Goal: Task Accomplishment & Management: Manage account settings

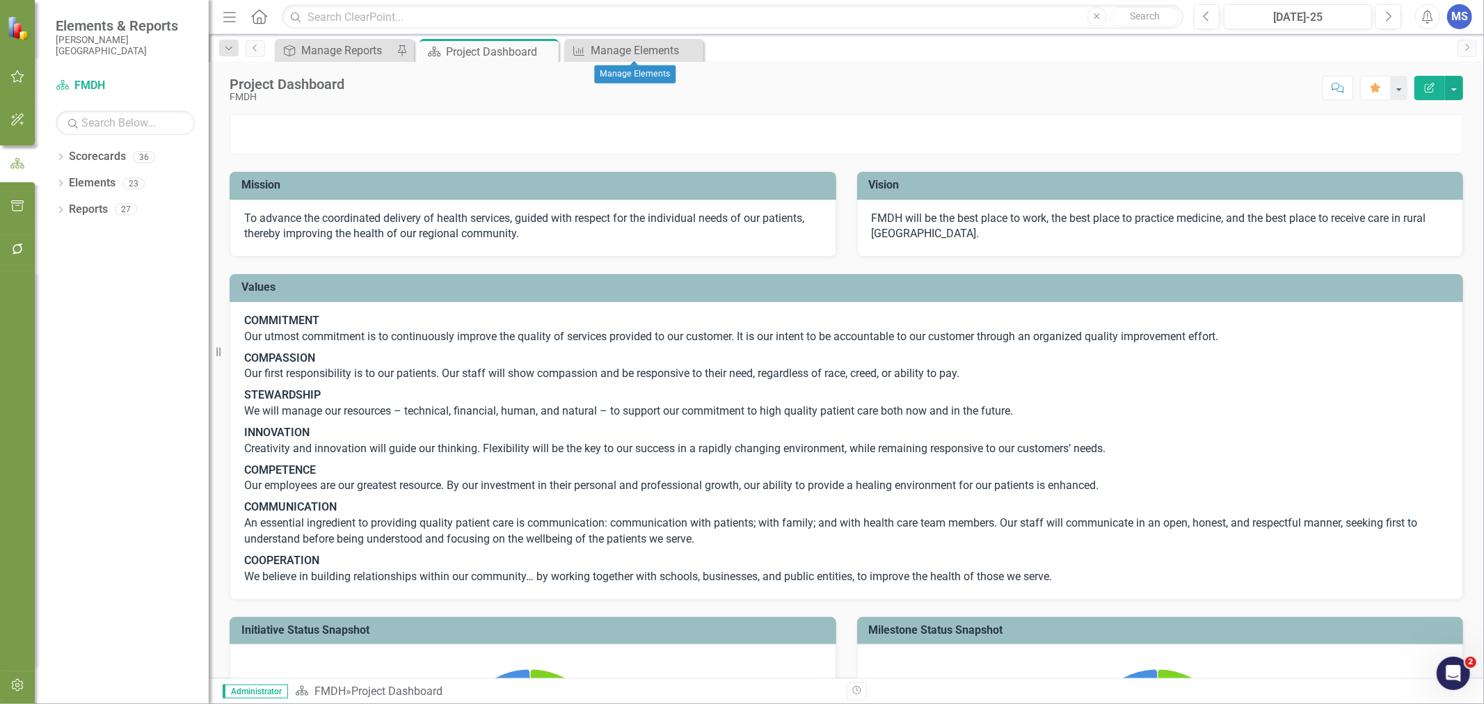
click at [0, 0] on icon "Close" at bounding box center [0, 0] width 0 height 0
click at [19, 251] on icon "button" at bounding box center [17, 249] width 15 height 11
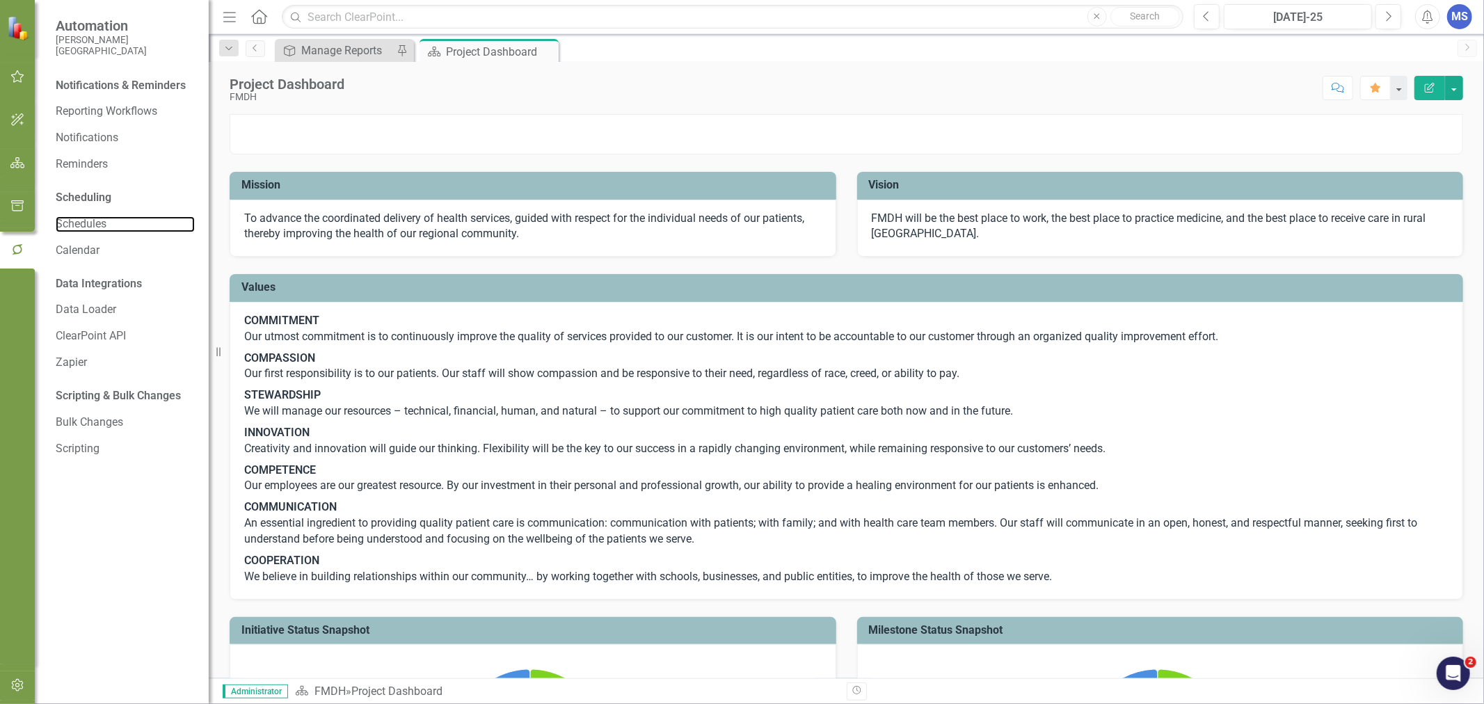
click at [90, 216] on link "Schedules" at bounding box center [125, 224] width 139 height 16
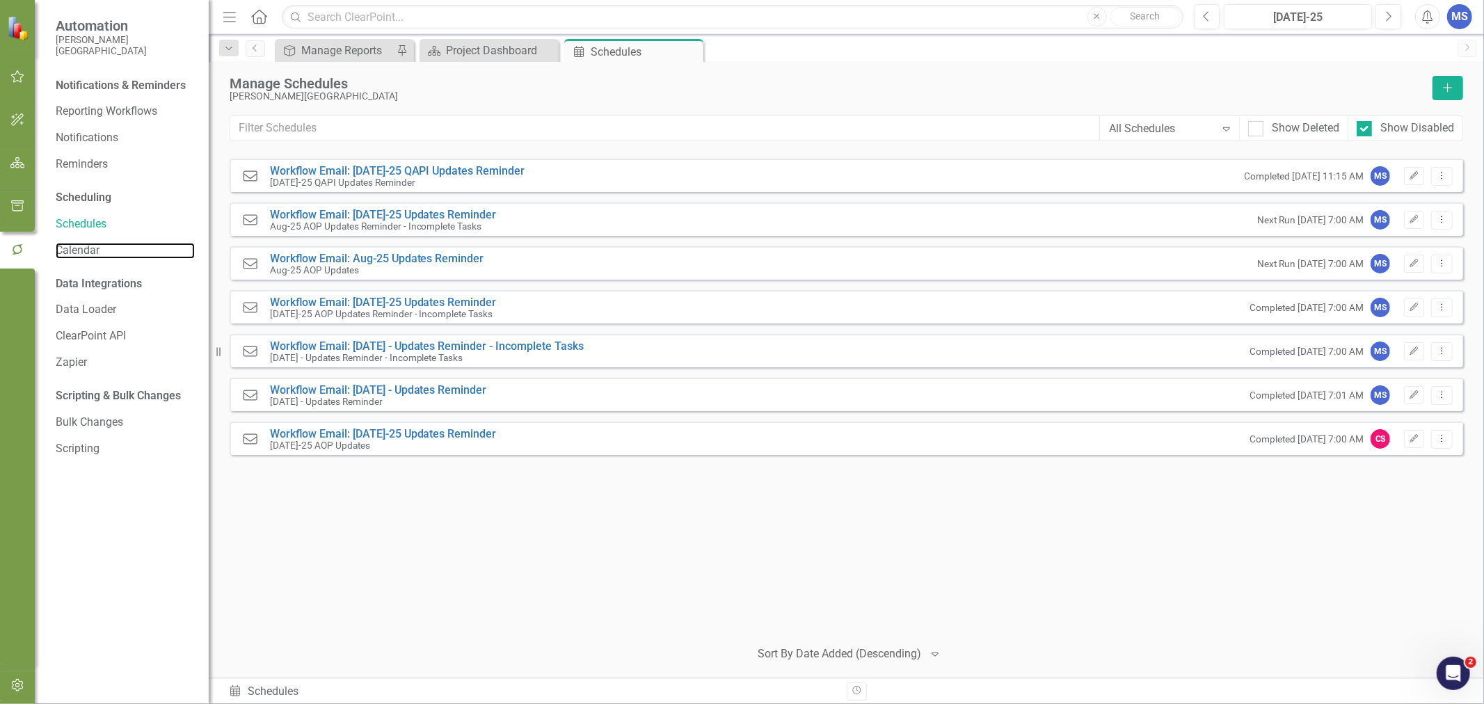
click at [129, 244] on link "Calendar" at bounding box center [125, 251] width 139 height 16
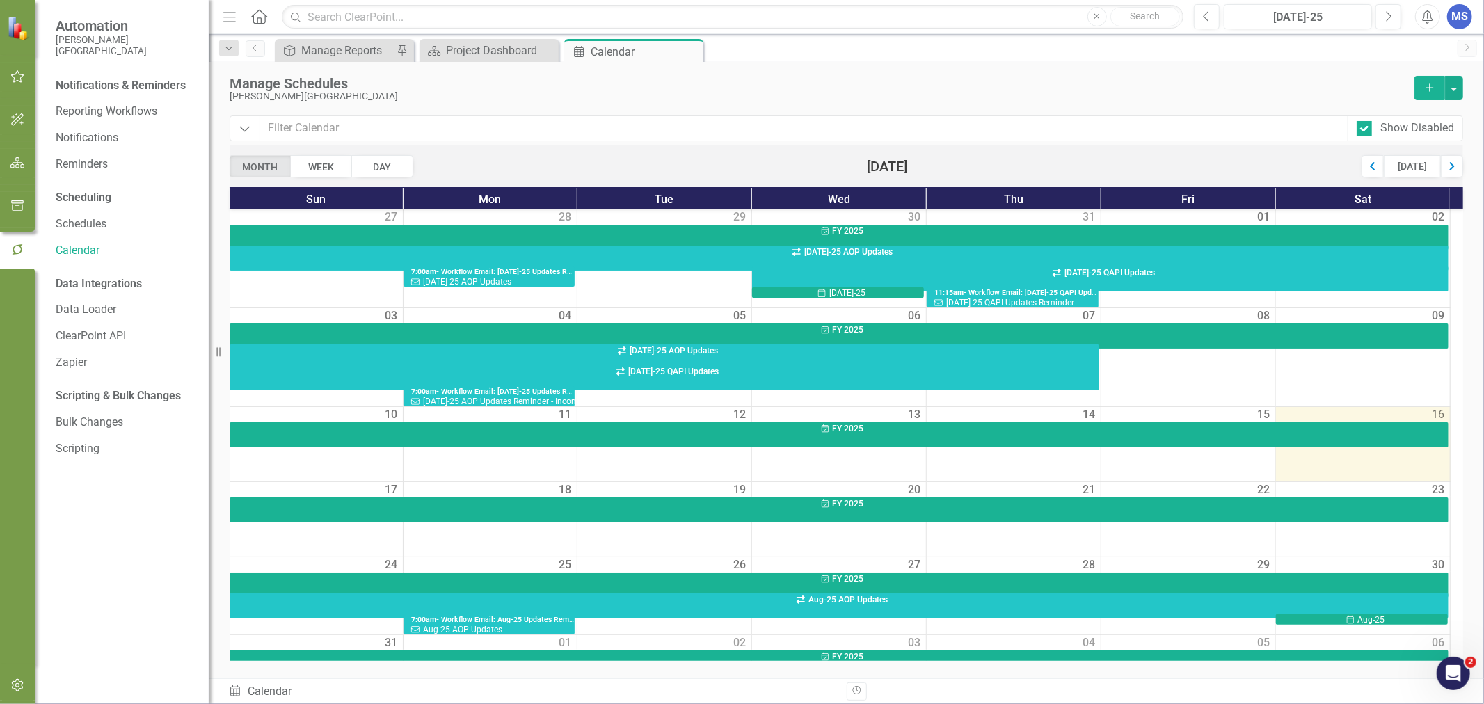
click at [0, 0] on icon "Close" at bounding box center [0, 0] width 0 height 0
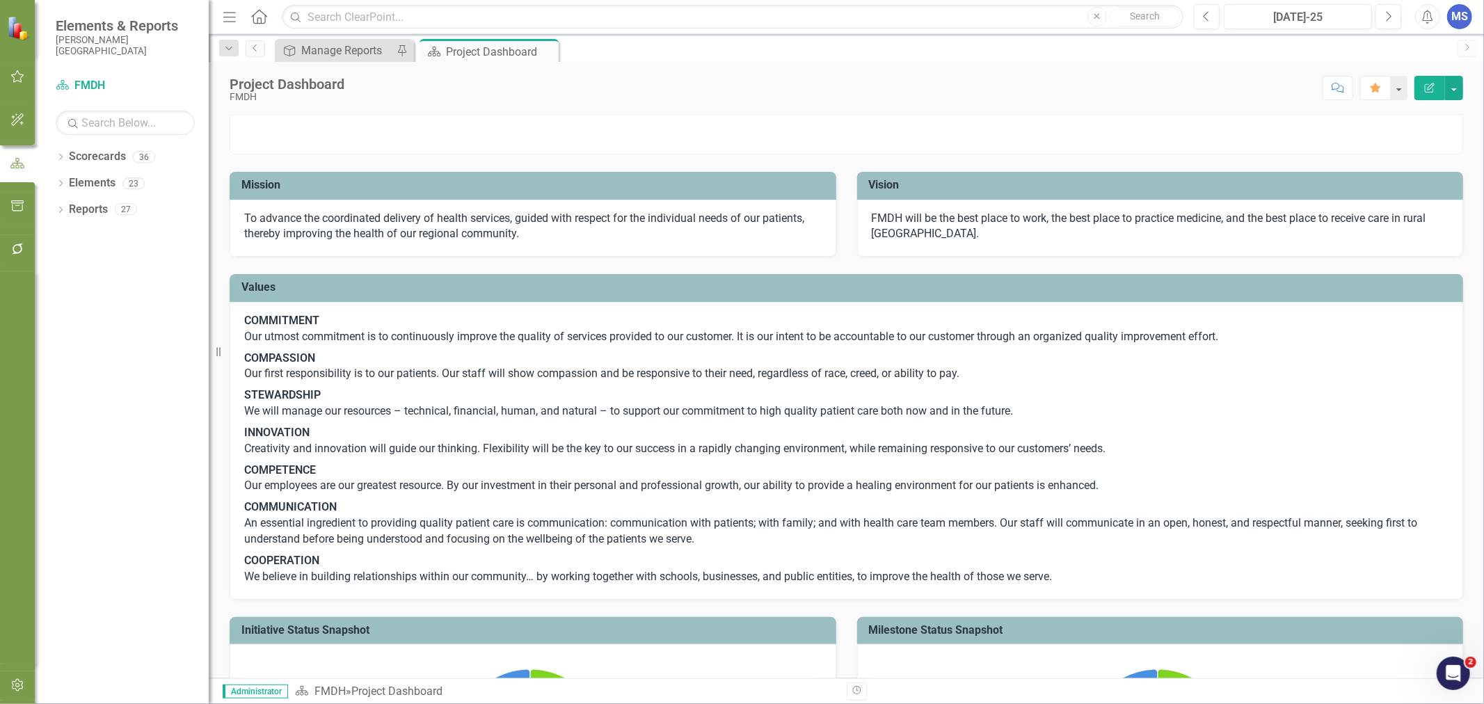
click at [18, 244] on icon "button" at bounding box center [17, 249] width 11 height 11
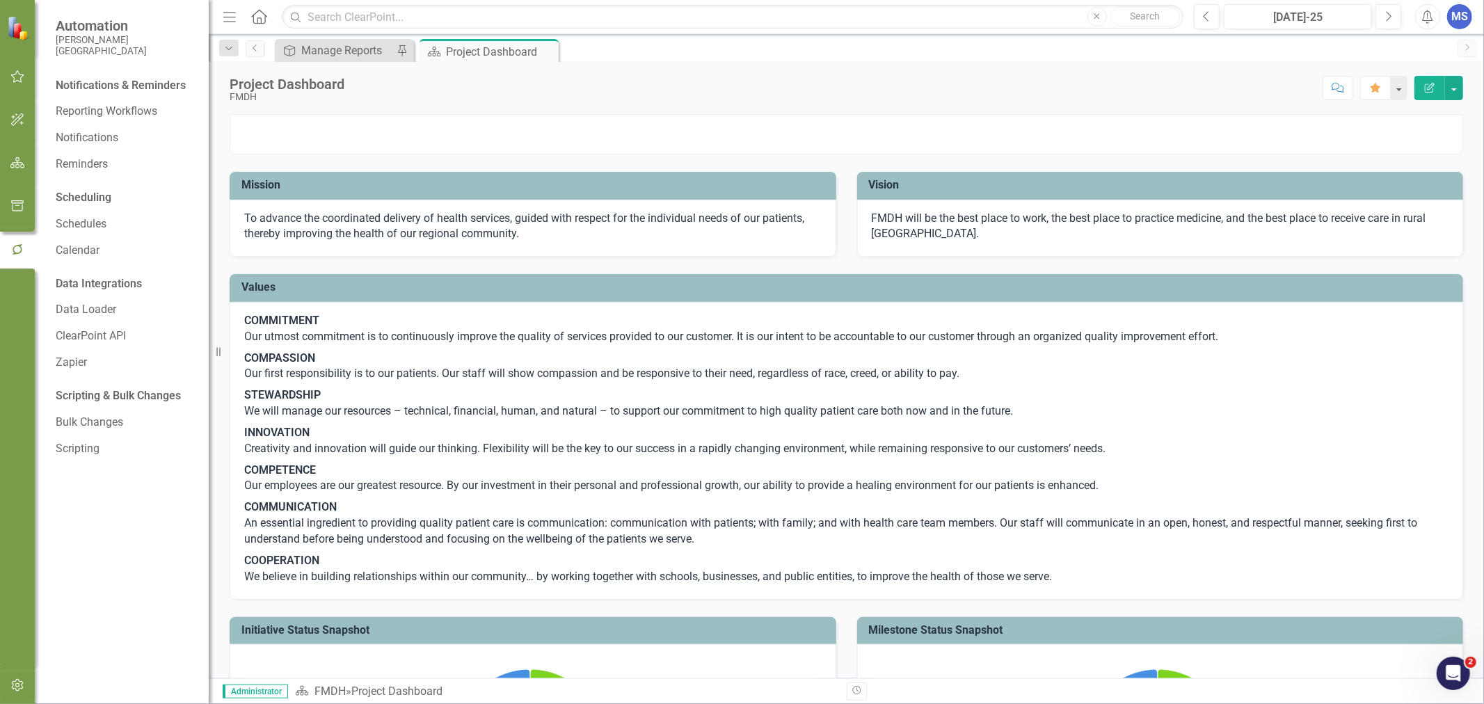
click at [1459, 18] on div "MS" at bounding box center [1459, 16] width 25 height 25
drag, startPoint x: 1413, startPoint y: 94, endPoint x: 1308, endPoint y: 100, distance: 105.3
click at [1413, 94] on link "Help Support Center" at bounding box center [1417, 97] width 110 height 26
click at [0, 0] on icon "Close" at bounding box center [0, 0] width 0 height 0
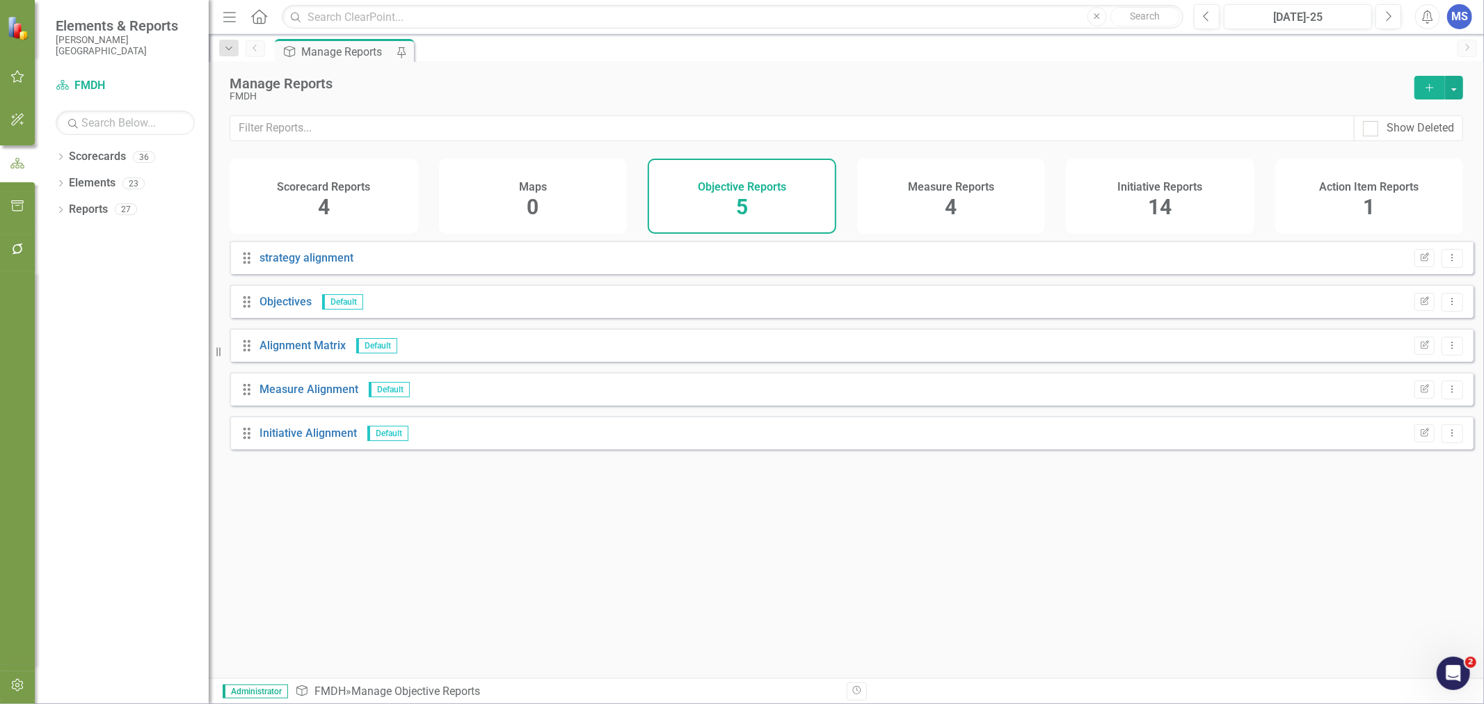
click at [61, 157] on icon "Dropdown" at bounding box center [61, 158] width 10 height 8
click at [67, 182] on icon "Dropdown" at bounding box center [68, 183] width 10 height 8
click at [81, 234] on icon "Dropdown" at bounding box center [82, 235] width 10 height 8
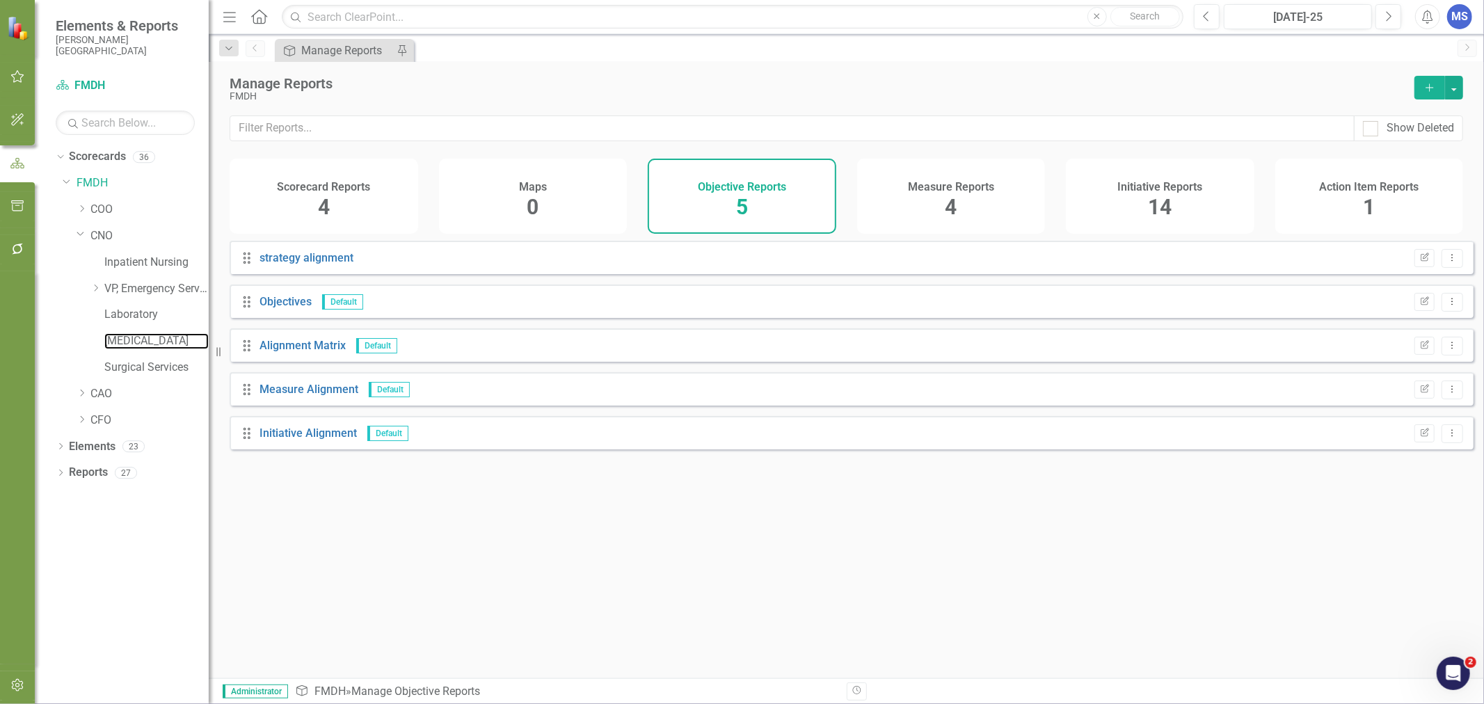
click at [134, 344] on link "[MEDICAL_DATA]" at bounding box center [156, 341] width 104 height 16
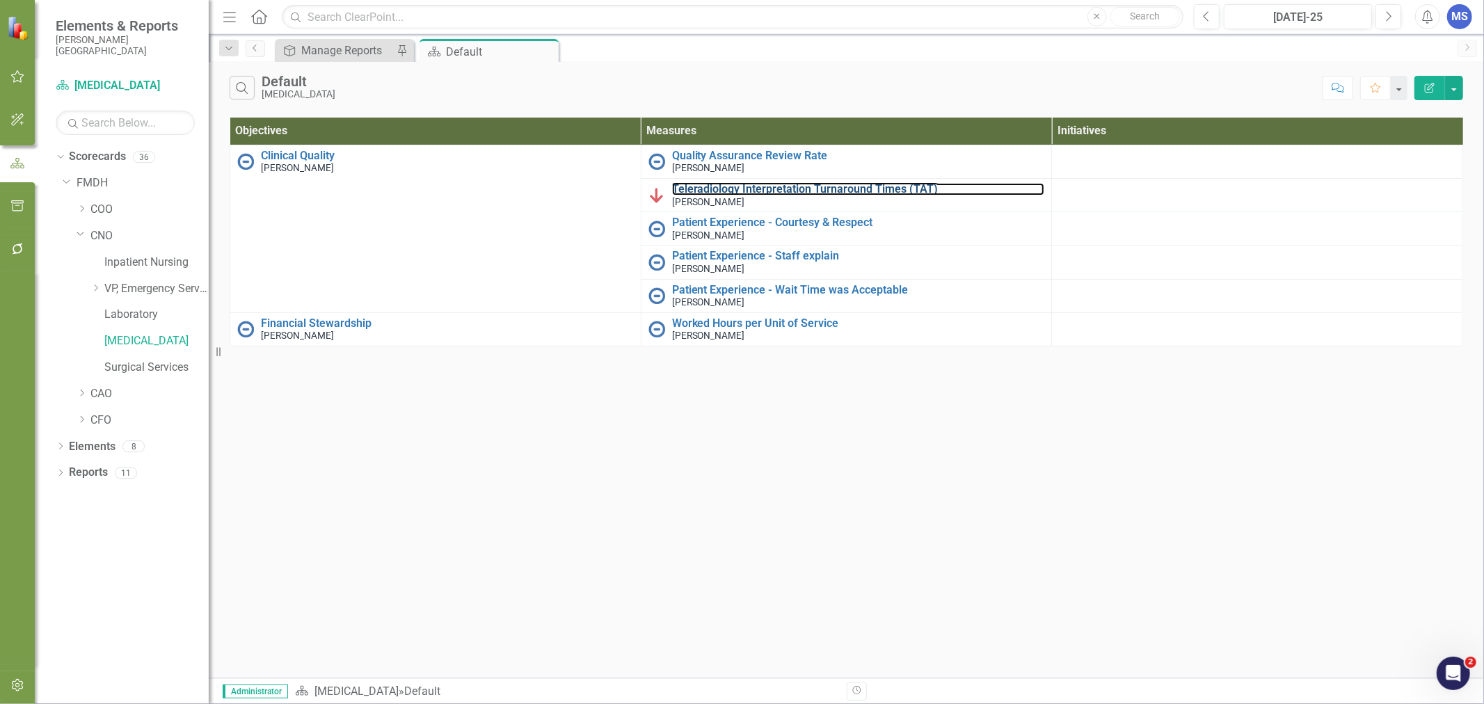
click at [708, 188] on link "Teleradiology Interpretation Turnaround Times (TAT)" at bounding box center [858, 189] width 373 height 13
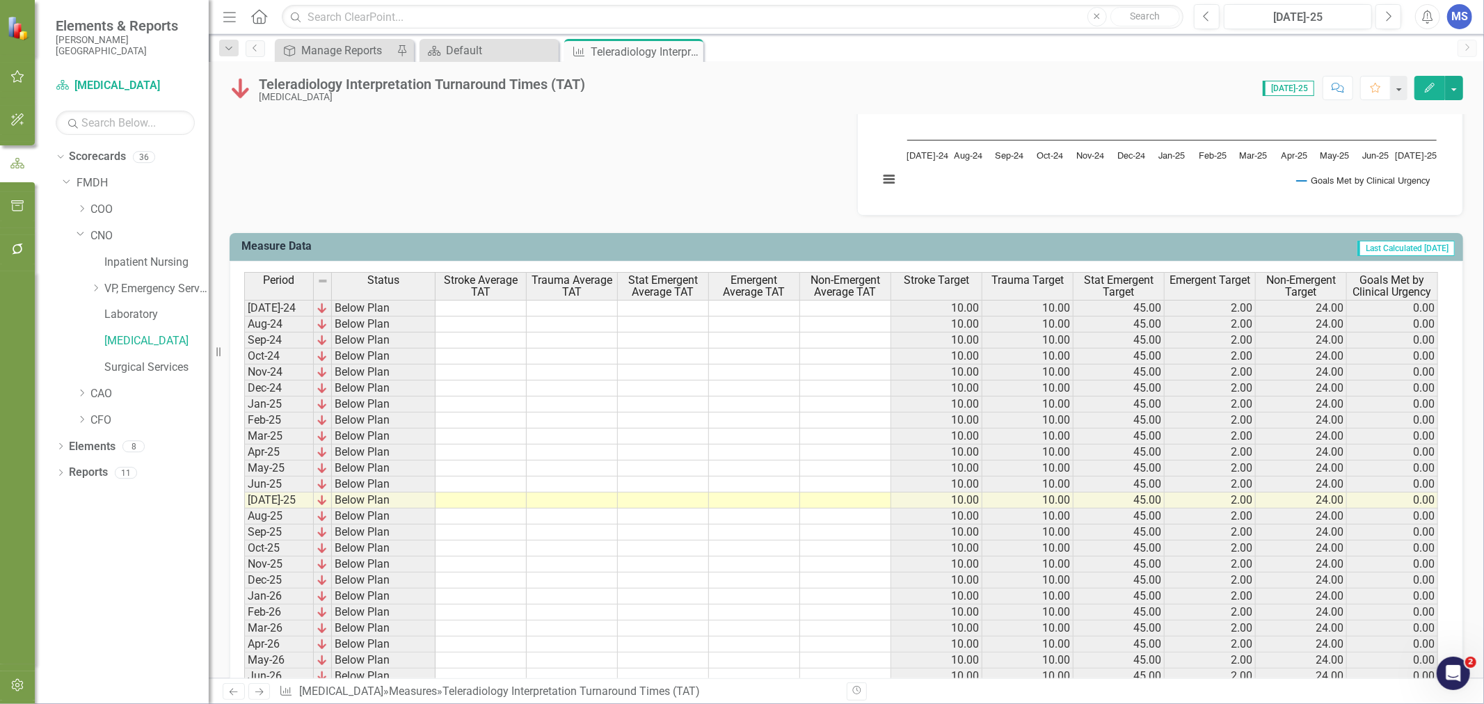
scroll to position [54, 0]
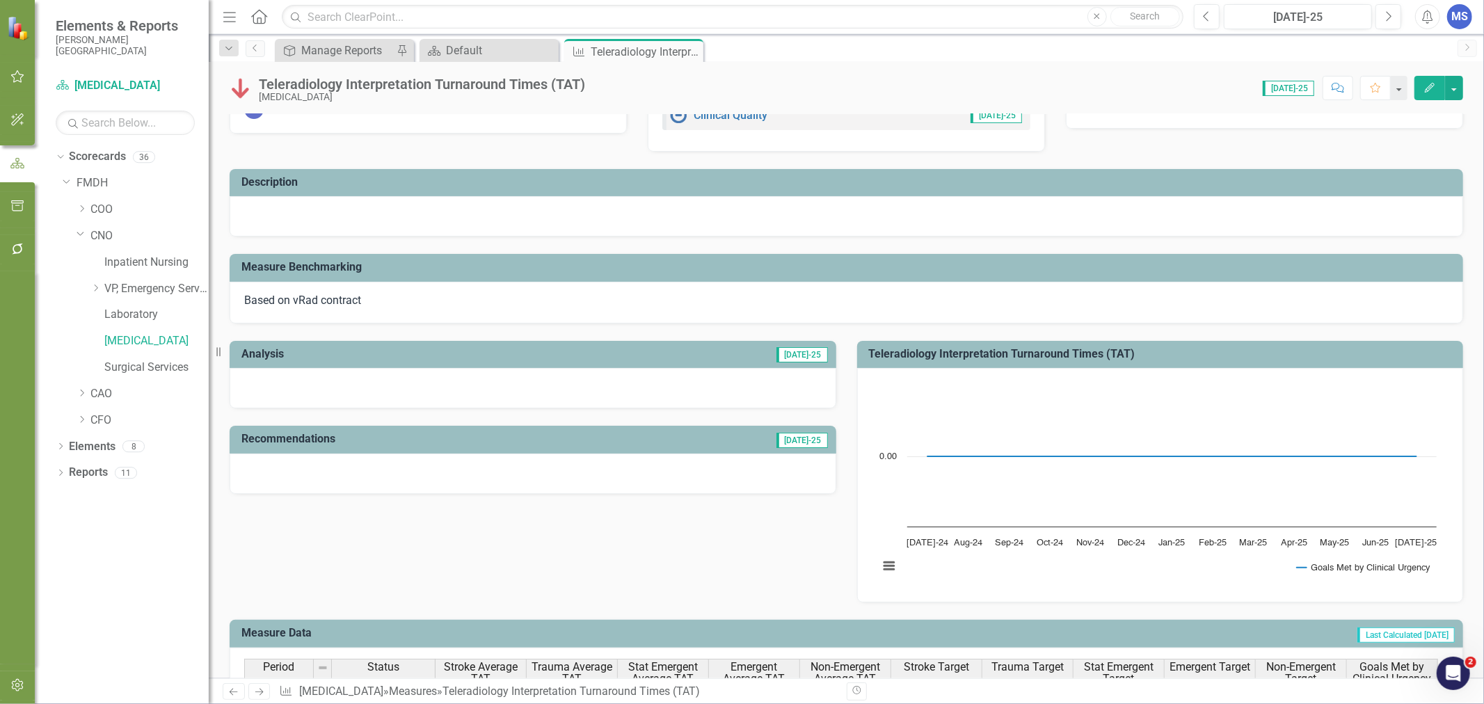
click at [0, 0] on icon at bounding box center [0, 0] width 0 height 0
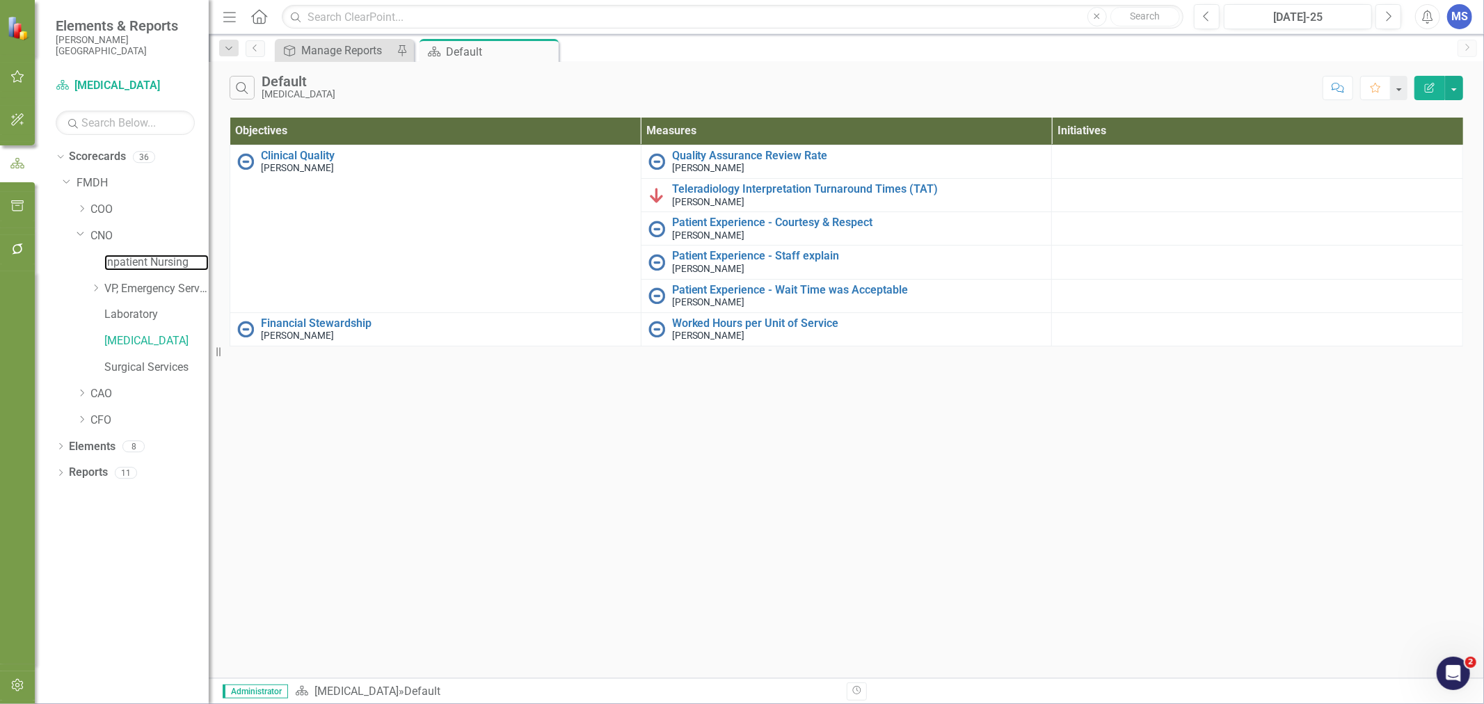
drag, startPoint x: 138, startPoint y: 257, endPoint x: 157, endPoint y: 275, distance: 25.6
click at [138, 257] on link "Inpatient Nursing" at bounding box center [156, 263] width 104 height 16
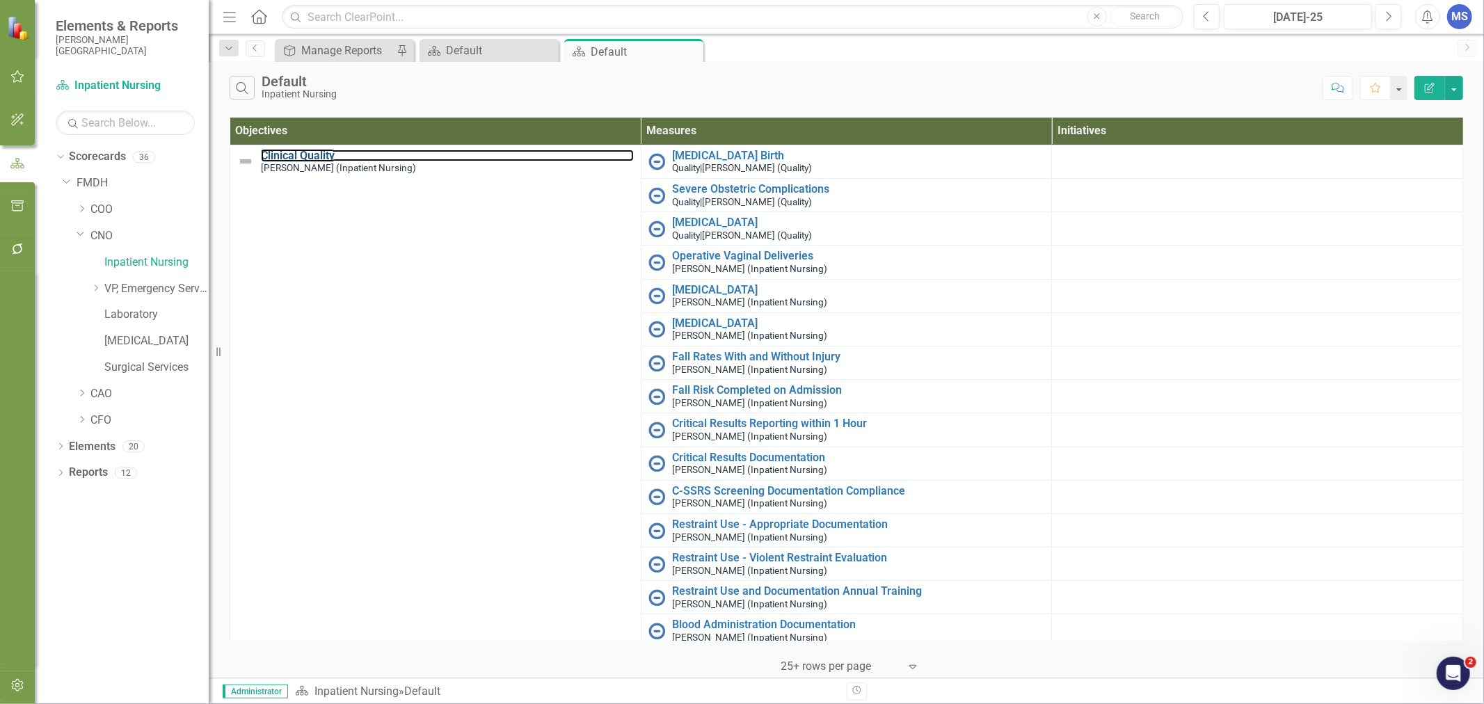
click at [299, 157] on link "Clinical Quality" at bounding box center [447, 156] width 373 height 13
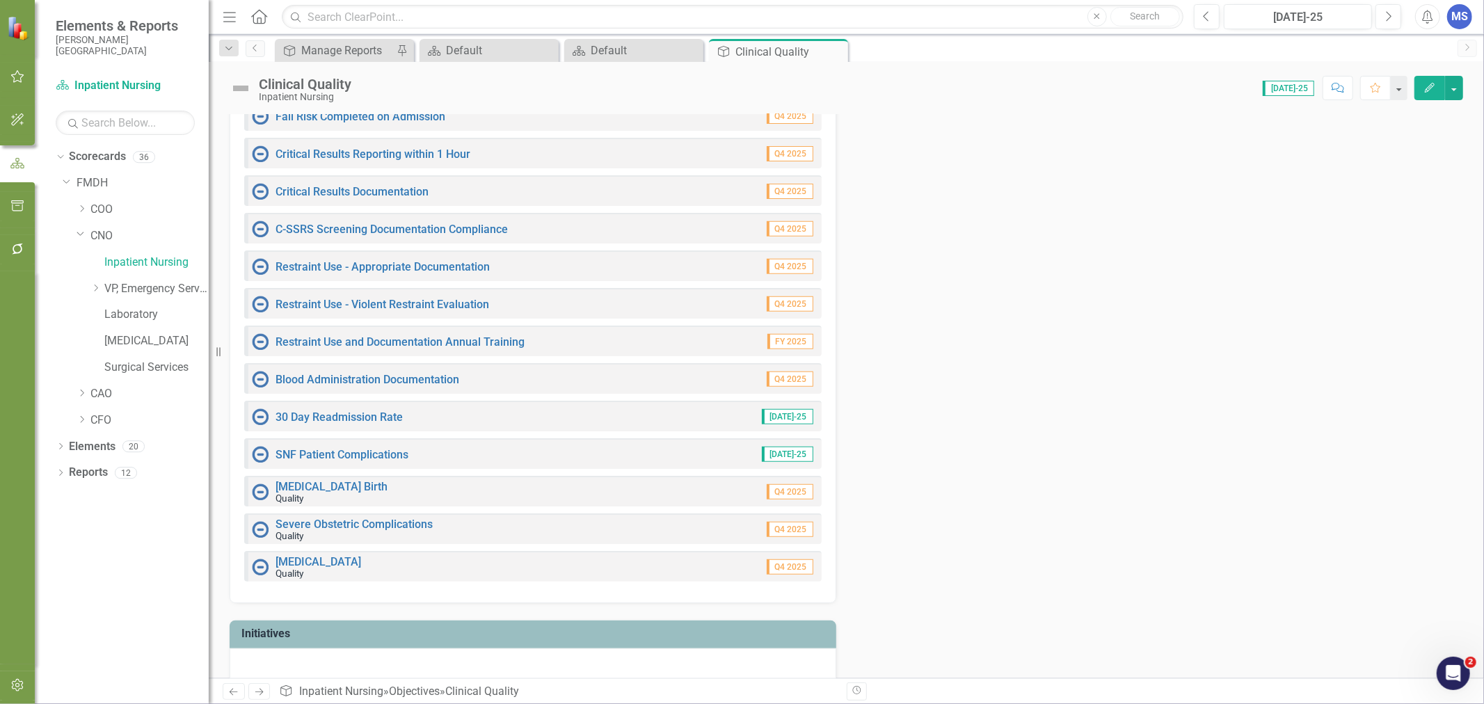
scroll to position [488, 0]
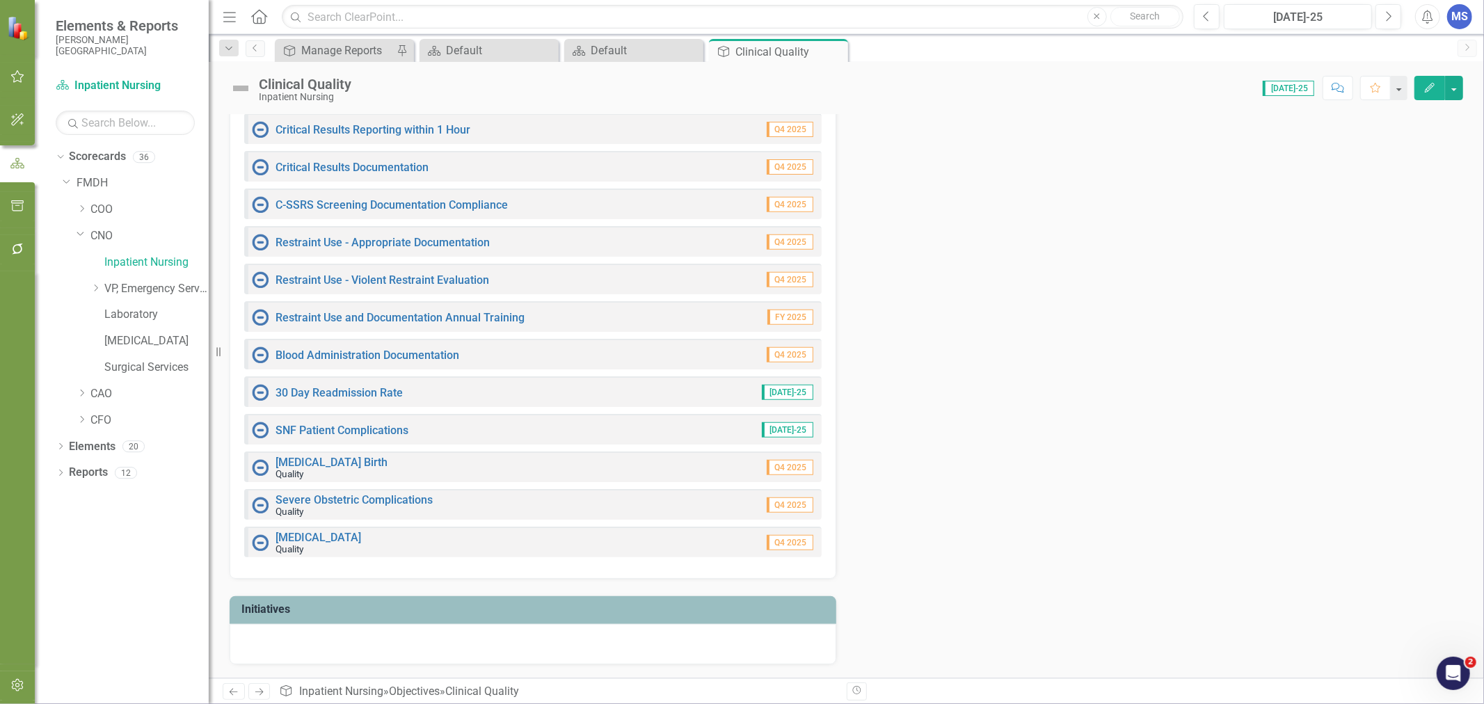
click at [1429, 93] on button "Edit" at bounding box center [1430, 88] width 31 height 24
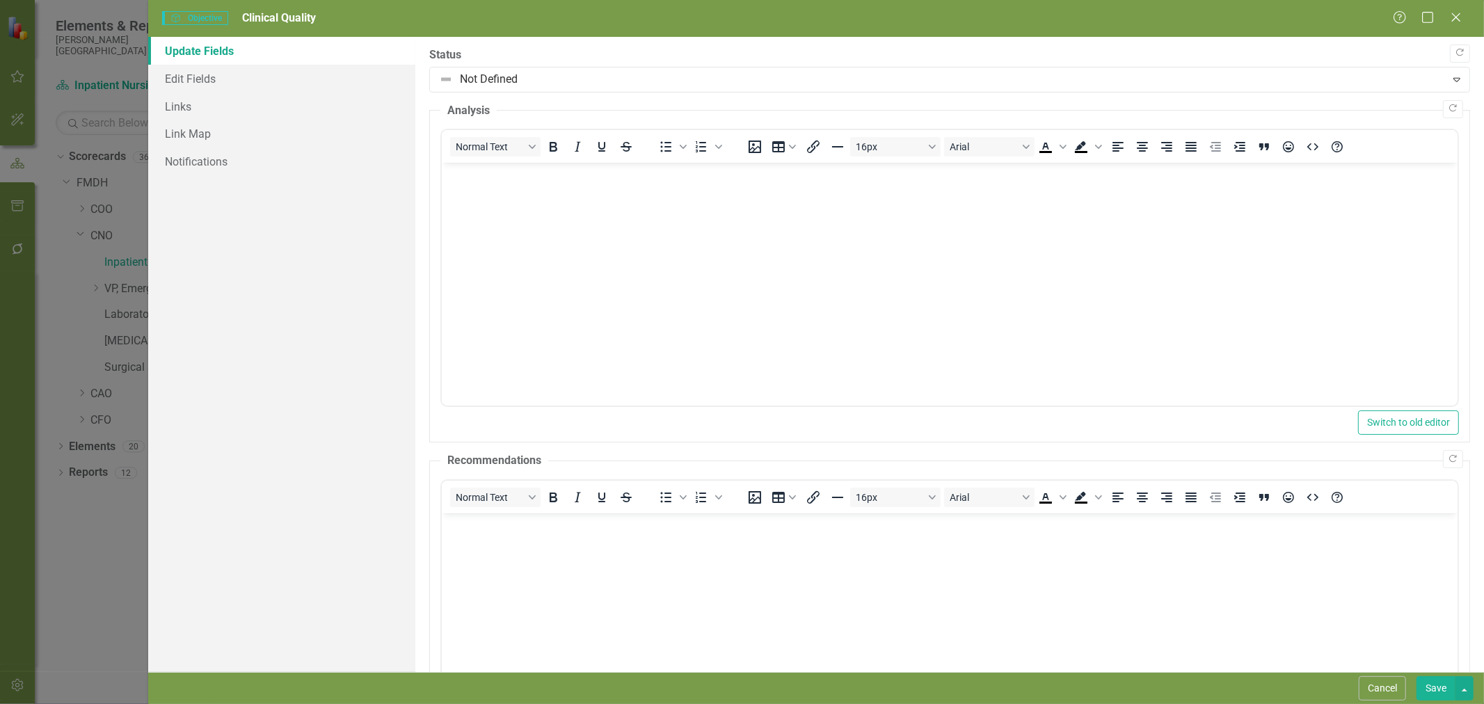
scroll to position [0, 0]
click at [199, 107] on link "Links" at bounding box center [281, 107] width 267 height 28
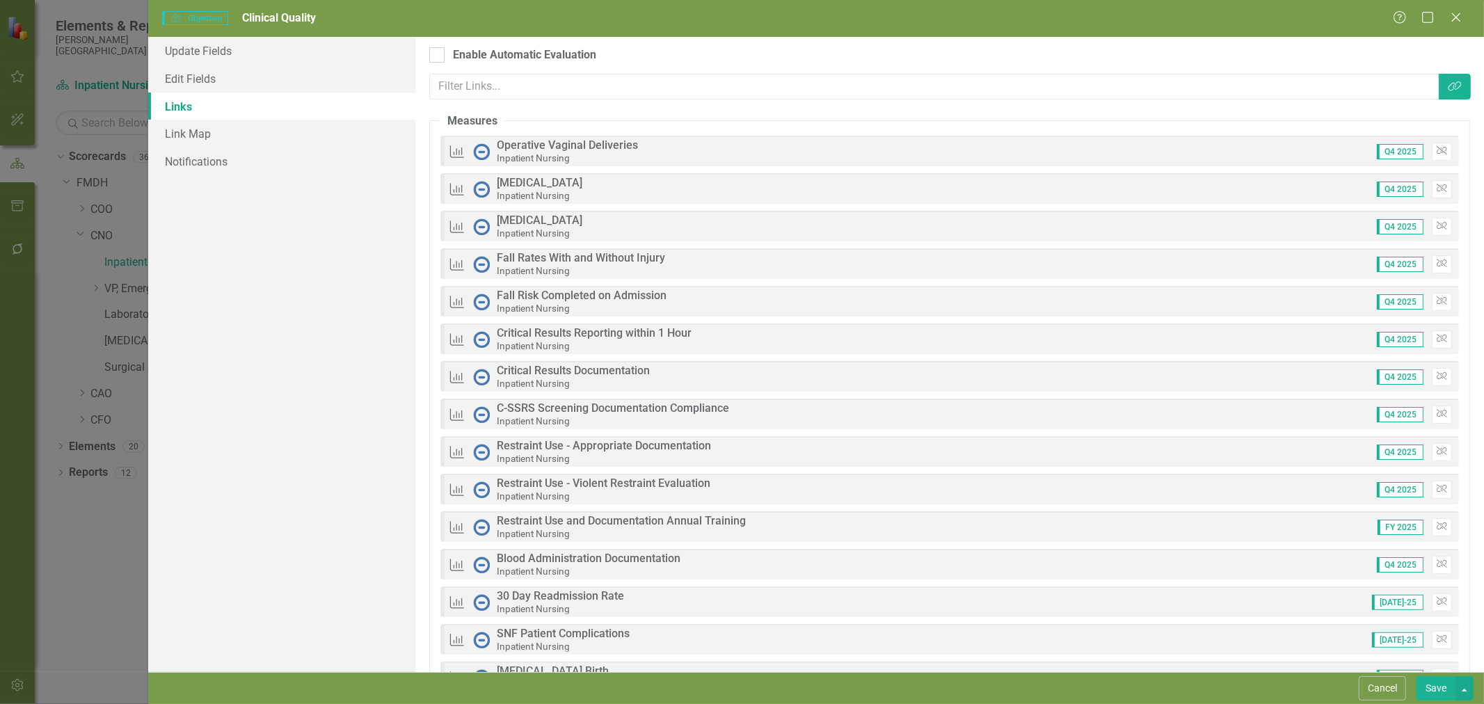
click at [434, 57] on div at bounding box center [436, 54] width 15 height 15
click at [434, 56] on input "Enable Automatic Evaluation" at bounding box center [433, 51] width 9 height 9
checkbox input "true"
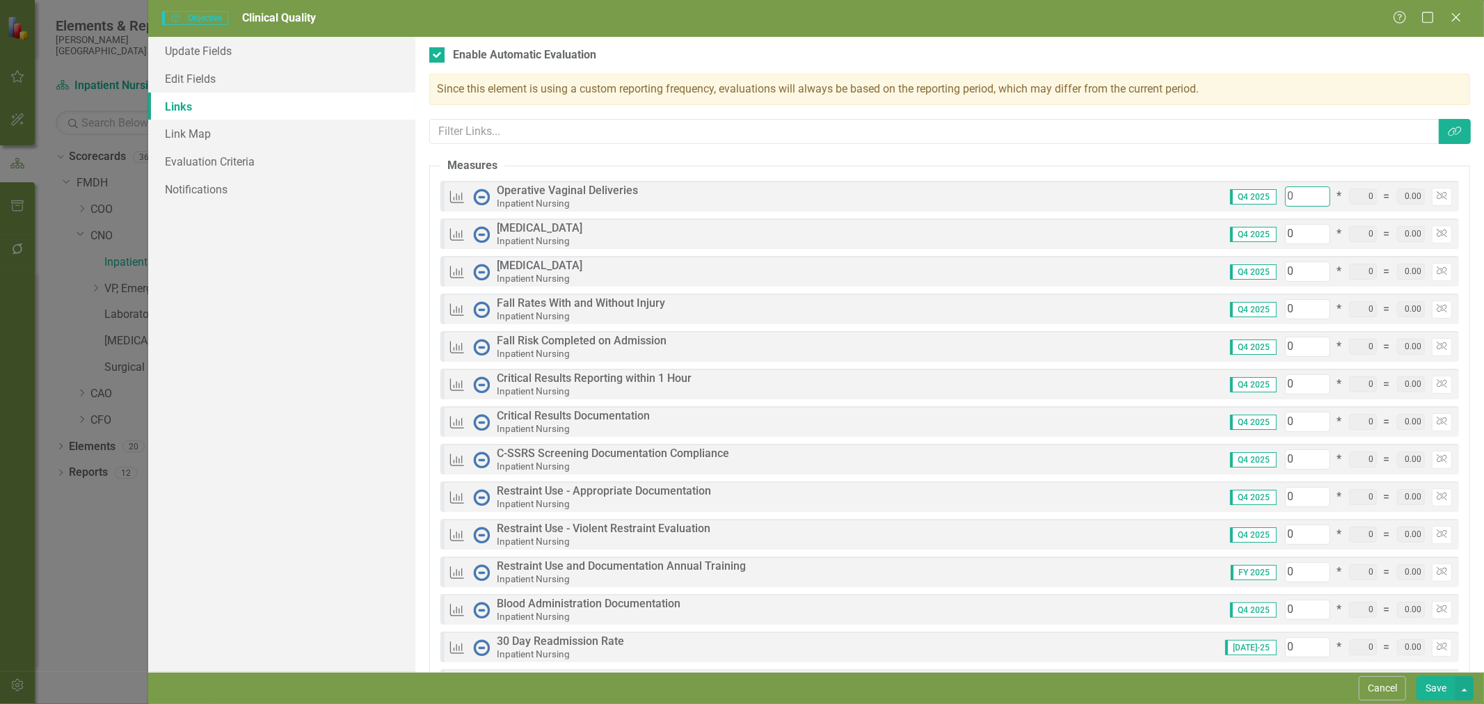
click at [1300, 196] on input "0" at bounding box center [1307, 197] width 45 height 20
type input "5"
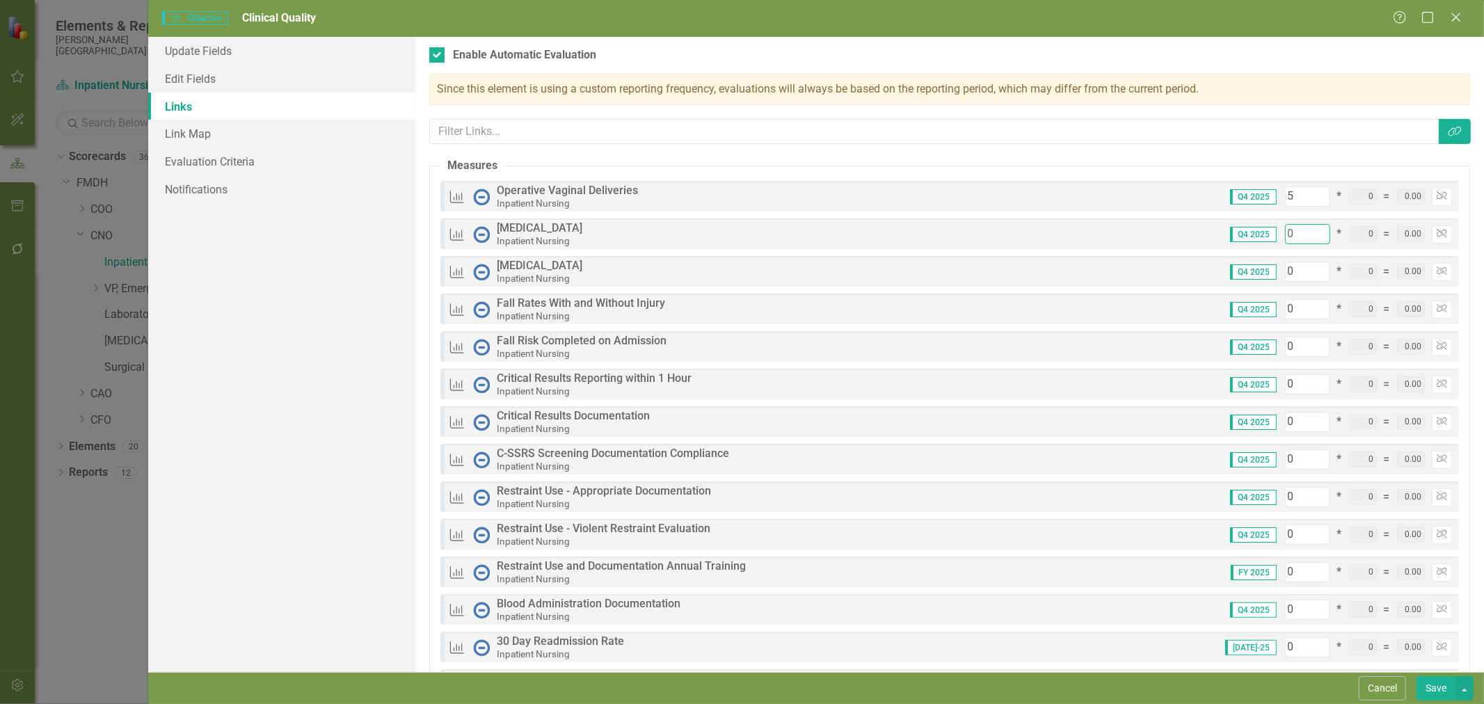
type input "5"
type input "10"
type input "5"
type input "15"
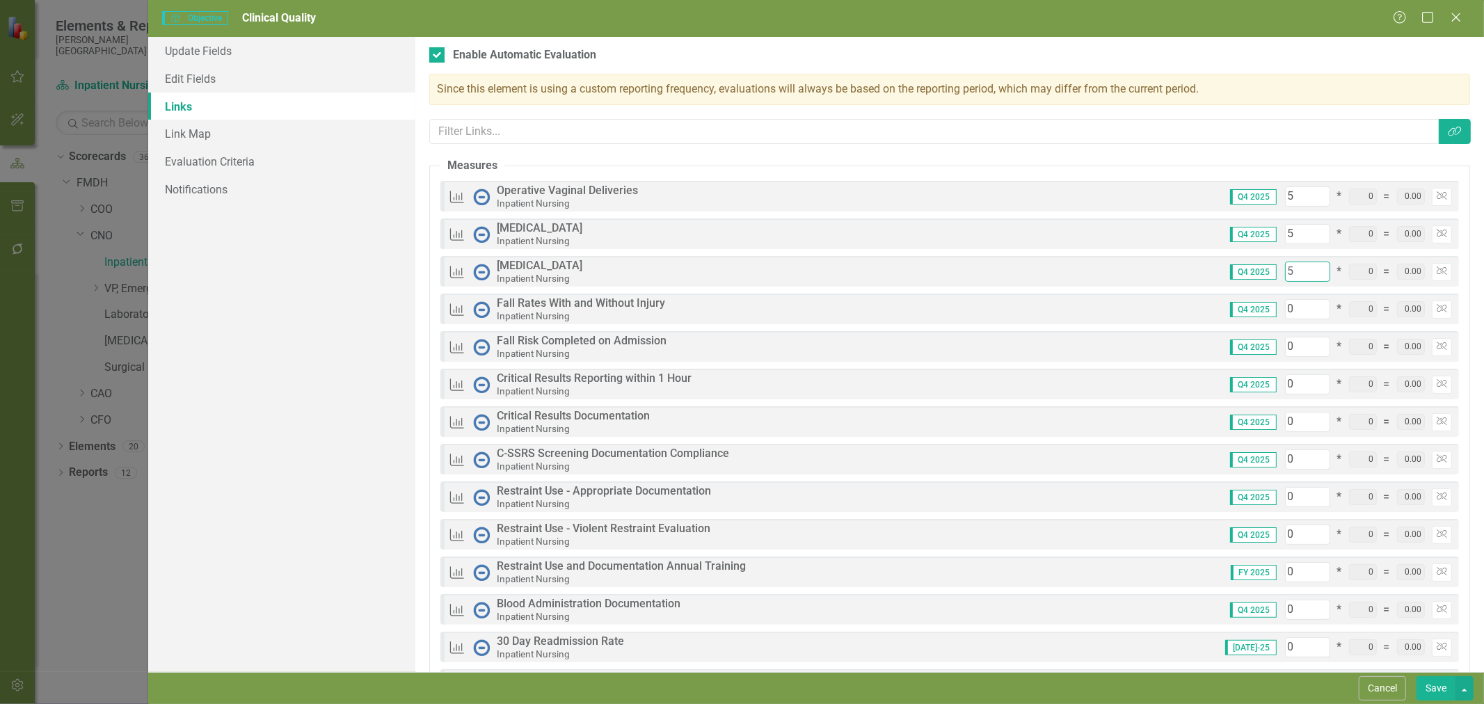
type input "5"
type input "20"
type input "5"
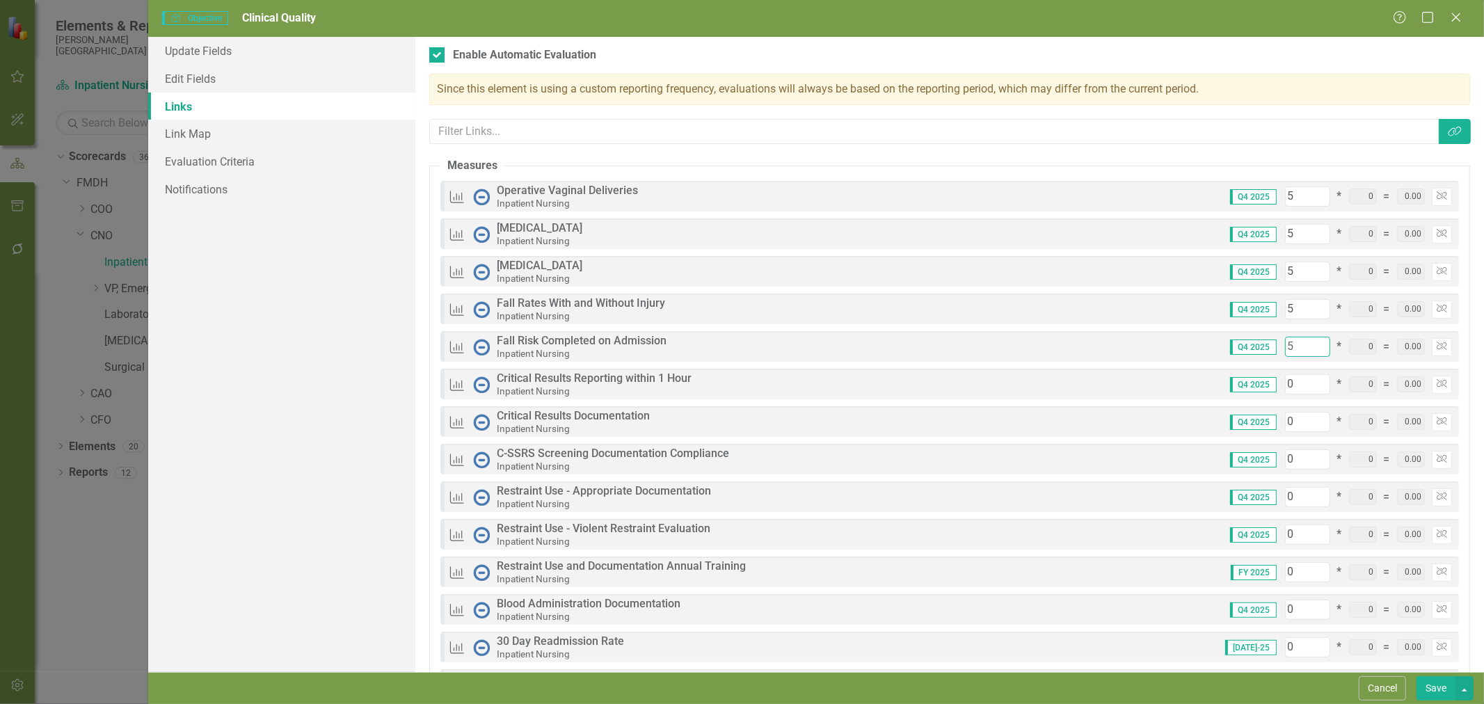
type input "25"
type input "5"
type input "30"
type input "5"
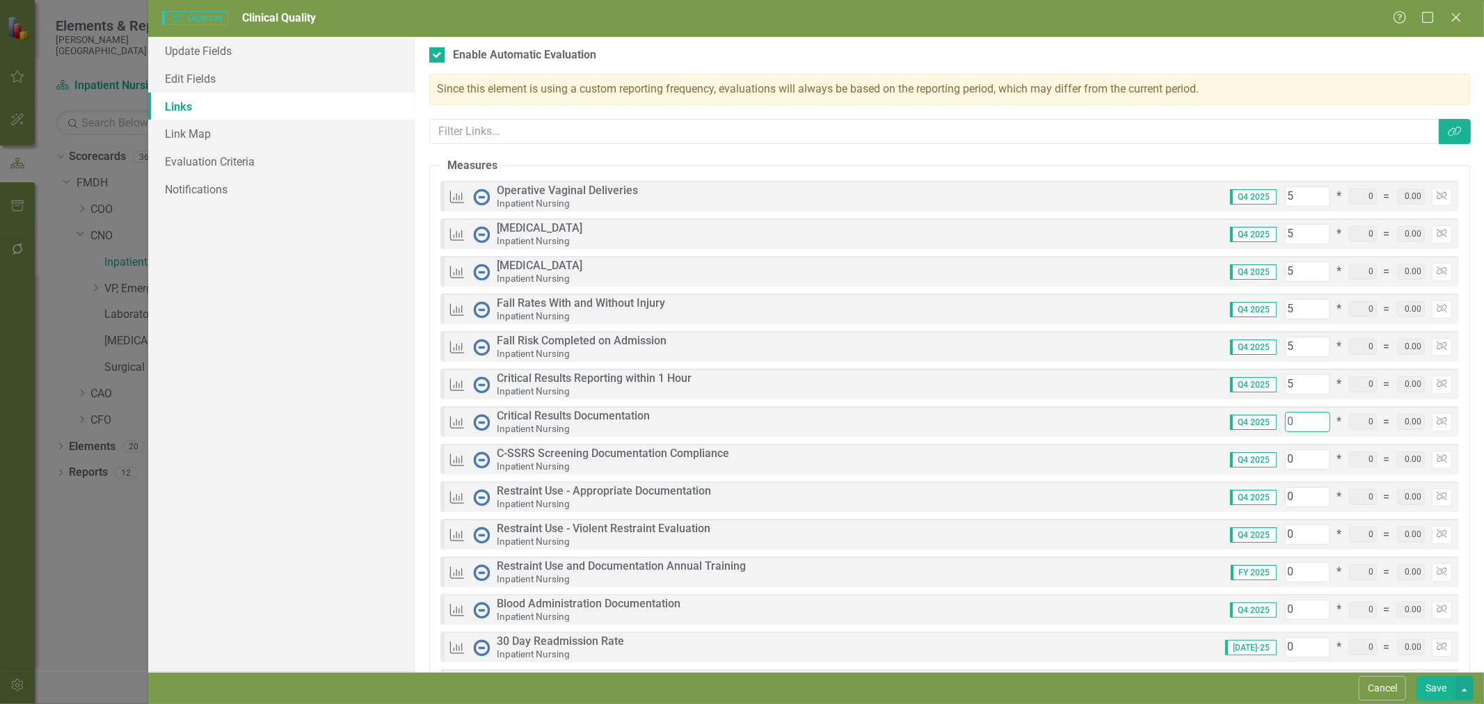
type input "5"
type input "35"
type input "5"
type input "40"
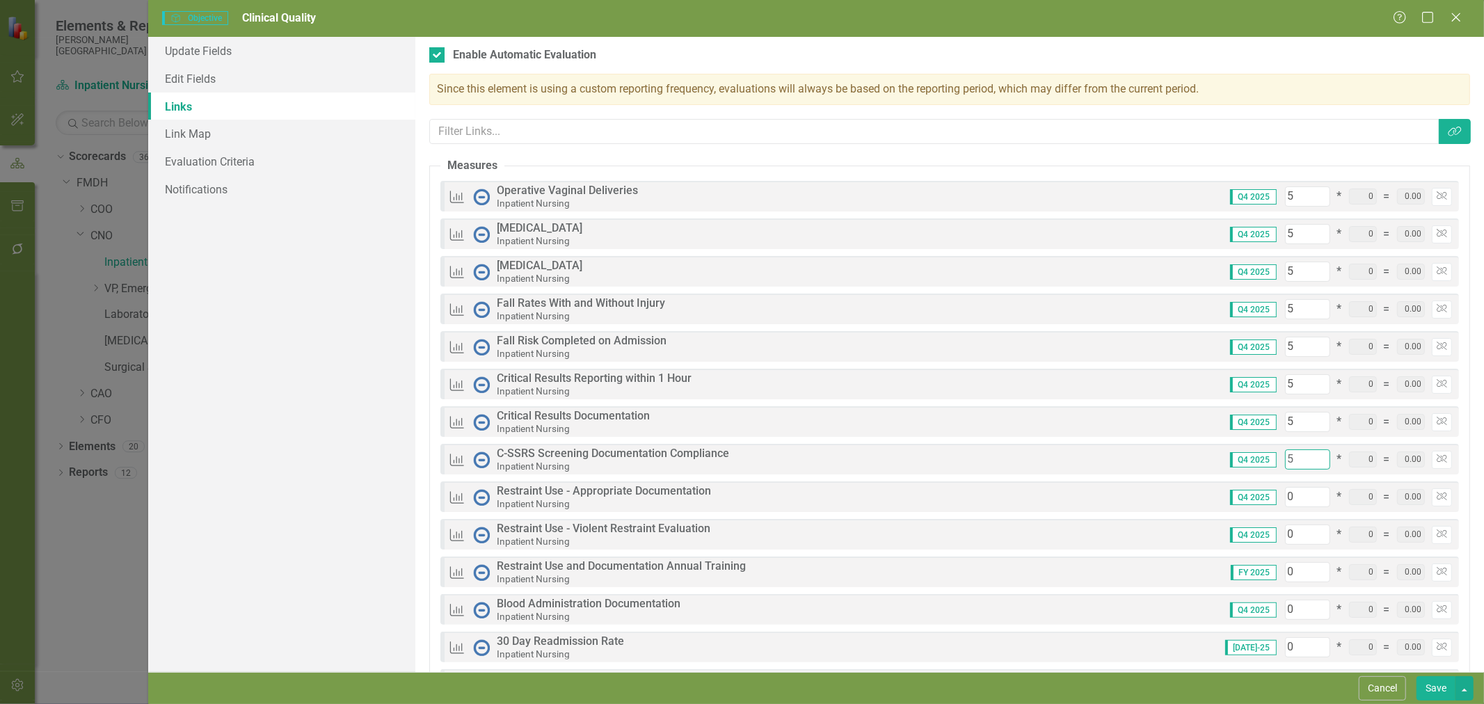
type input "5"
type input "45"
type input "5"
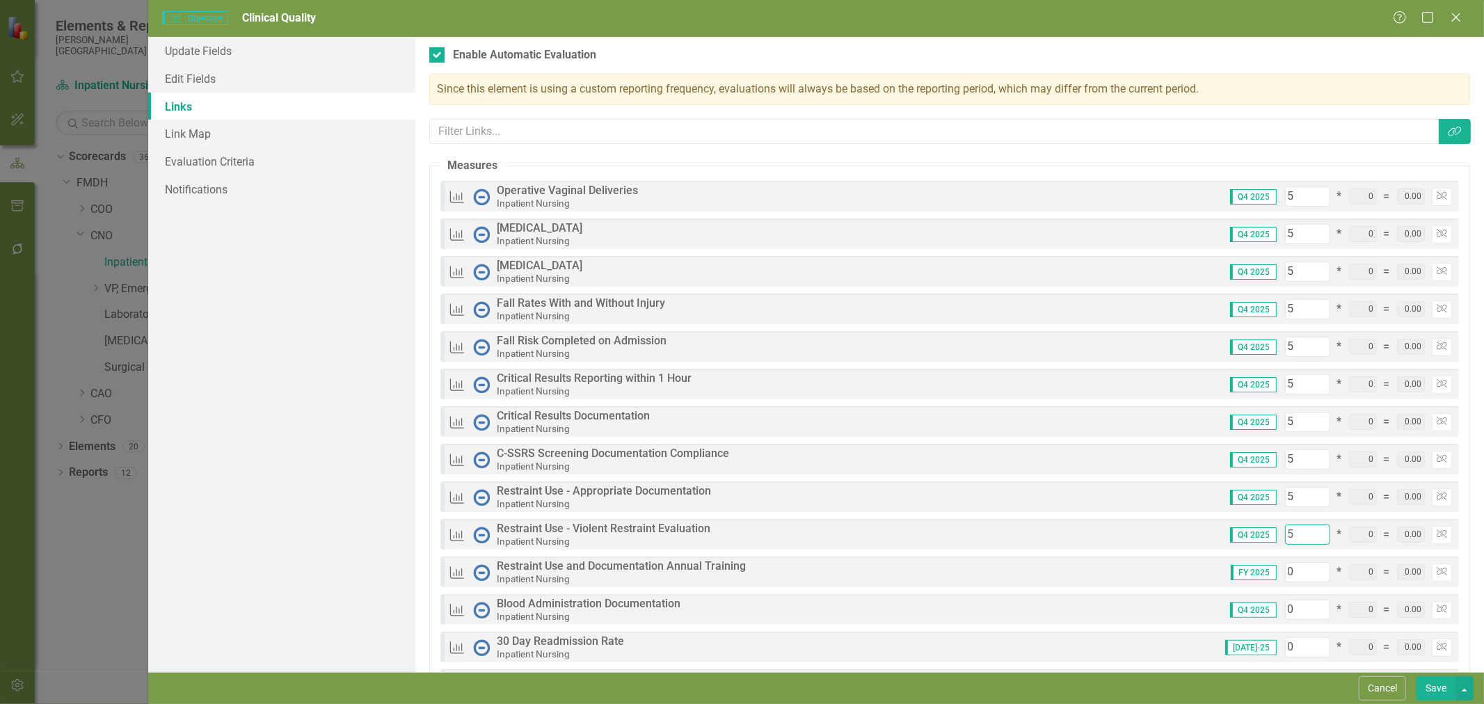
type input "50"
type input "5"
type input "55"
type input "5"
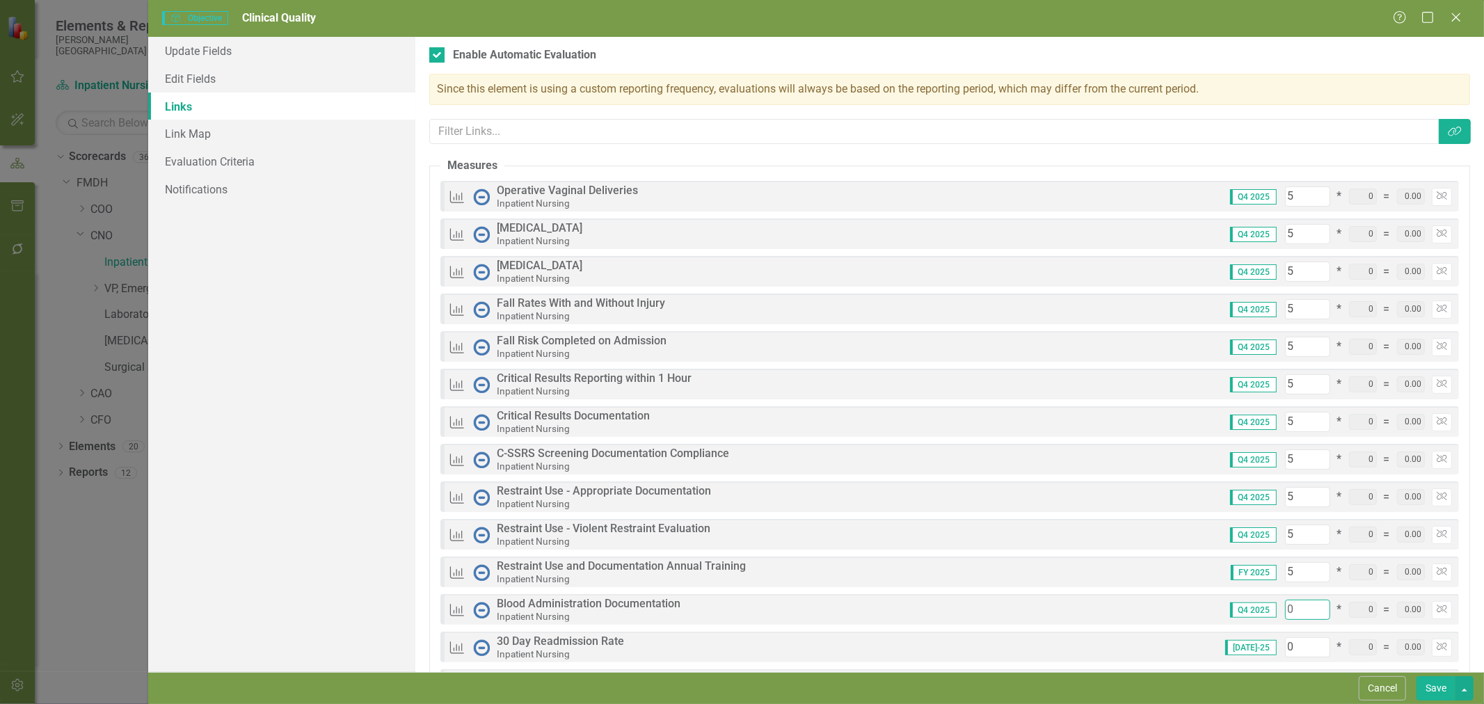
type input "5"
type input "60"
type input "5"
type input "65"
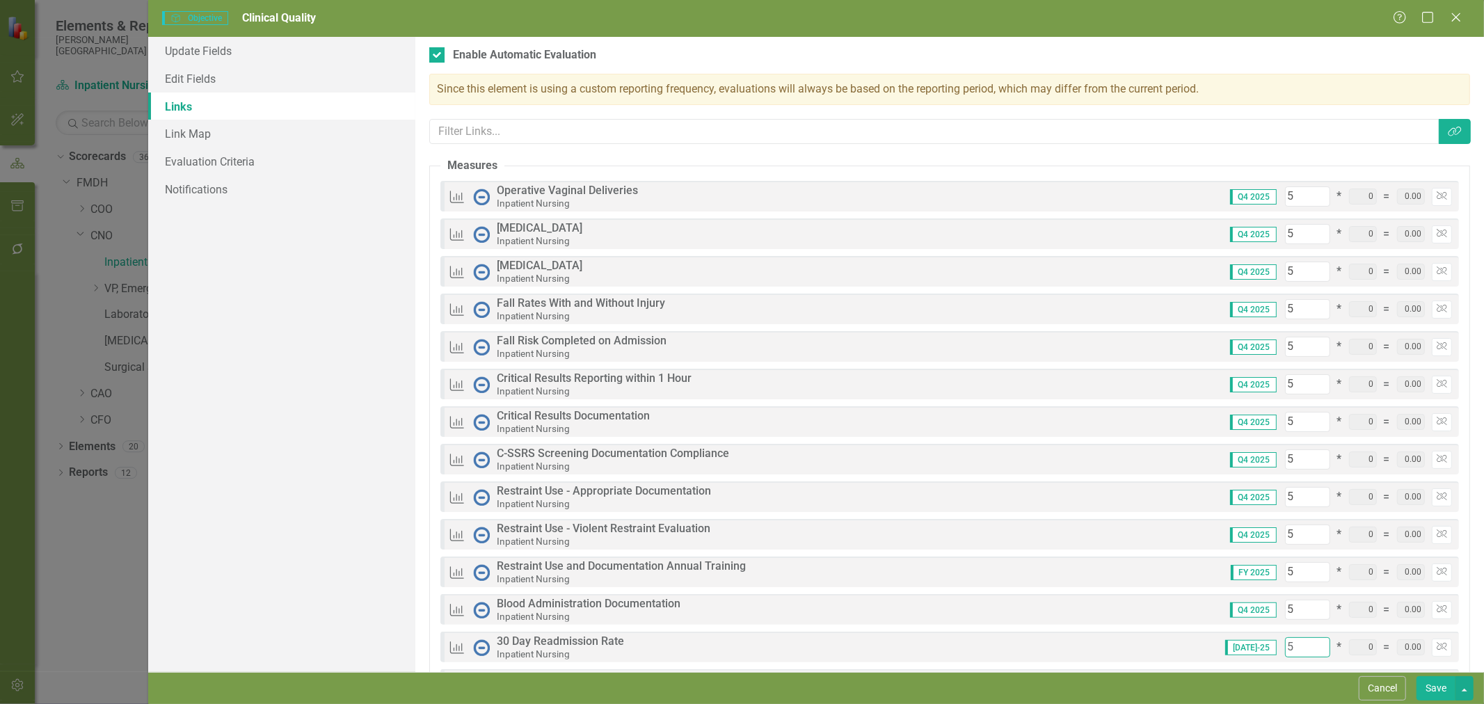
type input "5"
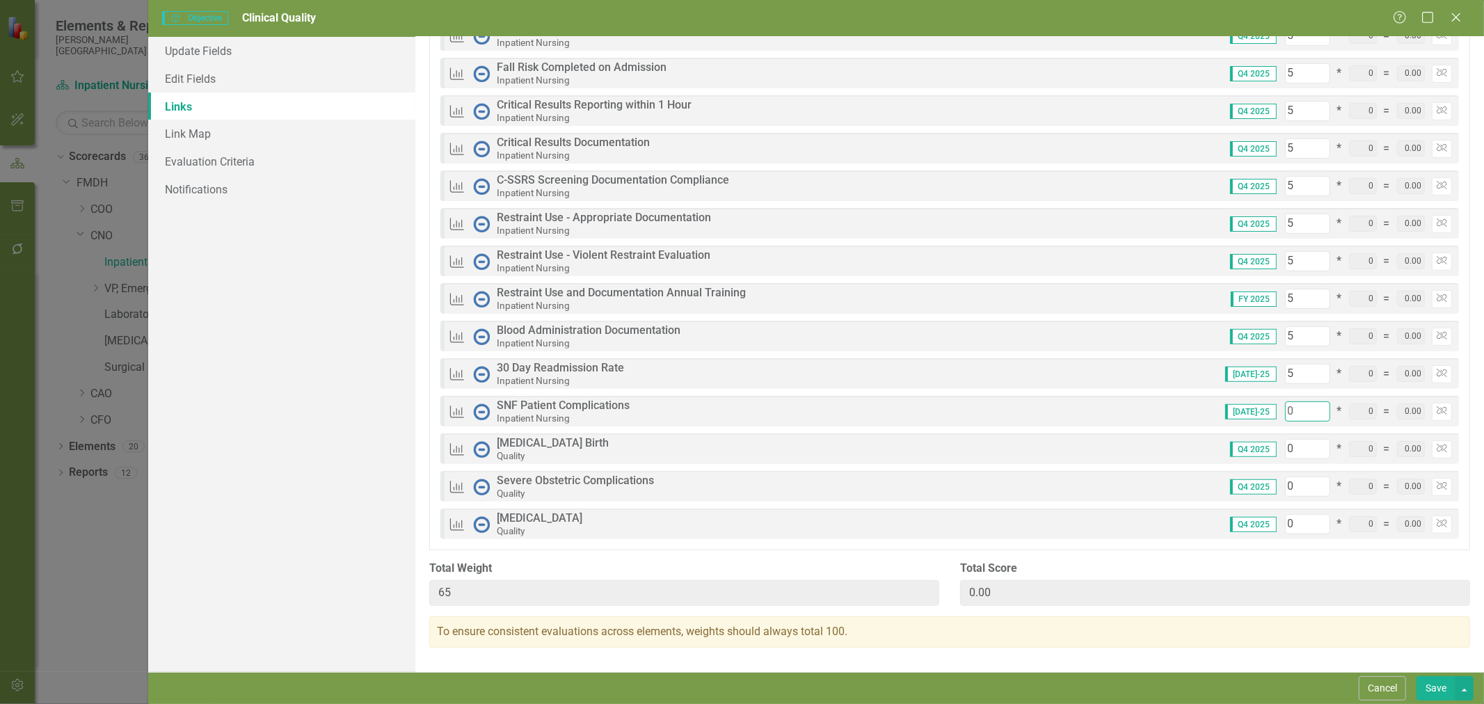
type input "5"
type input "70"
type input "5"
type input "75"
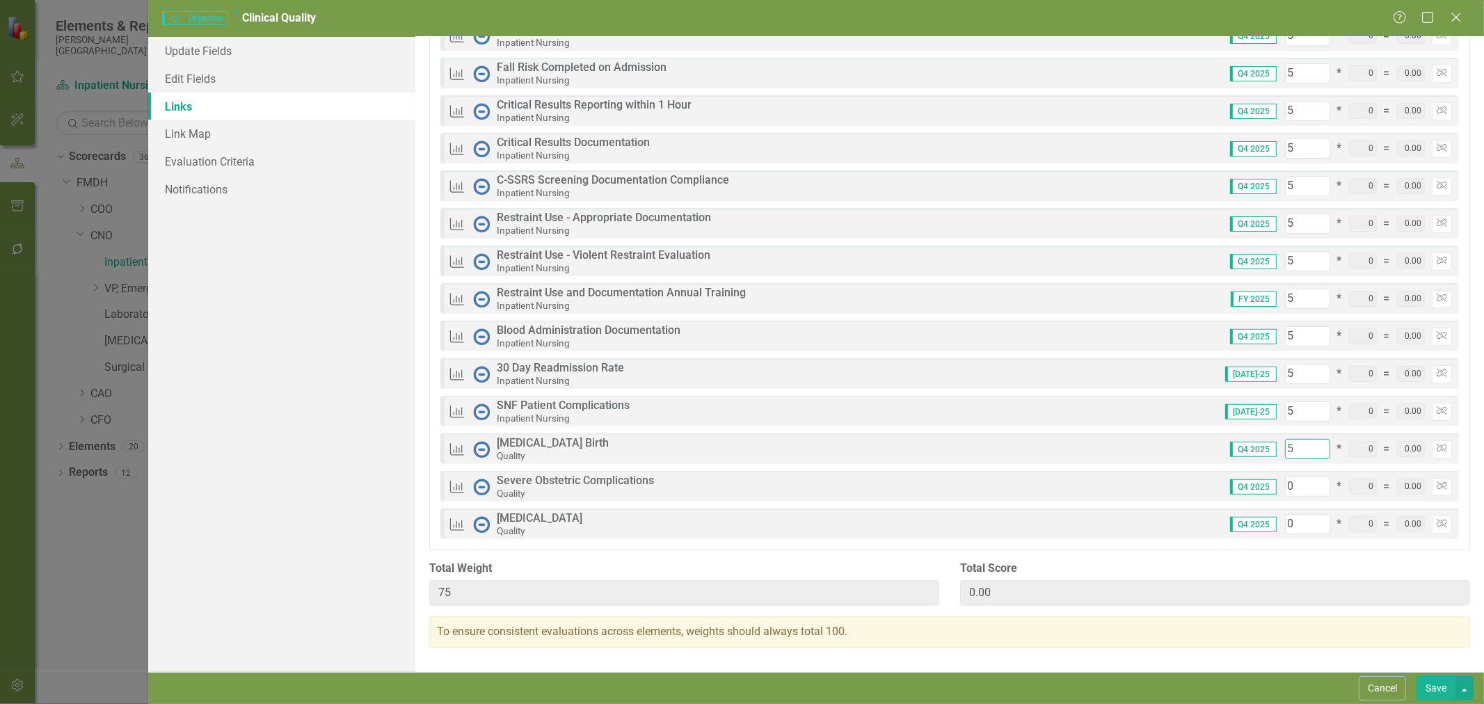
type input "5"
type input "80"
type input "5"
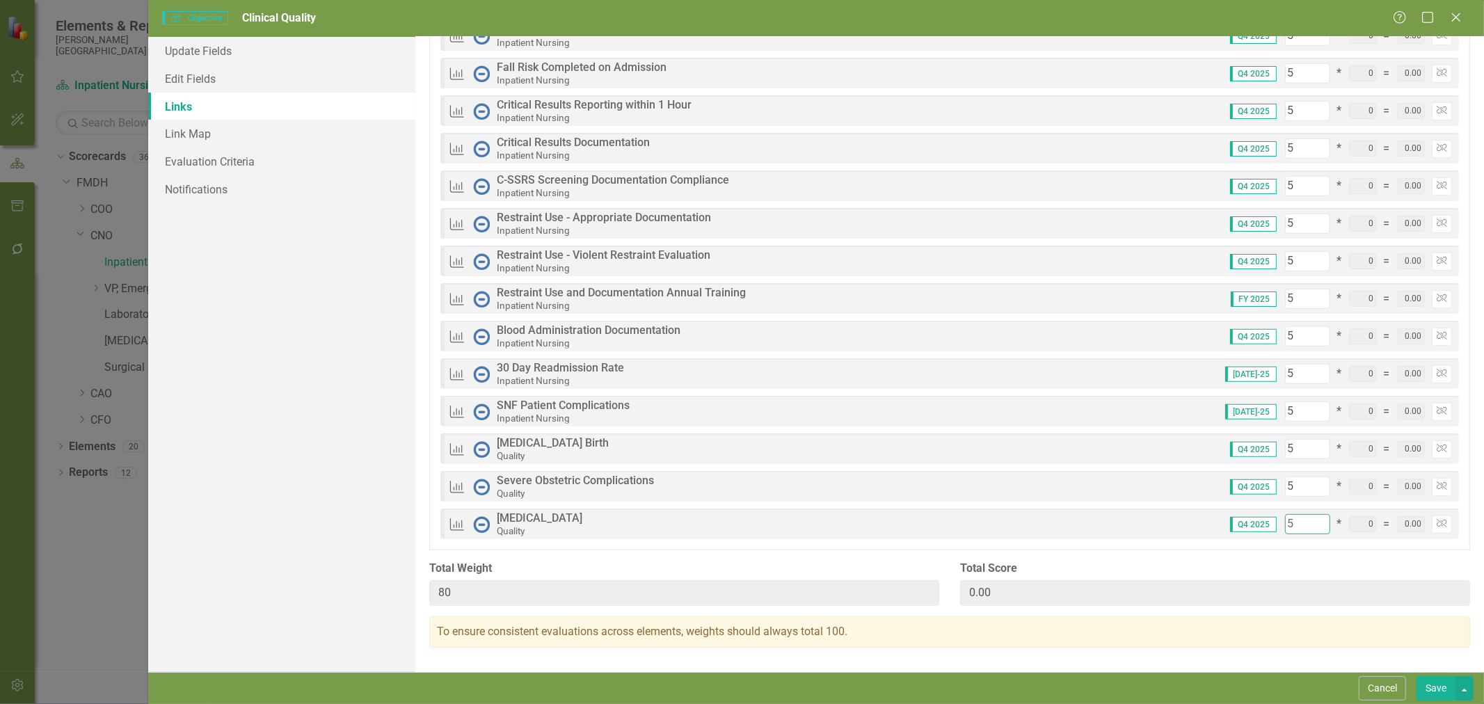
type input "85"
type input "5"
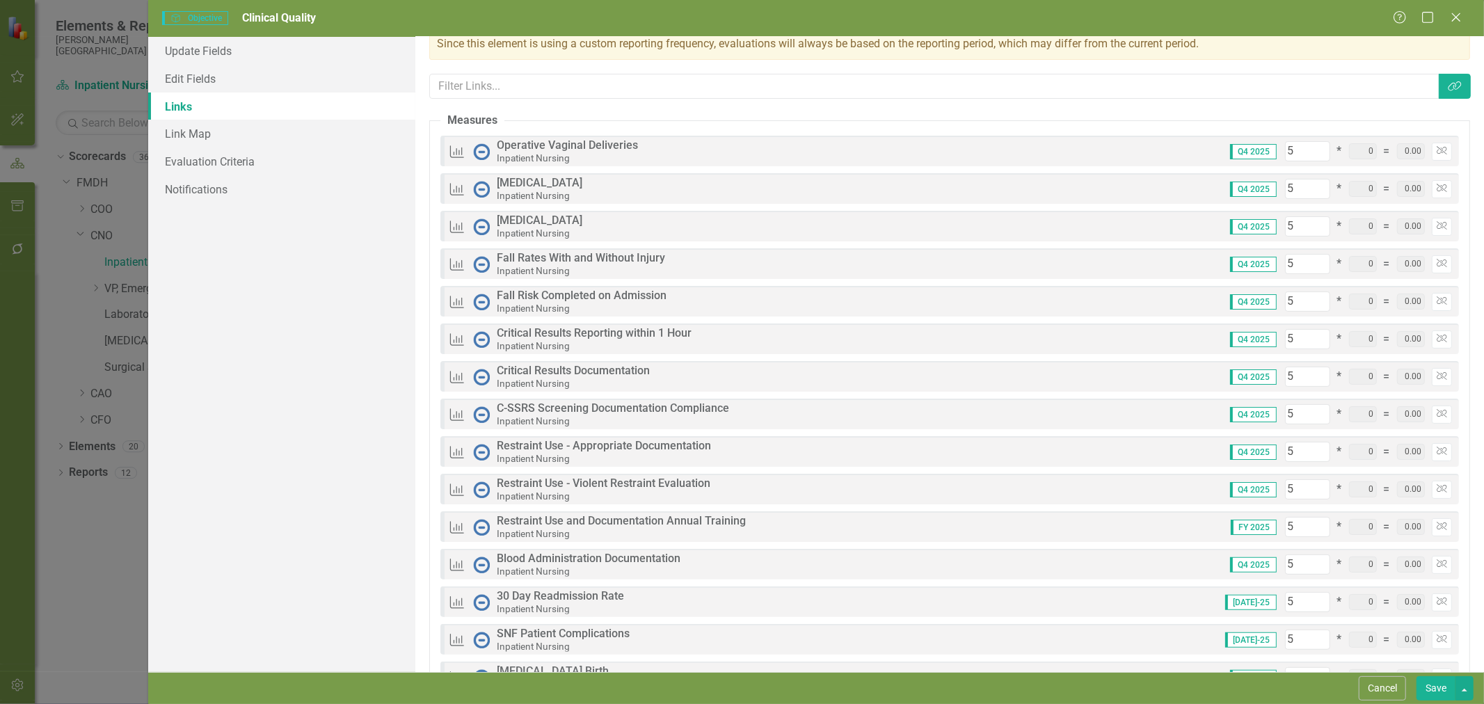
scroll to position [0, 0]
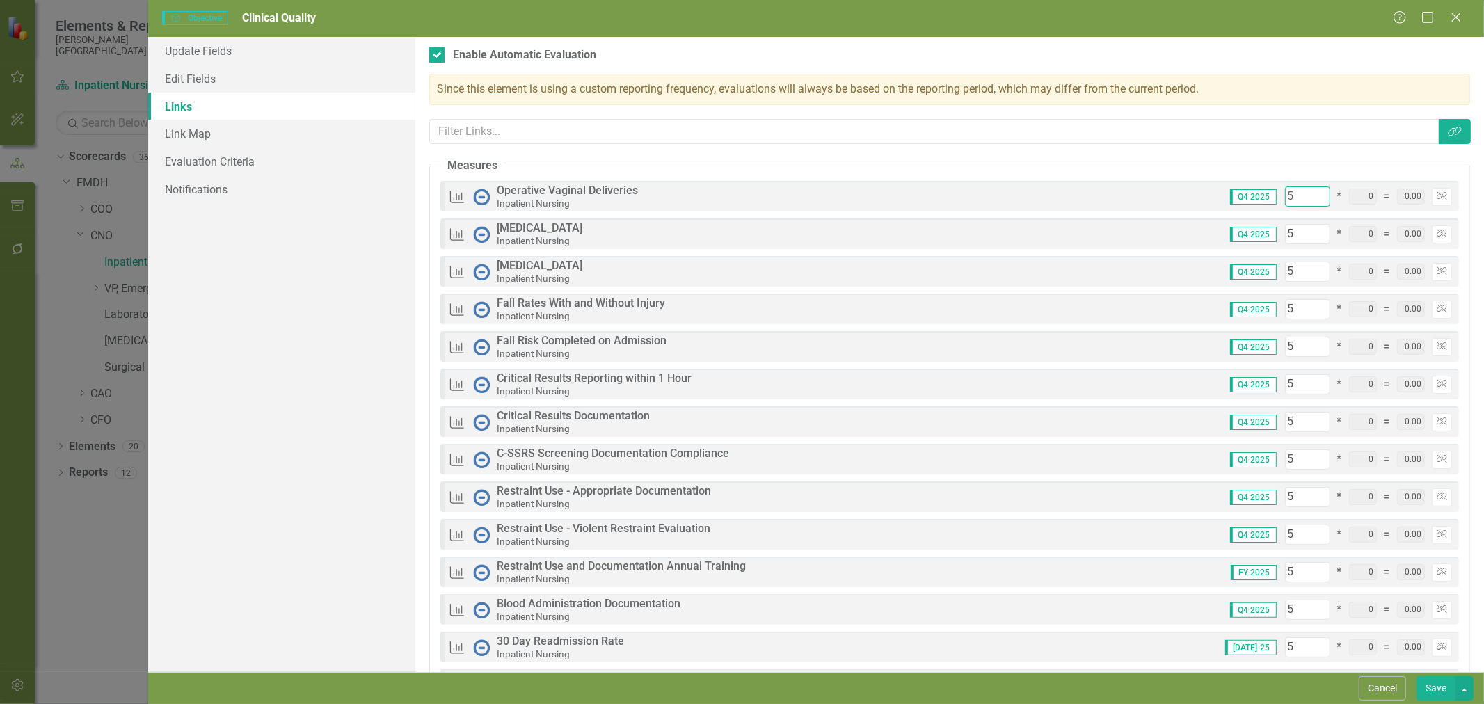
click at [1285, 198] on input "5" at bounding box center [1307, 197] width 45 height 20
click at [1285, 464] on input "5" at bounding box center [1307, 460] width 45 height 20
click at [1285, 463] on input "5" at bounding box center [1307, 460] width 45 height 20
type input "6"
type input "86"
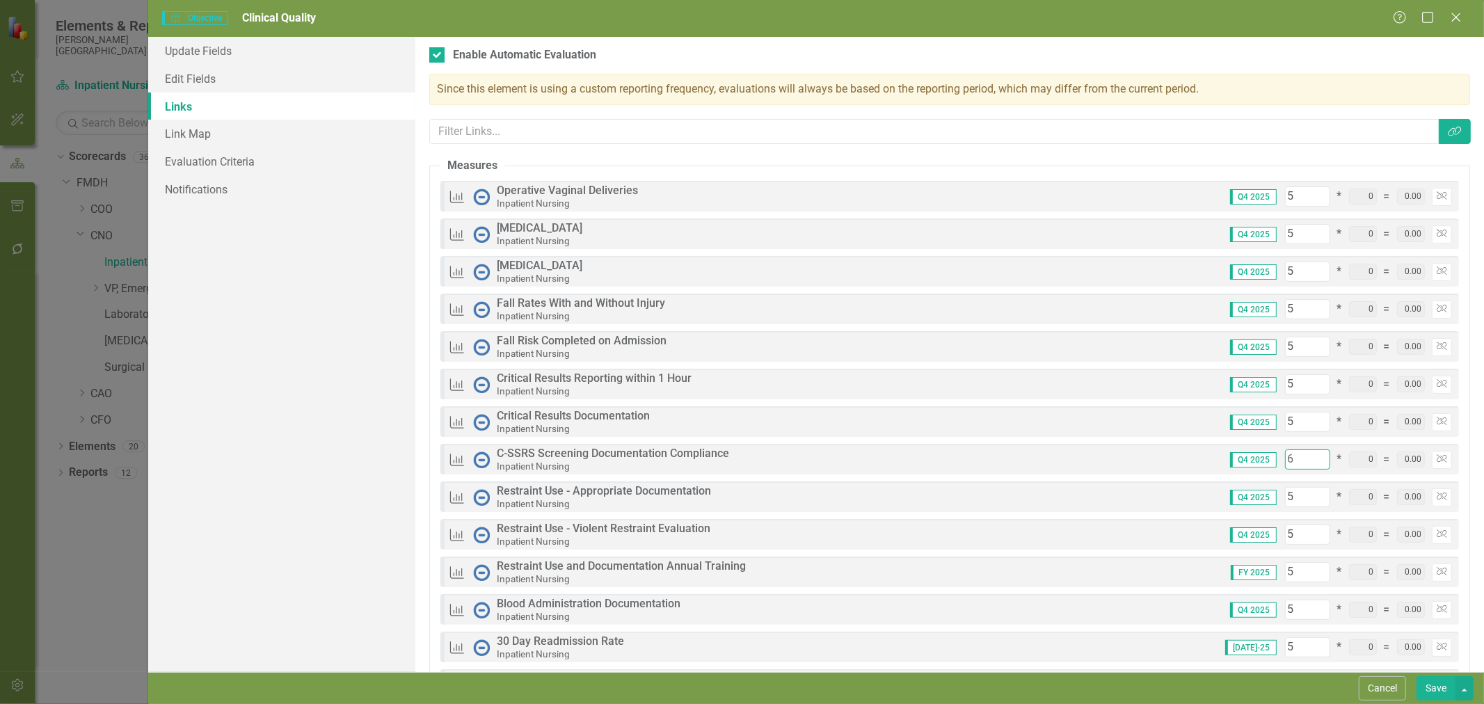
type input "6"
type input "87"
type input "66"
type input "147"
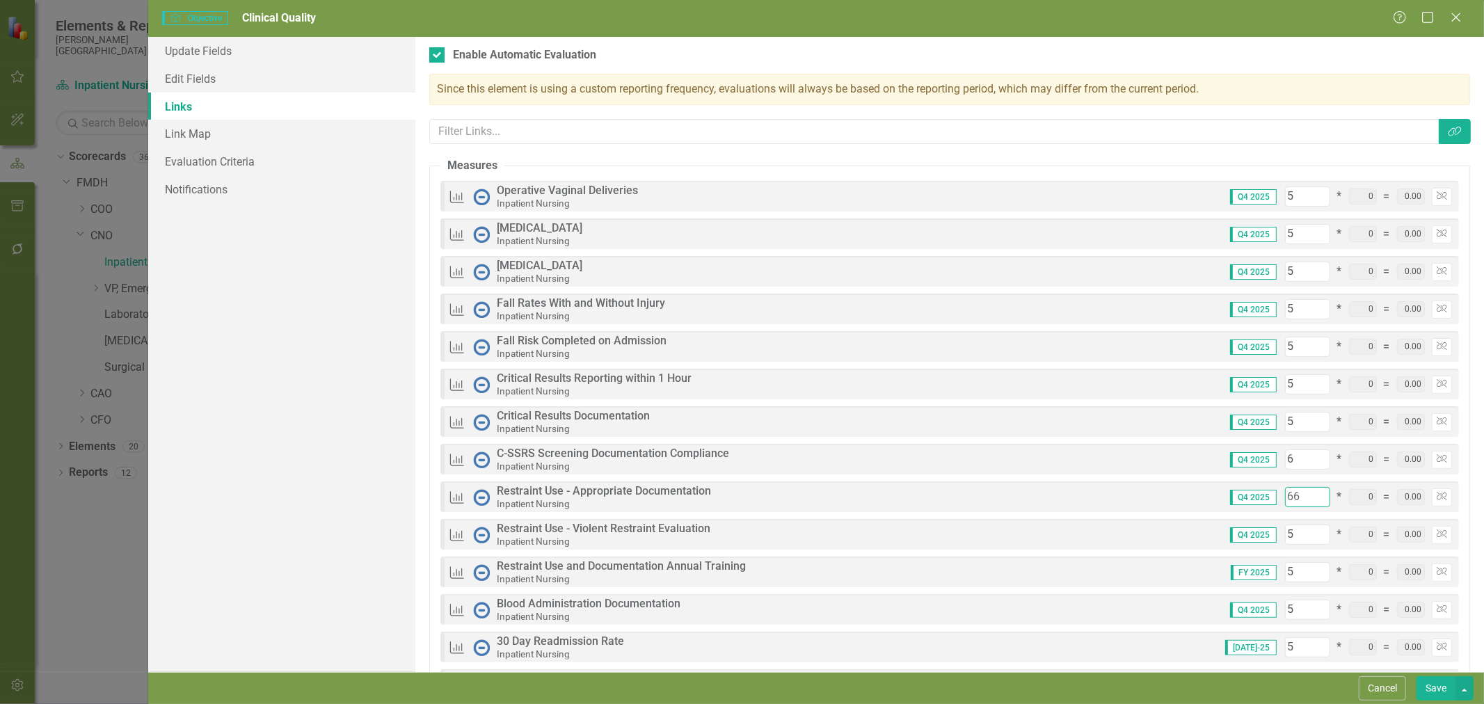
type input "6"
type input "87"
type input "6"
type input "88"
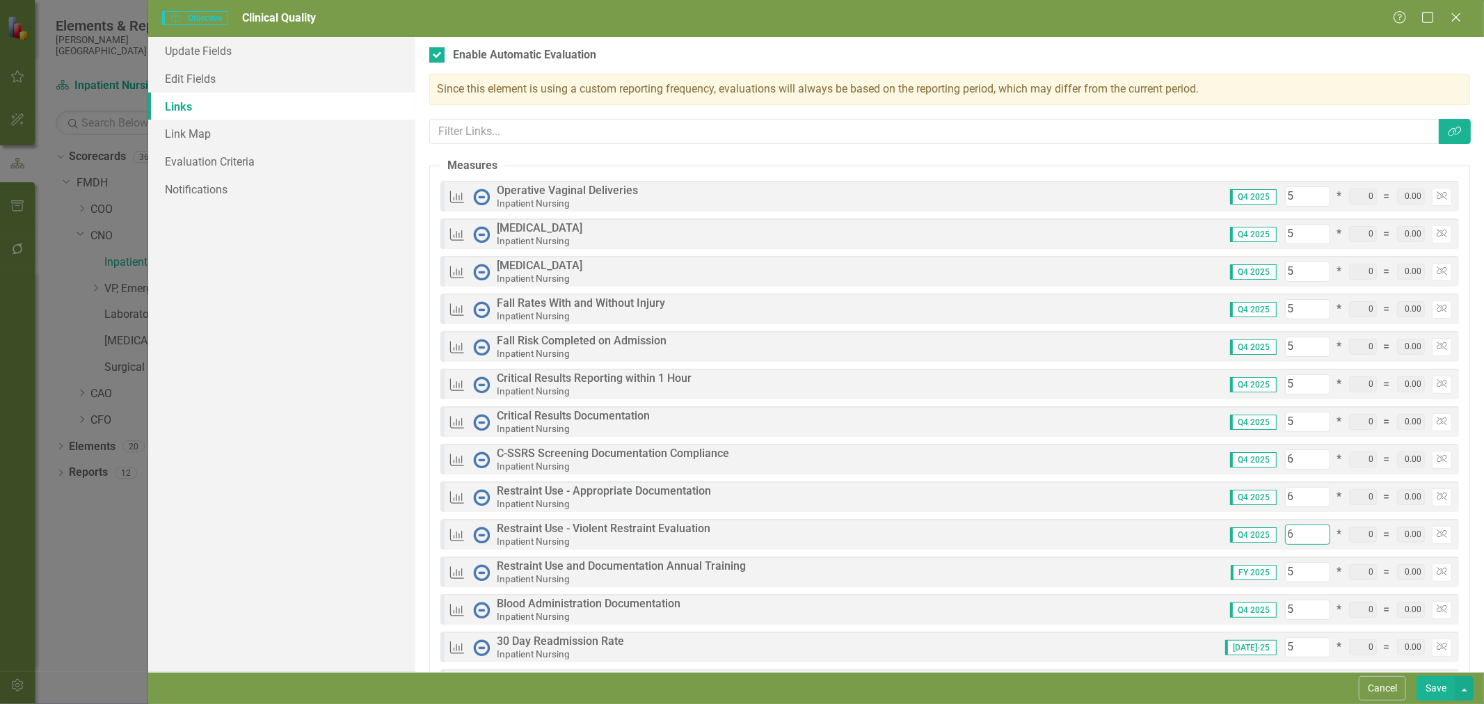
type input "6"
type input "89"
type input "6"
click at [1293, 197] on input "5" at bounding box center [1307, 197] width 45 height 20
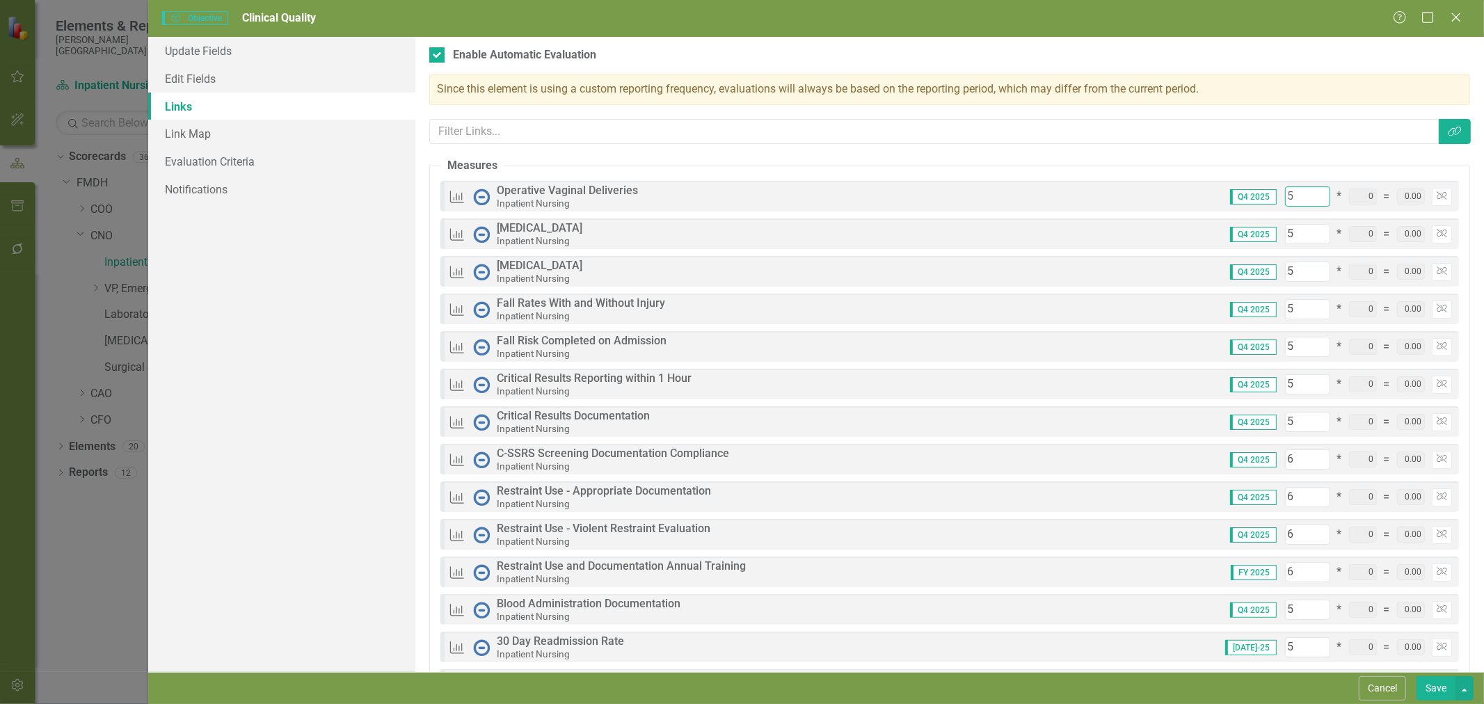
click at [1292, 197] on input "5" at bounding box center [1307, 197] width 45 height 20
type input "6"
type input "90"
type input "6"
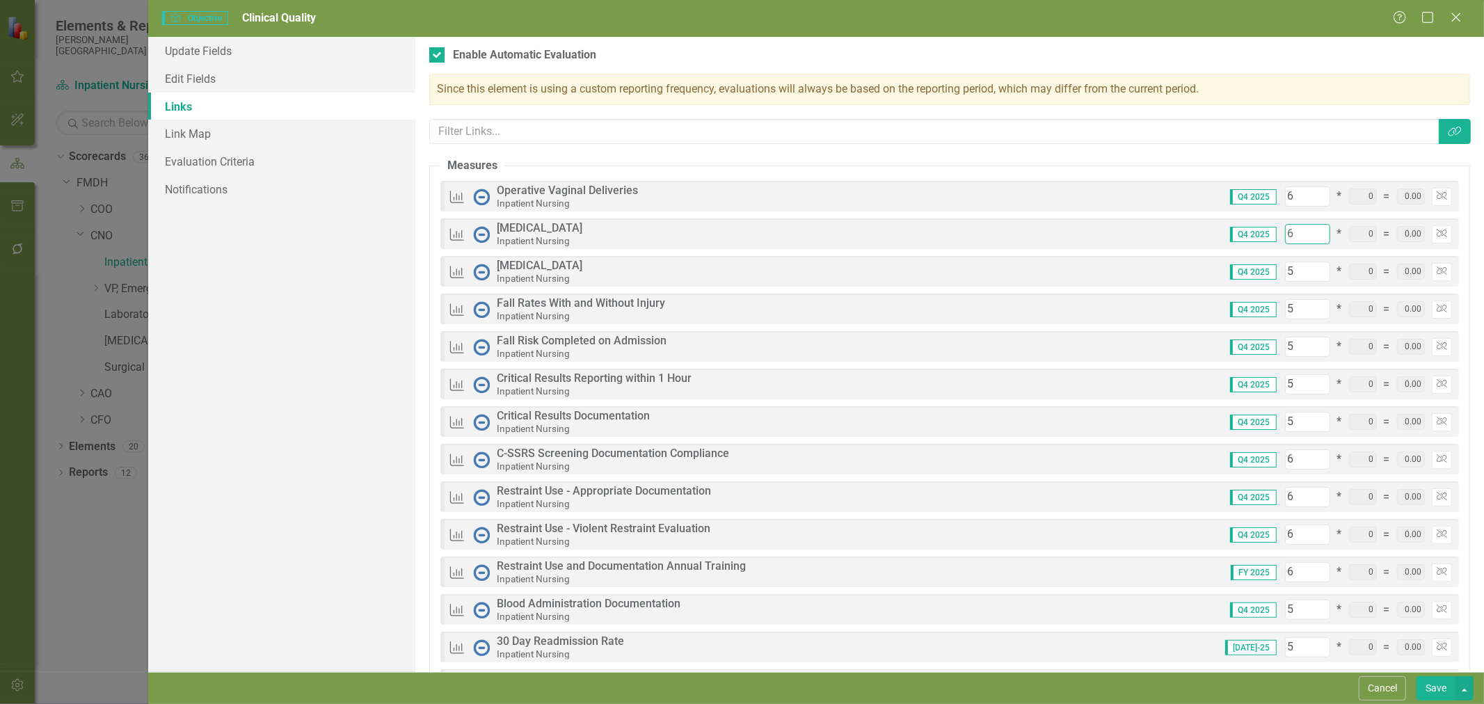
type input "91"
type input "6"
type input "92"
type input "6"
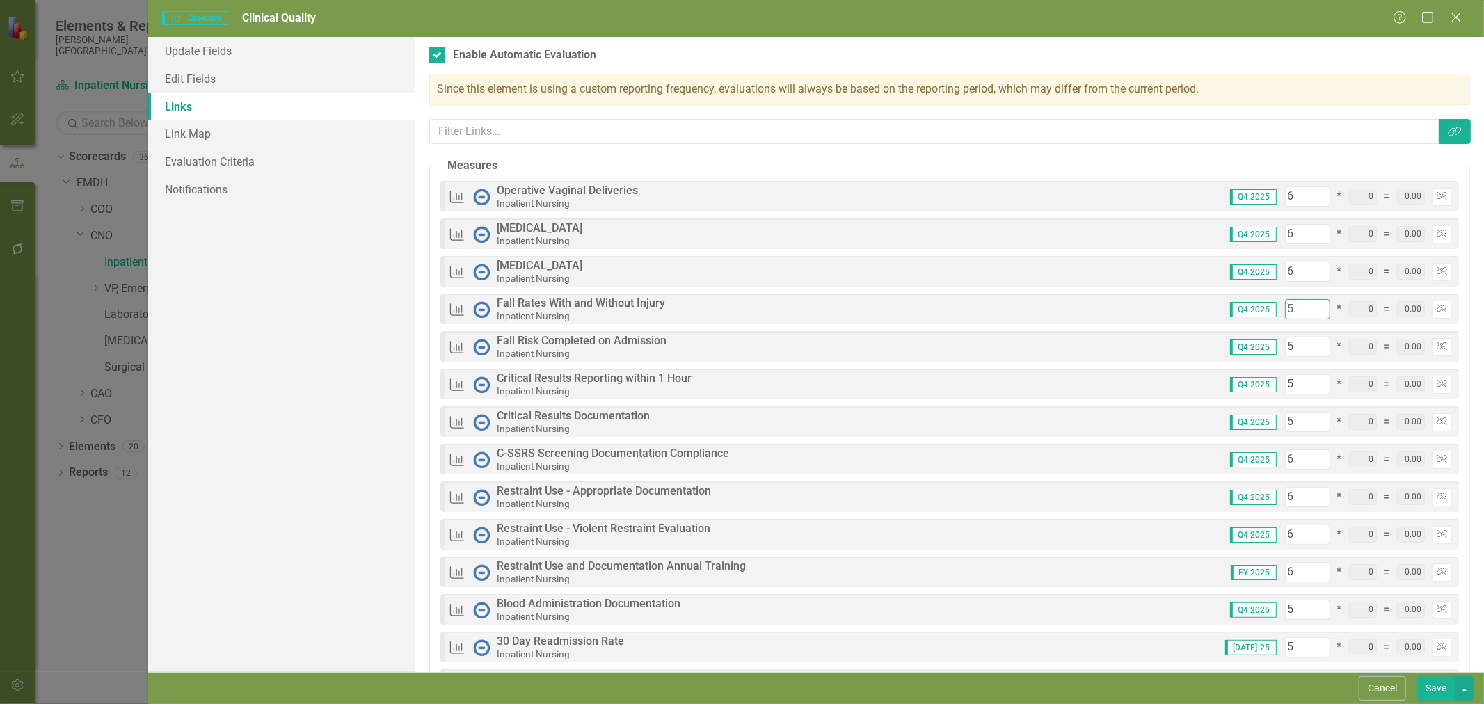
type input "6"
type input "93"
type input "6"
type input "94"
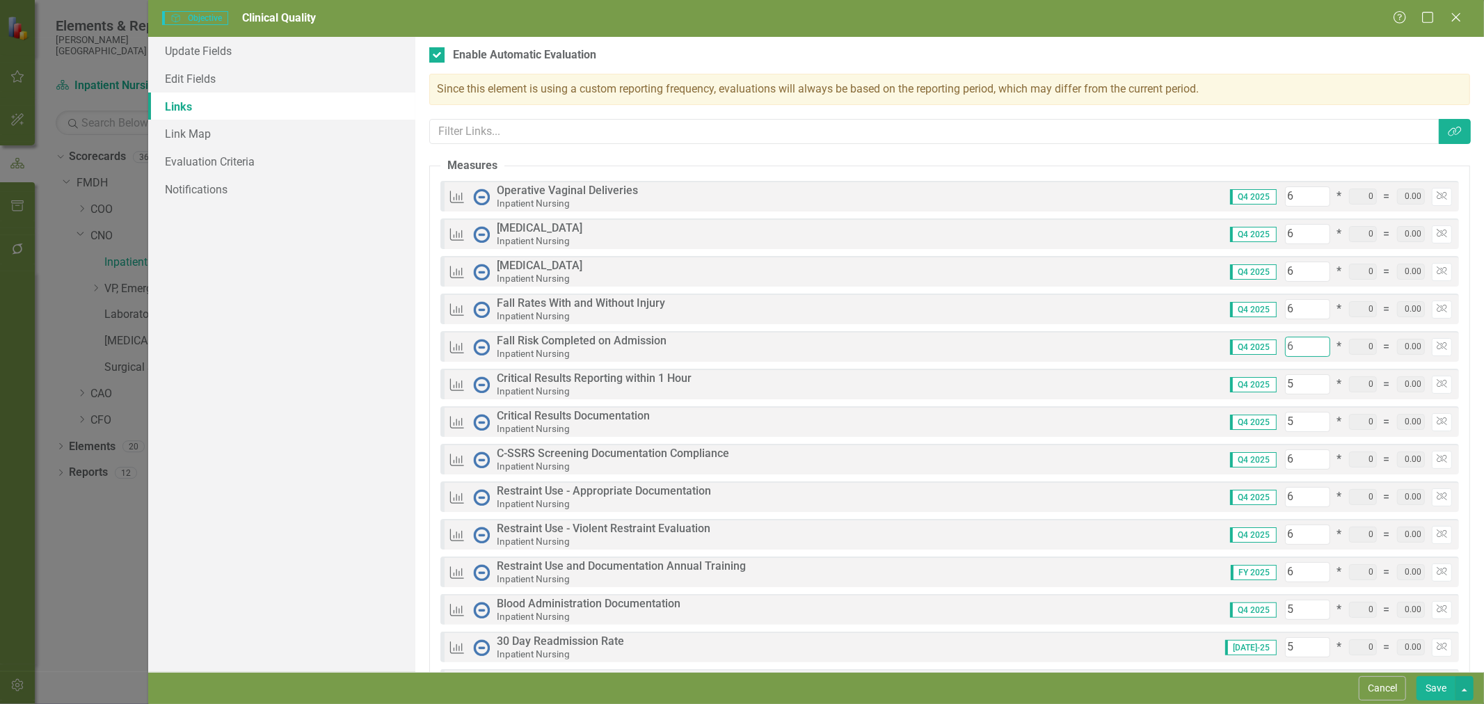
type input "6"
type input "95"
type input "6"
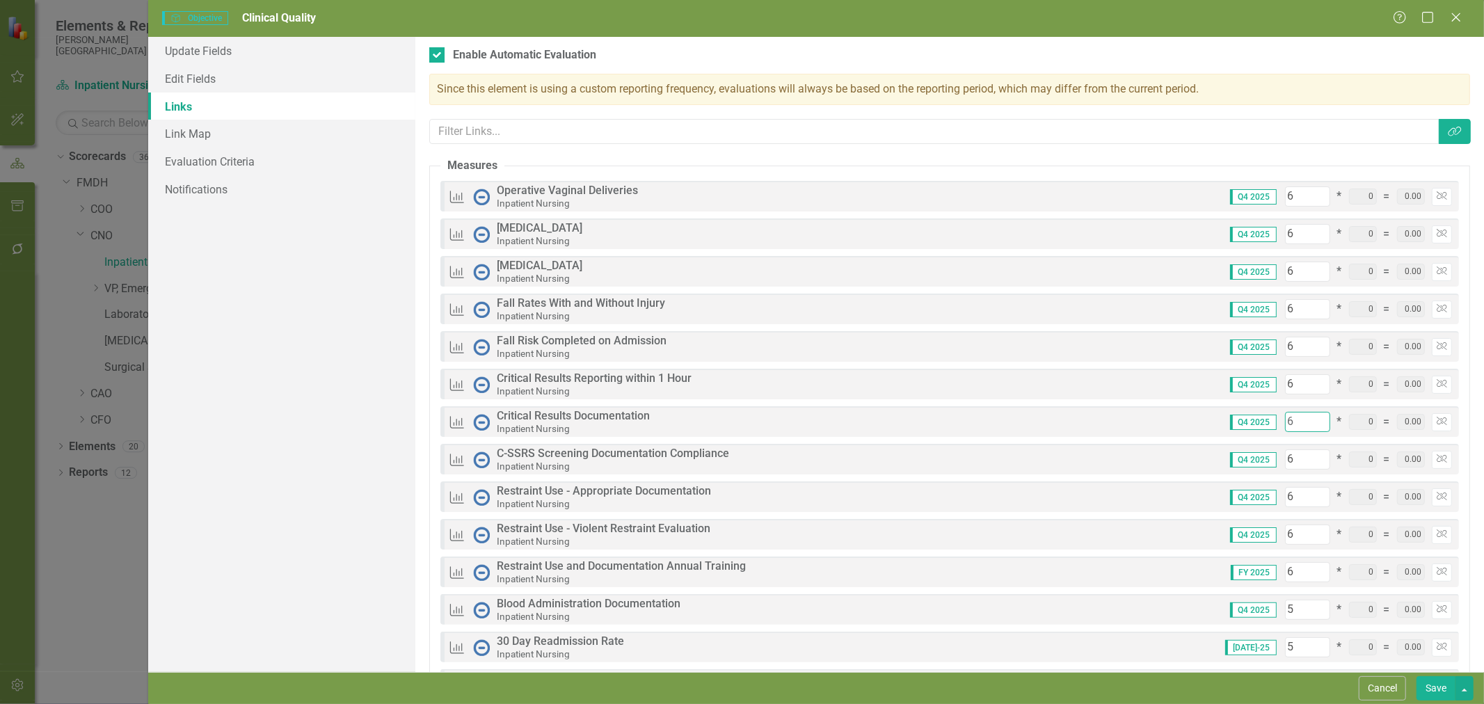
type input "96"
type input "6"
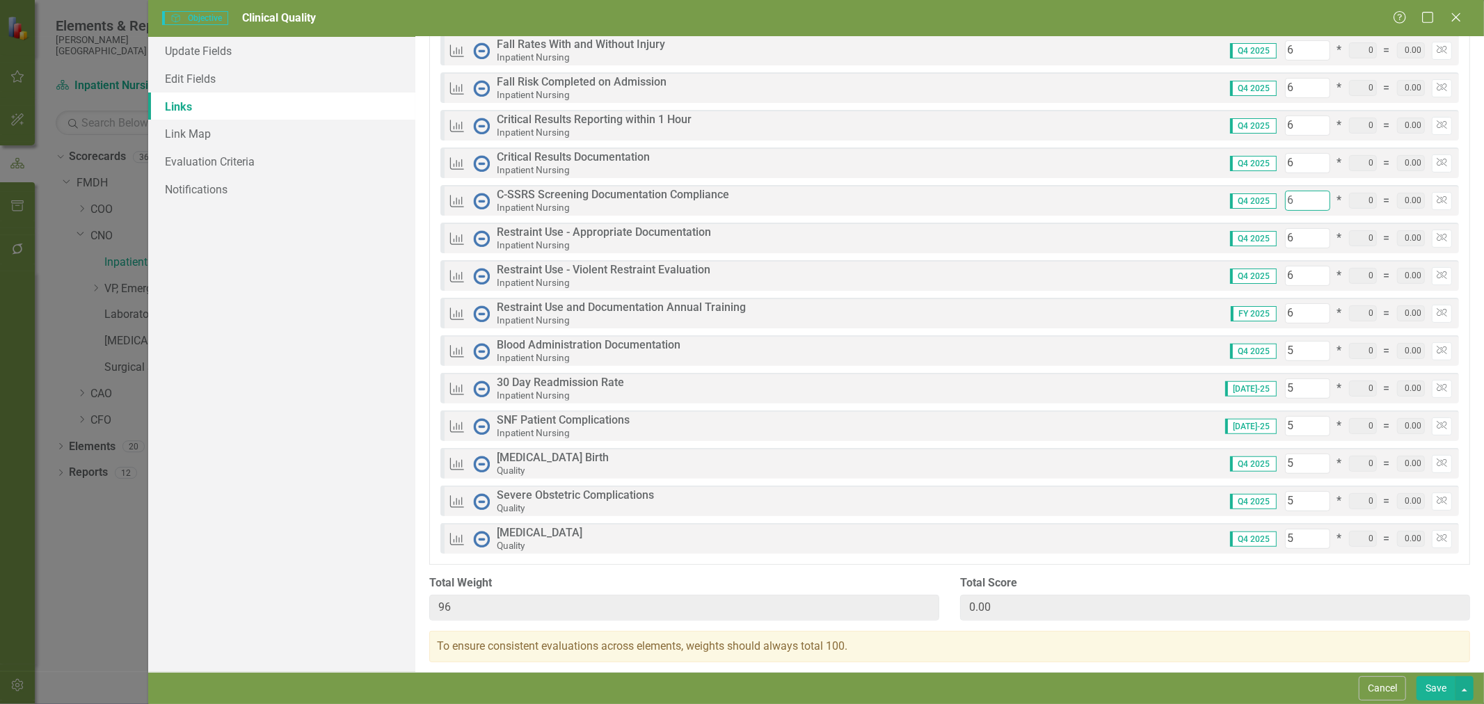
scroll to position [273, 0]
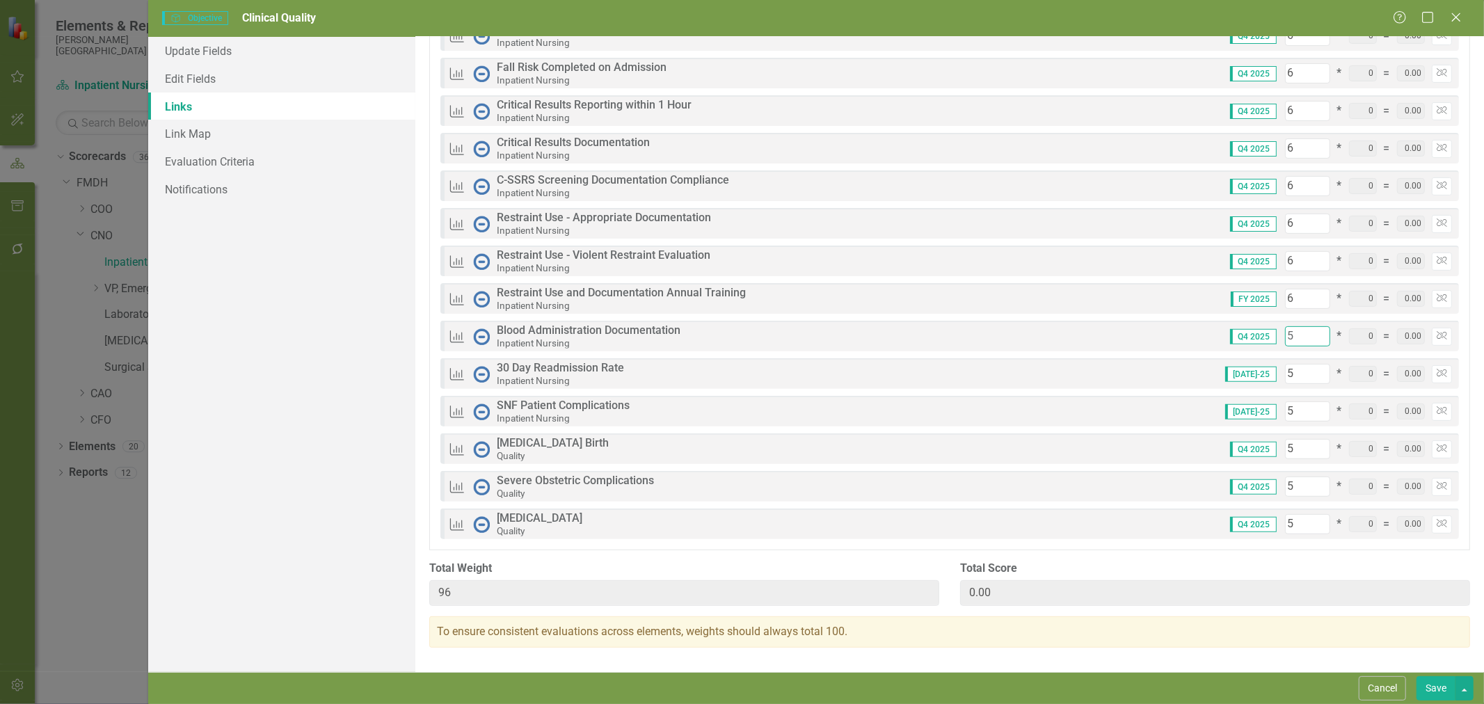
click at [1293, 335] on input "5" at bounding box center [1307, 336] width 45 height 20
type input "6"
type input "97"
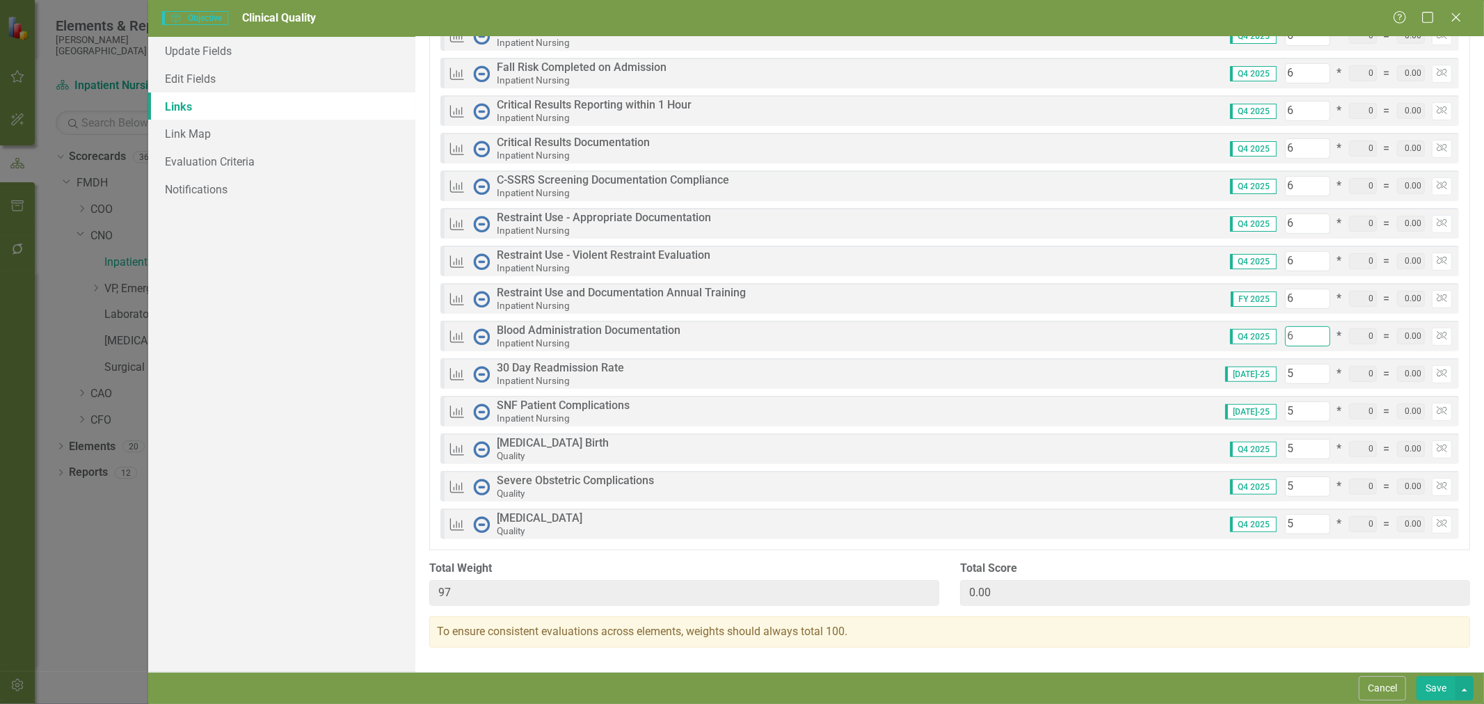
type input "6"
type input "98"
type input "6"
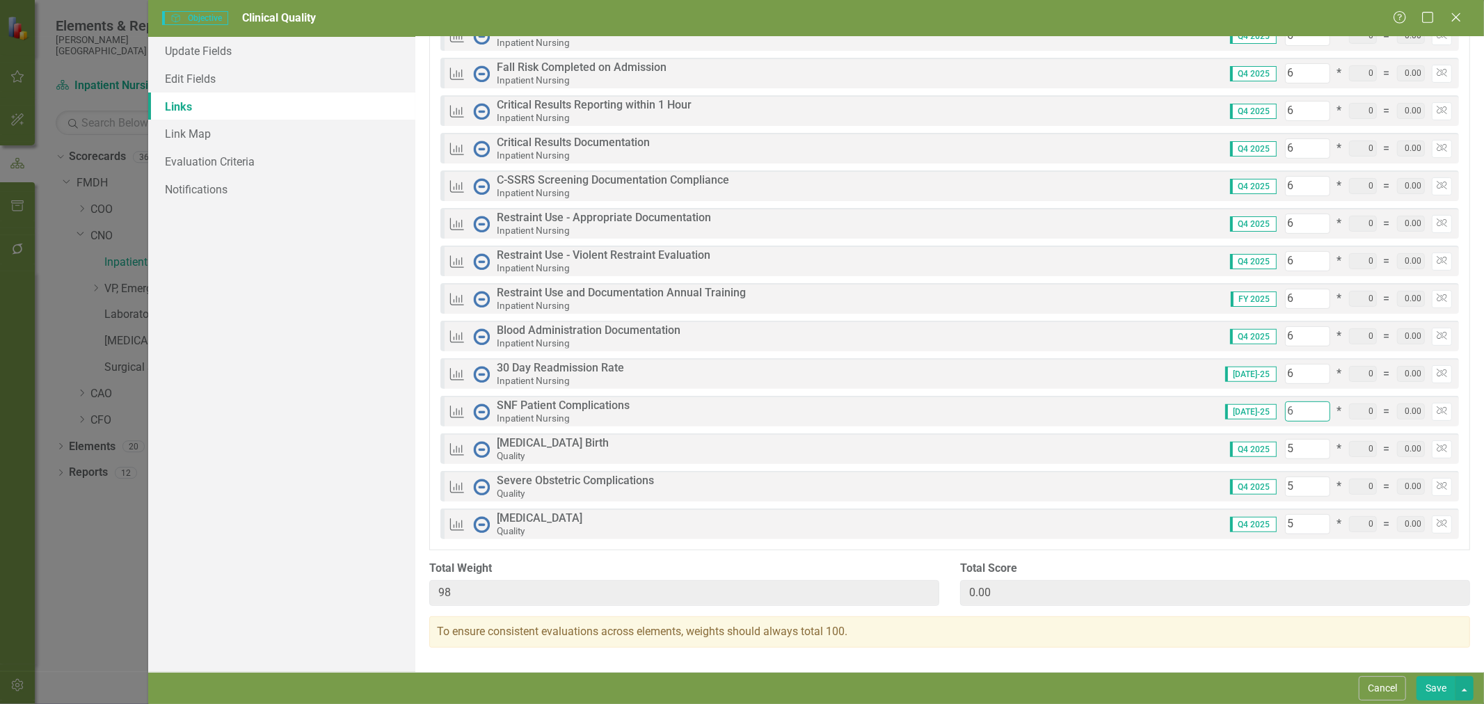
type input "99"
type input "6"
type input "100"
type input "6"
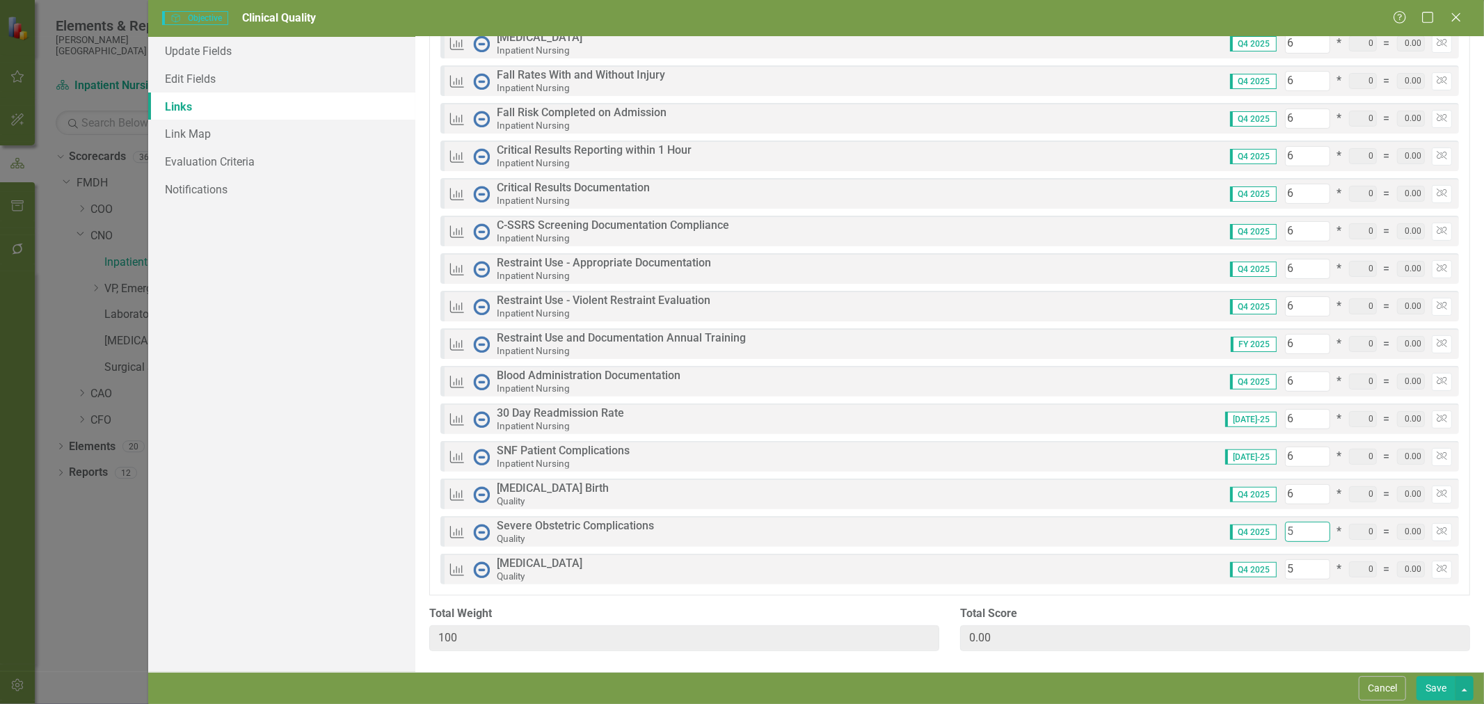
scroll to position [228, 0]
click at [226, 162] on link "Evaluation Criteria" at bounding box center [281, 162] width 267 height 28
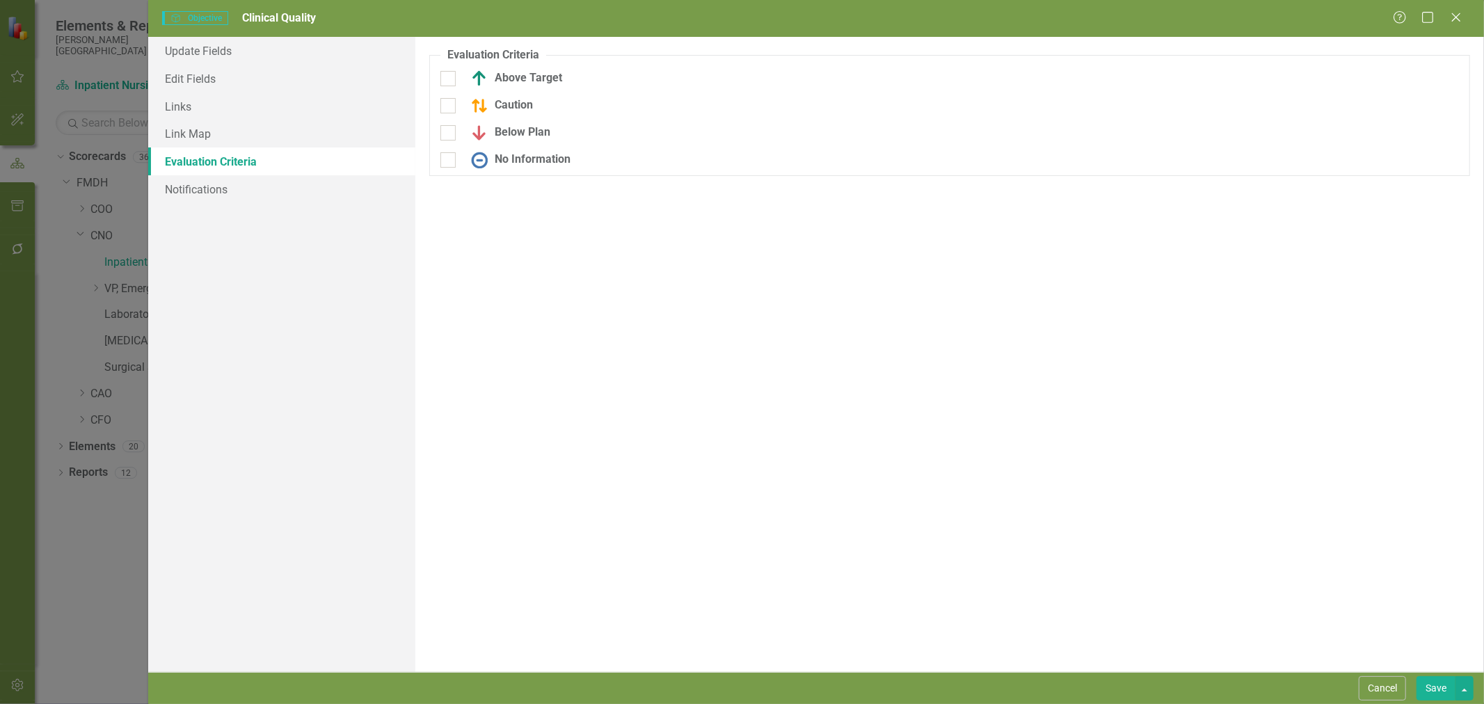
click at [460, 79] on div "Above Target" at bounding box center [604, 78] width 326 height 17
click at [450, 79] on input "Above Target" at bounding box center [445, 75] width 9 height 9
checkbox input "true"
click at [447, 115] on input "Caution" at bounding box center [445, 111] width 9 height 9
checkbox input "true"
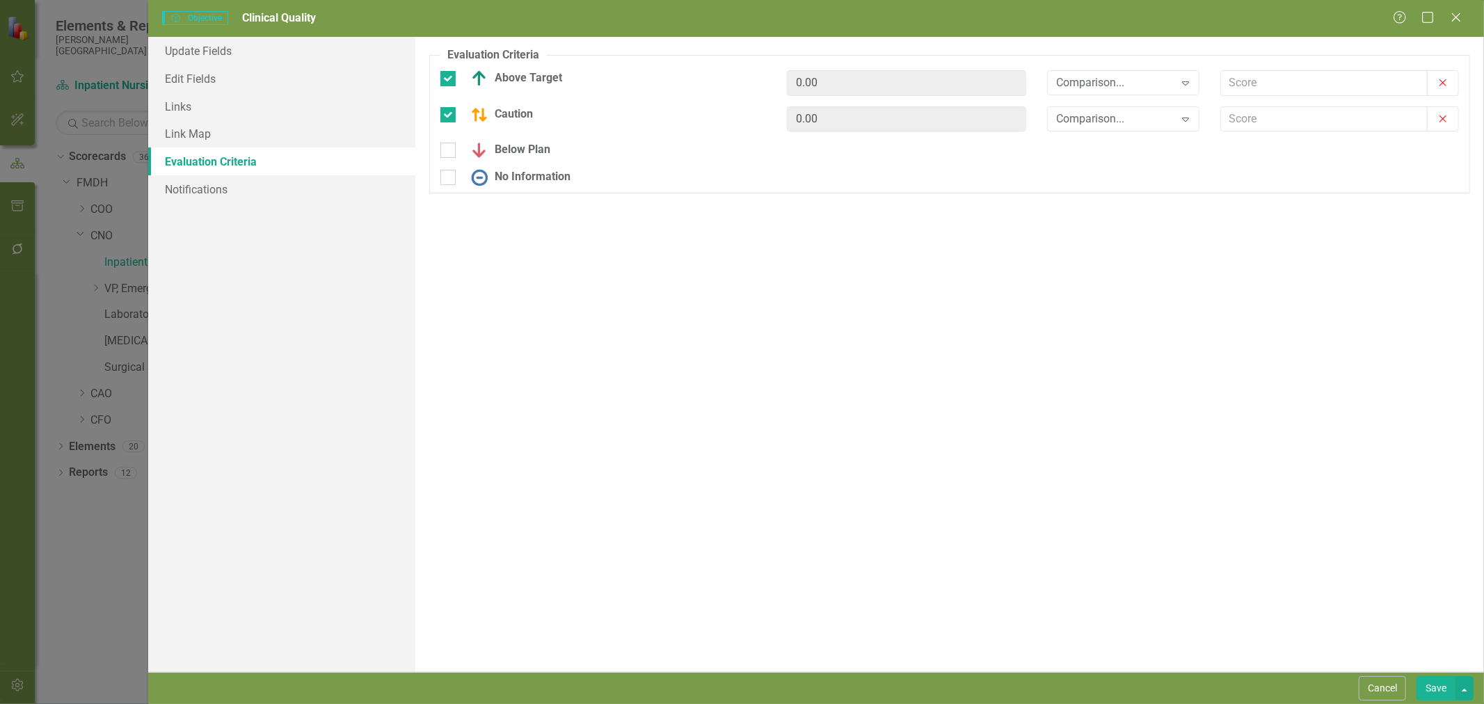
click at [447, 155] on div at bounding box center [448, 150] width 15 height 15
click at [447, 152] on input "Below Plan" at bounding box center [445, 147] width 9 height 9
checkbox input "true"
click at [449, 182] on input "No Information" at bounding box center [445, 183] width 9 height 9
checkbox input "true"
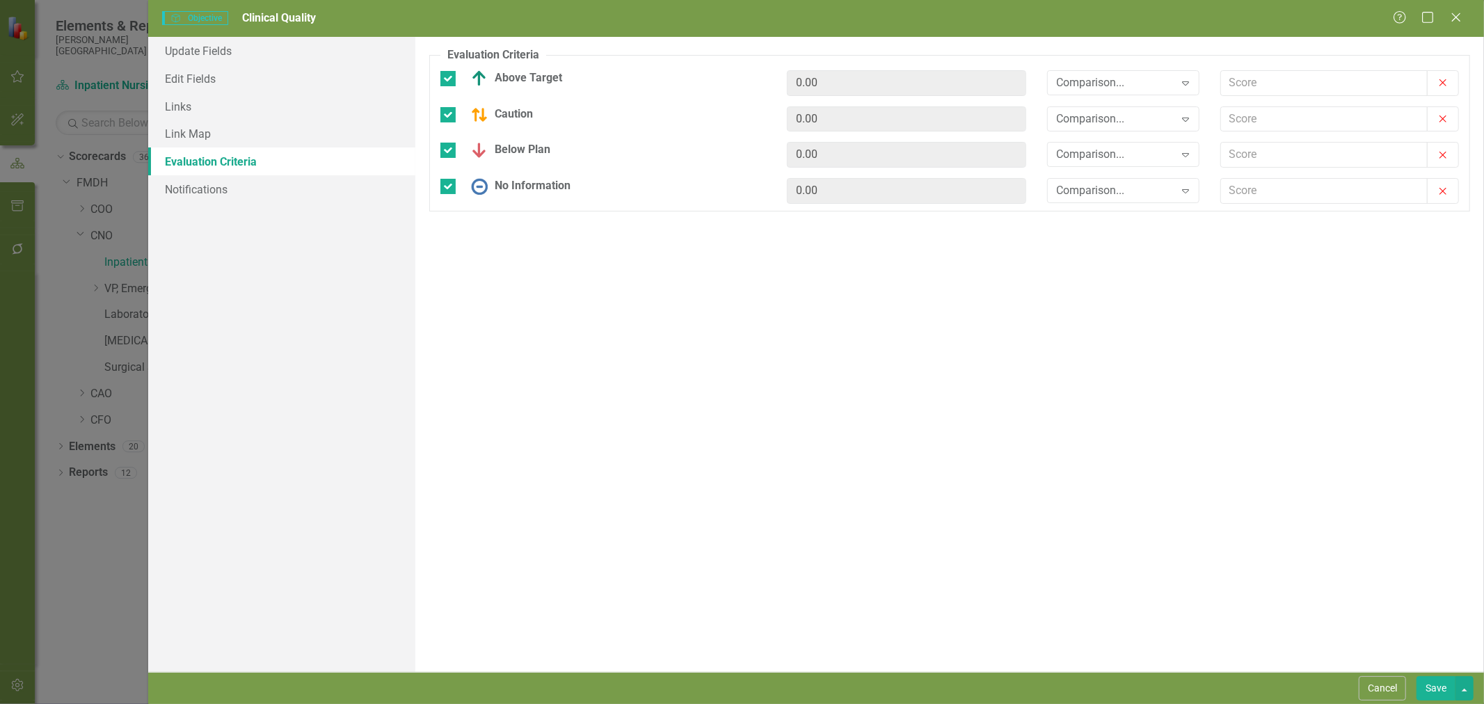
click at [1124, 74] on div "Comparison..." at bounding box center [1116, 82] width 118 height 16
click at [1118, 134] on div ">=" at bounding box center [1126, 130] width 130 height 16
click at [1125, 120] on div "Comparison..." at bounding box center [1116, 119] width 118 height 16
click at [1113, 174] on div ">=" at bounding box center [1126, 167] width 130 height 16
click at [1111, 148] on div "Comparison..." at bounding box center [1116, 155] width 118 height 16
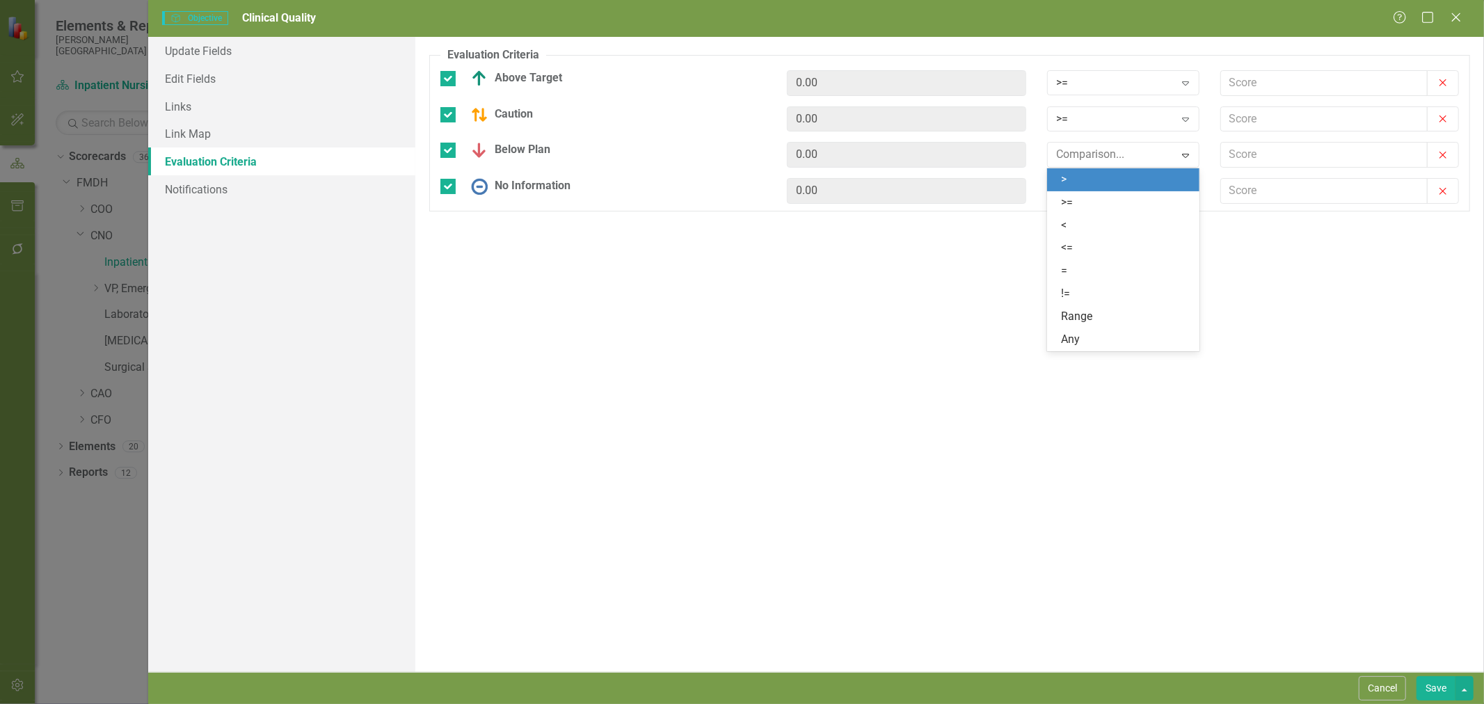
click at [1098, 198] on div ">=" at bounding box center [1126, 203] width 130 height 16
click at [1118, 187] on div "Comparison..." at bounding box center [1116, 191] width 118 height 16
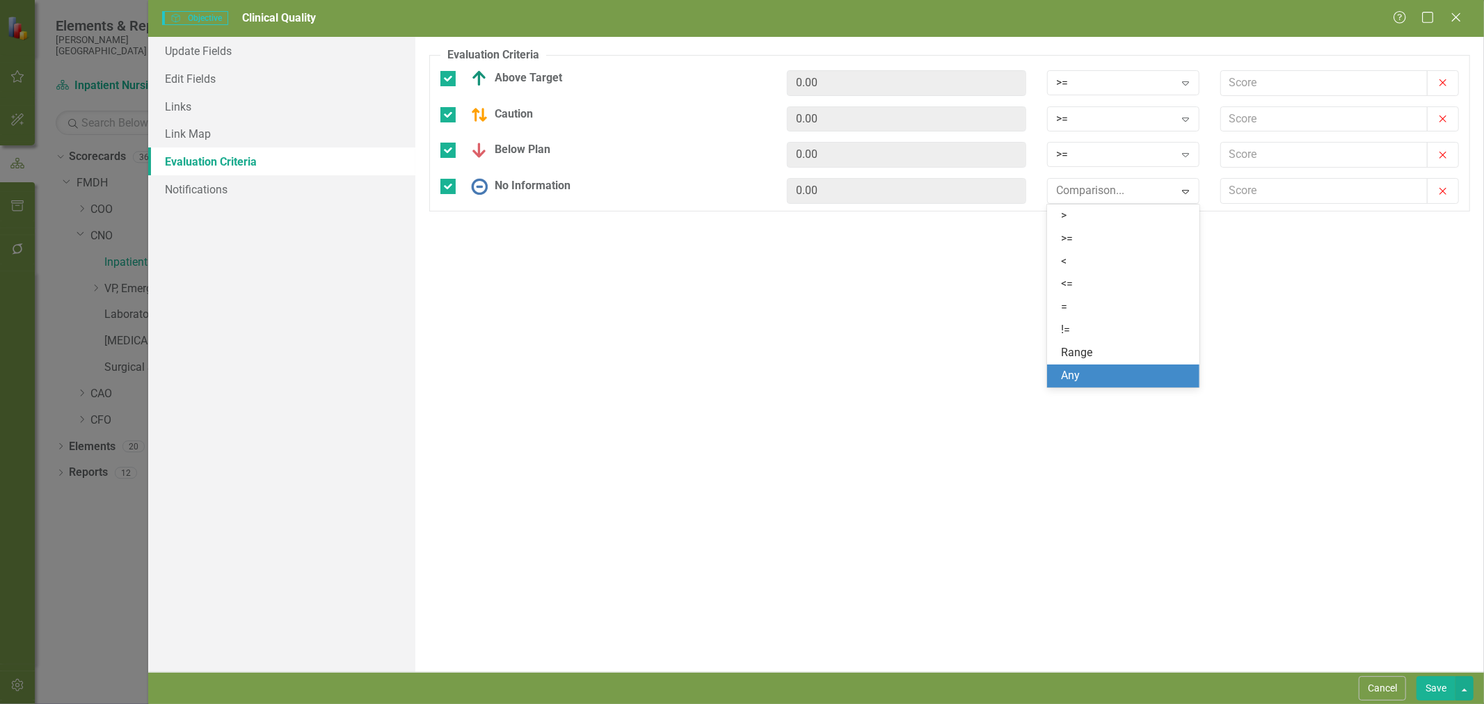
click at [1080, 384] on div "Any" at bounding box center [1123, 376] width 152 height 23
click at [1272, 71] on input "text" at bounding box center [1324, 83] width 207 height 26
type input "2.5"
click at [1262, 122] on input "text" at bounding box center [1324, 119] width 207 height 26
type input "2"
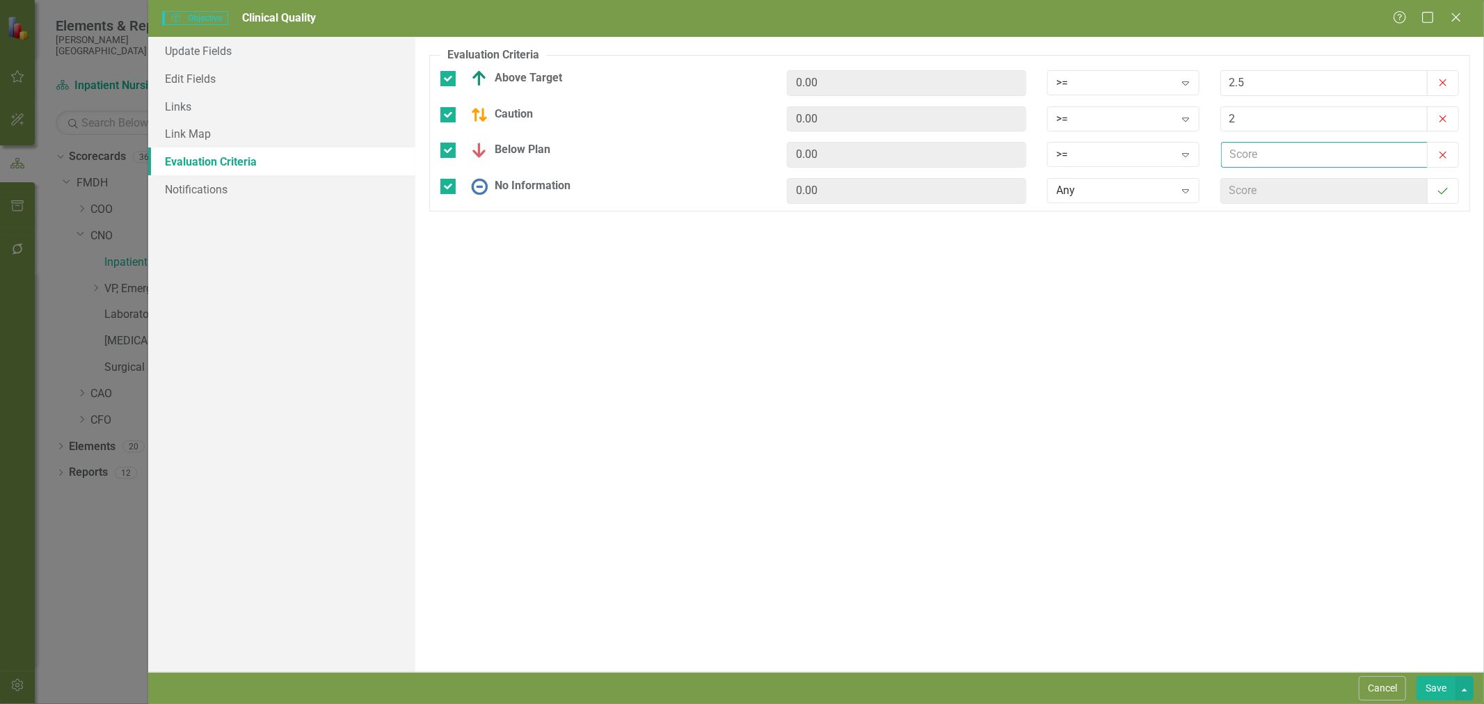
drag, startPoint x: 1257, startPoint y: 161, endPoint x: 1265, endPoint y: 162, distance: 8.5
click at [1257, 161] on input "text" at bounding box center [1324, 155] width 207 height 26
type input "1"
click at [1434, 690] on button "Save" at bounding box center [1436, 688] width 39 height 24
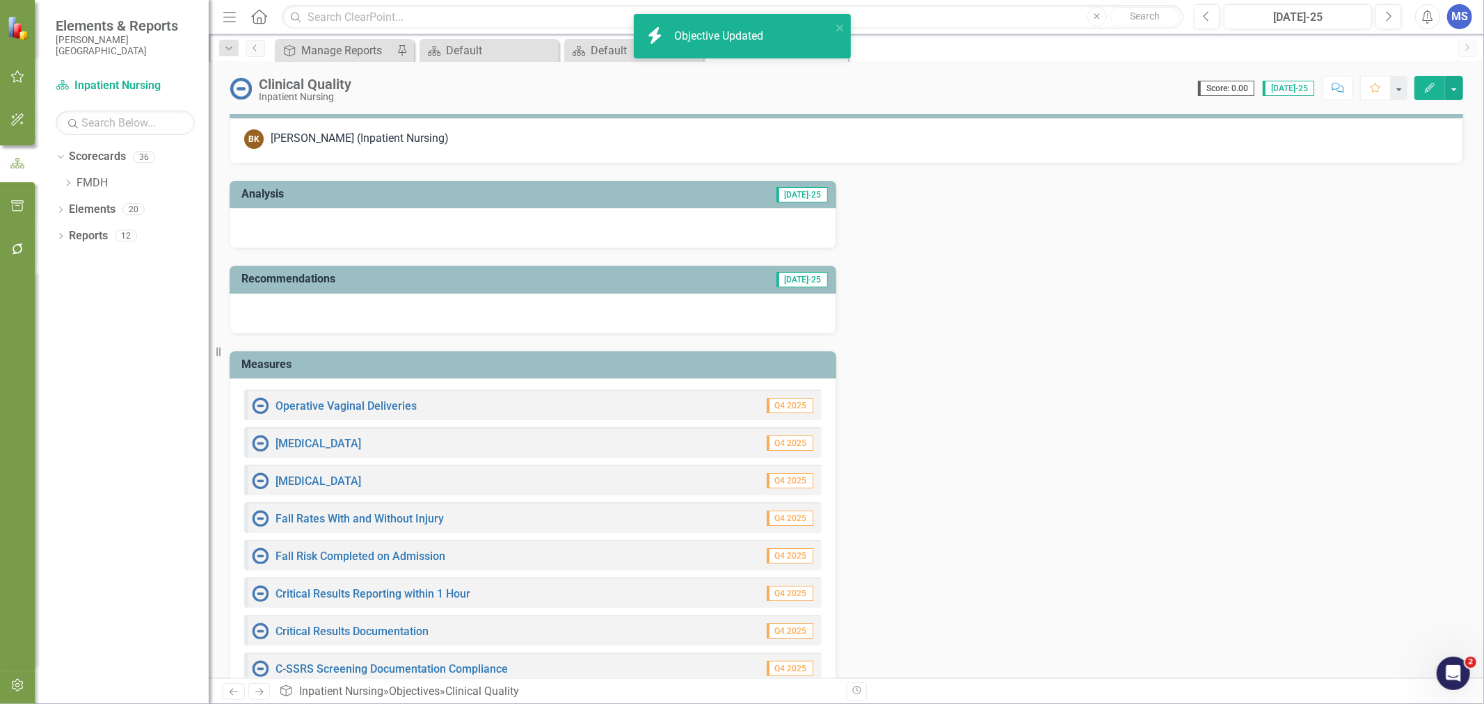
scroll to position [0, 0]
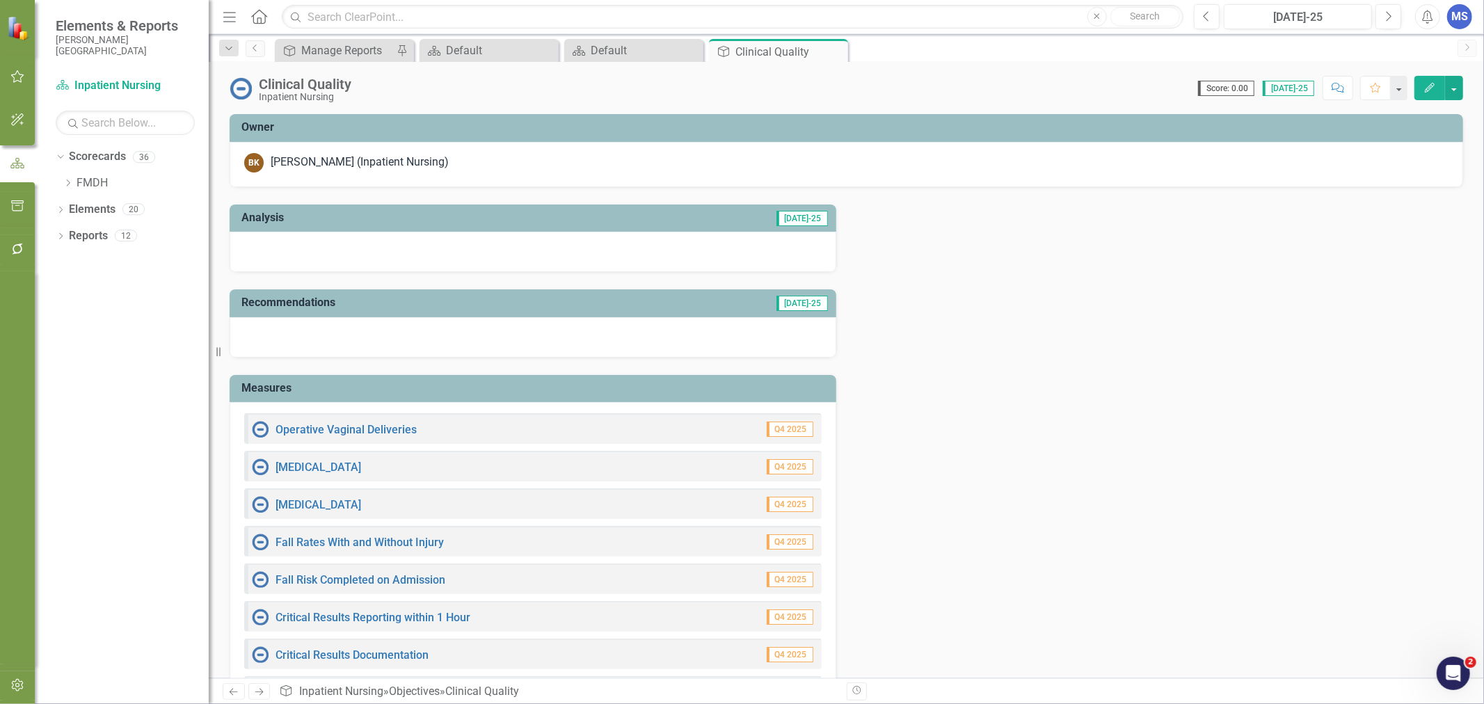
click at [67, 184] on icon "Dropdown" at bounding box center [68, 183] width 10 height 8
click at [102, 230] on link "CNO" at bounding box center [149, 236] width 118 height 16
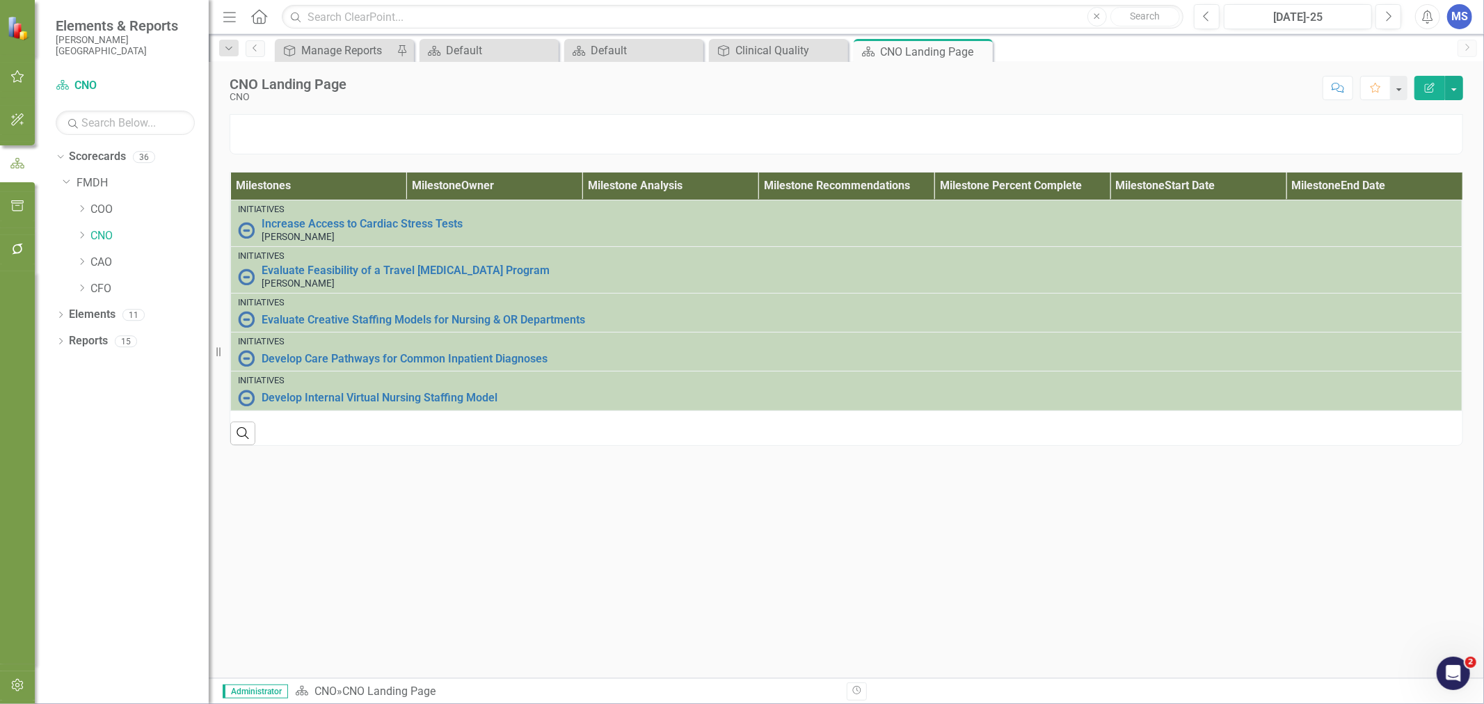
click at [59, 316] on icon "Dropdown" at bounding box center [61, 316] width 10 height 8
click at [121, 344] on link "Objective Objectives" at bounding box center [111, 341] width 71 height 16
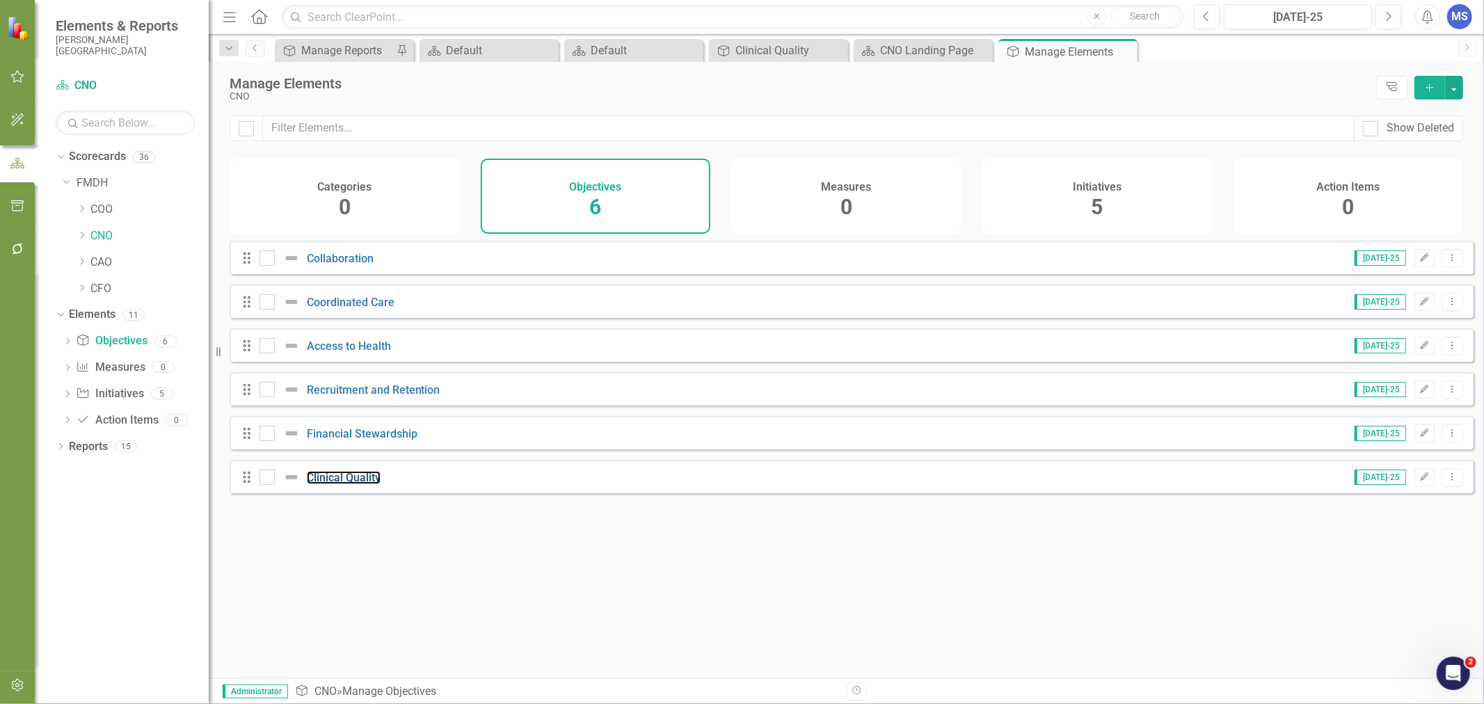
click at [364, 484] on link "Clinical Quality" at bounding box center [344, 477] width 74 height 13
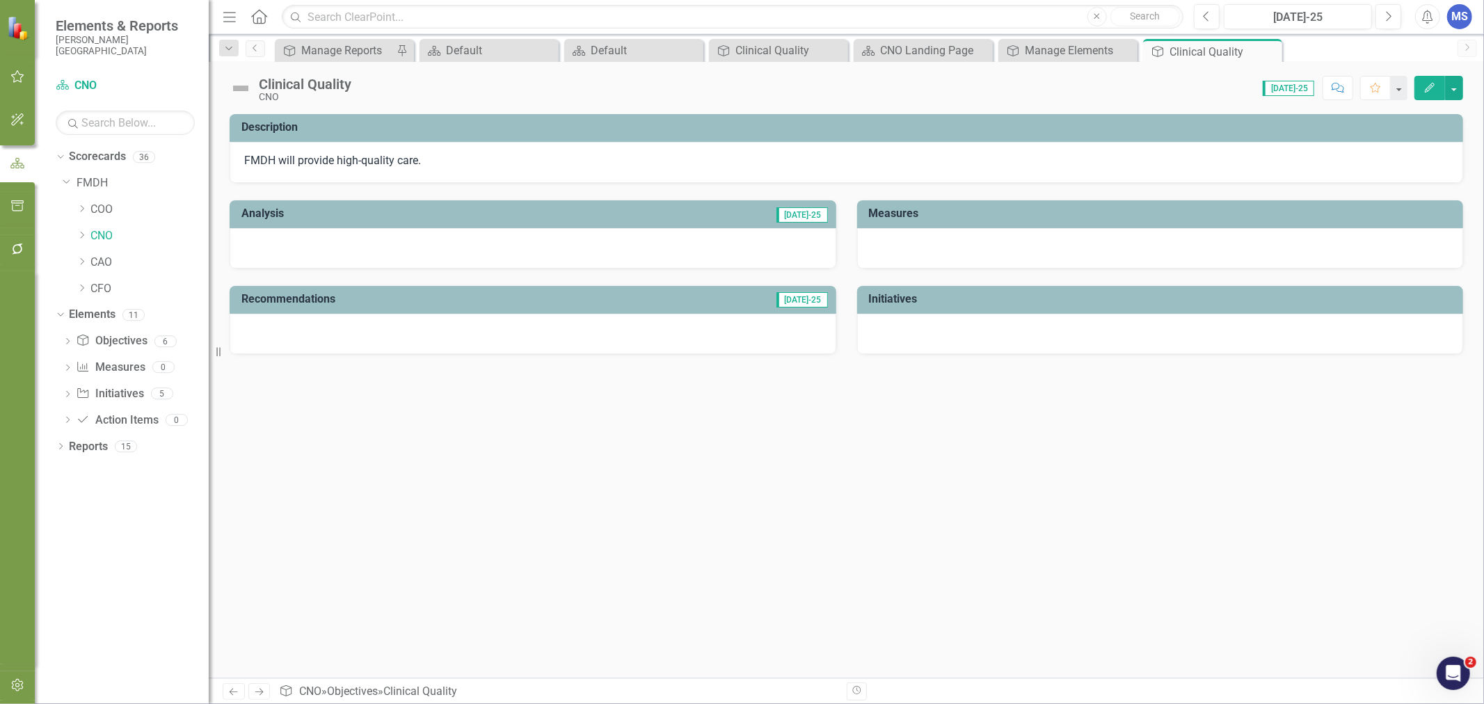
click at [1427, 84] on icon "Edit" at bounding box center [1430, 88] width 13 height 10
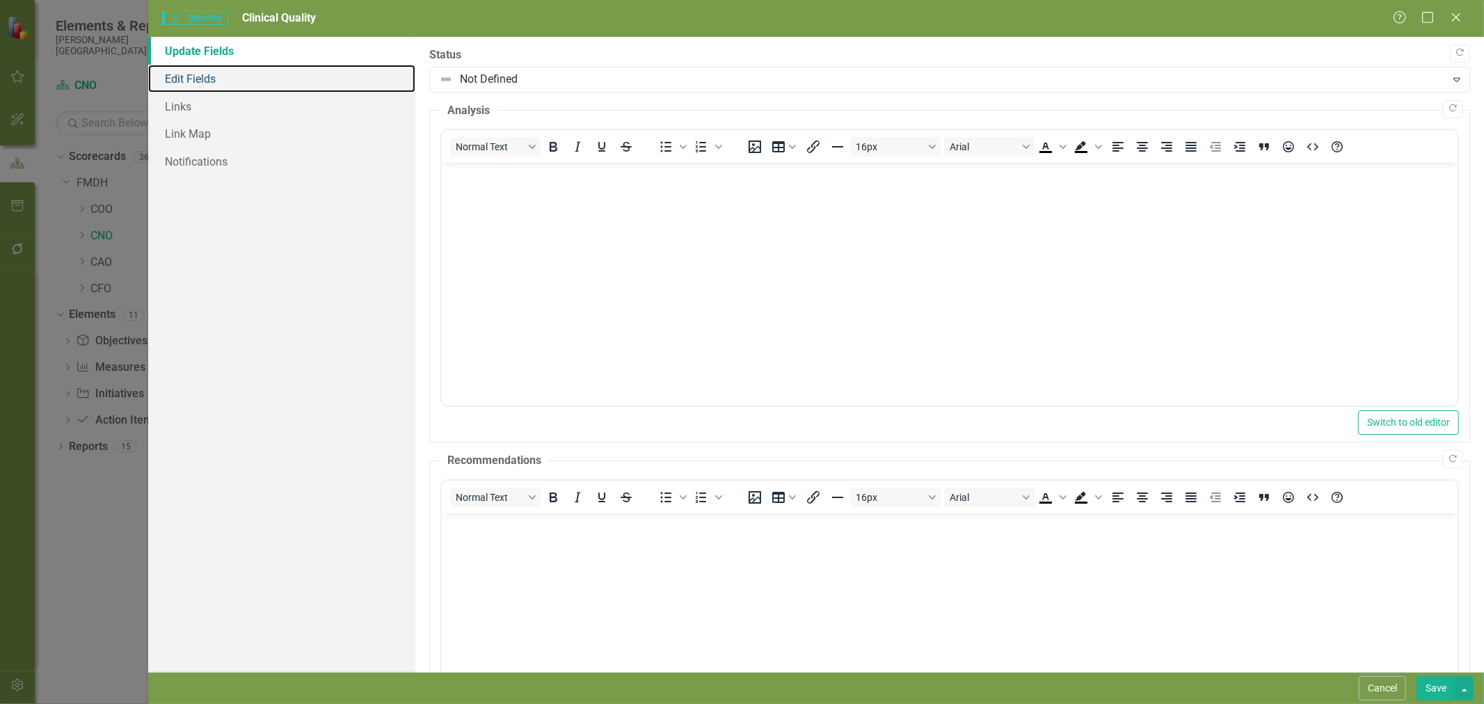
click at [203, 79] on link "Edit Fields" at bounding box center [281, 79] width 267 height 28
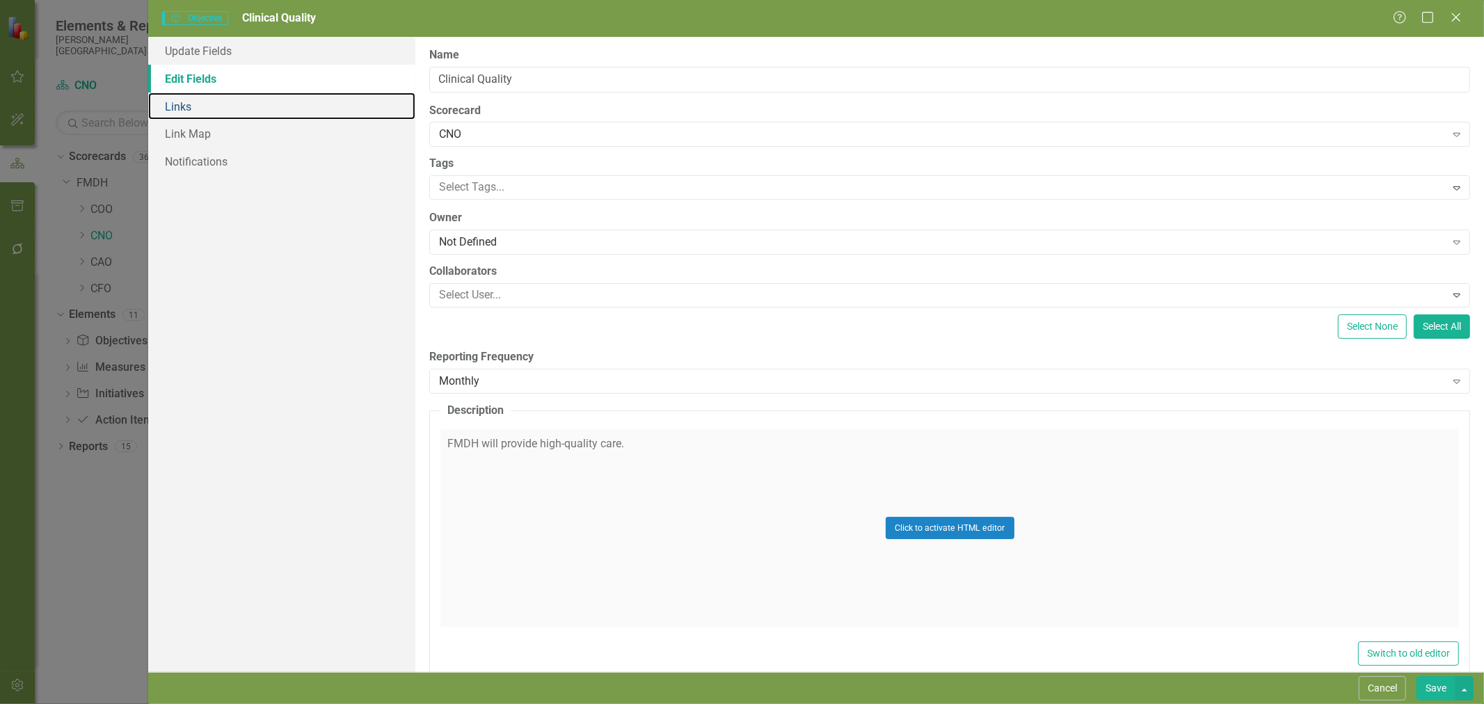
click at [190, 106] on link "Links" at bounding box center [281, 107] width 267 height 28
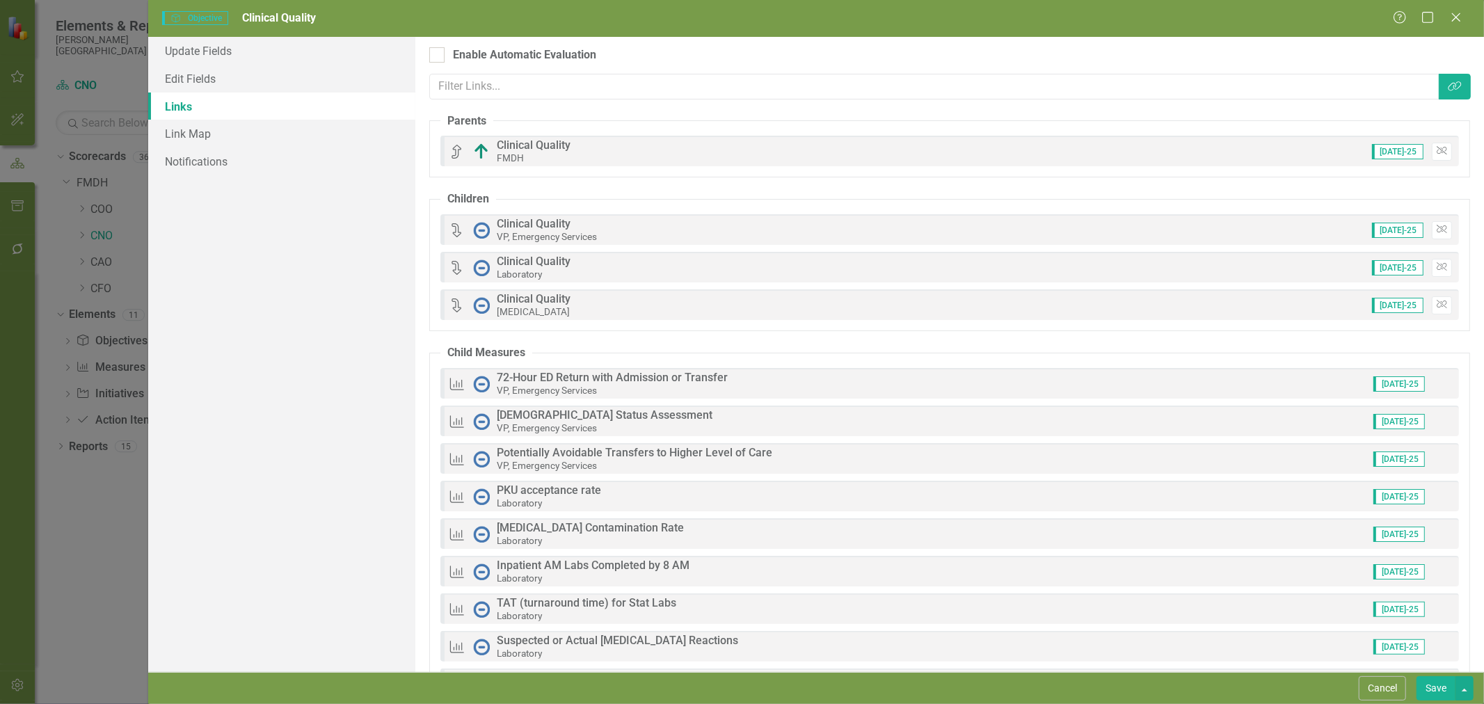
click at [442, 54] on div at bounding box center [436, 54] width 15 height 15
click at [438, 54] on input "Enable Automatic Evaluation" at bounding box center [433, 51] width 9 height 9
checkbox input "true"
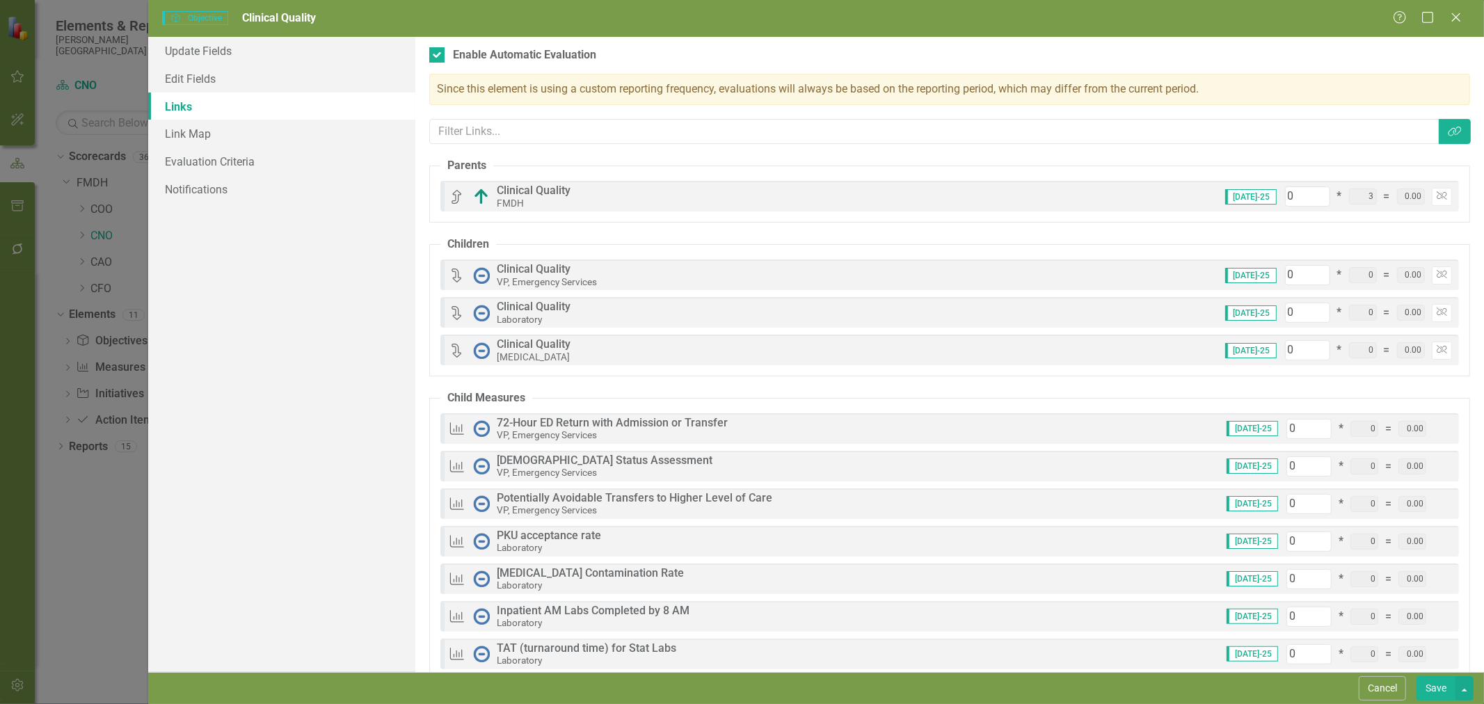
click at [1438, 145] on div "Objectives are unique in ClearPoint as they can be evaluated based on the statu…" at bounding box center [949, 354] width 1069 height 635
click at [1448, 133] on icon "Link Tag" at bounding box center [1455, 131] width 14 height 11
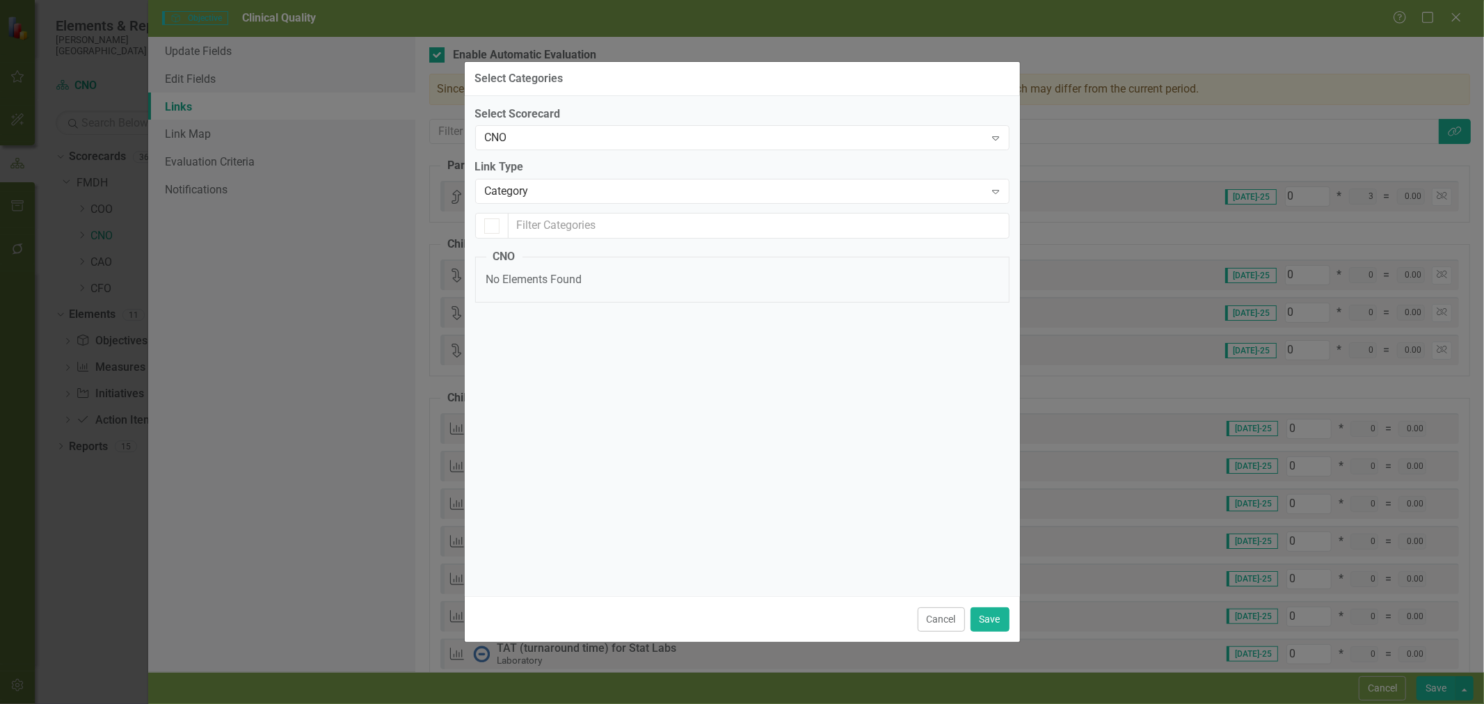
click at [546, 140] on div "CNO" at bounding box center [735, 138] width 500 height 16
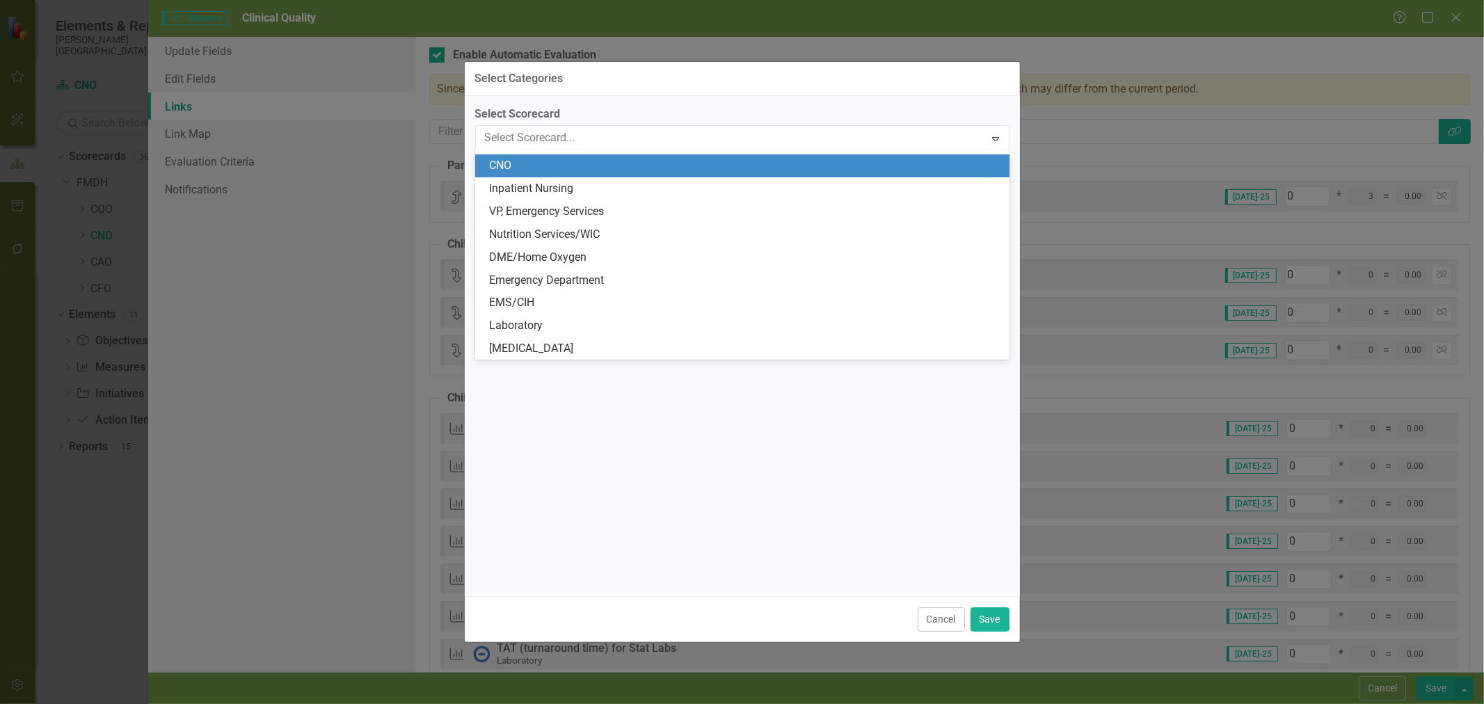
scroll to position [297, 0]
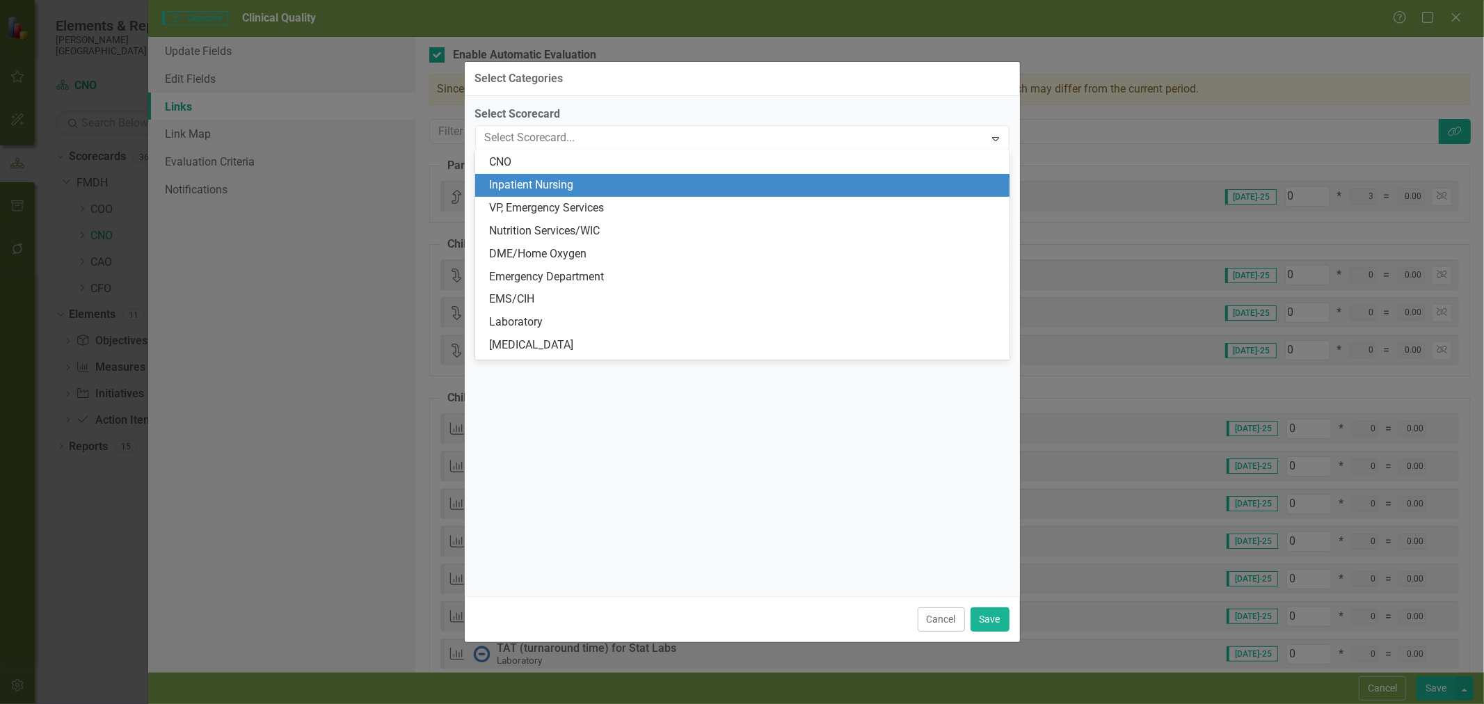
click at [543, 182] on div "Inpatient Nursing" at bounding box center [745, 185] width 512 height 16
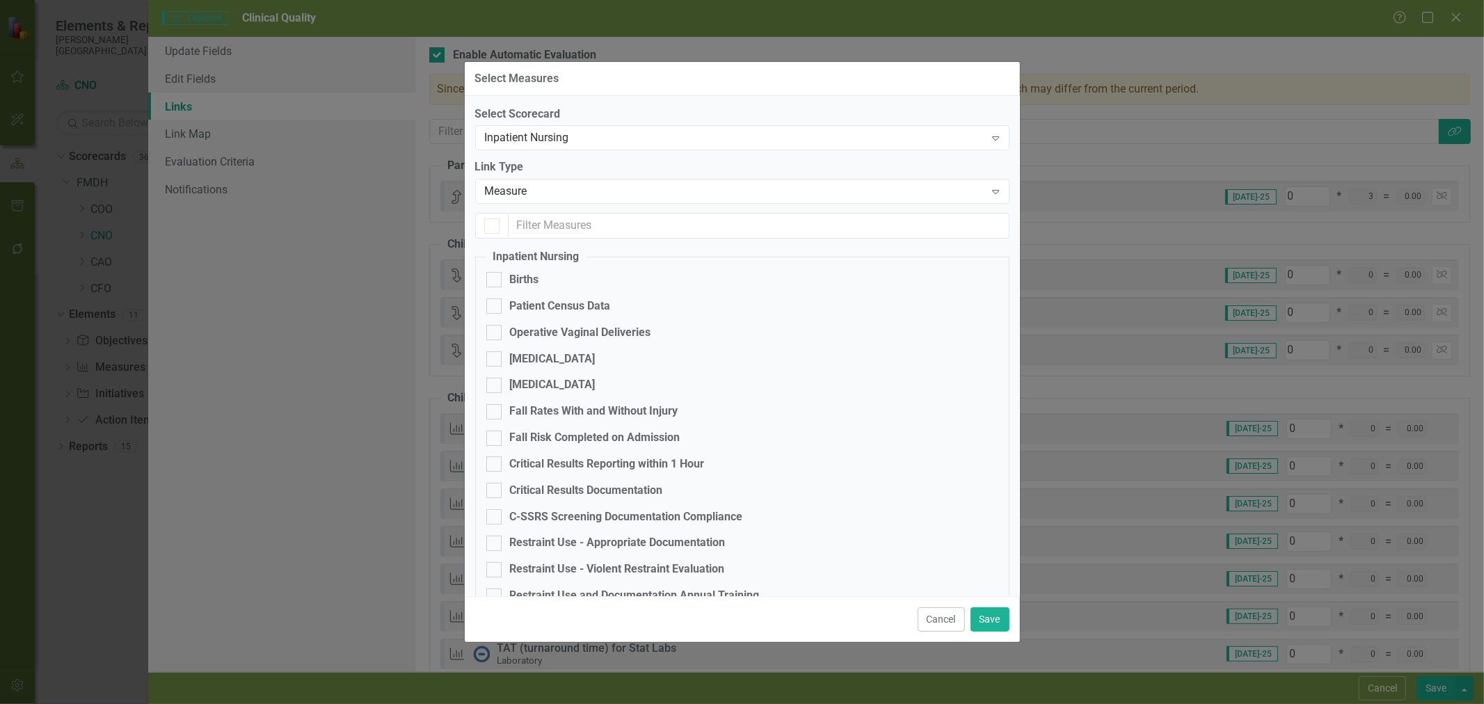
click at [533, 191] on div "Measure" at bounding box center [735, 192] width 500 height 16
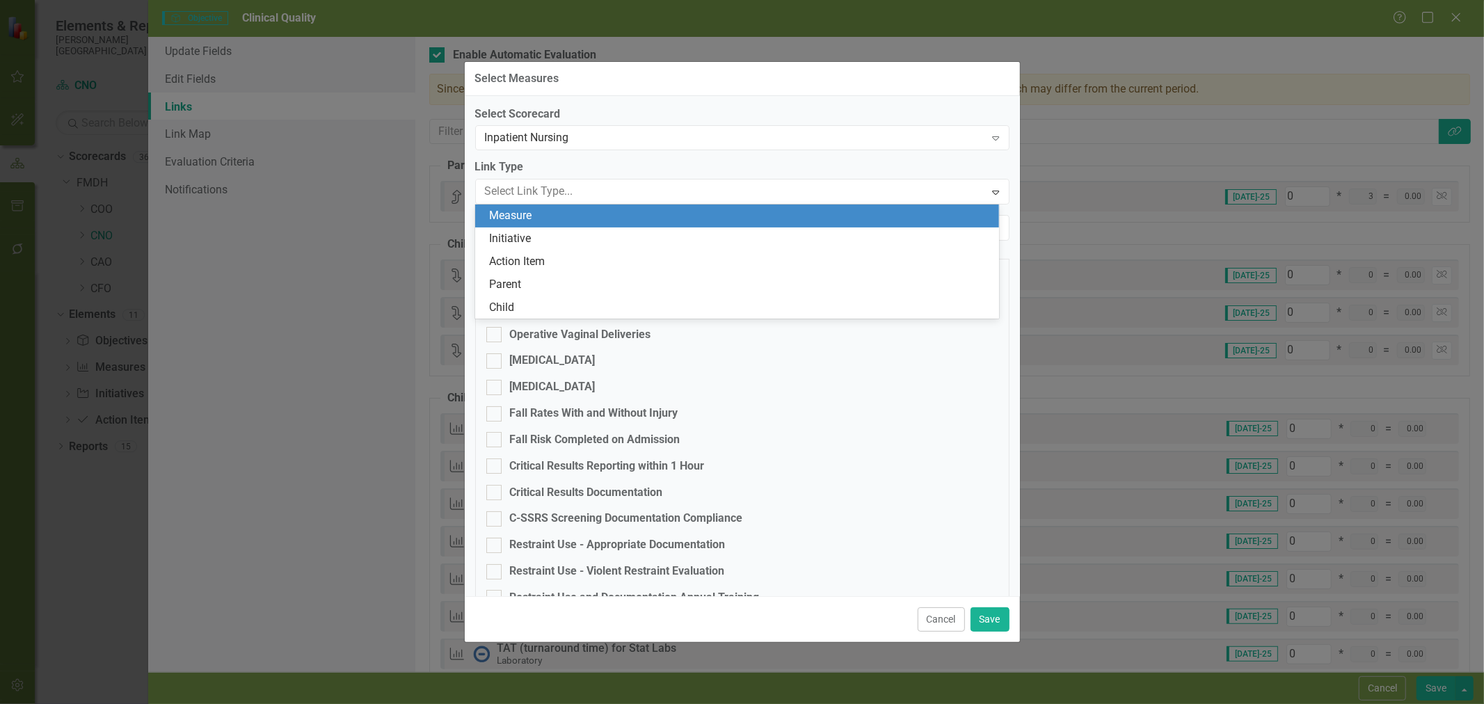
checkbox input "false"
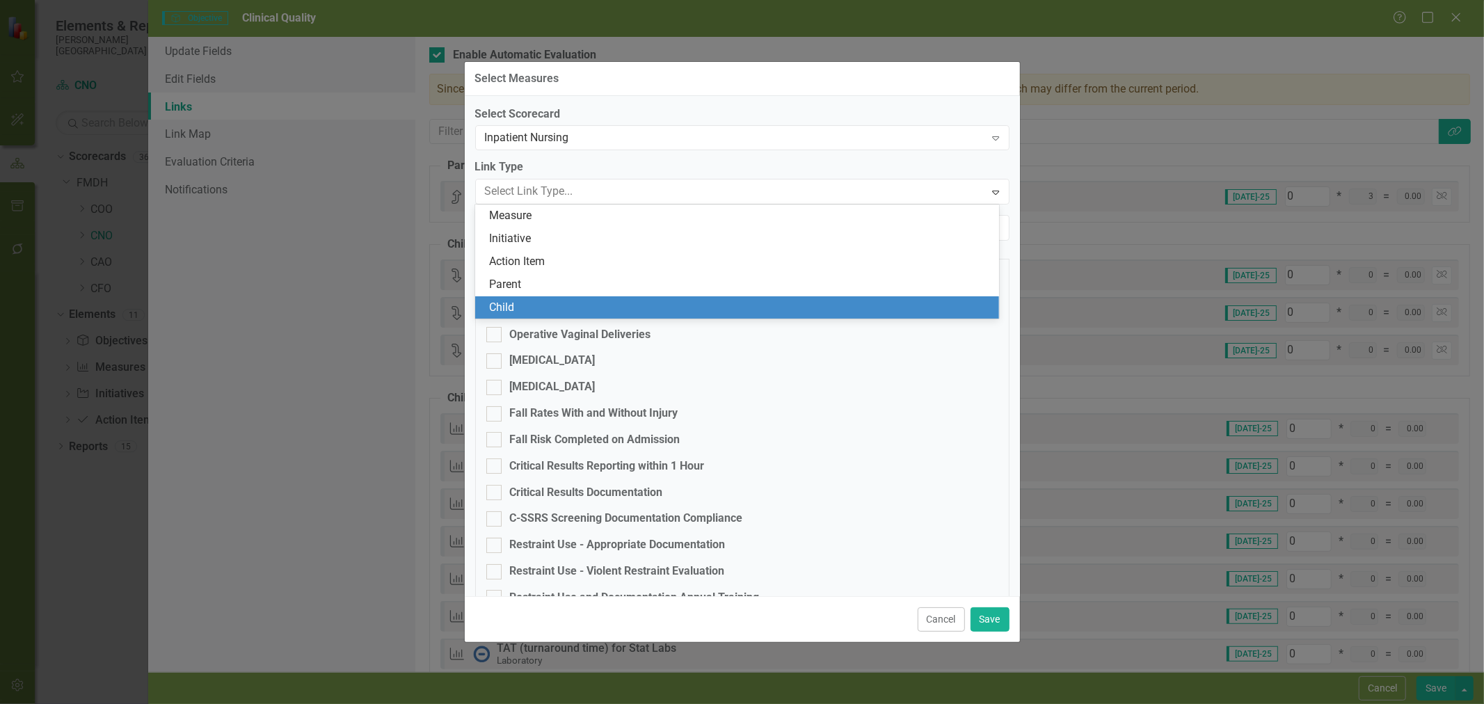
click at [525, 301] on div "Child" at bounding box center [740, 308] width 502 height 16
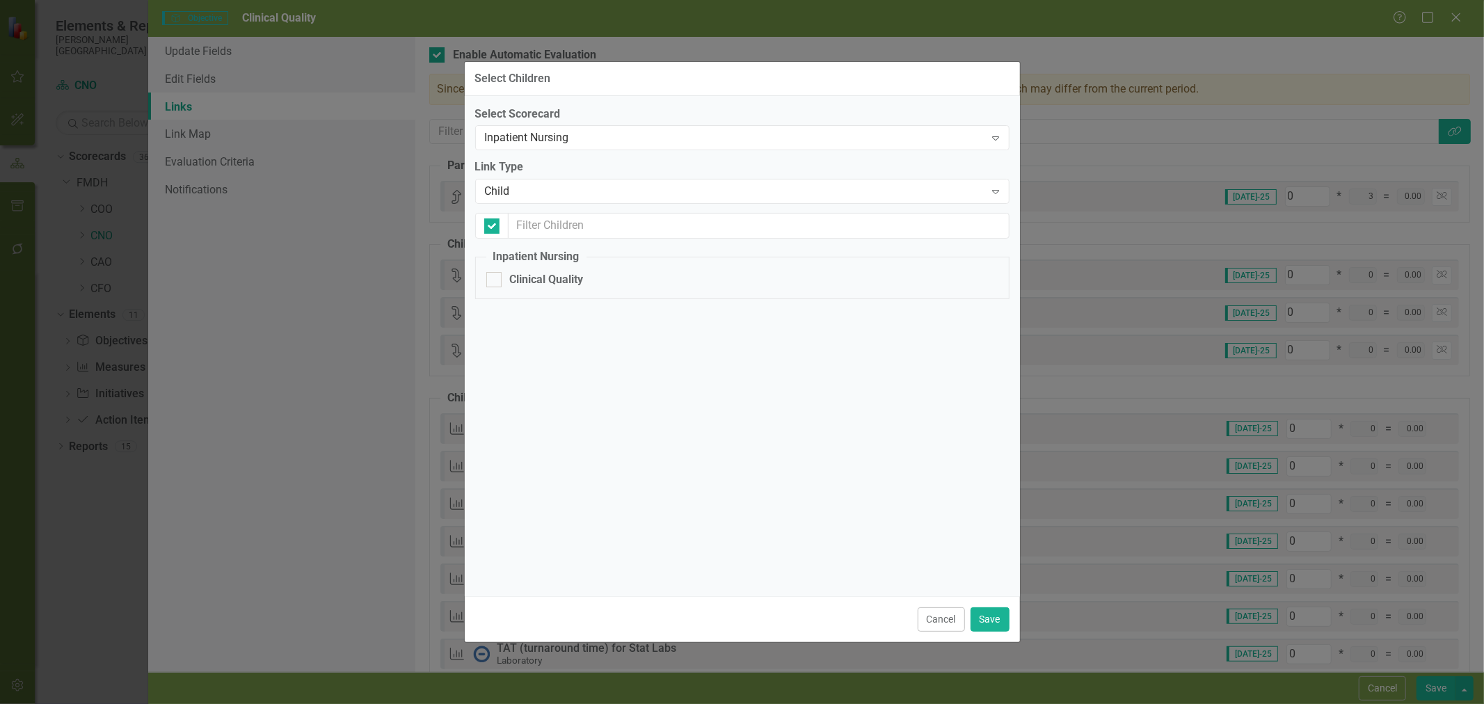
checkbox input "false"
click at [502, 277] on div "Clinical Quality" at bounding box center [742, 280] width 512 height 16
click at [495, 277] on input "Clinical Quality" at bounding box center [490, 276] width 9 height 9
checkbox input "true"
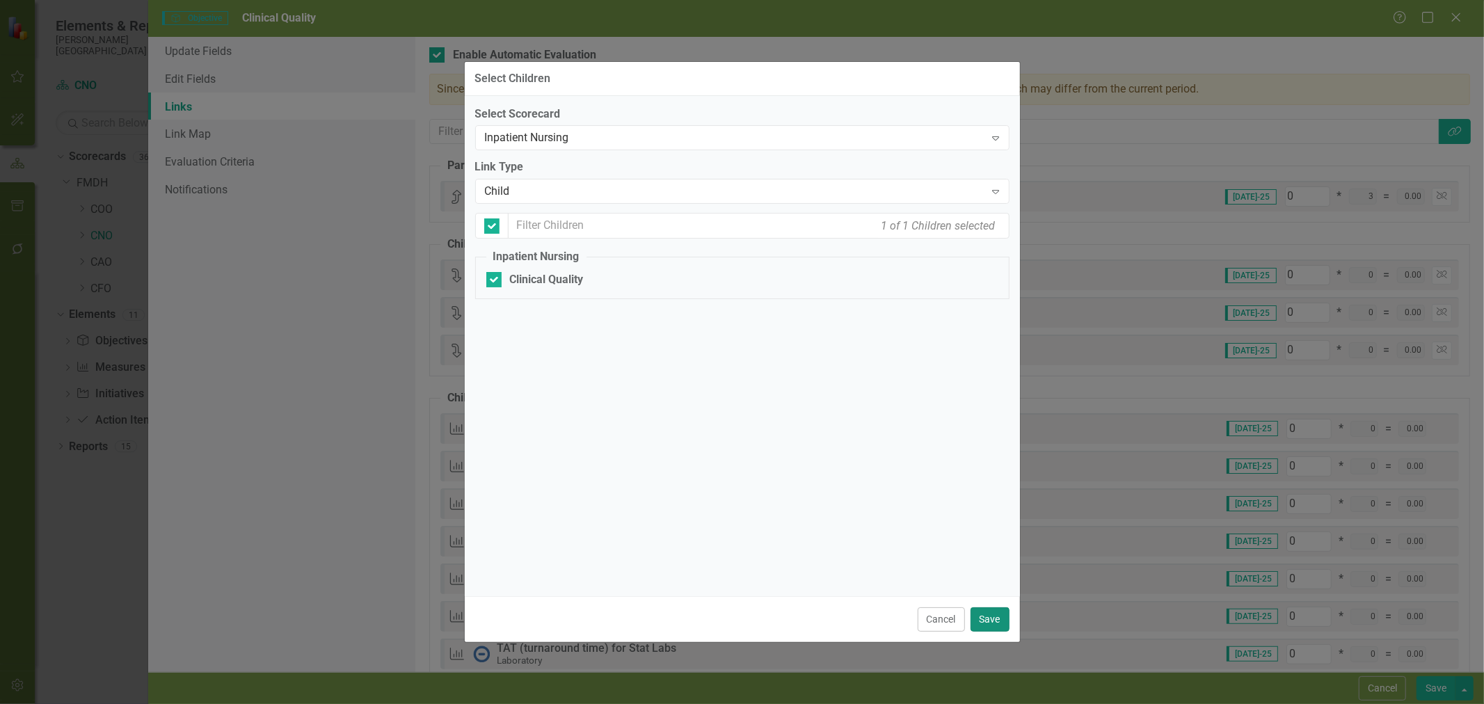
click at [993, 617] on button "Save" at bounding box center [990, 620] width 39 height 24
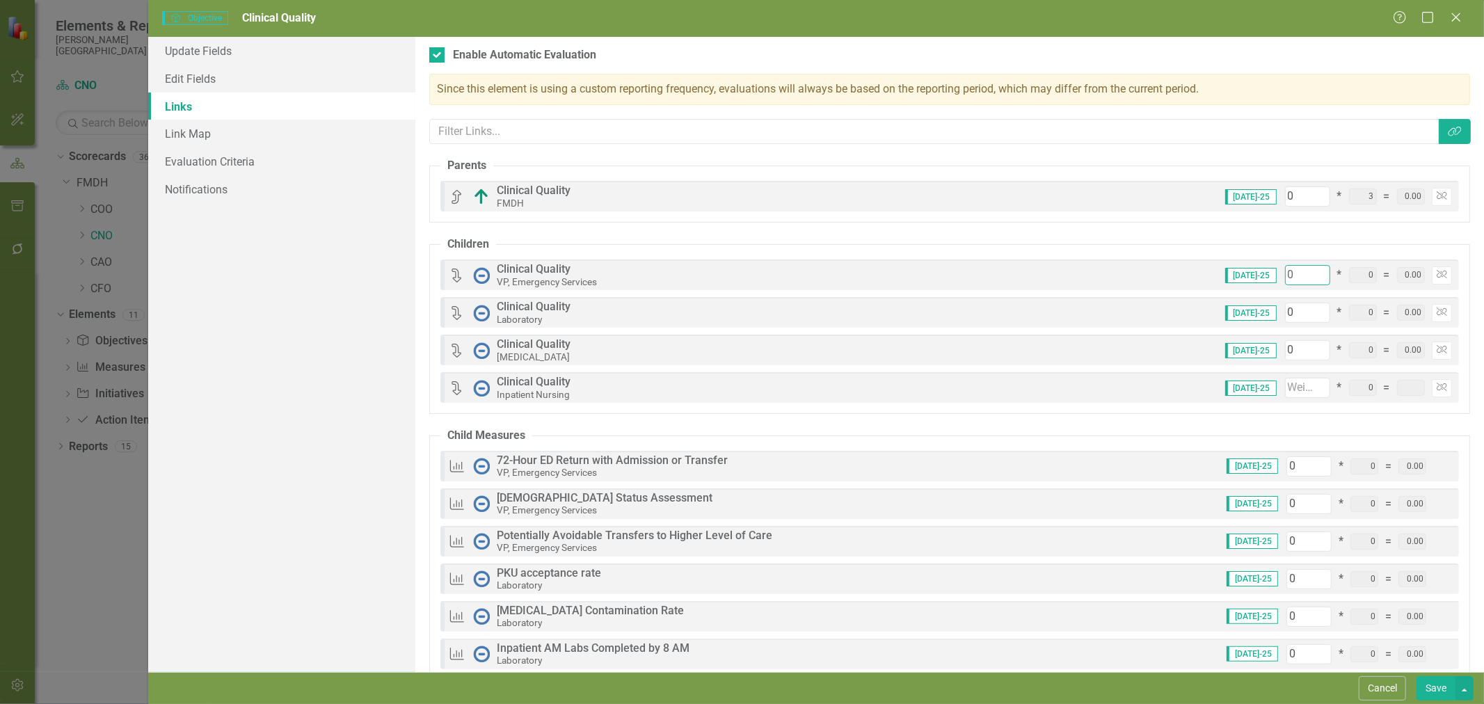
click at [1304, 277] on input "0" at bounding box center [1307, 275] width 45 height 20
click at [1303, 277] on input "0" at bounding box center [1307, 275] width 45 height 20
type input "2"
type input "25"
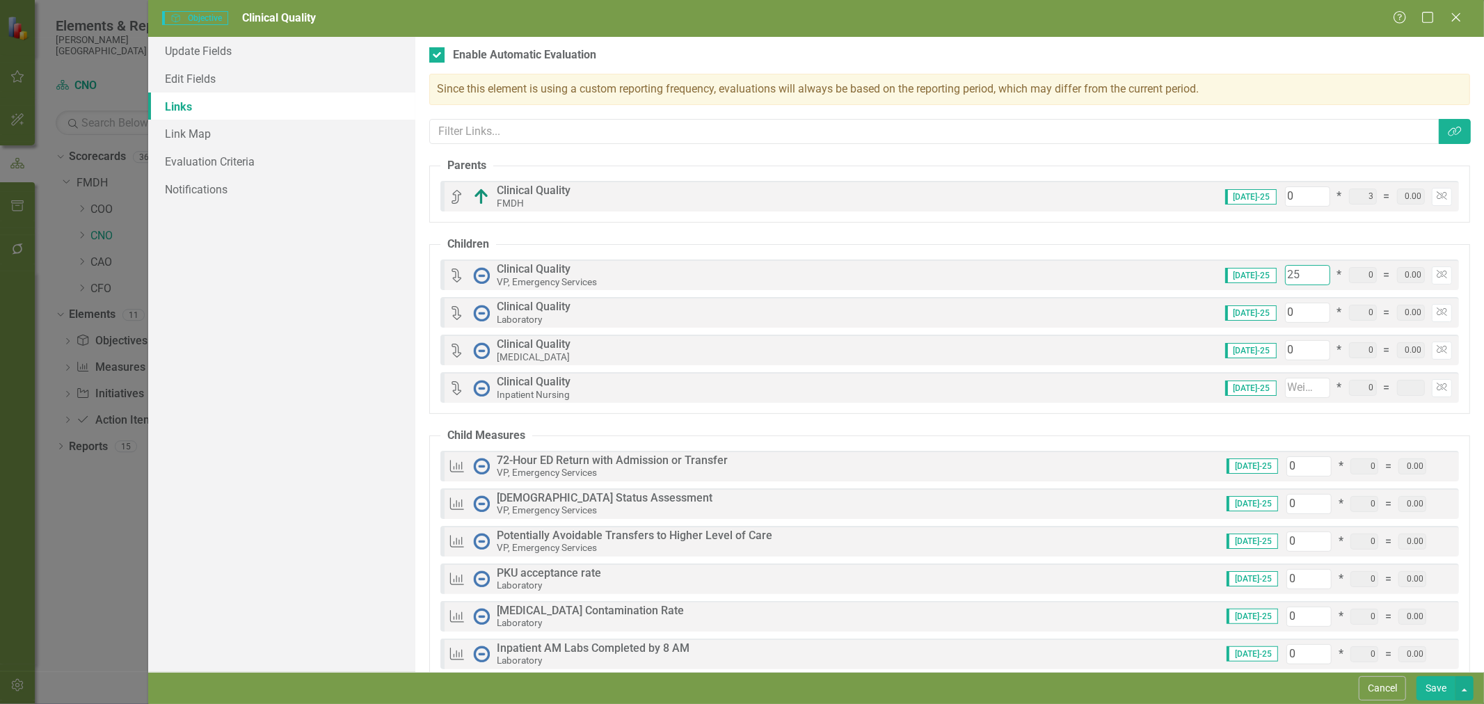
type input "25"
type input "2"
type input "27"
type input "25"
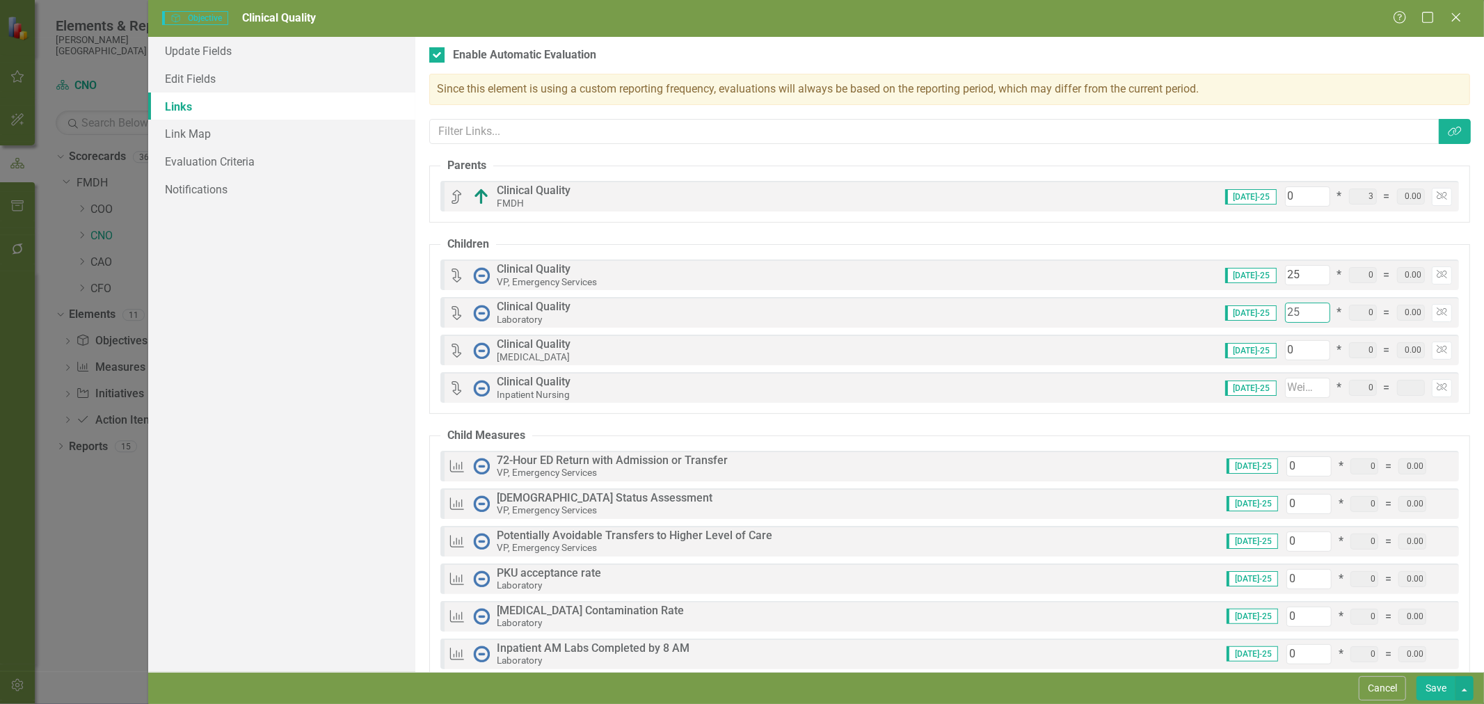
type input "50"
type input "25"
type input "2"
type input "52"
type input "25"
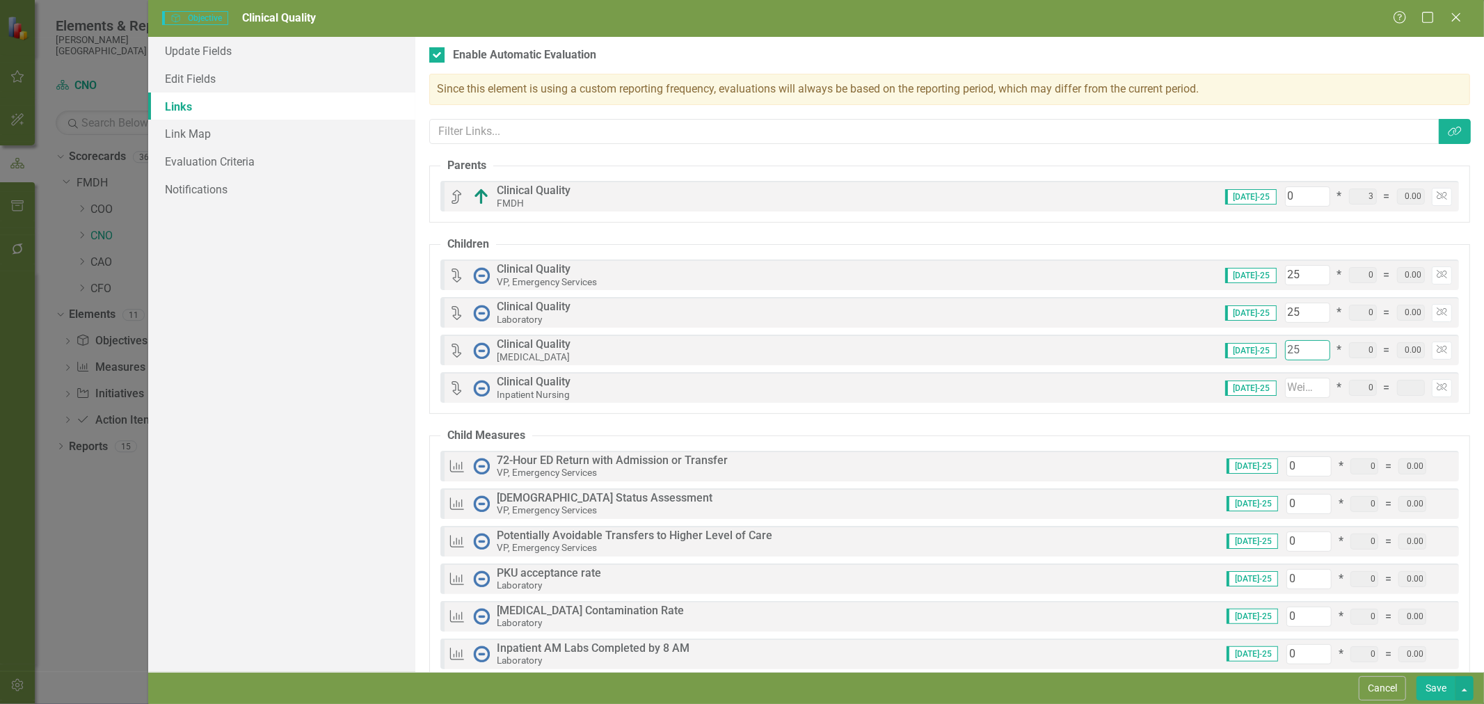
type input "75"
type input "25"
type input "2"
type input "77"
type input "0.00"
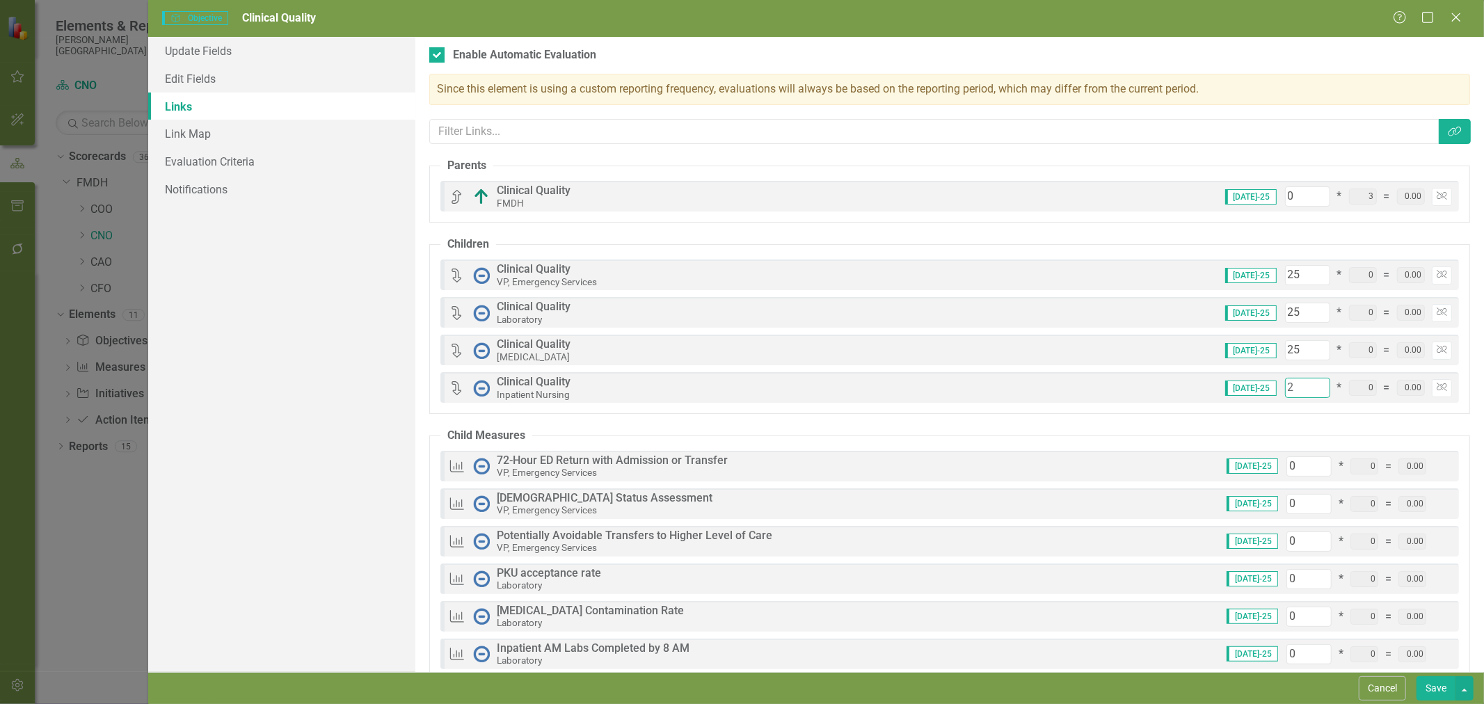
type input "25"
type input "100"
type input "25"
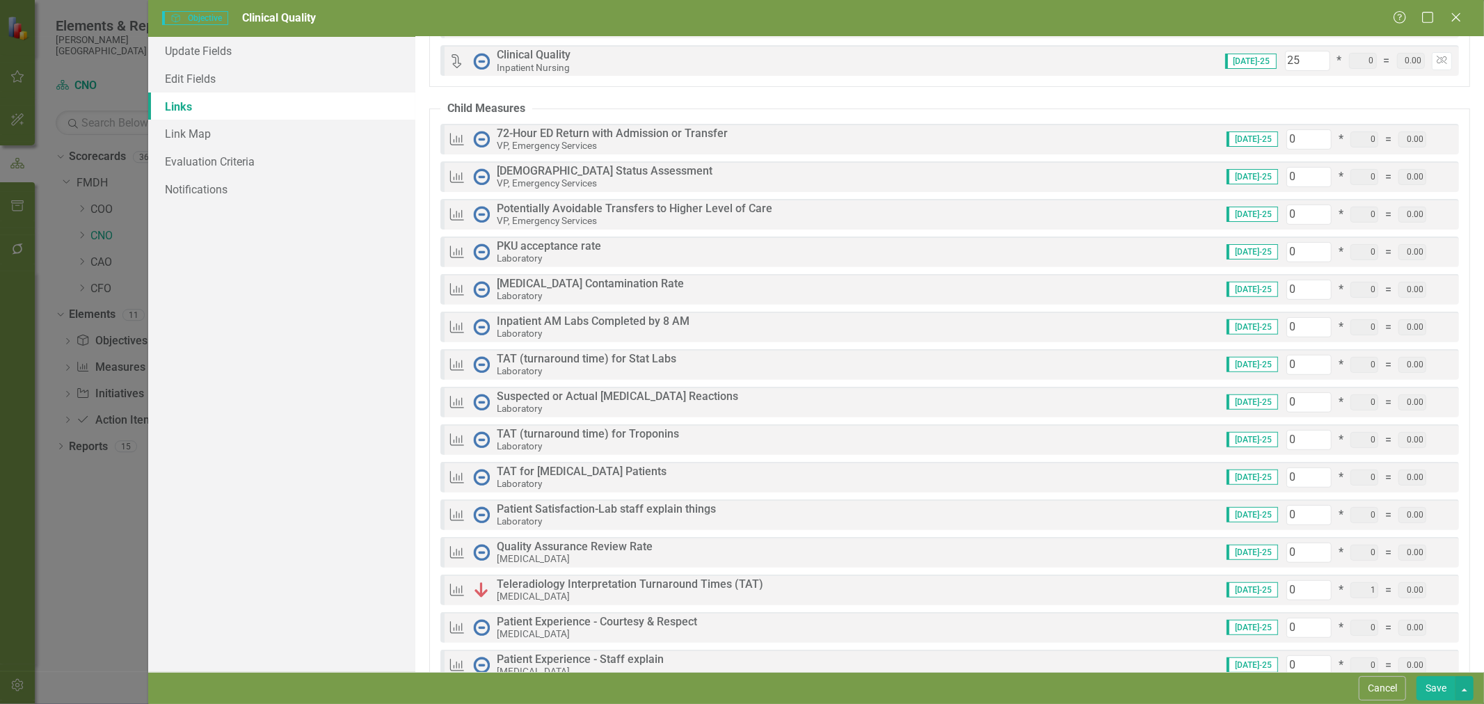
scroll to position [461, 0]
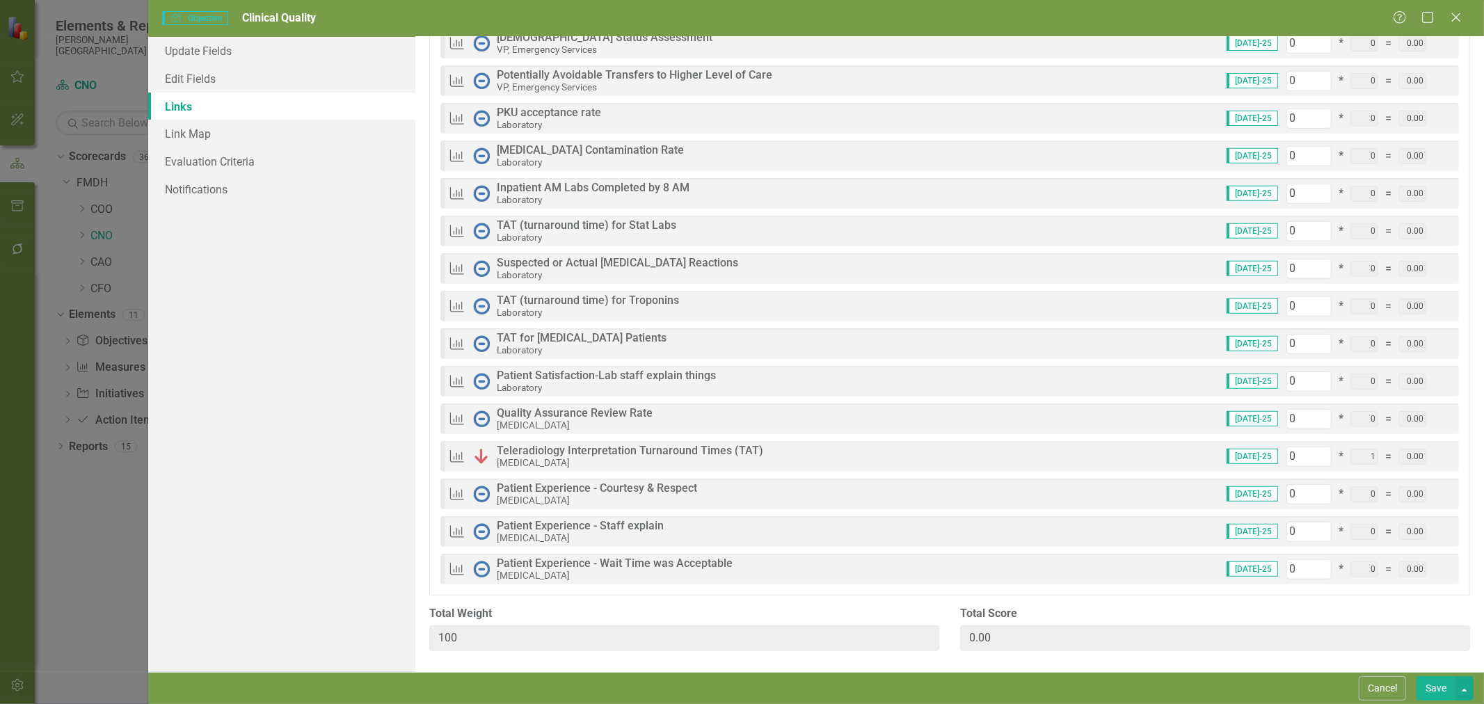
click at [1445, 691] on button "Save" at bounding box center [1436, 688] width 39 height 24
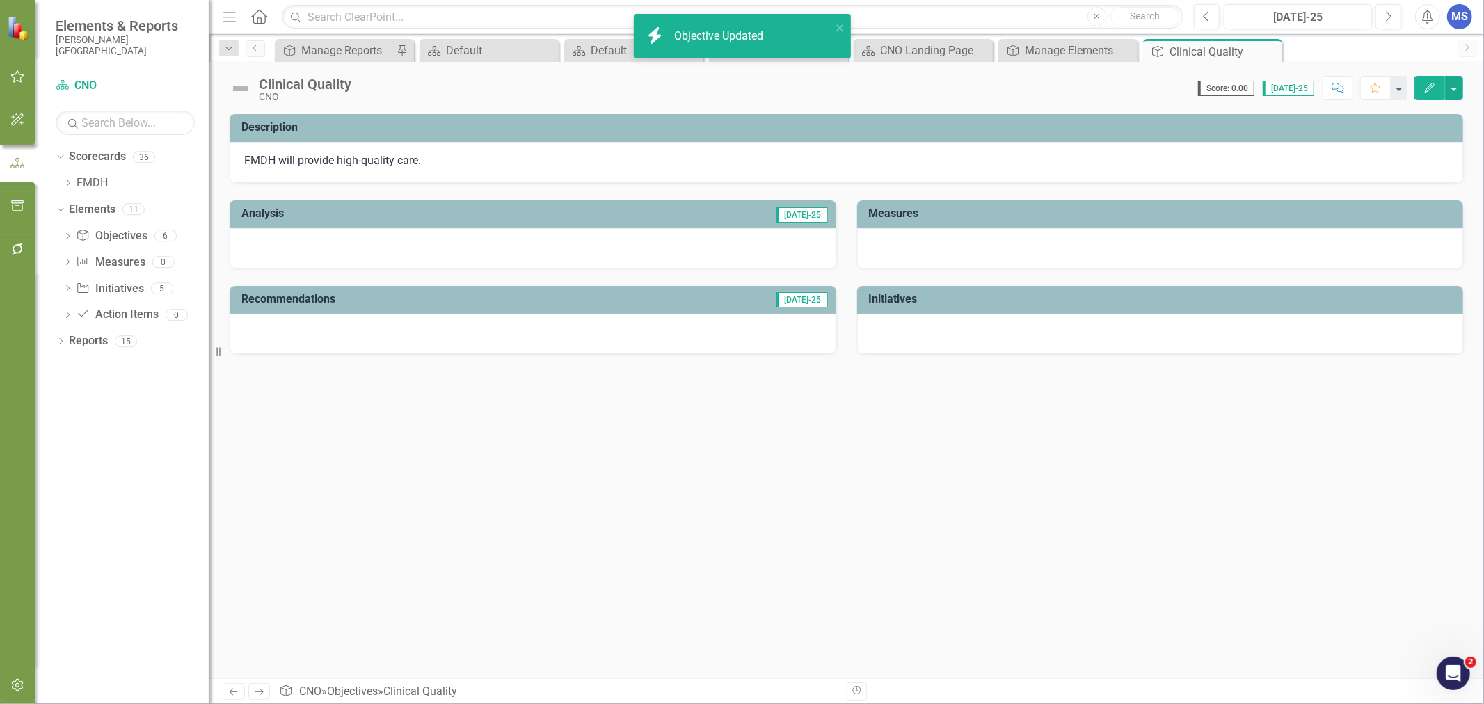
click at [0, 0] on icon "Close" at bounding box center [0, 0] width 0 height 0
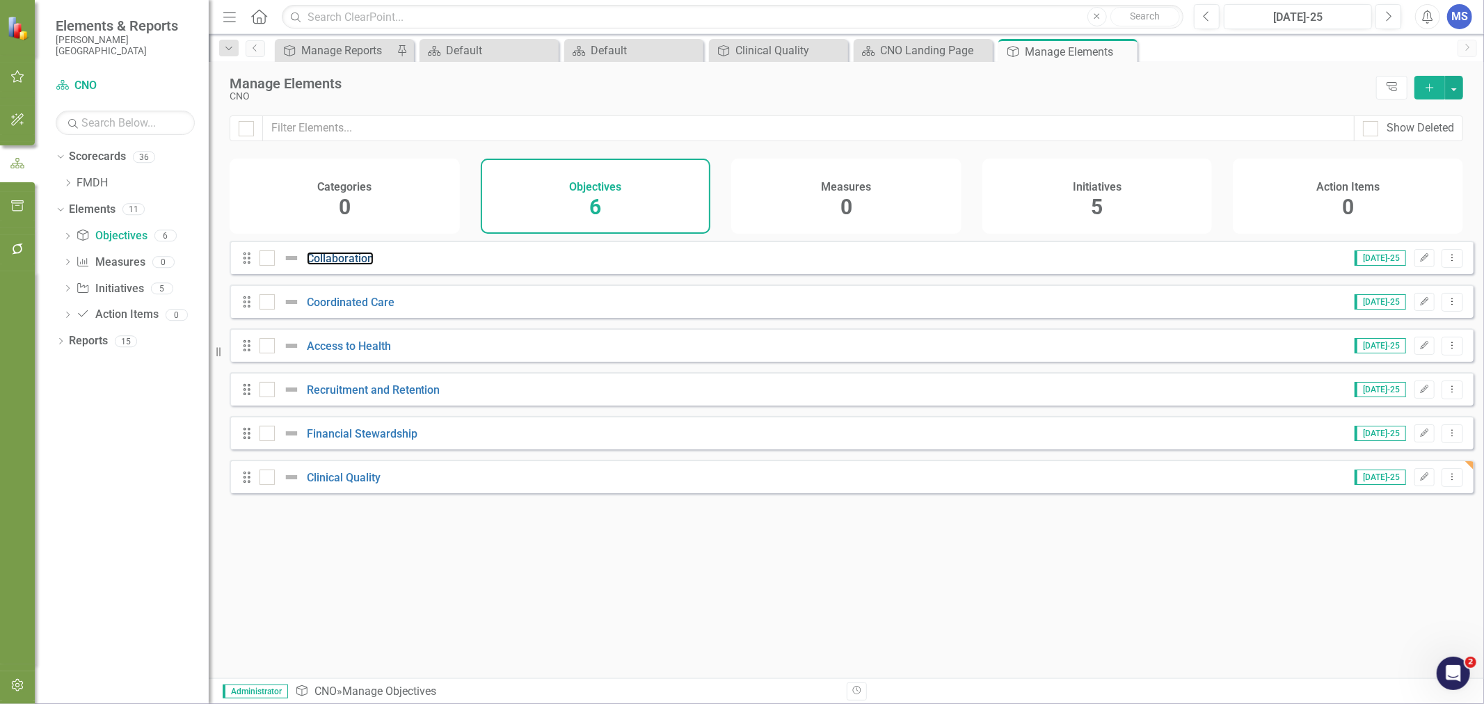
click at [349, 262] on link "Collaboration" at bounding box center [340, 258] width 67 height 13
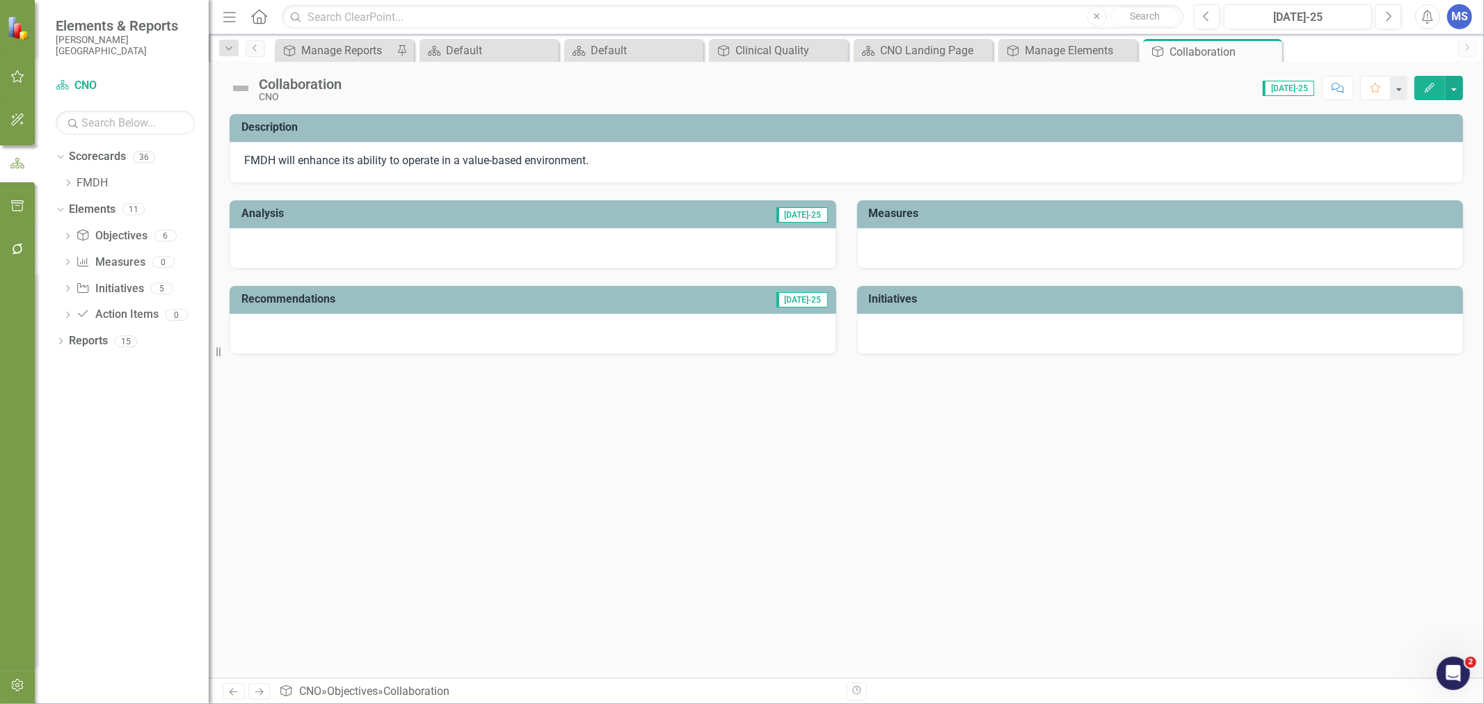
click at [1438, 87] on button "Edit" at bounding box center [1430, 88] width 31 height 24
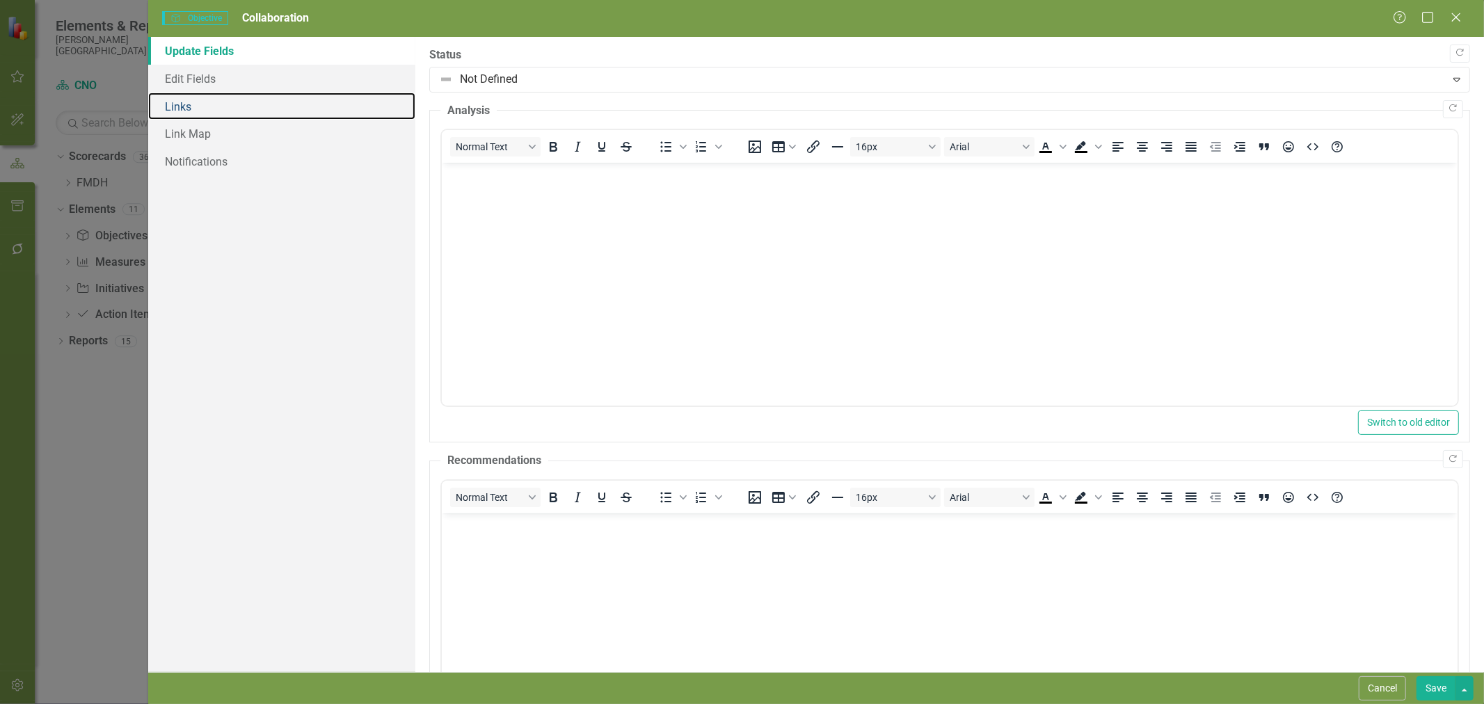
click at [205, 106] on link "Links" at bounding box center [281, 107] width 267 height 28
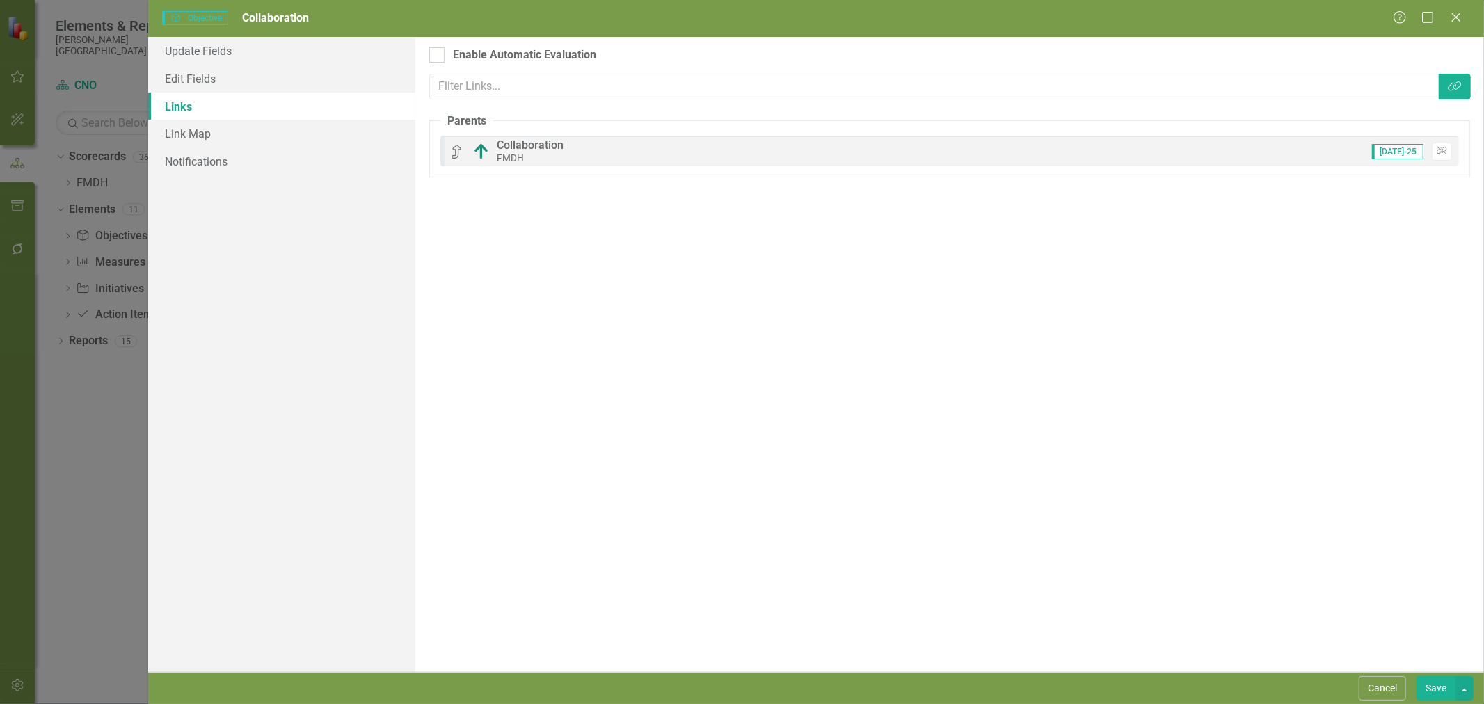
click at [1392, 684] on button "Cancel" at bounding box center [1382, 688] width 47 height 24
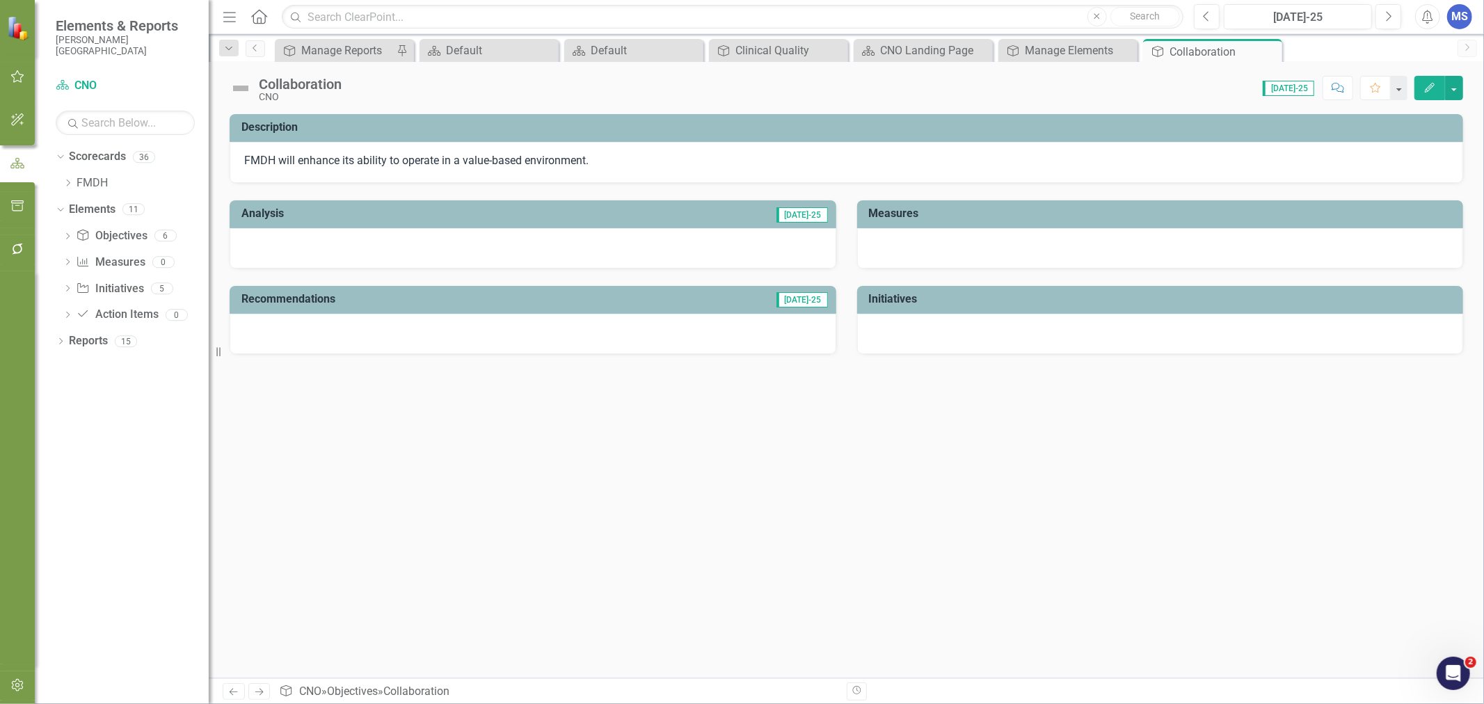
click at [0, 0] on icon "Close" at bounding box center [0, 0] width 0 height 0
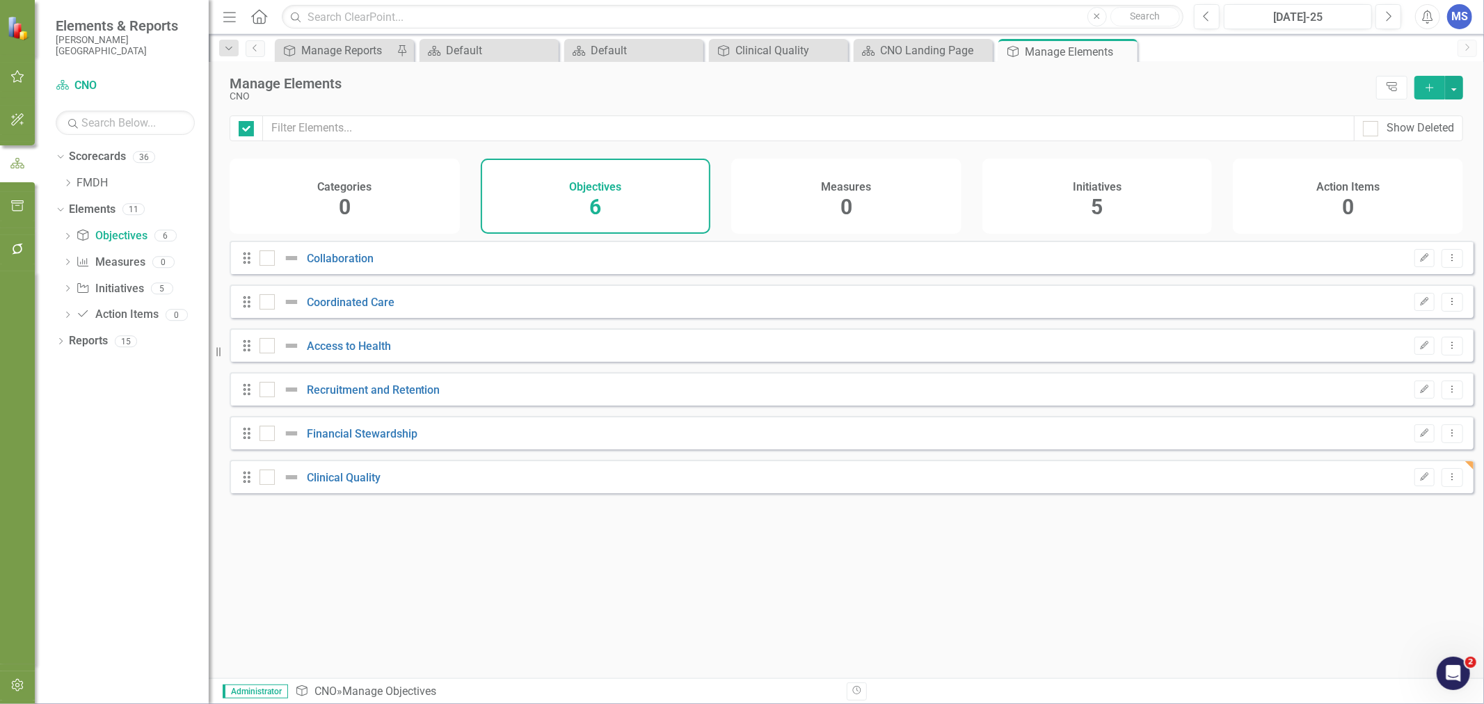
checkbox input "false"
click at [349, 309] on link "Coordinated Care" at bounding box center [351, 302] width 88 height 13
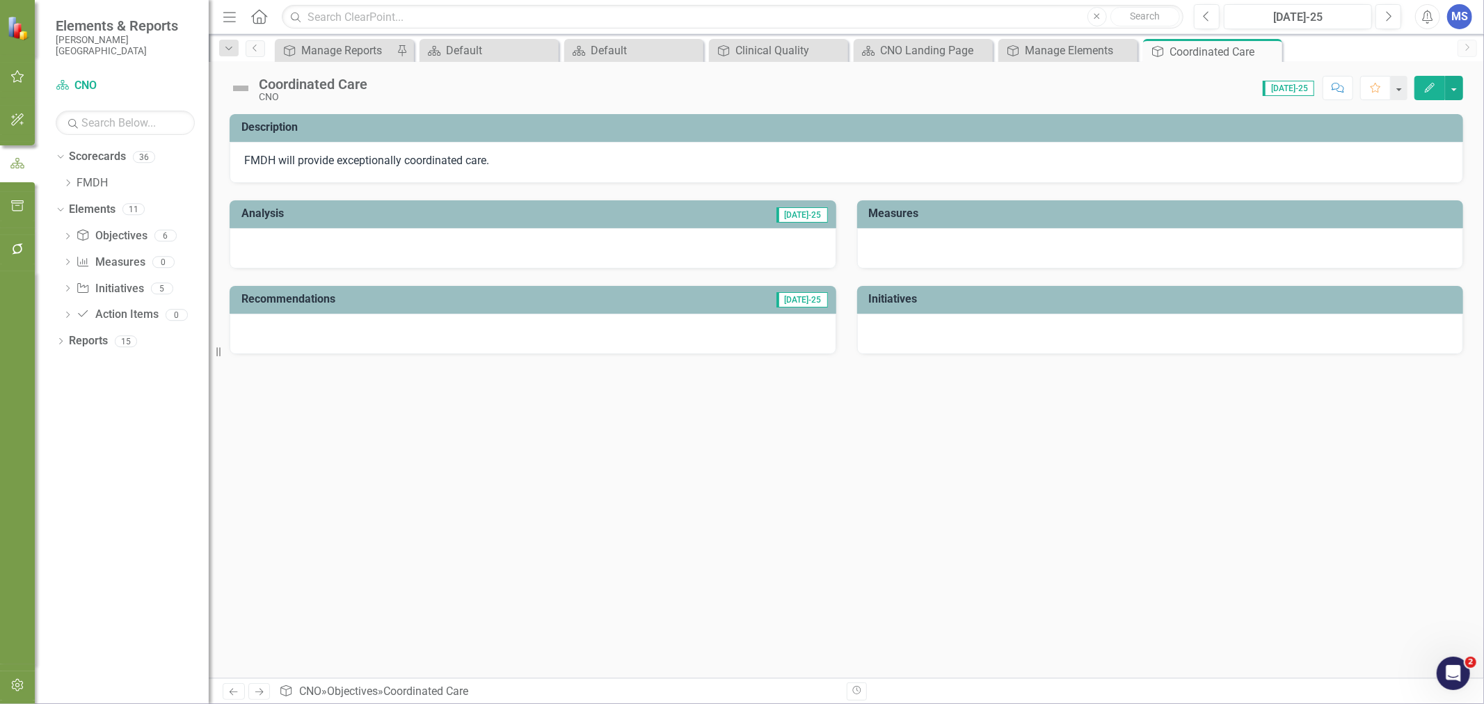
click at [1432, 92] on icon "Edit" at bounding box center [1430, 88] width 13 height 10
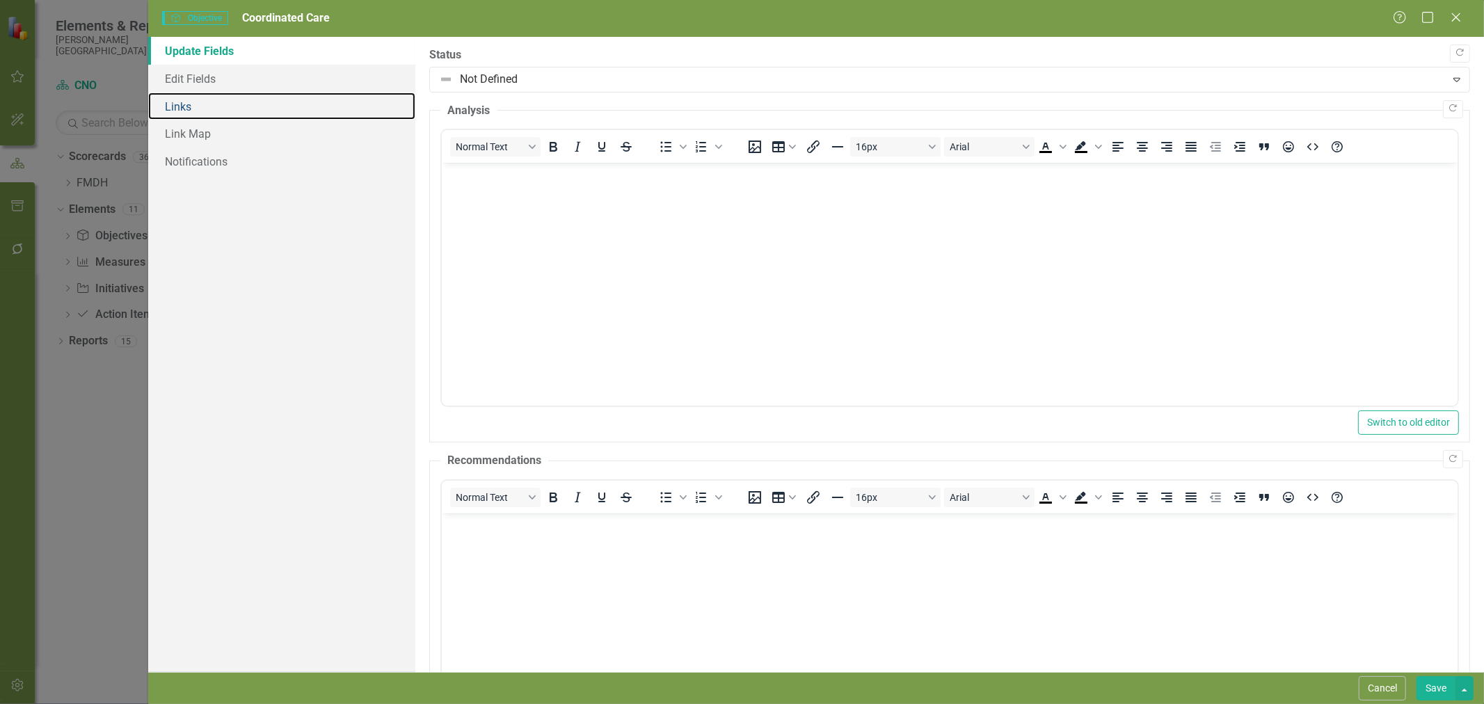
click at [211, 106] on link "Links" at bounding box center [281, 107] width 267 height 28
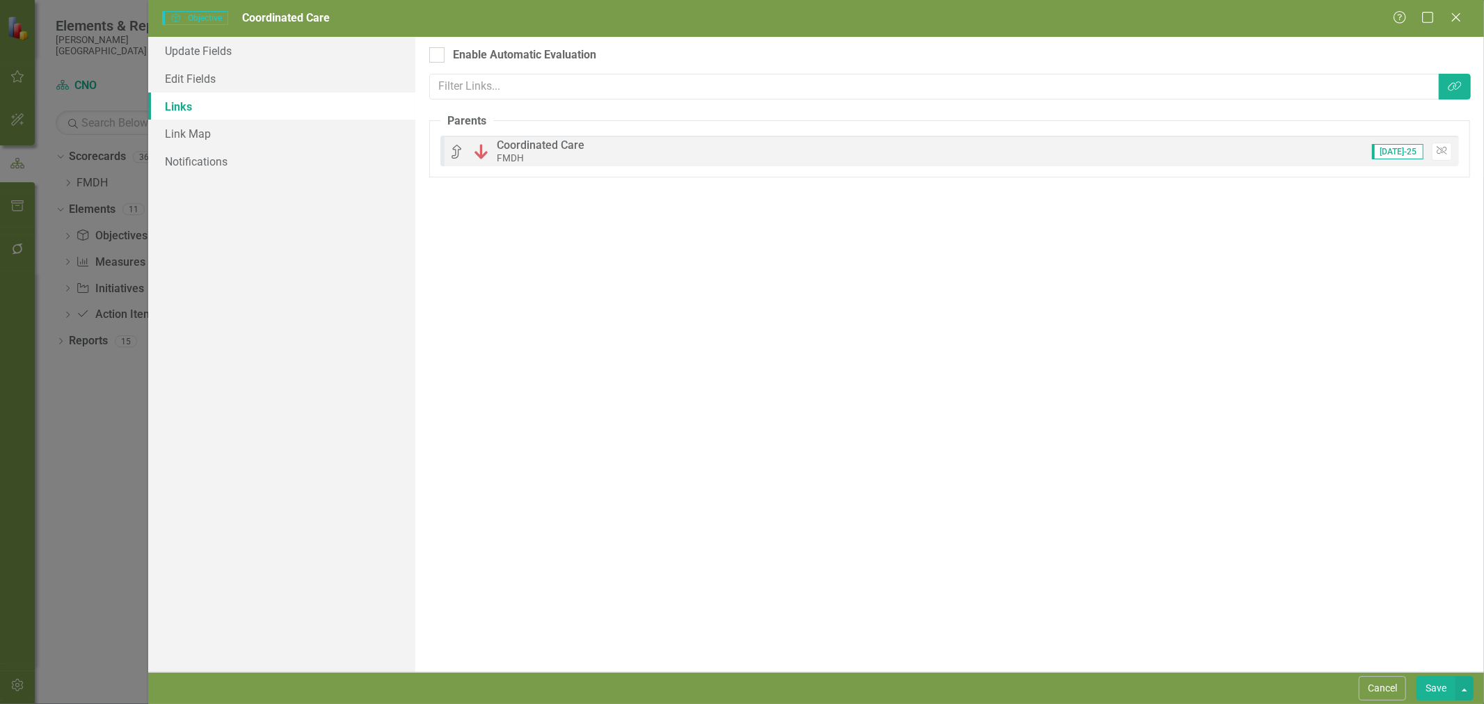
click at [1385, 684] on button "Cancel" at bounding box center [1382, 688] width 47 height 24
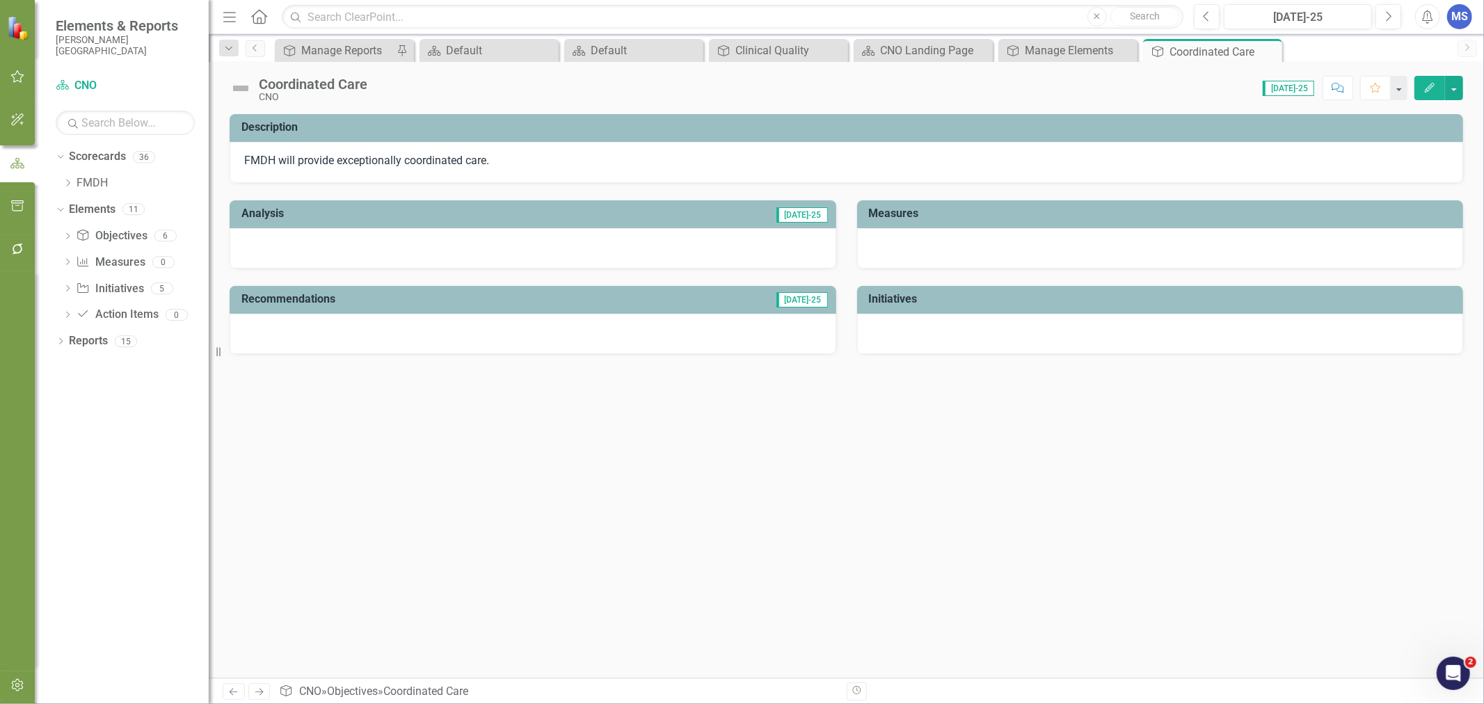
click at [0, 0] on icon "Close" at bounding box center [0, 0] width 0 height 0
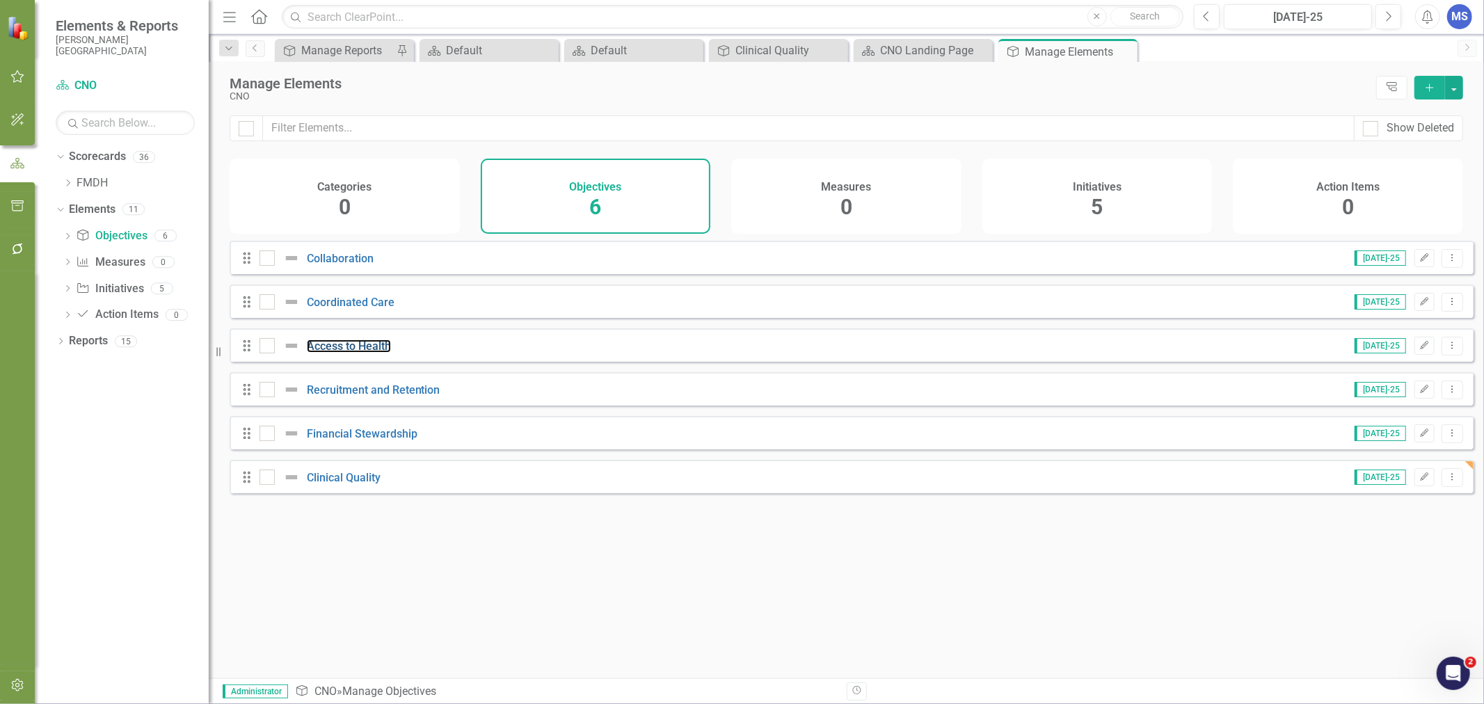
click at [345, 353] on link "Access to Health" at bounding box center [349, 346] width 84 height 13
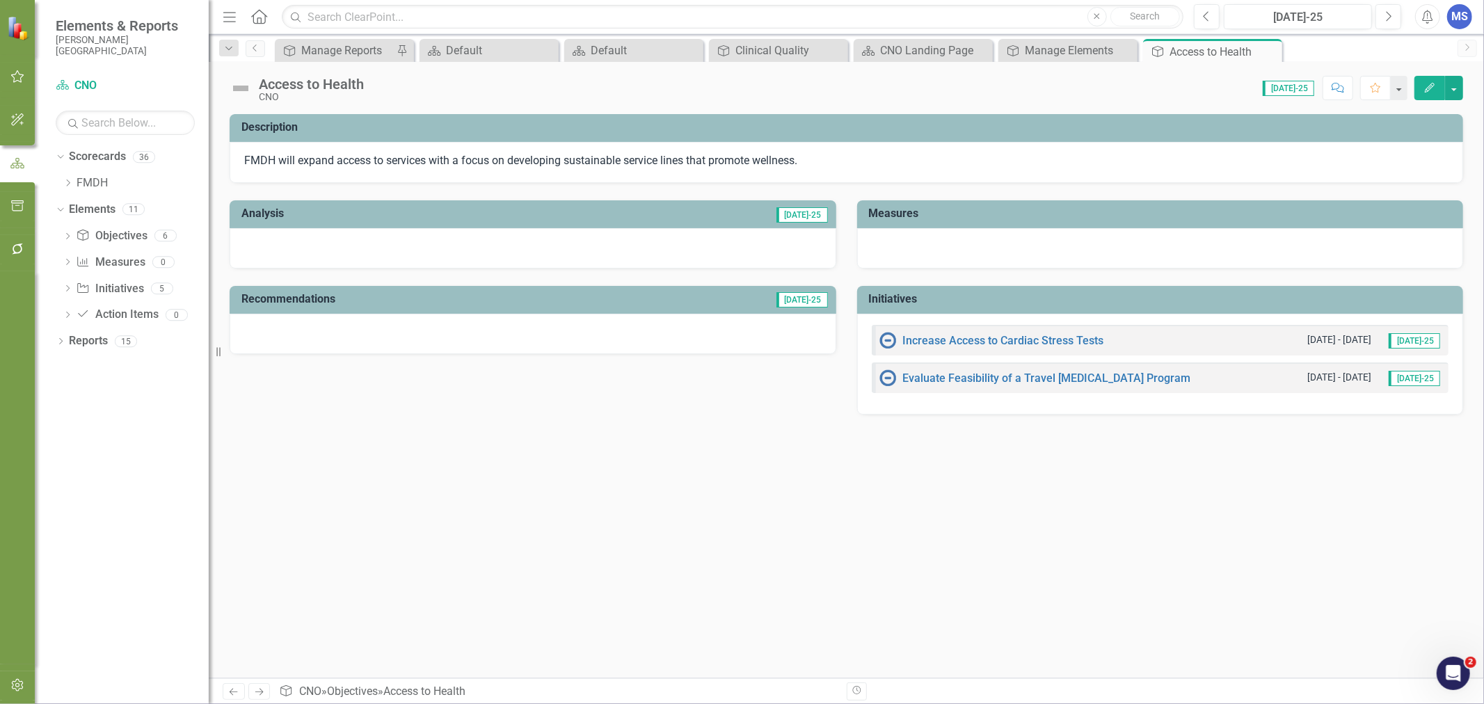
click at [1431, 88] on icon "button" at bounding box center [1430, 88] width 10 height 10
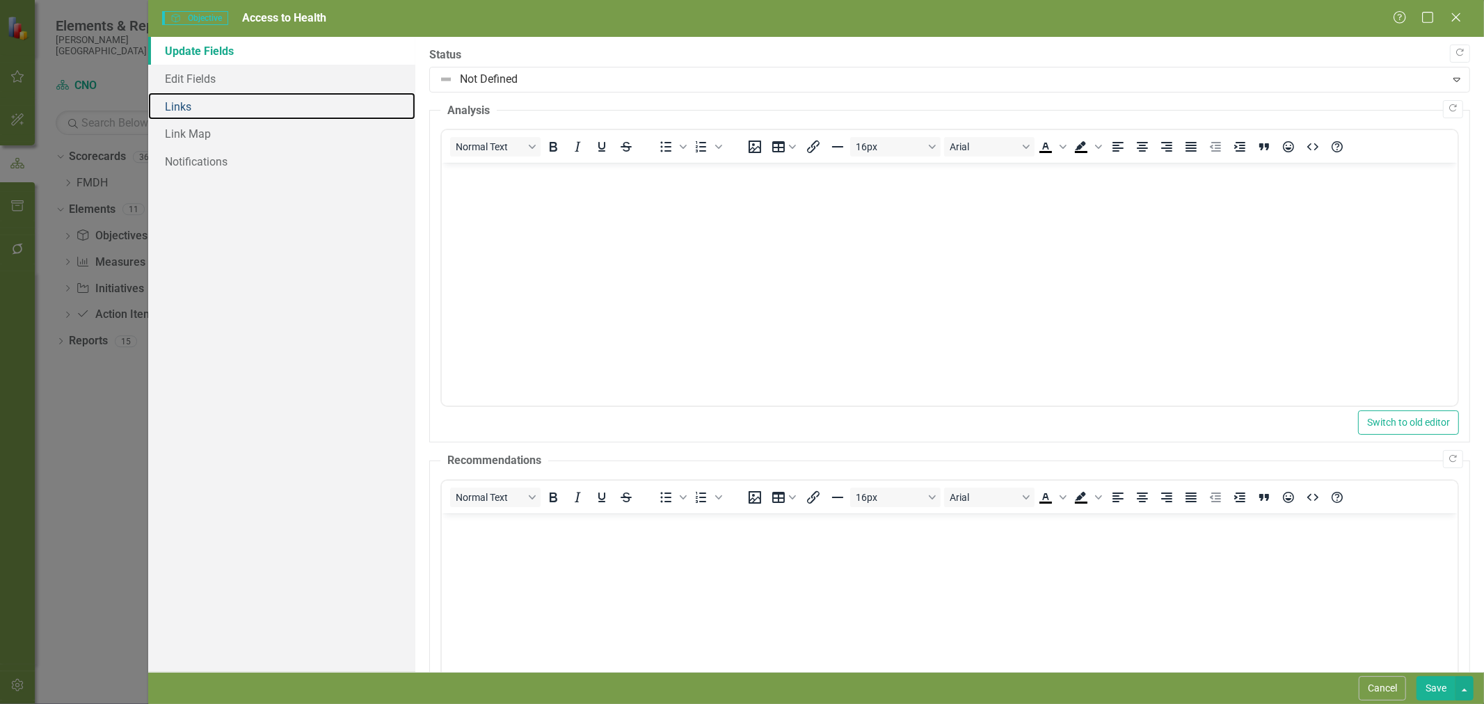
click at [197, 109] on link "Links" at bounding box center [281, 107] width 267 height 28
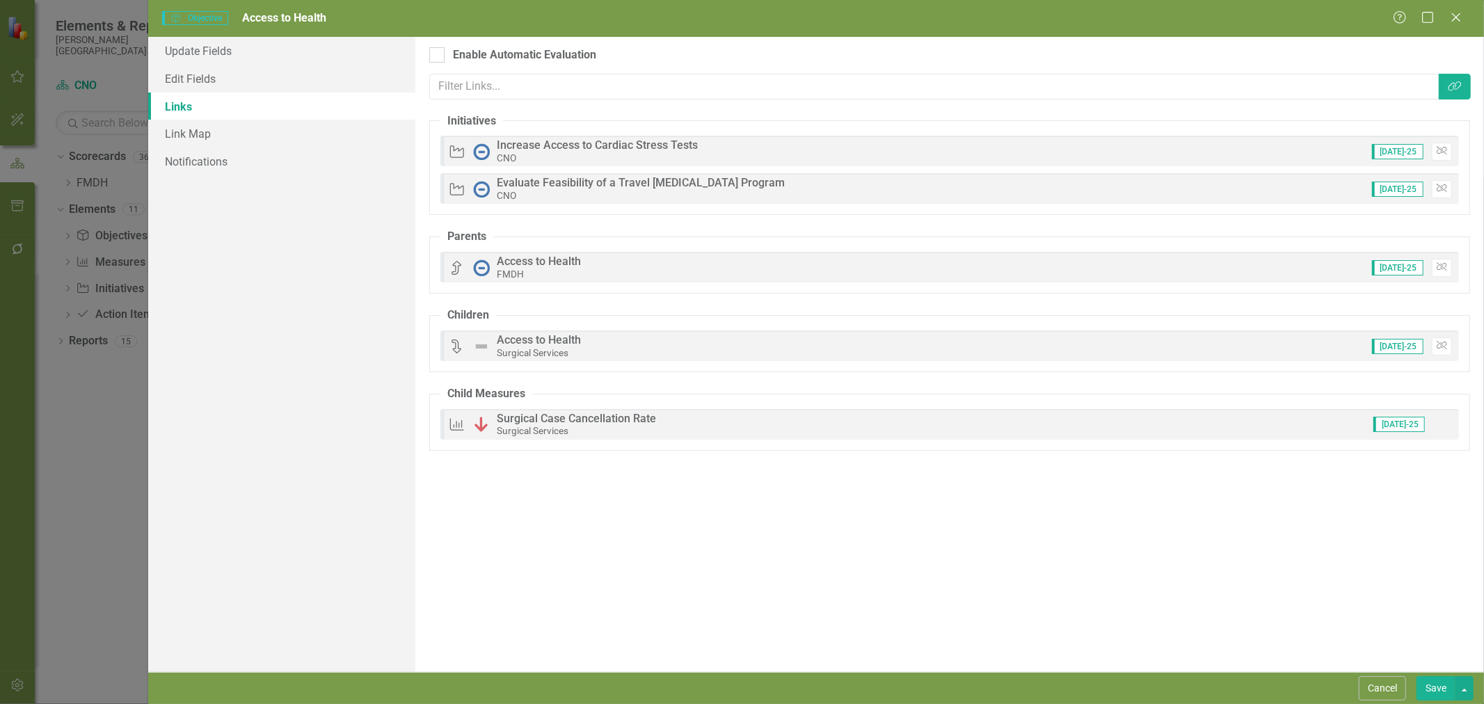
click at [435, 57] on div at bounding box center [436, 54] width 15 height 15
click at [435, 56] on input "Enable Automatic Evaluation" at bounding box center [433, 51] width 9 height 9
checkbox input "true"
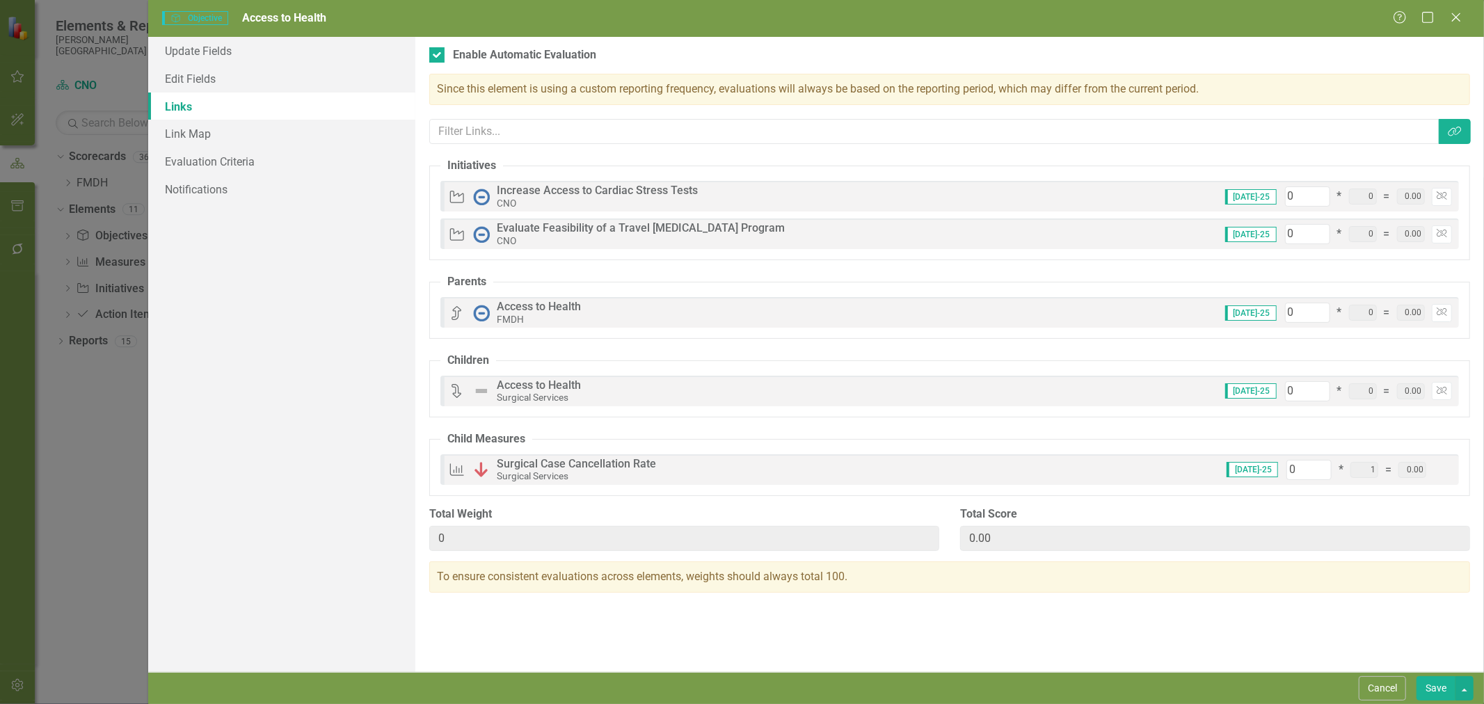
click at [1396, 689] on button "Cancel" at bounding box center [1382, 688] width 47 height 24
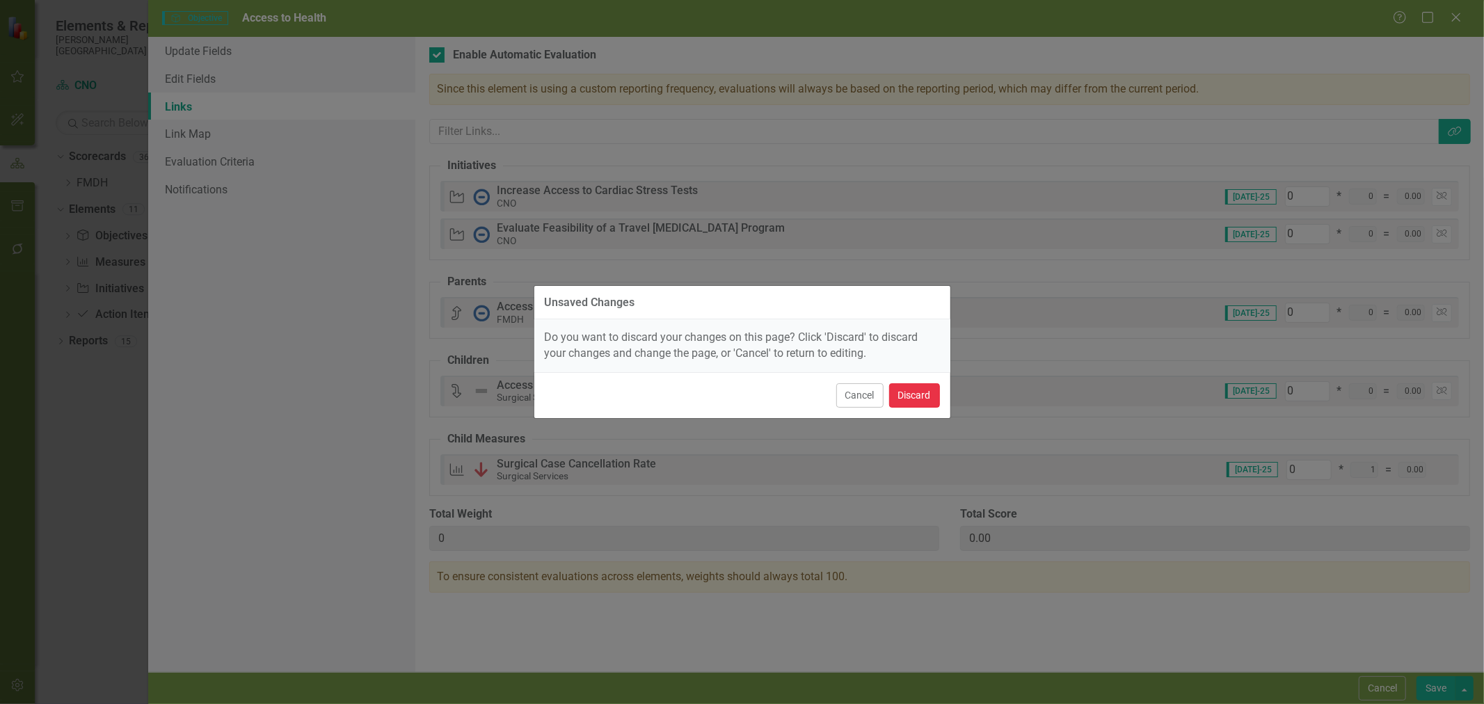
click at [917, 394] on button "Discard" at bounding box center [914, 395] width 51 height 24
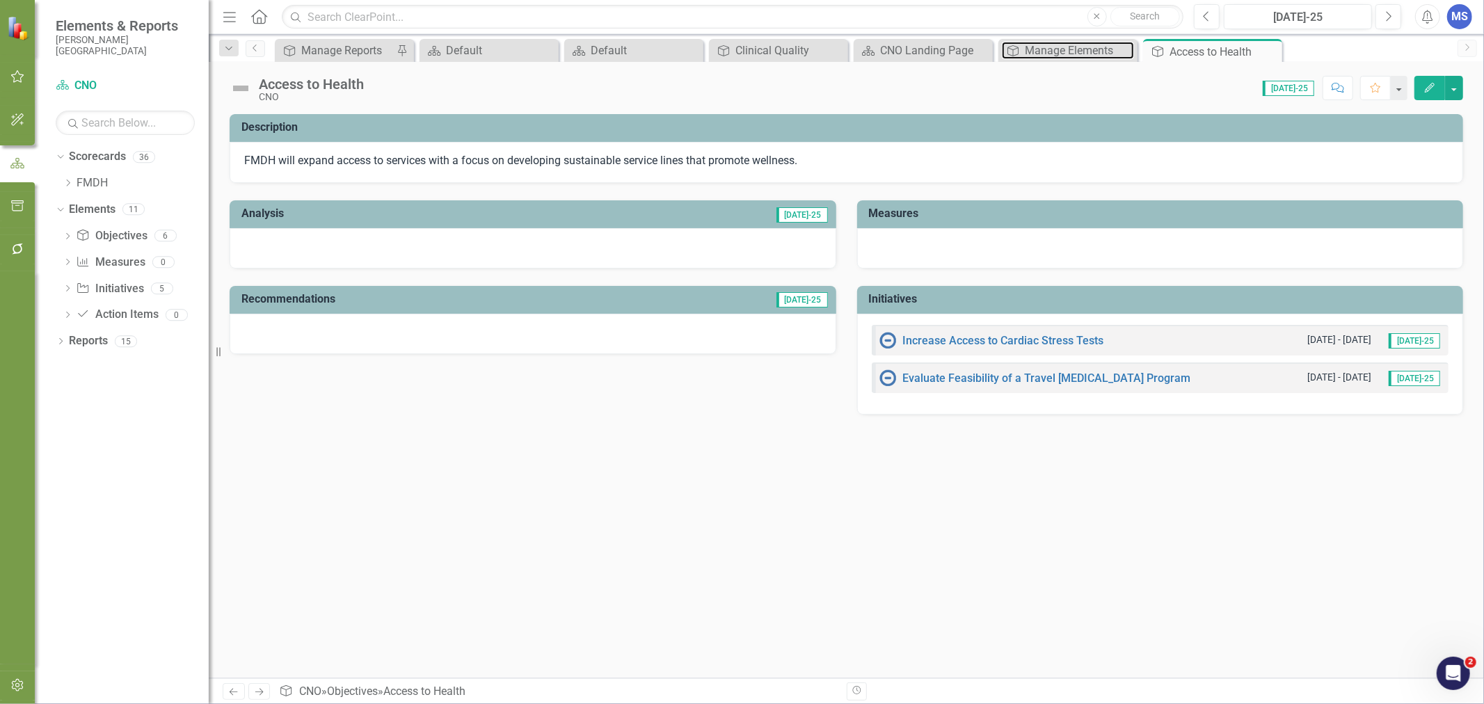
click at [1059, 54] on div "Manage Elements" at bounding box center [1079, 50] width 109 height 17
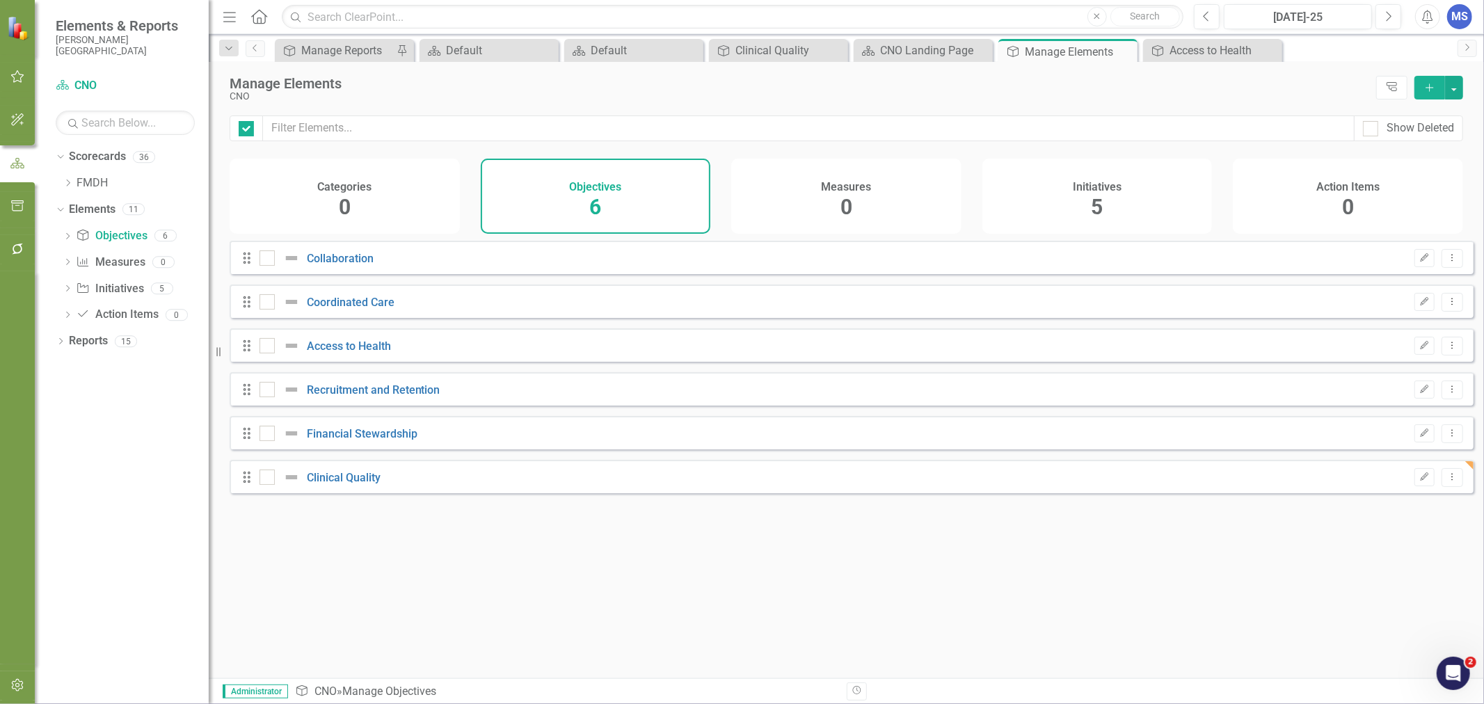
checkbox input "false"
click at [359, 484] on link "Clinical Quality" at bounding box center [344, 477] width 74 height 13
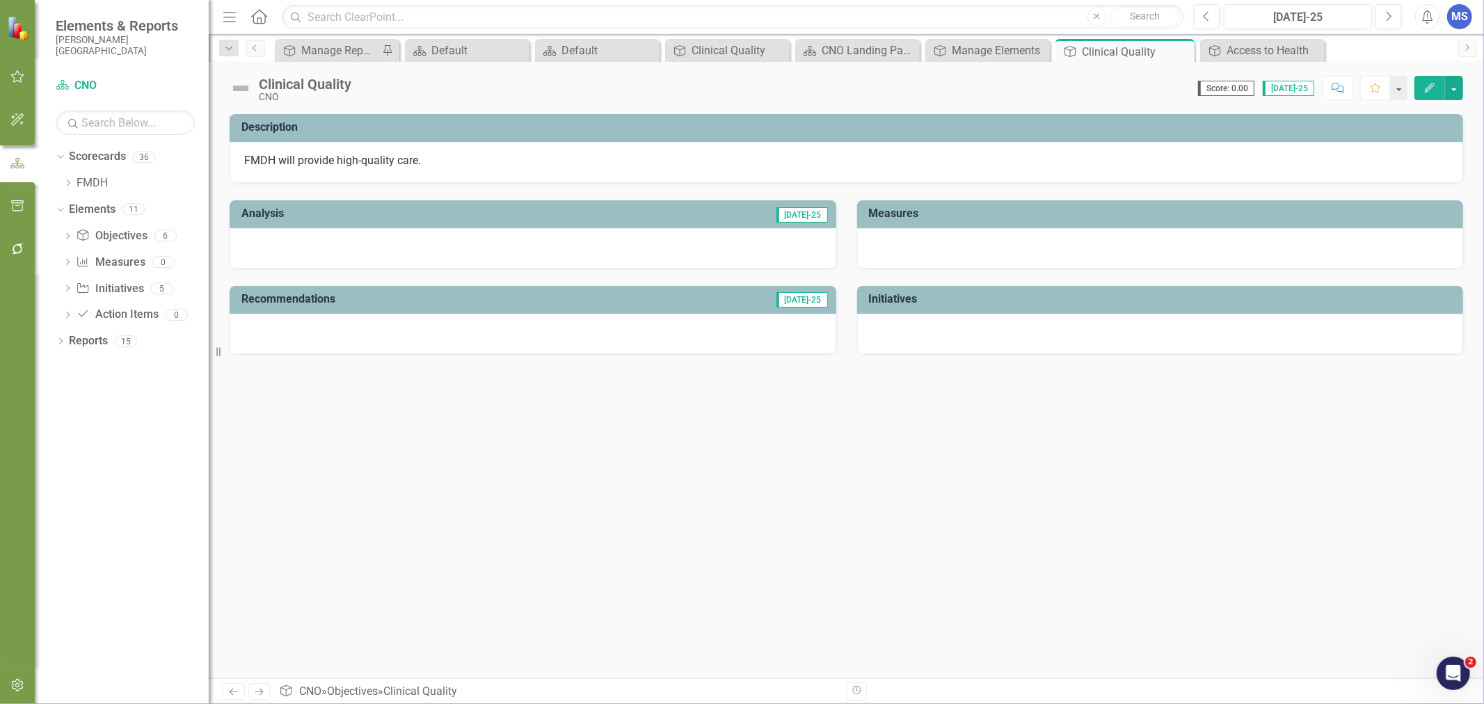
click at [1422, 85] on button "Edit" at bounding box center [1430, 88] width 31 height 24
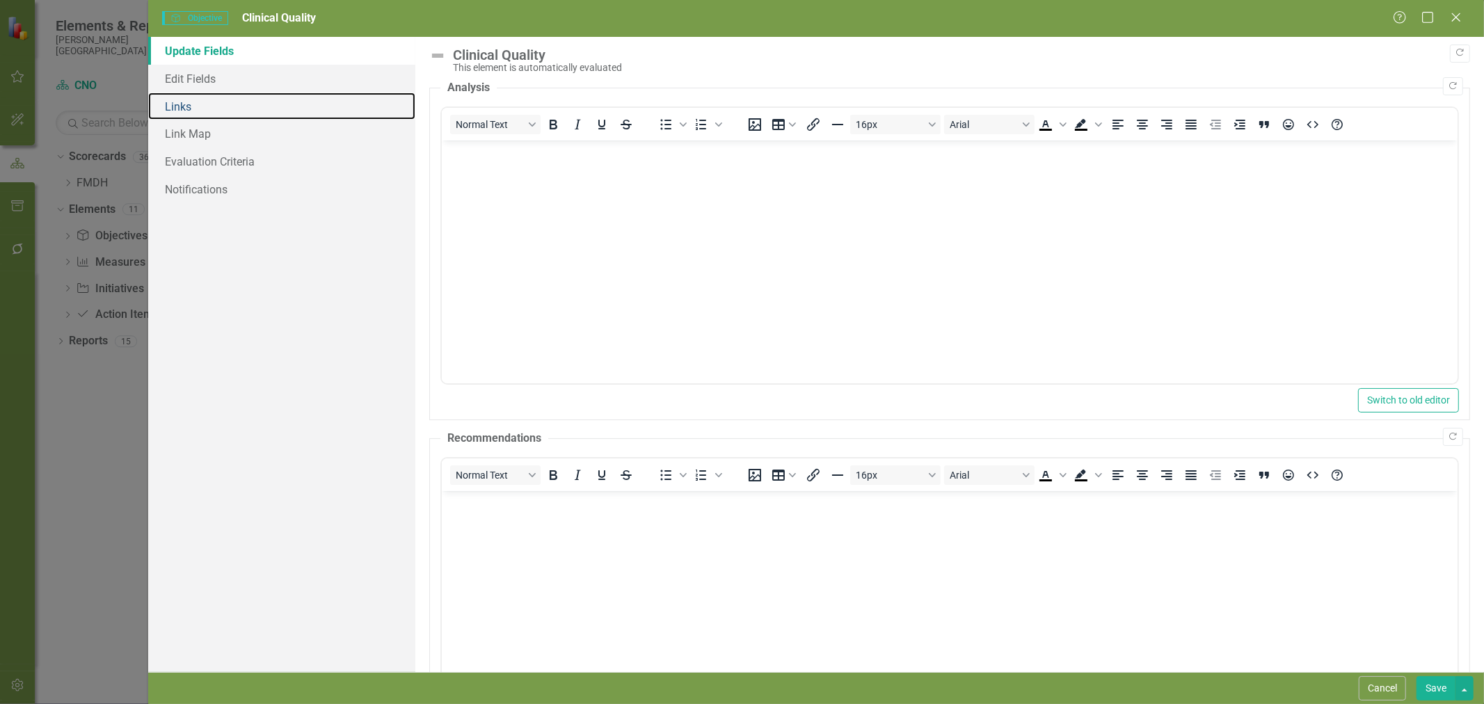
click at [221, 101] on link "Links" at bounding box center [281, 107] width 267 height 28
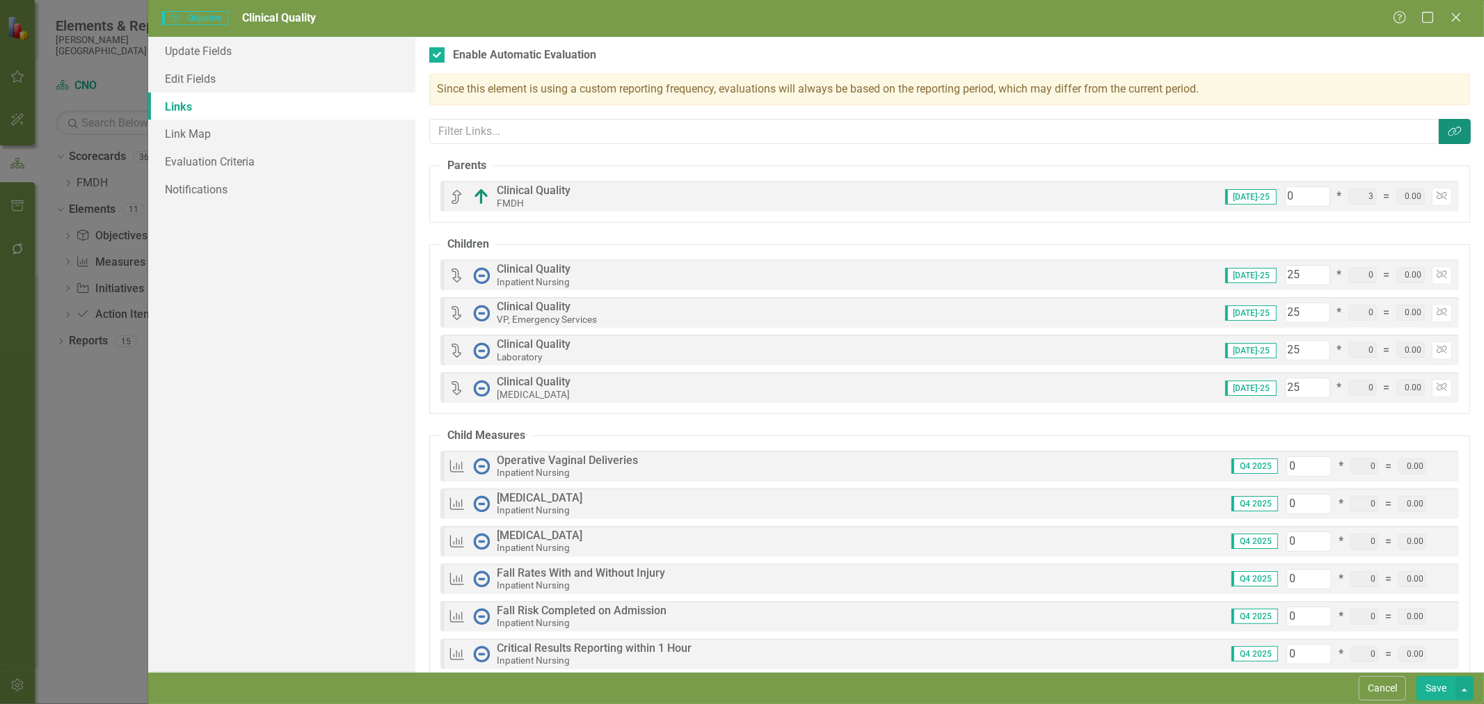
click at [1448, 133] on icon "Link Tag" at bounding box center [1455, 131] width 14 height 11
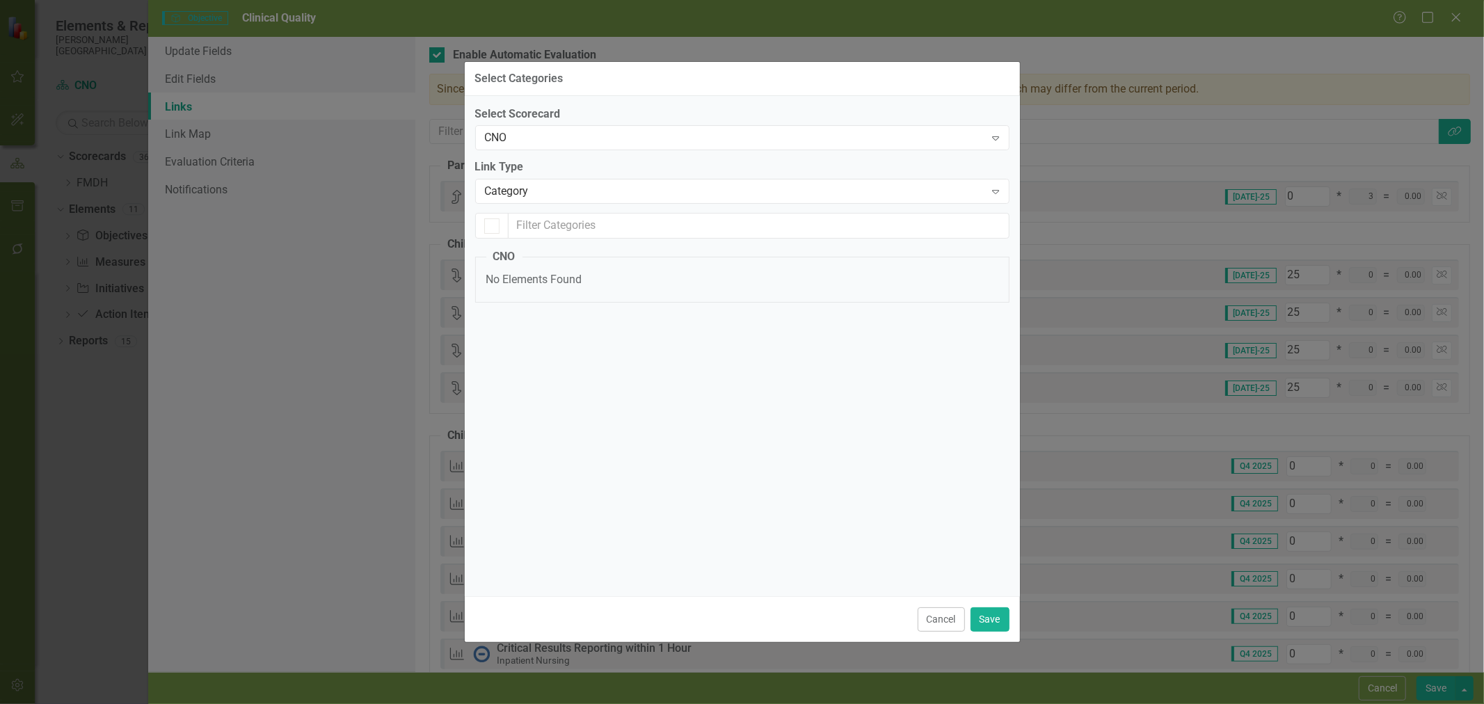
click at [543, 140] on div "CNO" at bounding box center [735, 138] width 500 height 16
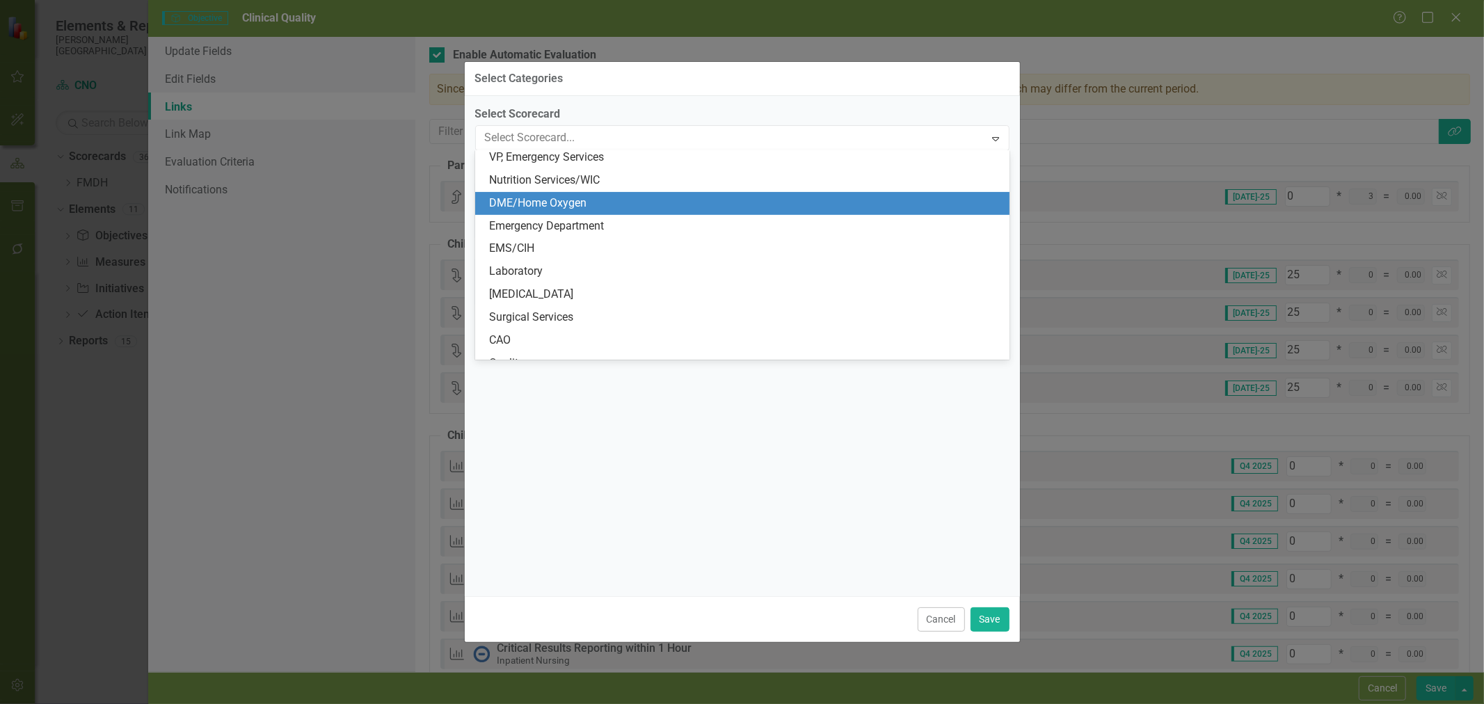
scroll to position [374, 0]
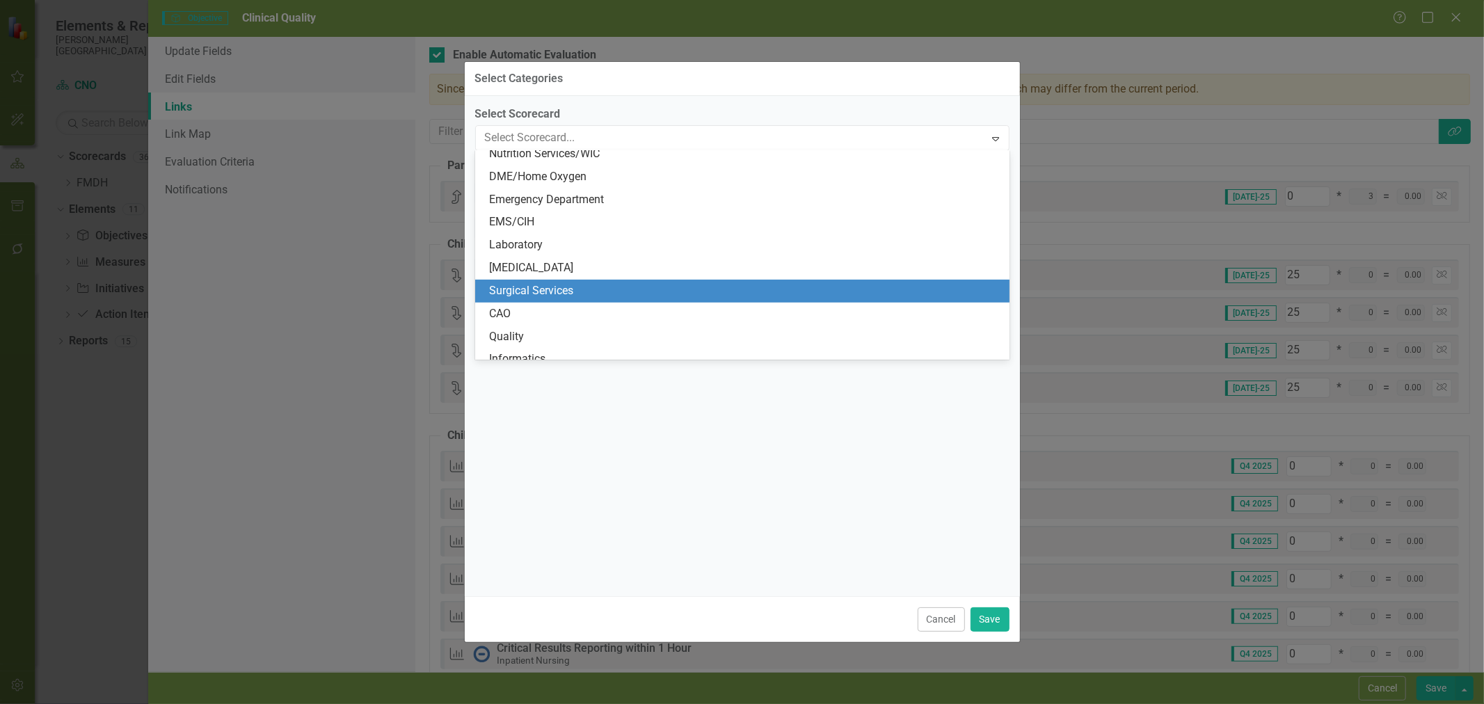
click at [587, 287] on div "Surgical Services" at bounding box center [745, 291] width 512 height 16
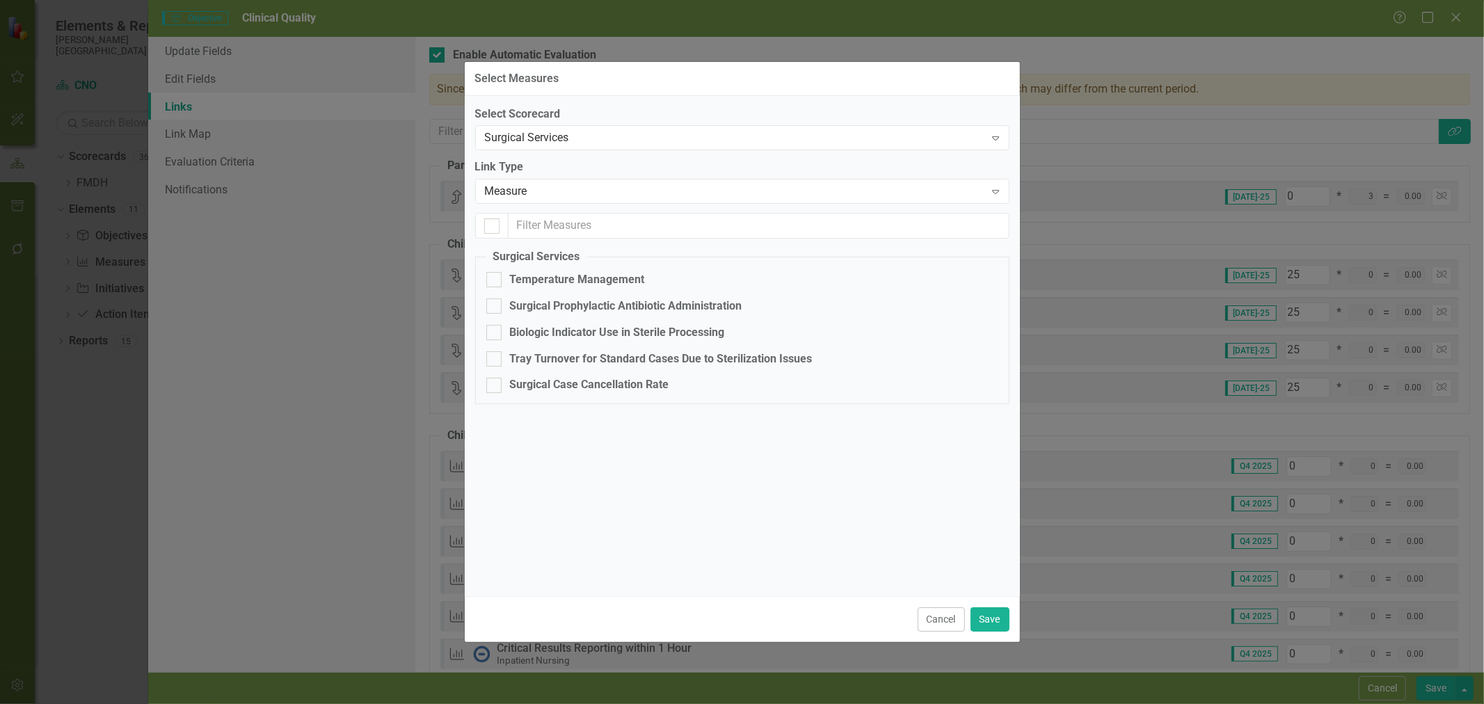
checkbox input "false"
click at [647, 197] on div "Measure" at bounding box center [735, 192] width 500 height 16
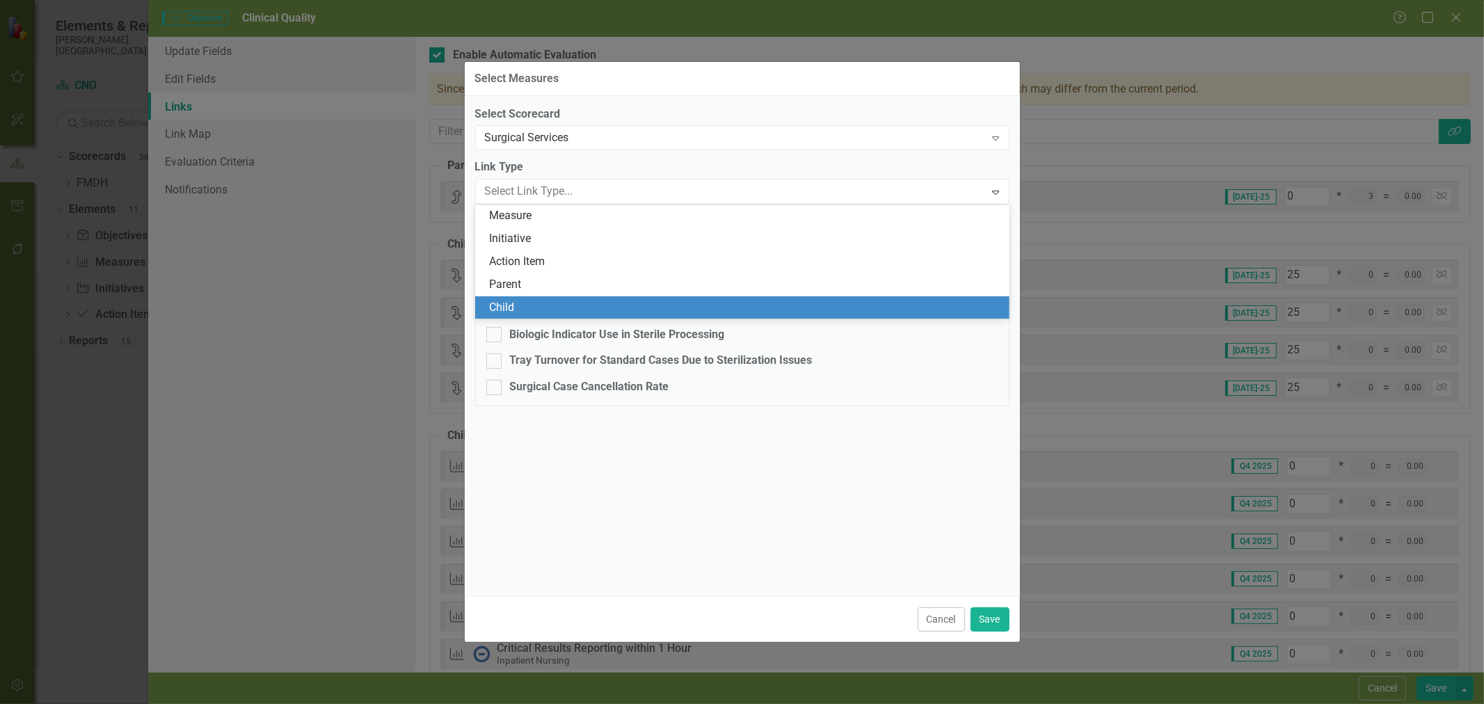
click at [606, 302] on div "Child" at bounding box center [745, 308] width 512 height 16
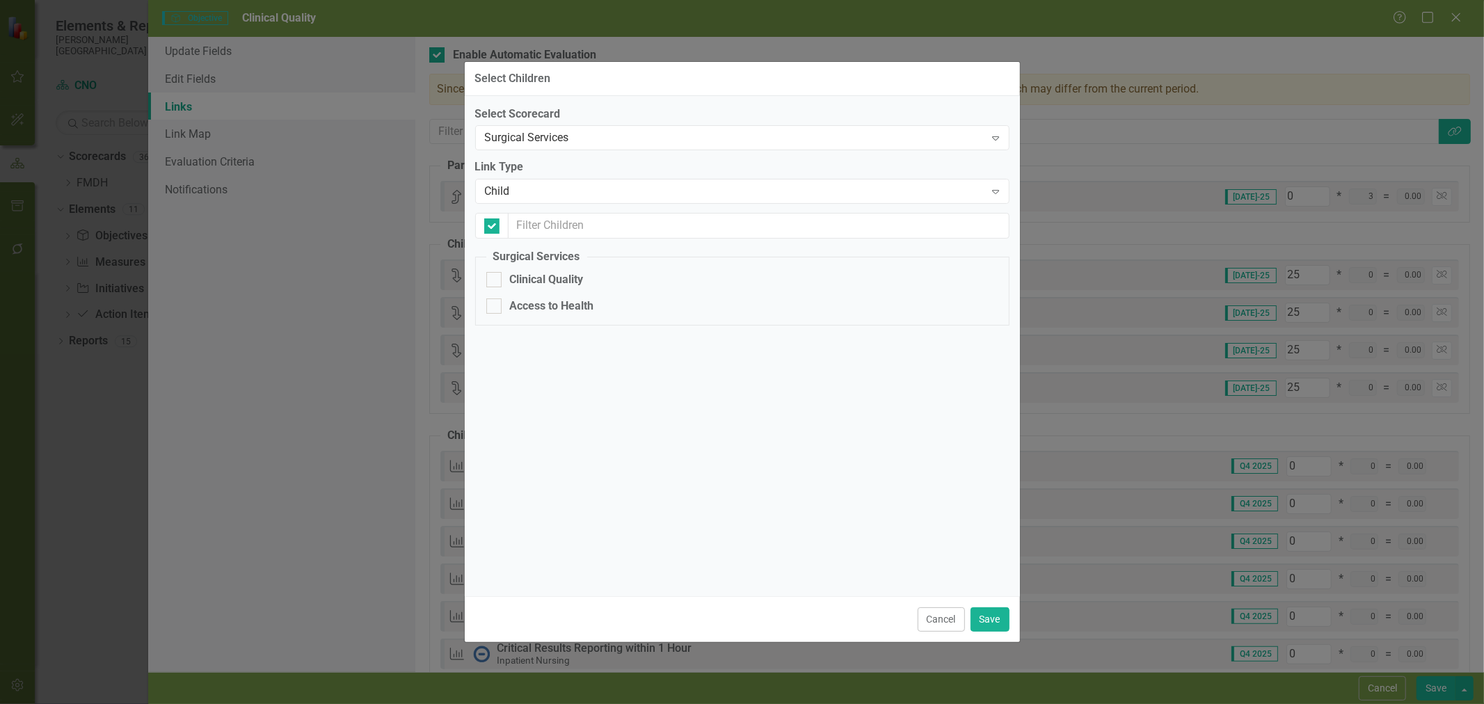
checkbox input "false"
click at [564, 278] on div "Clinical Quality" at bounding box center [547, 280] width 74 height 16
click at [495, 278] on input "Clinical Quality" at bounding box center [490, 276] width 9 height 9
checkbox input "true"
click at [998, 621] on button "Save" at bounding box center [990, 620] width 39 height 24
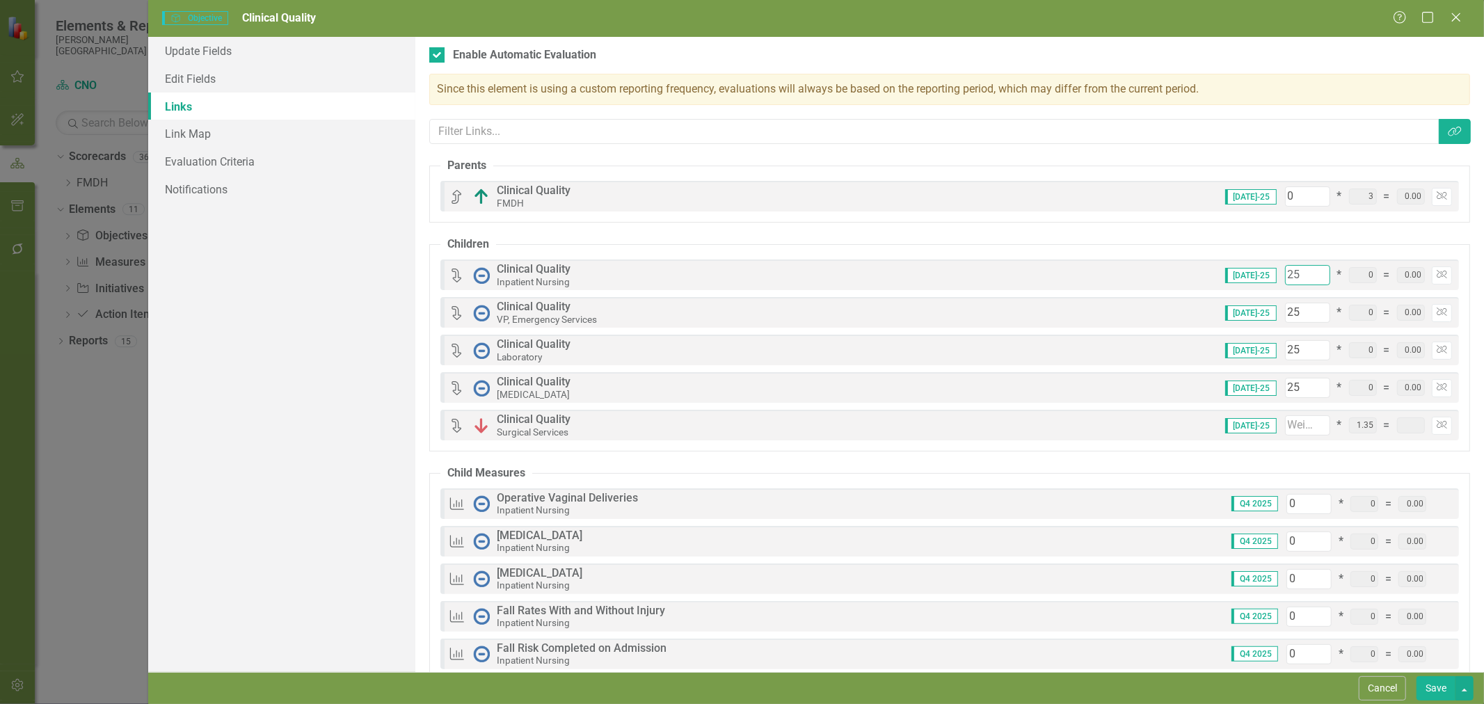
click at [1285, 283] on input "25" at bounding box center [1307, 275] width 45 height 20
type input "2"
type input "77"
type input "20"
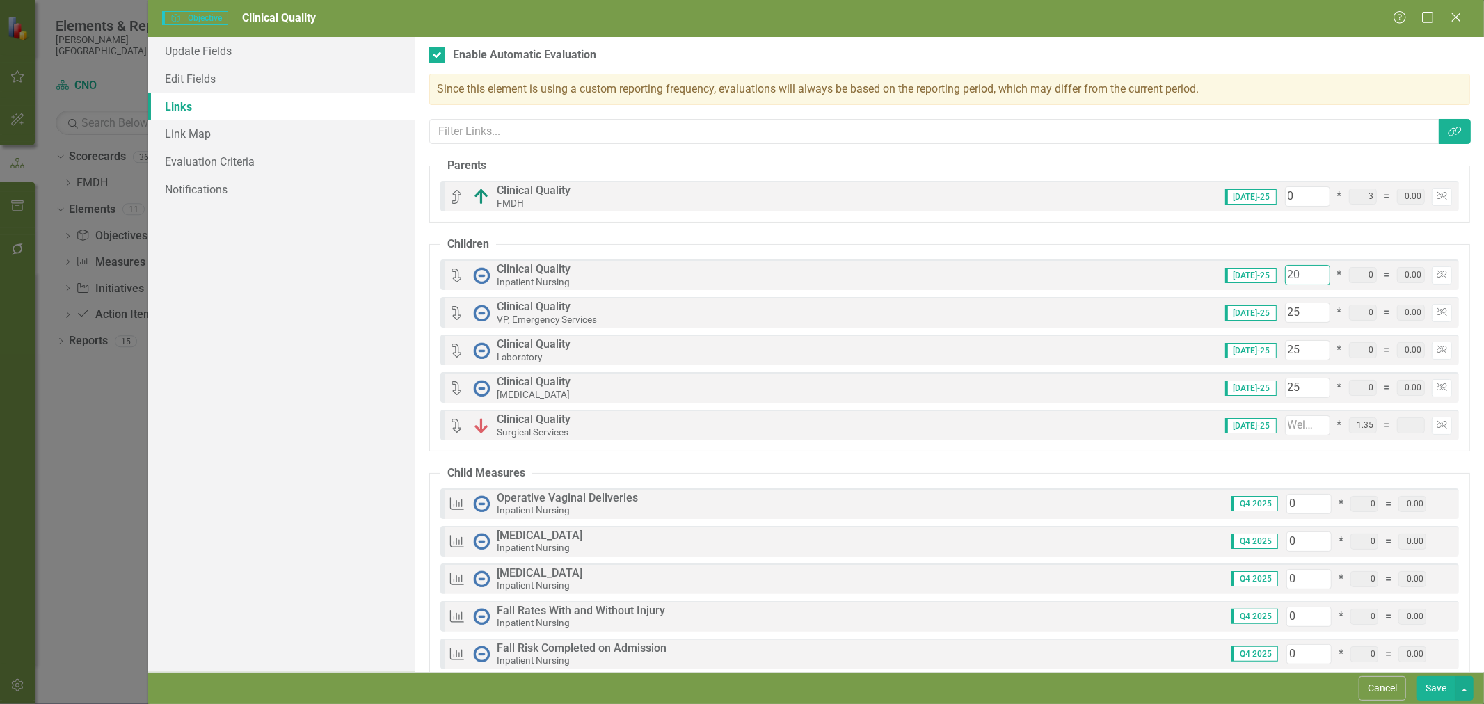
type input "95"
type input "20"
type input "72"
type input "20"
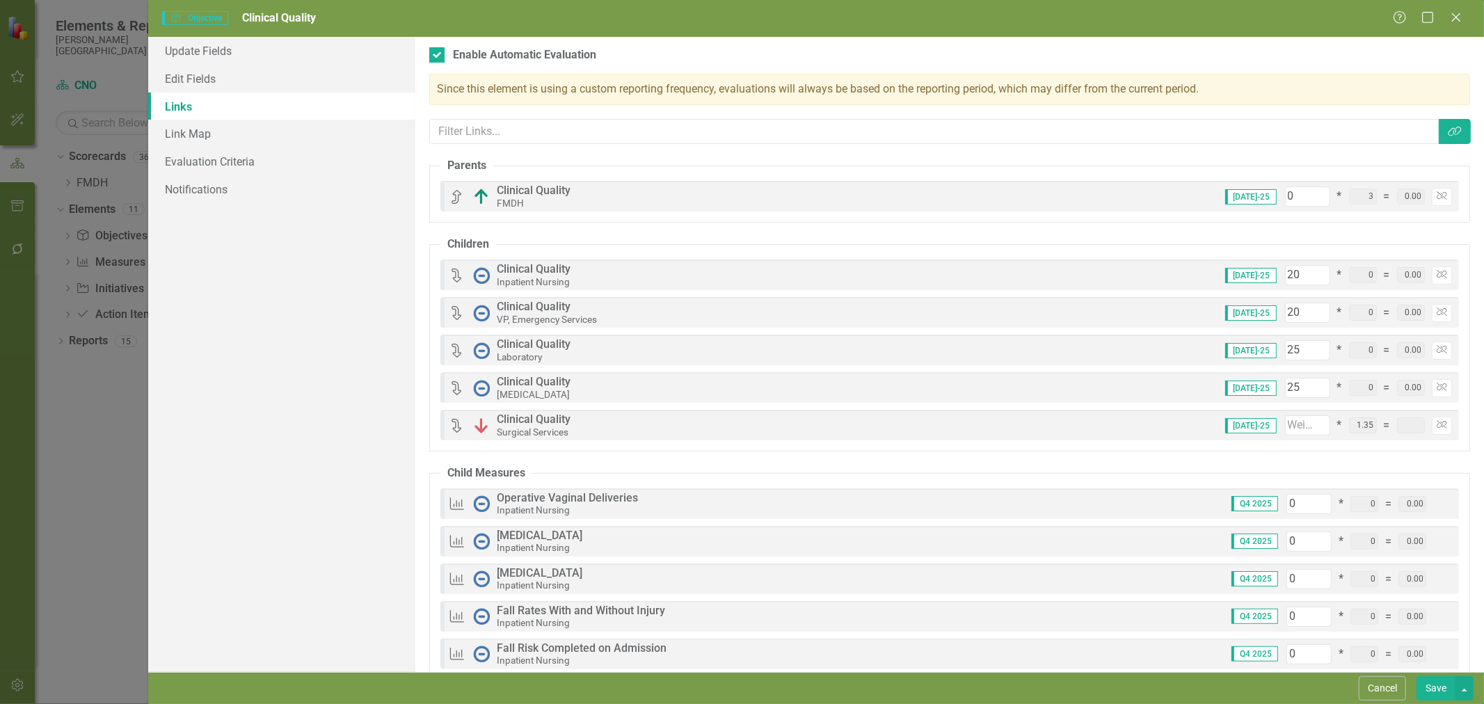
type input "90"
type input "20"
type input "85"
type input "20"
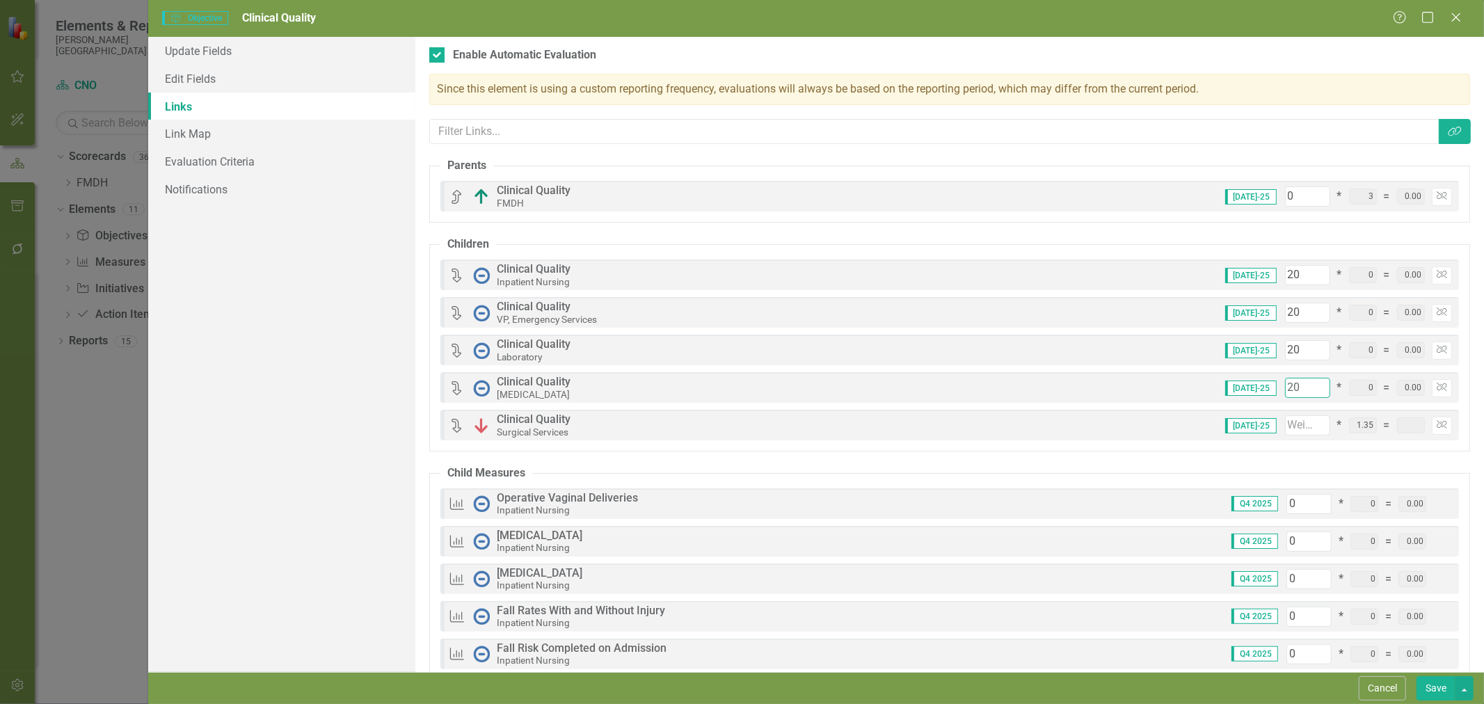
type input "62"
type input "20"
type input "80"
type input "20"
type input "82"
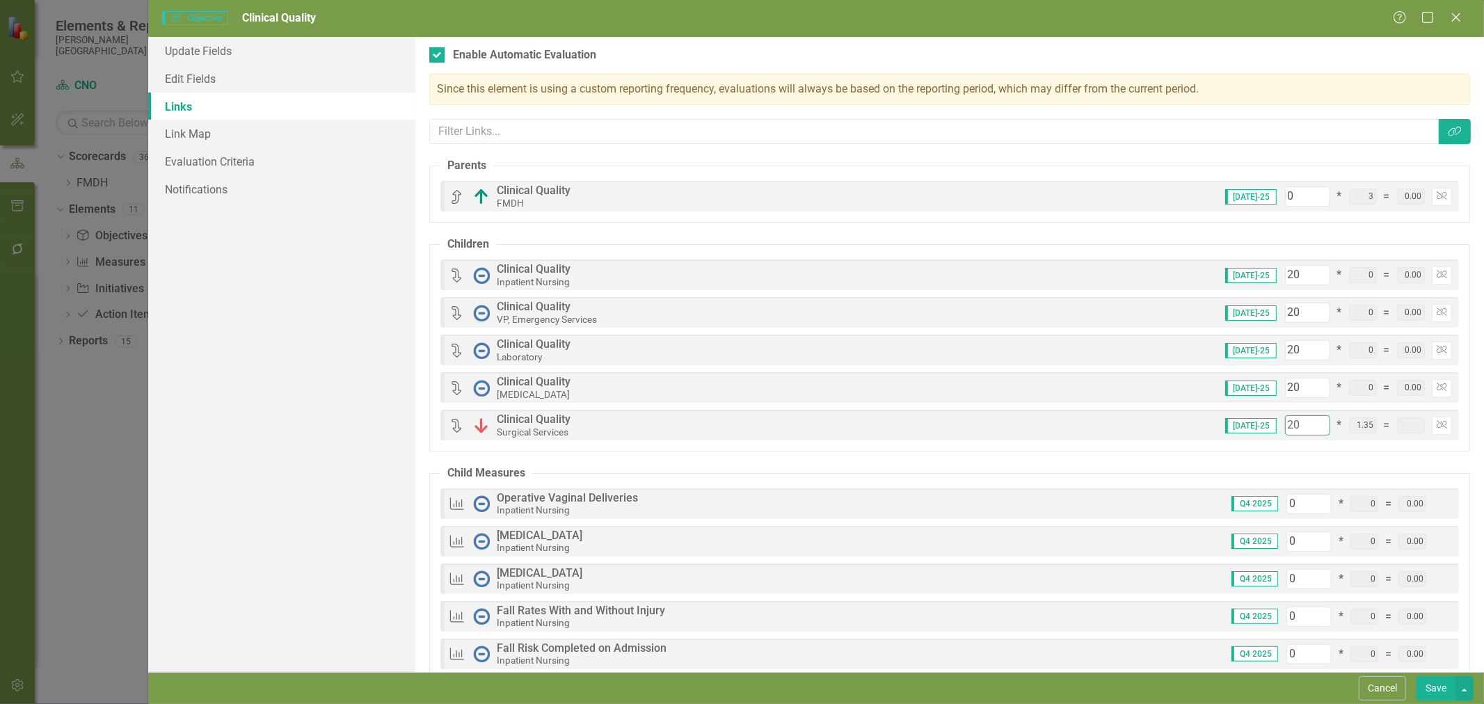
type input "0.03"
type input "100"
type input "0.27"
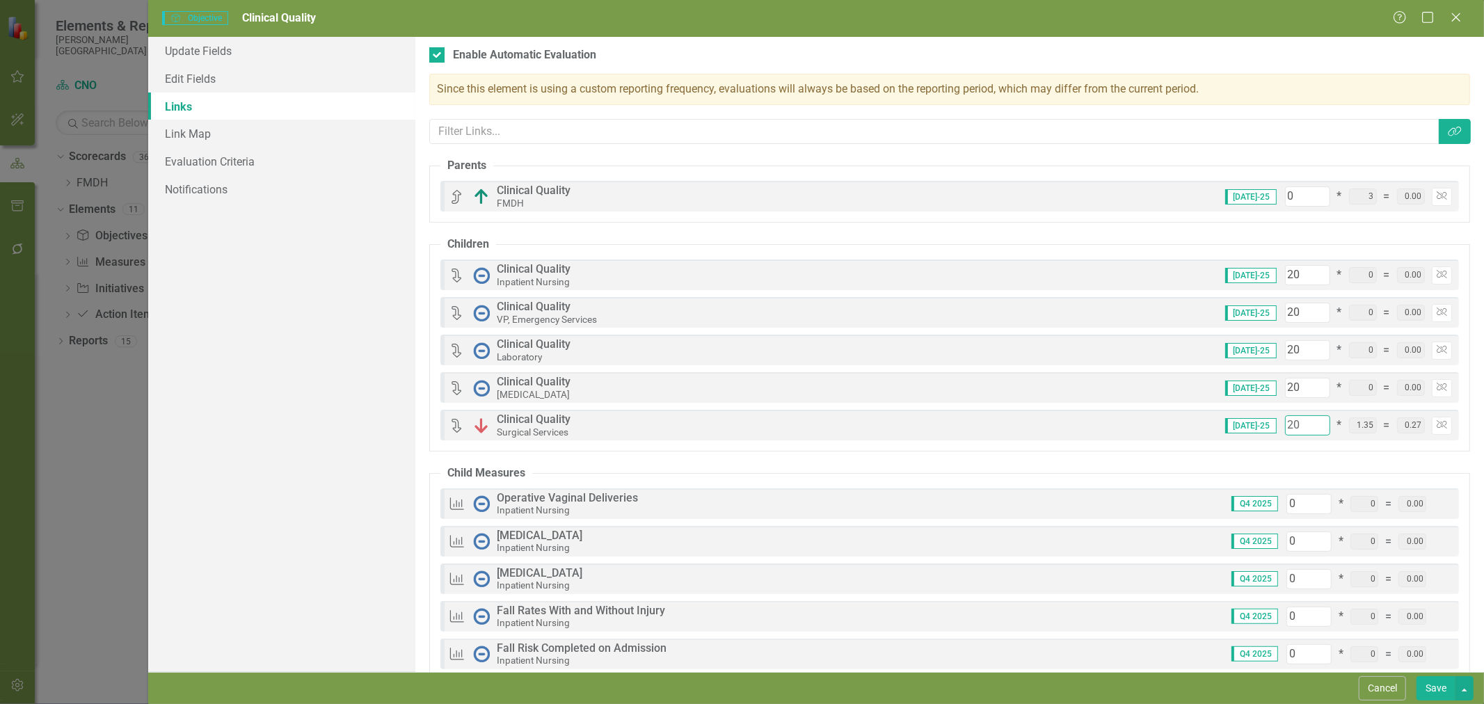
type input "20"
click at [1434, 688] on button "Save" at bounding box center [1436, 688] width 39 height 24
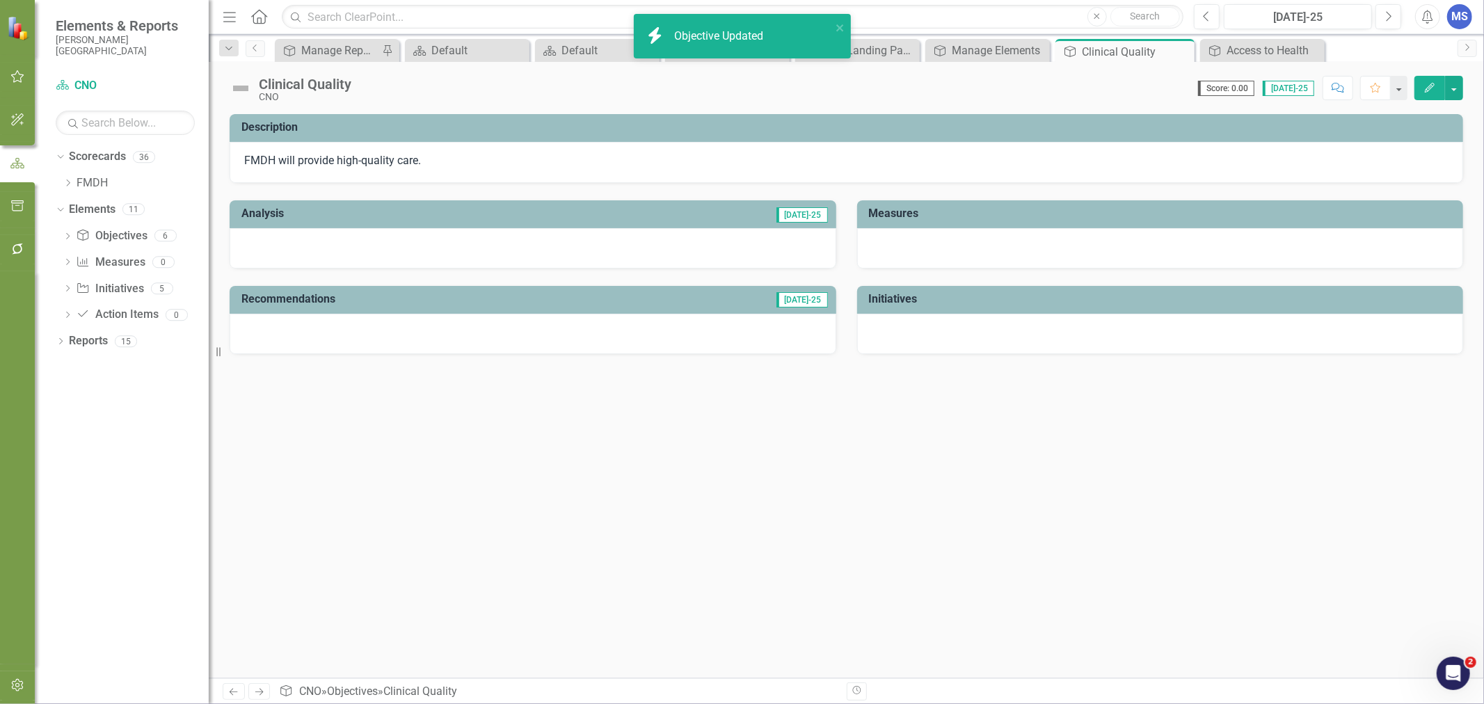
click at [0, 0] on icon "Close" at bounding box center [0, 0] width 0 height 0
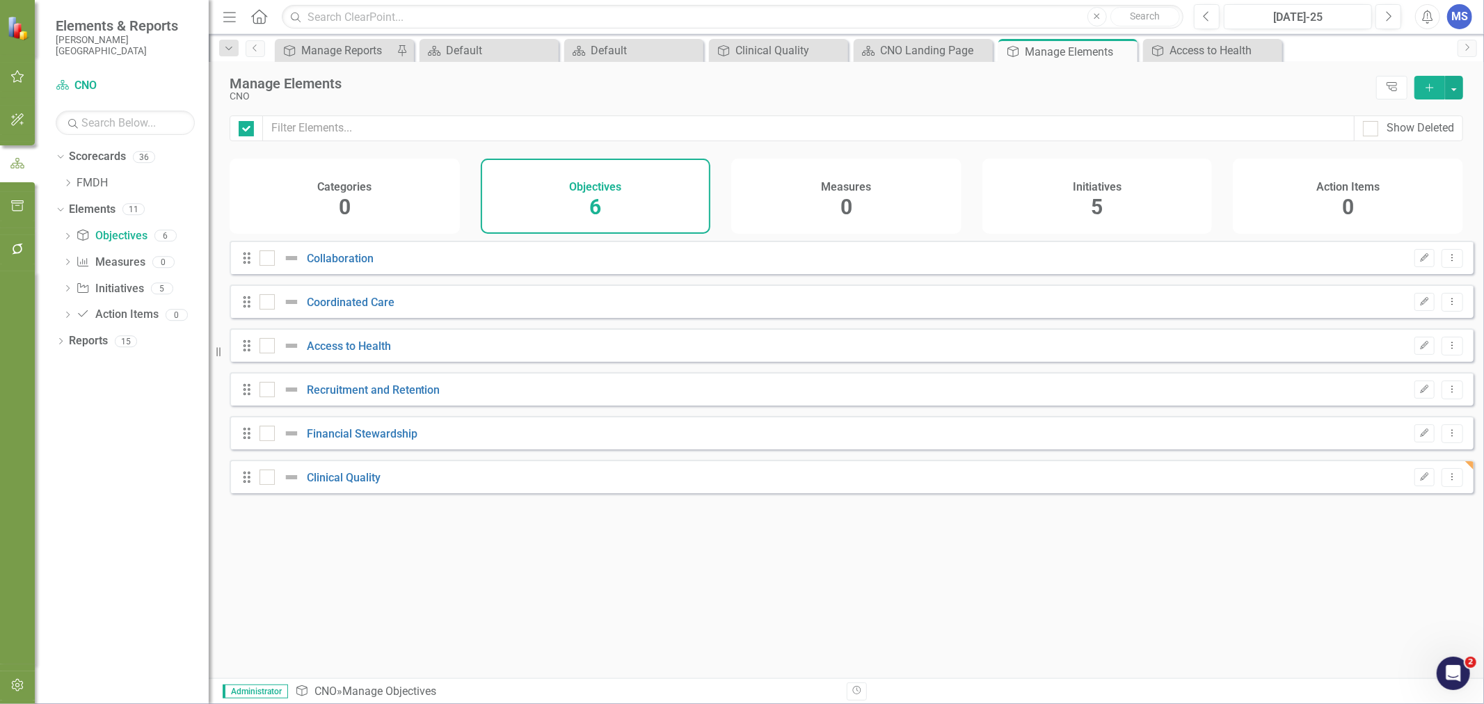
checkbox input "false"
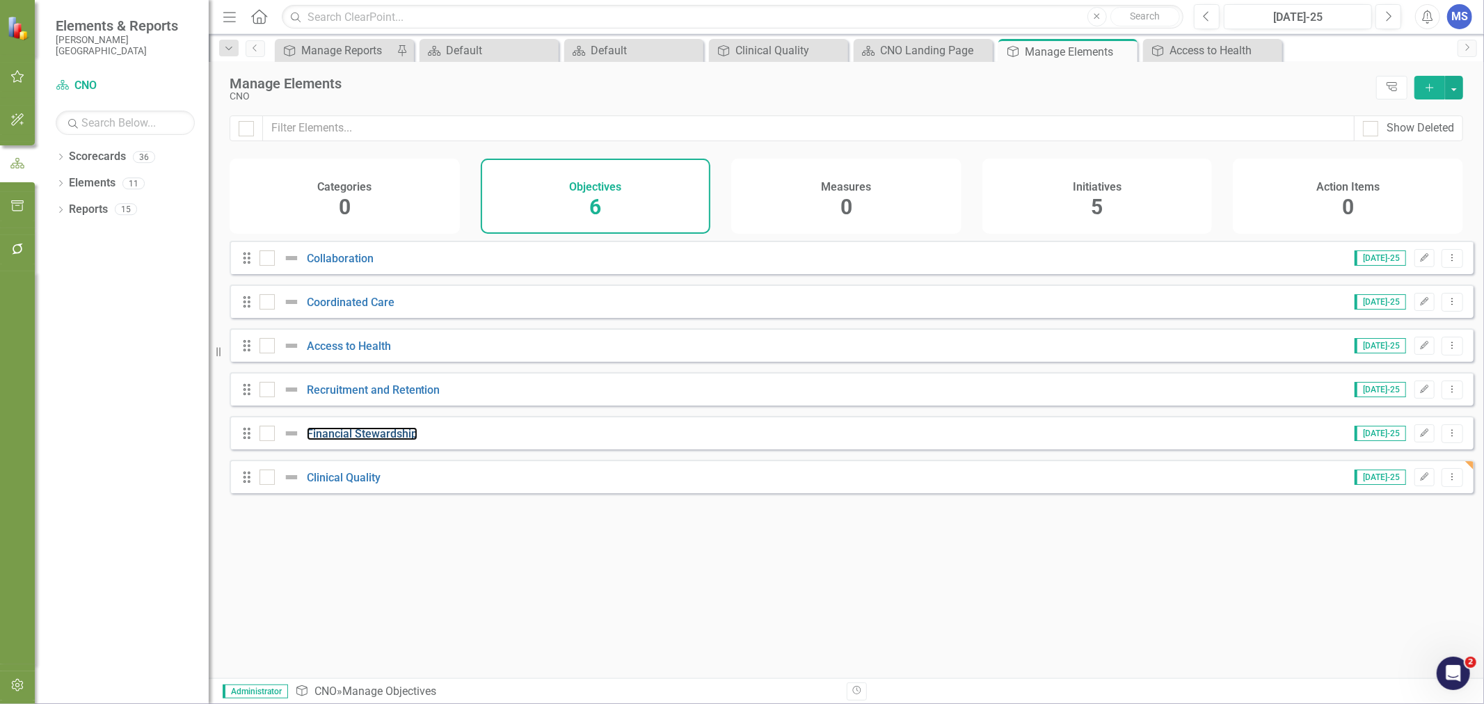
click at [356, 441] on link "Financial Stewardship" at bounding box center [362, 433] width 111 height 13
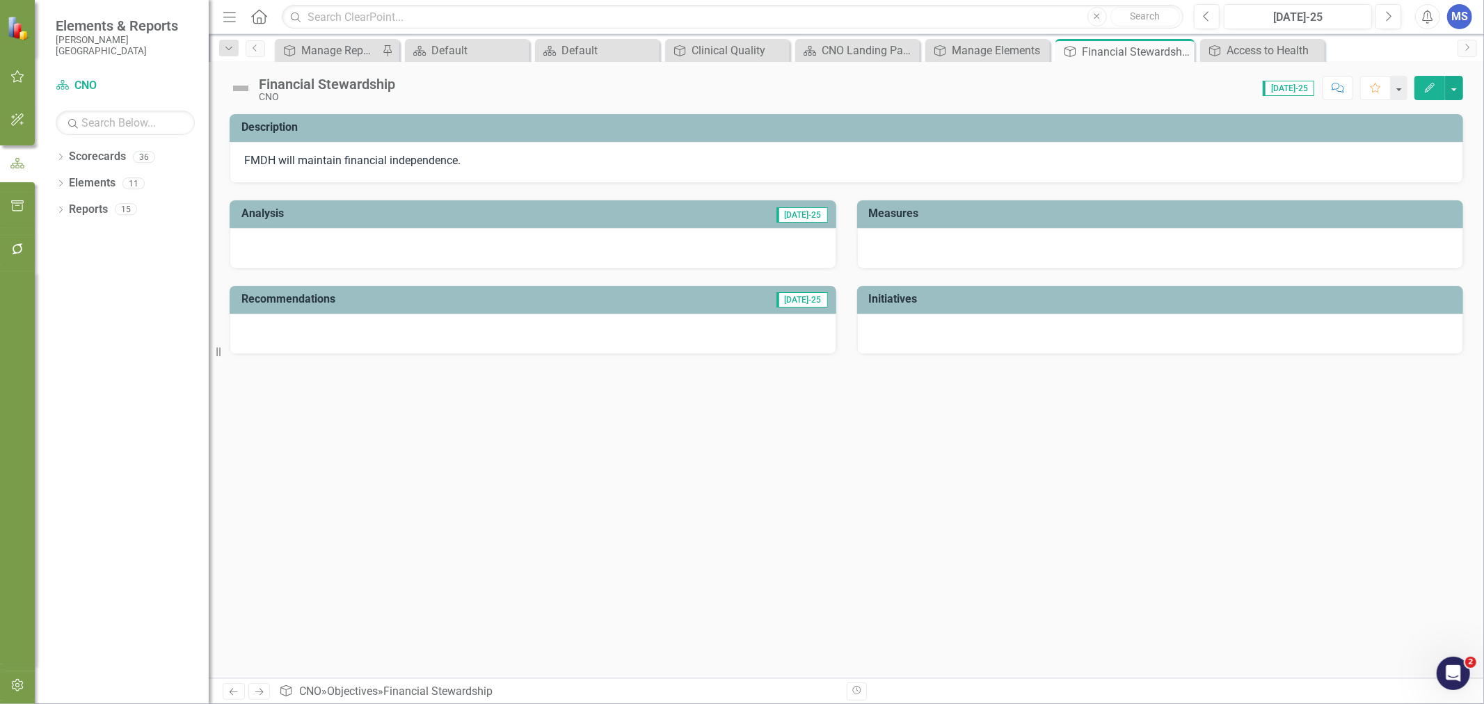
click at [1429, 93] on button "Edit" at bounding box center [1430, 88] width 31 height 24
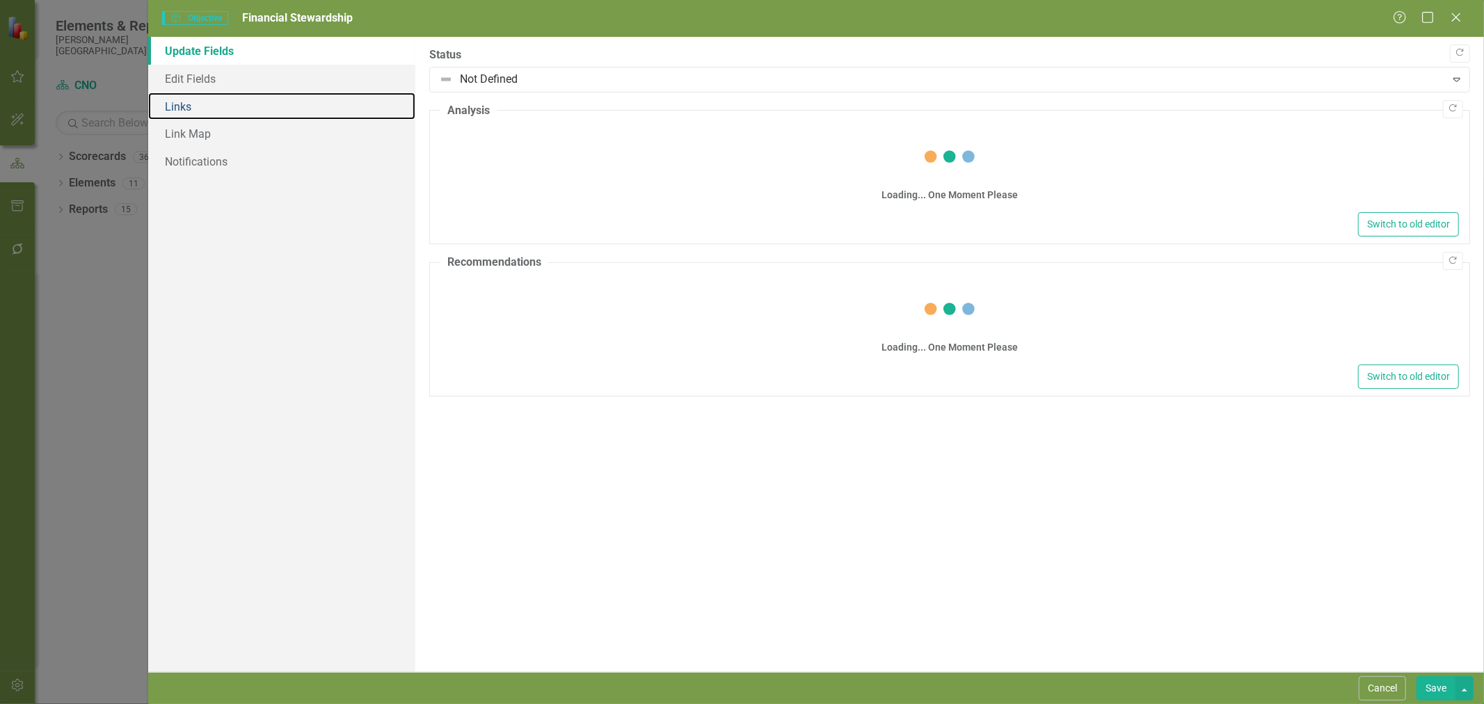
click at [202, 102] on link "Links" at bounding box center [281, 107] width 267 height 28
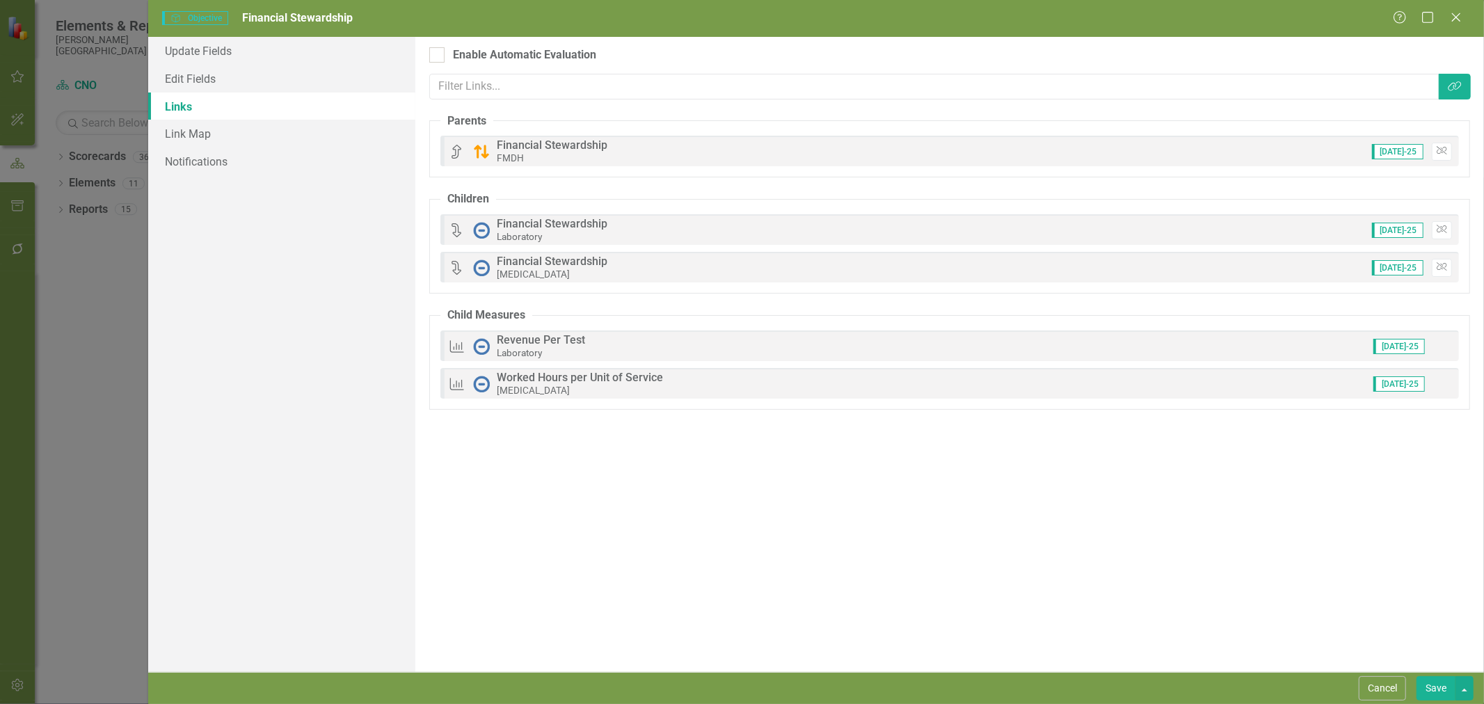
click at [431, 54] on input "Enable Automatic Evaluation" at bounding box center [433, 51] width 9 height 9
checkbox input "true"
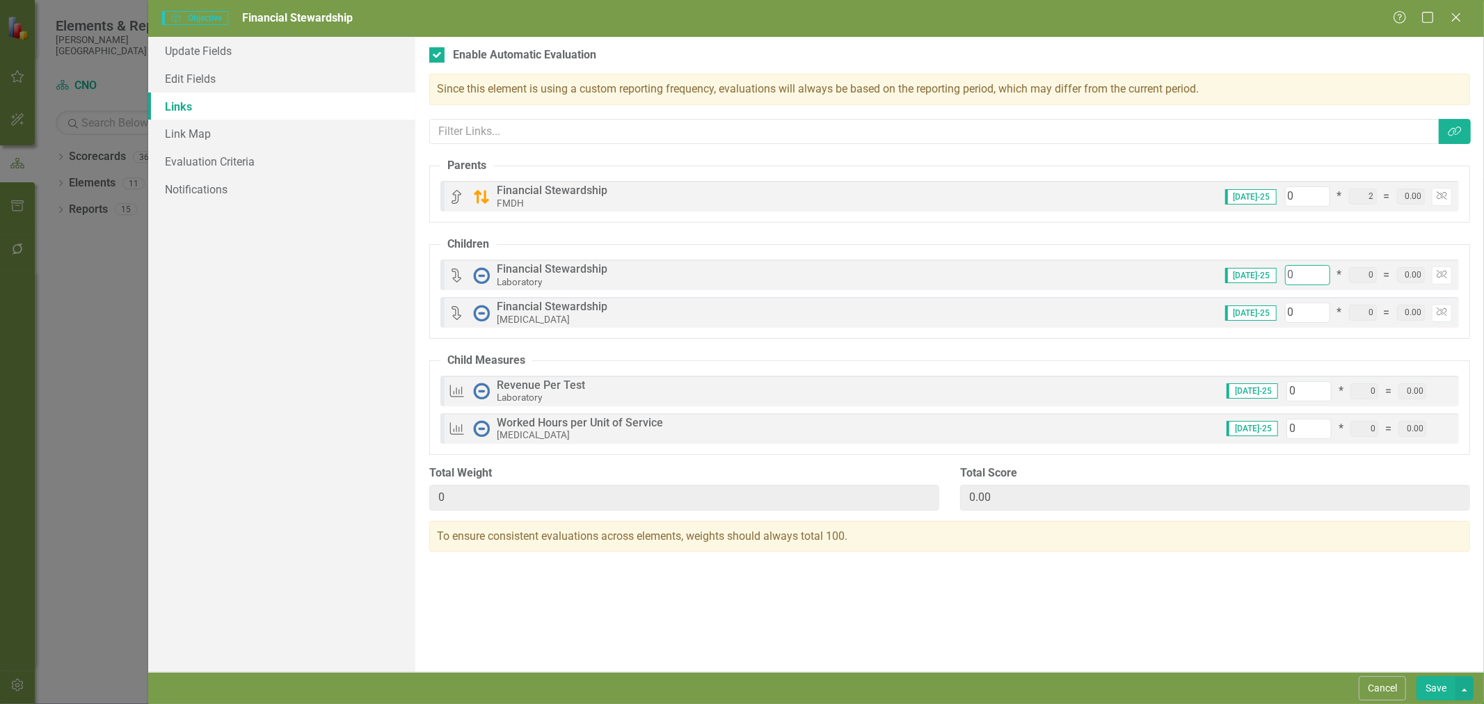
click at [1292, 271] on input "0" at bounding box center [1307, 275] width 45 height 20
type input "5"
type input "50"
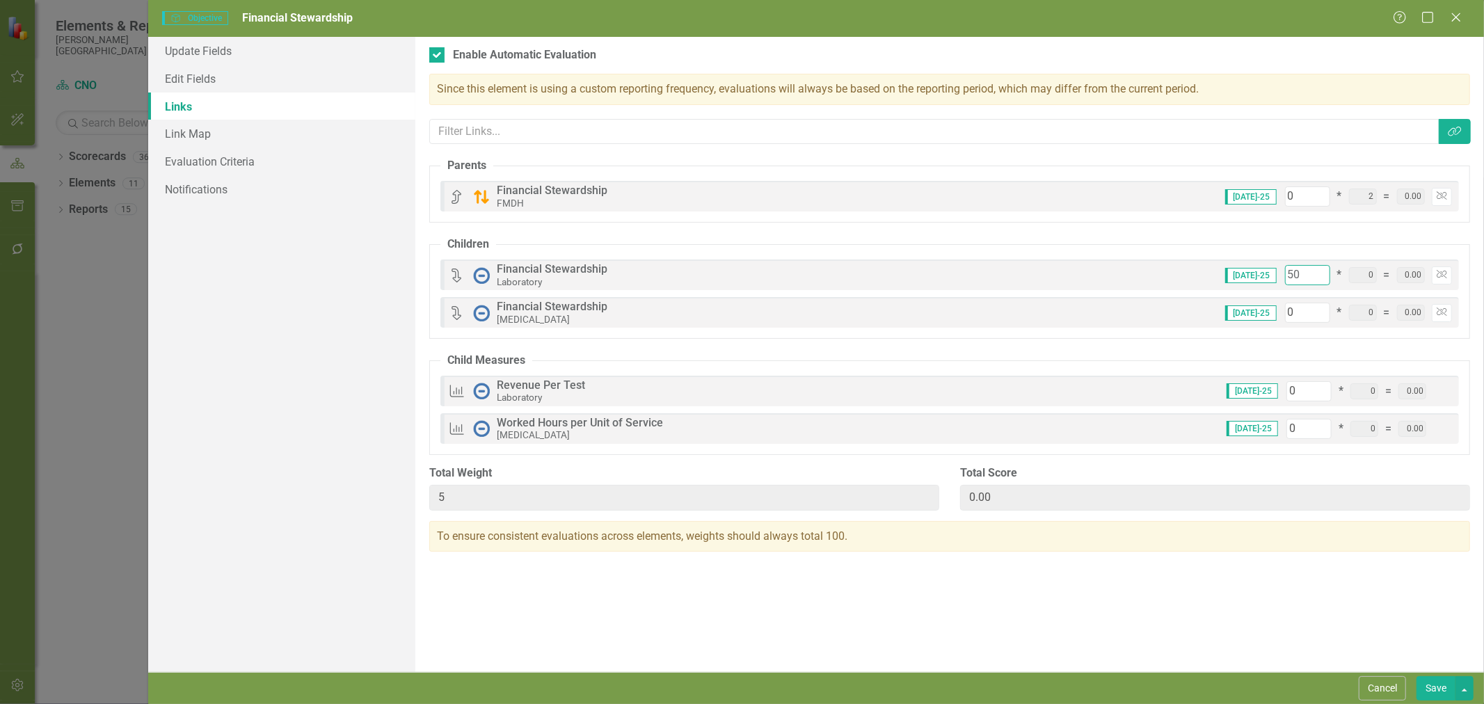
type input "50"
type input "5"
type input "55"
type input "50"
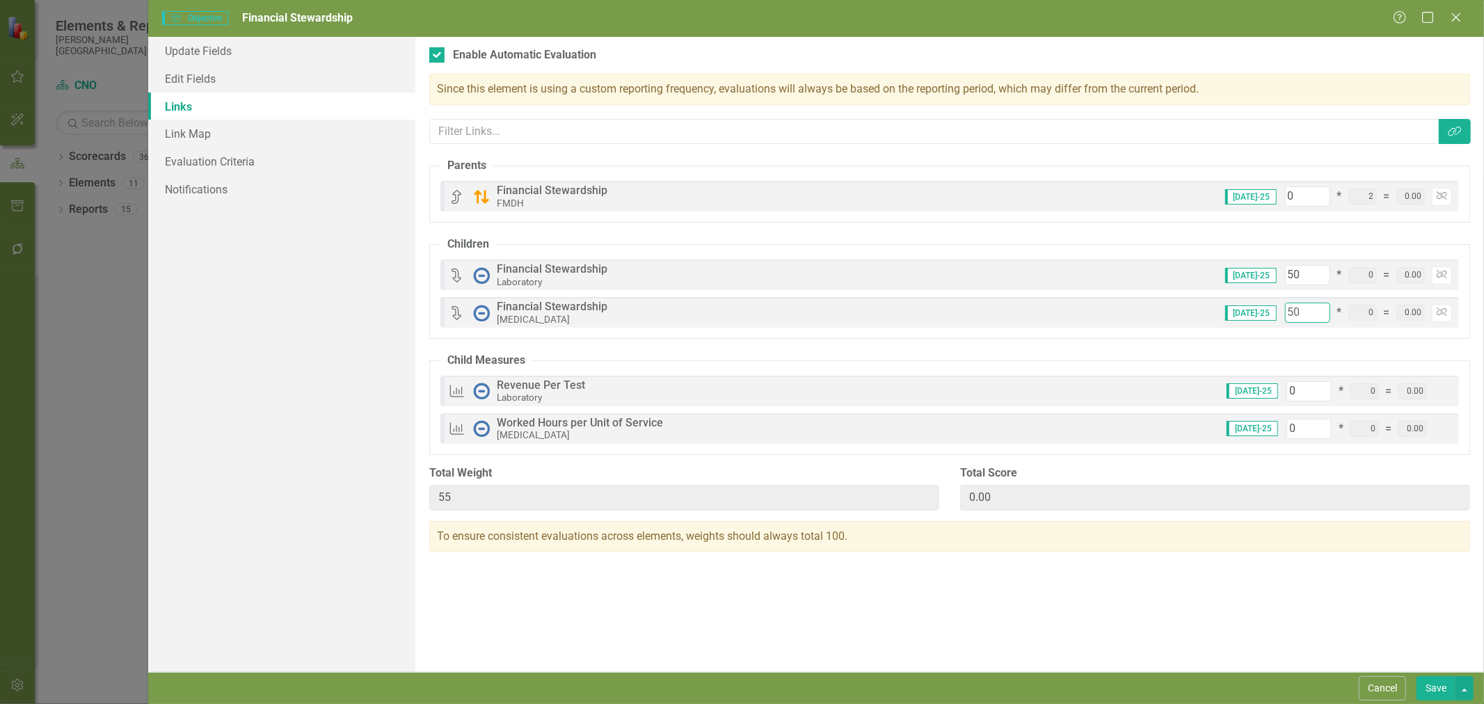
type input "100"
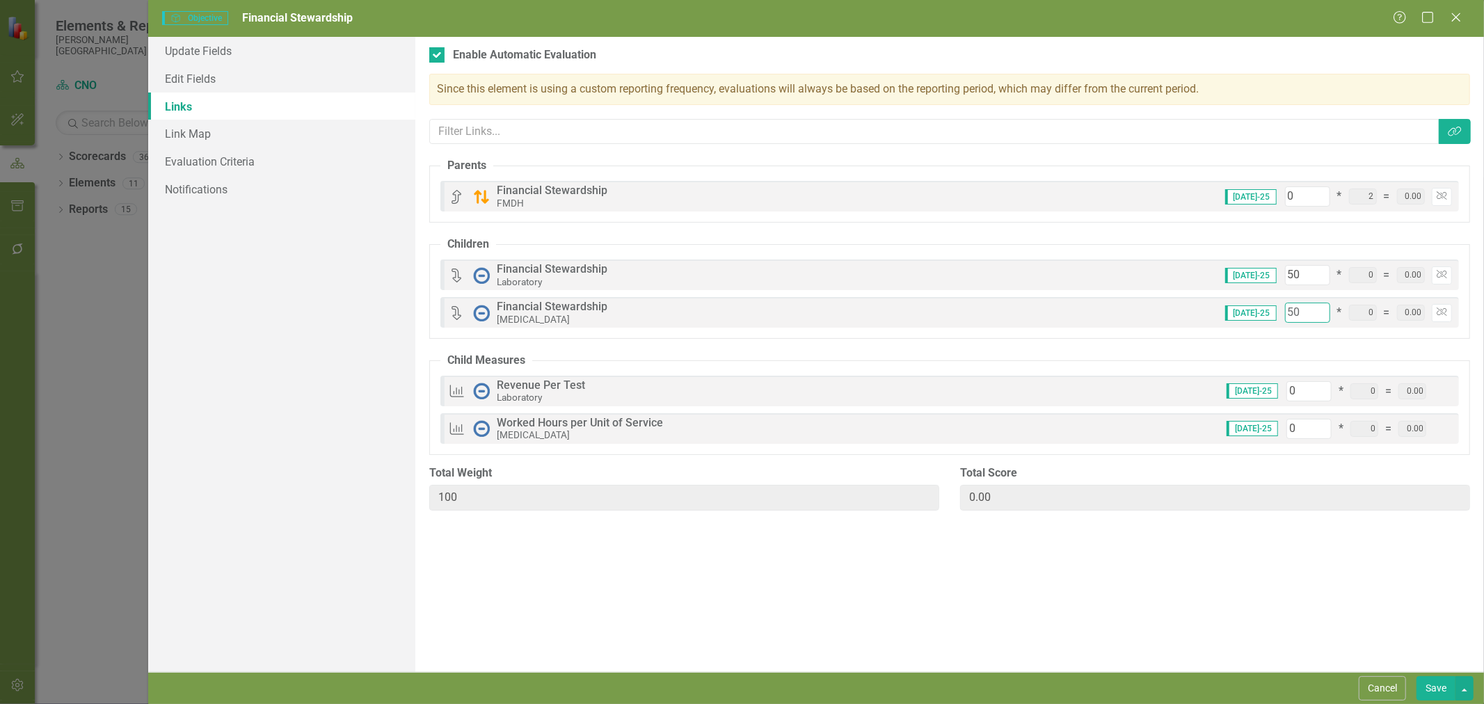
type input "50"
click at [1438, 686] on button "Save" at bounding box center [1436, 688] width 39 height 24
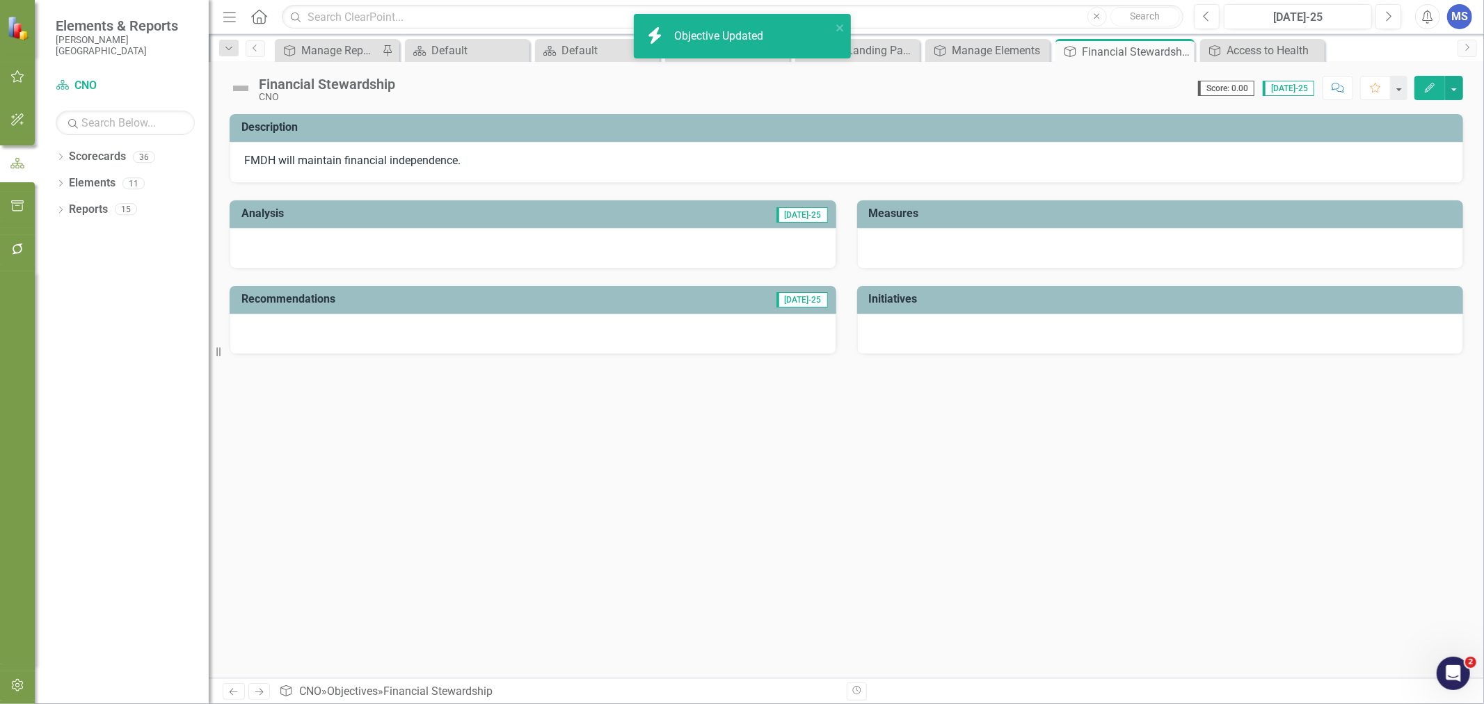
click at [0, 0] on icon "Close" at bounding box center [0, 0] width 0 height 0
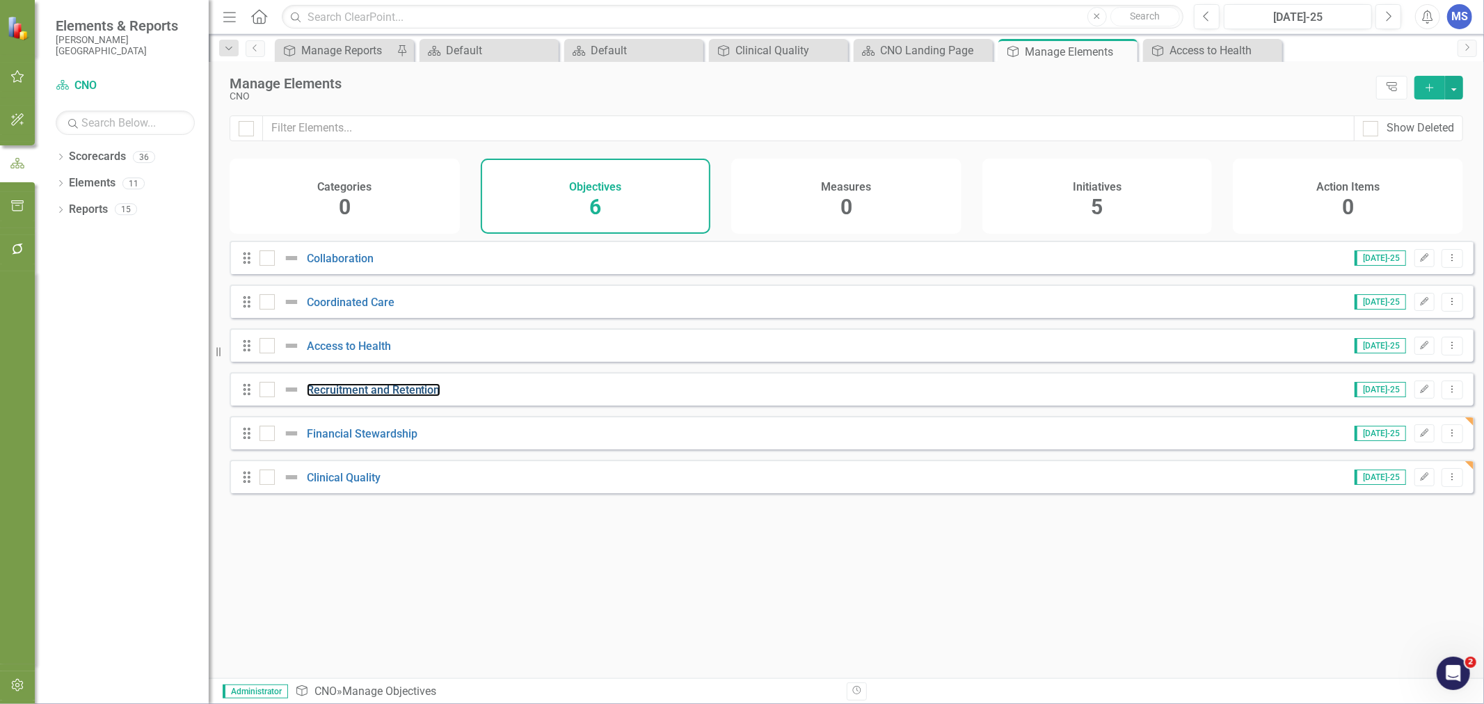
click at [358, 397] on link "Recruitment and Retention" at bounding box center [374, 389] width 134 height 13
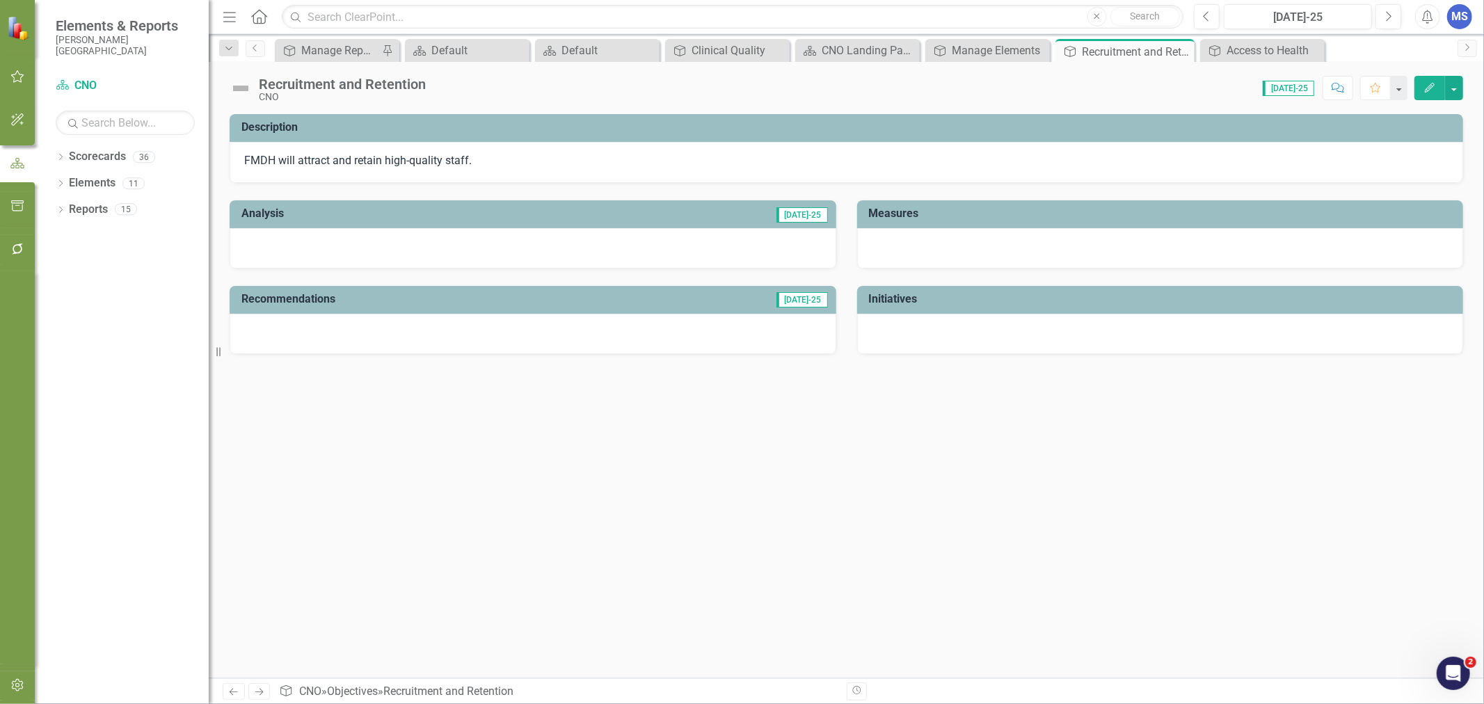
click at [1427, 89] on icon "Edit" at bounding box center [1430, 88] width 13 height 10
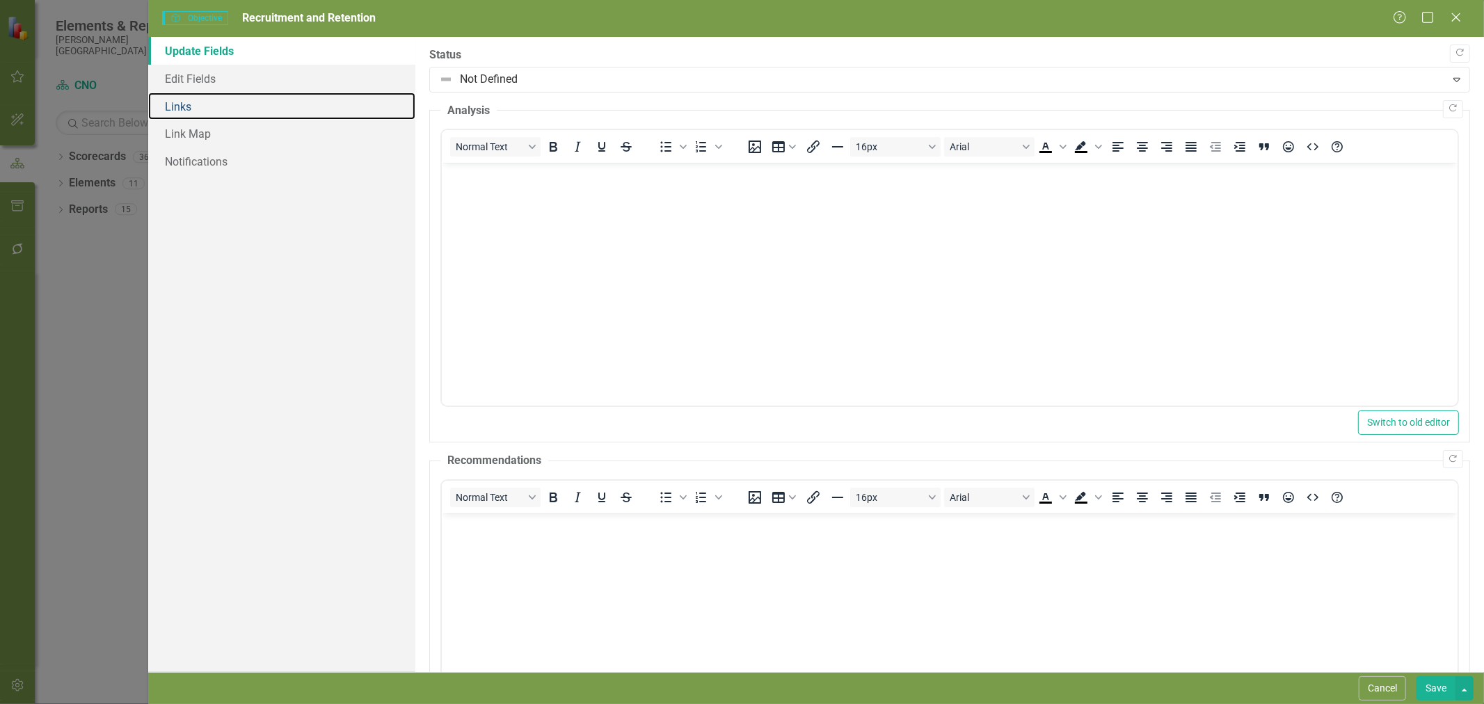
click at [209, 104] on link "Links" at bounding box center [281, 107] width 267 height 28
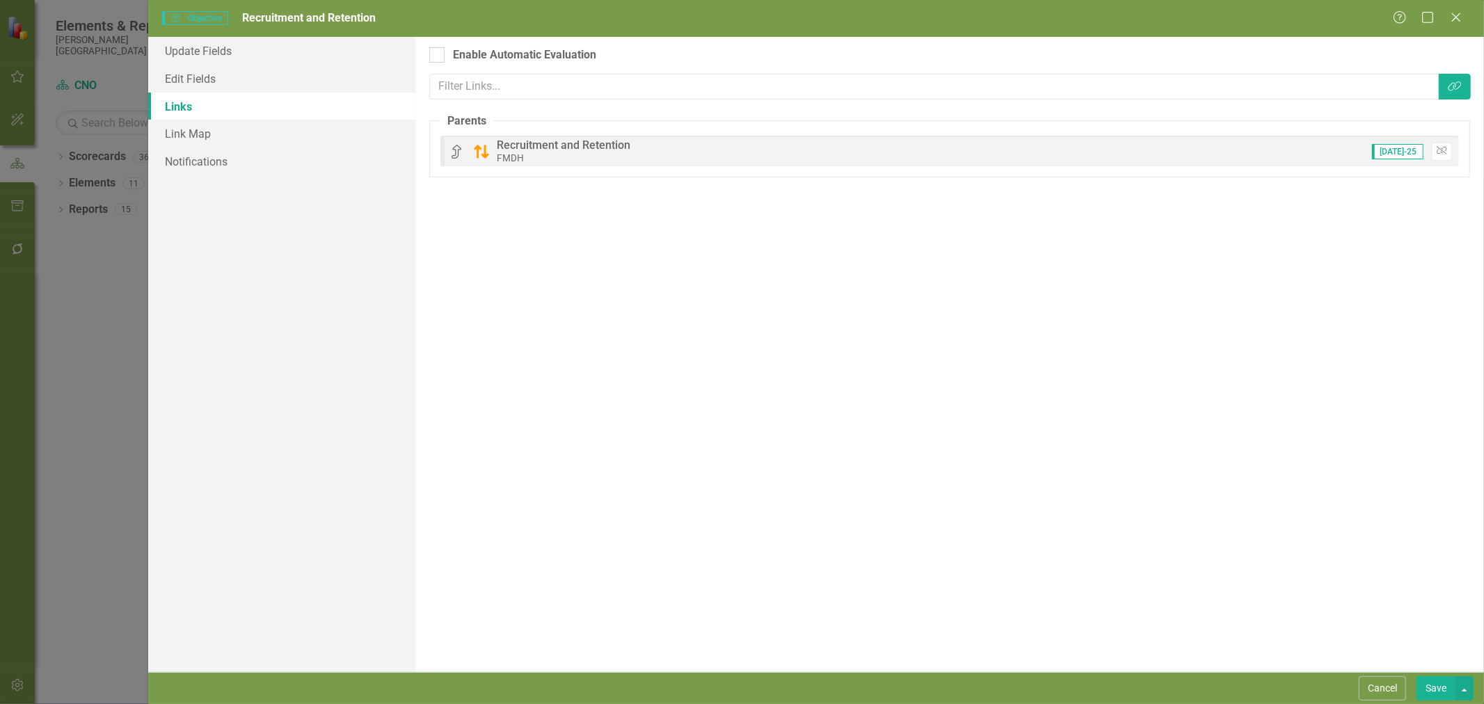
click at [1388, 696] on button "Cancel" at bounding box center [1382, 688] width 47 height 24
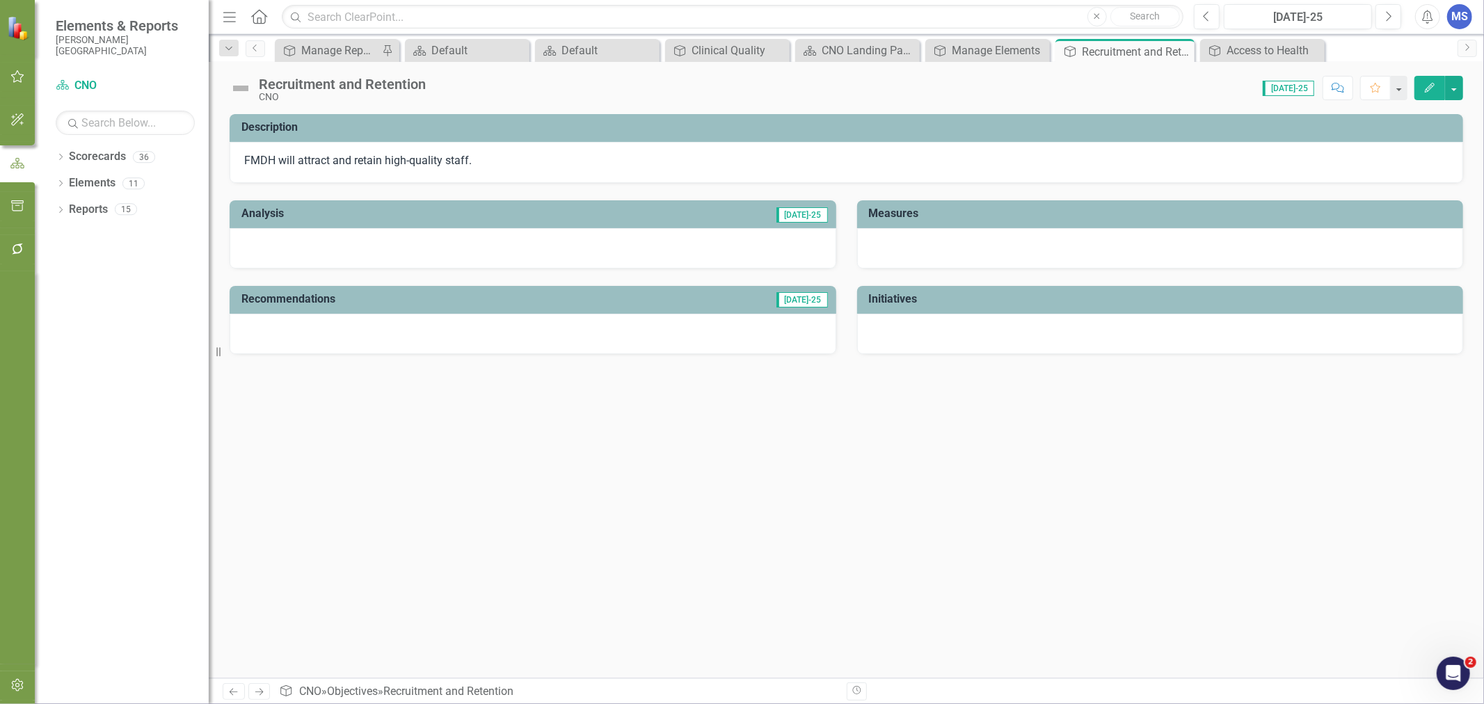
click at [0, 0] on icon "Close" at bounding box center [0, 0] width 0 height 0
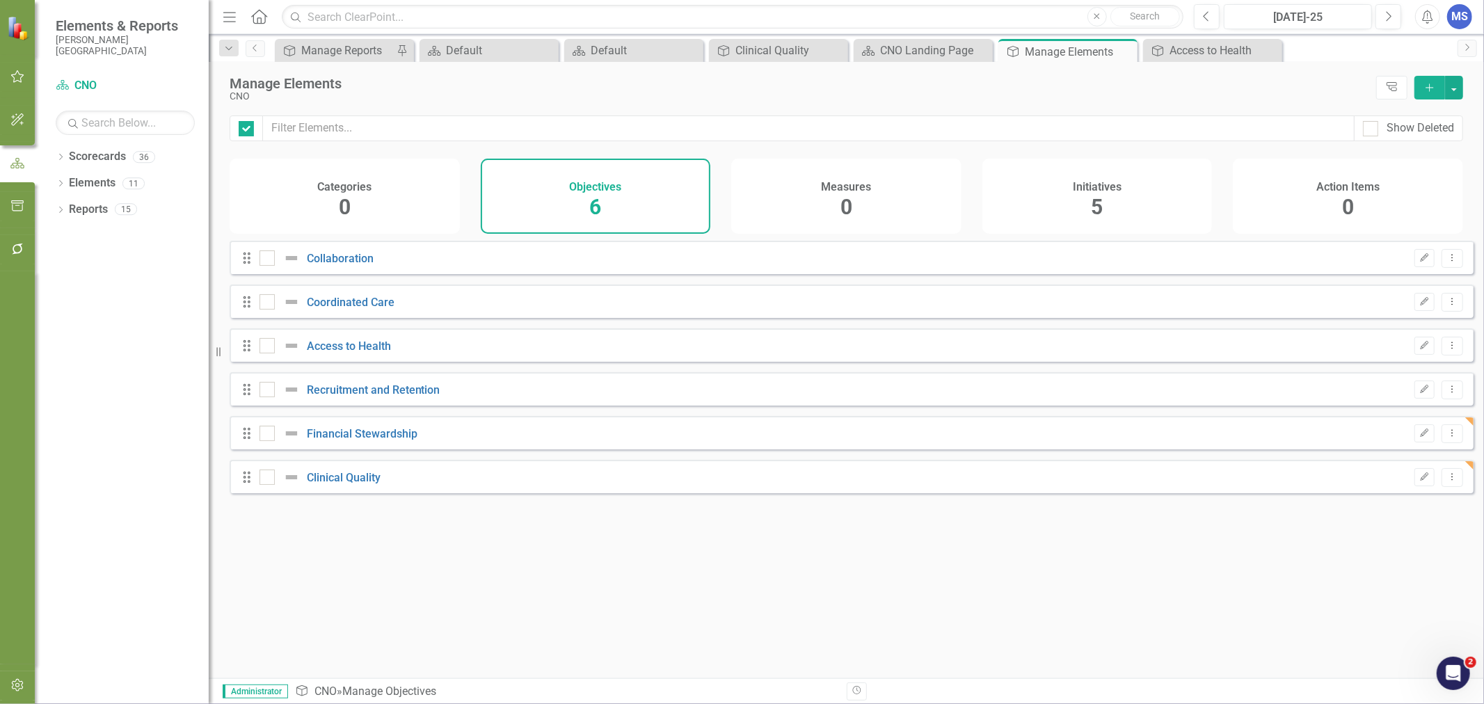
checkbox input "false"
click at [359, 352] on link "Access to Health" at bounding box center [349, 346] width 84 height 13
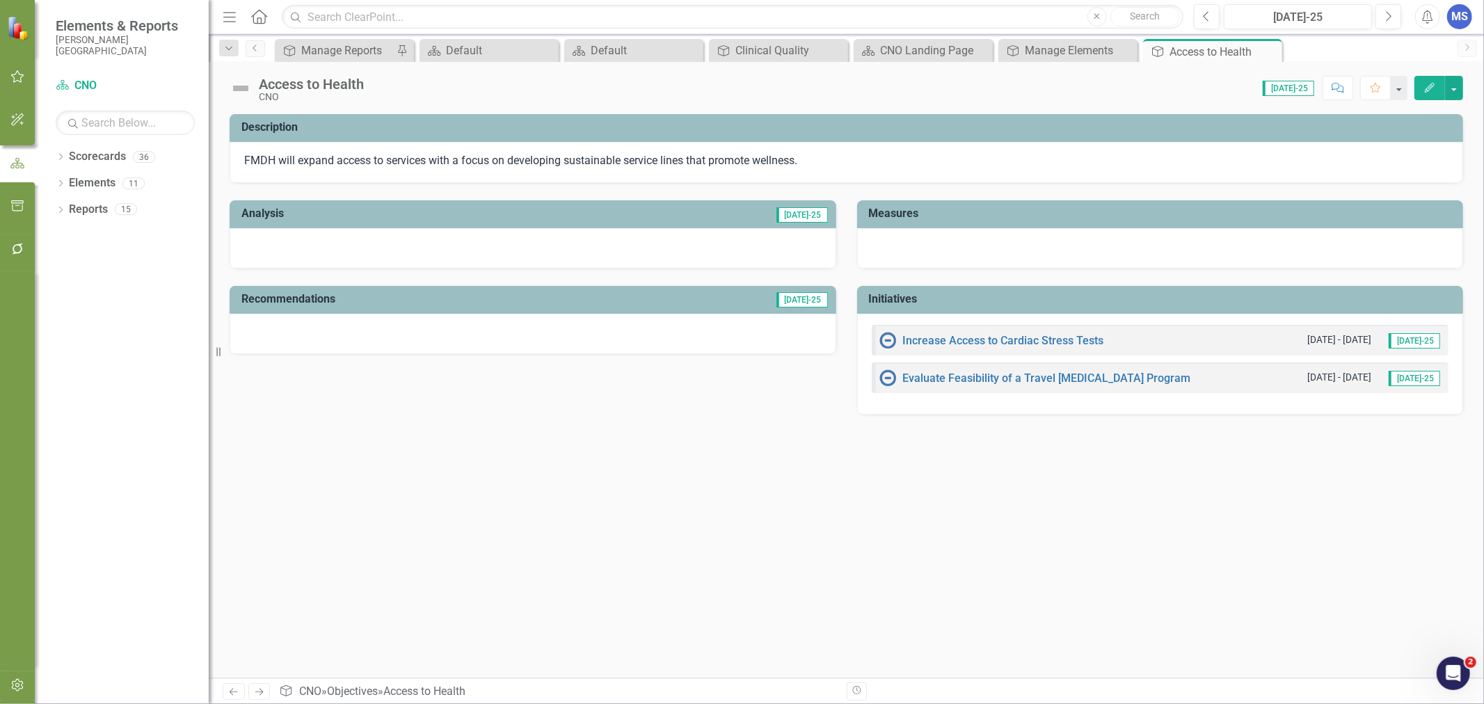
click at [1434, 86] on icon "Edit" at bounding box center [1430, 88] width 13 height 10
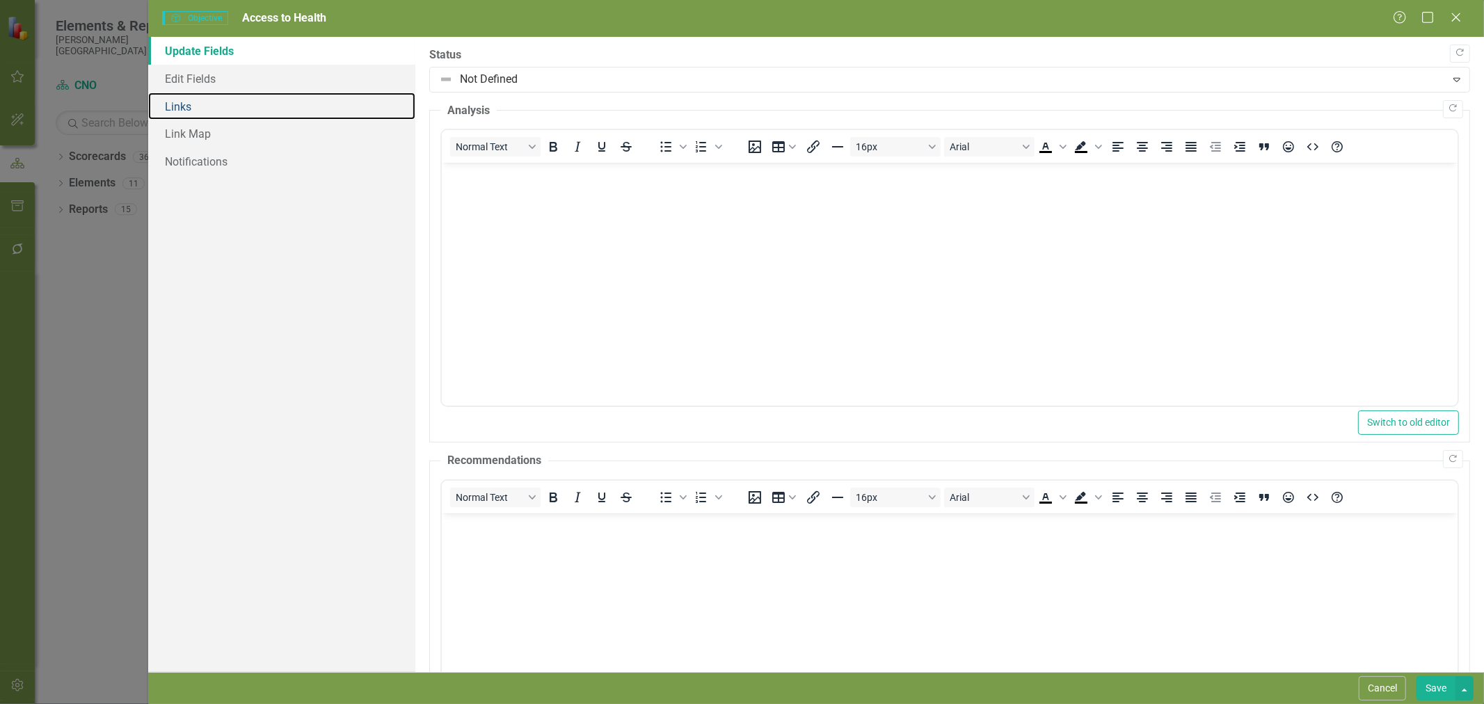
click at [214, 109] on link "Links" at bounding box center [281, 107] width 267 height 28
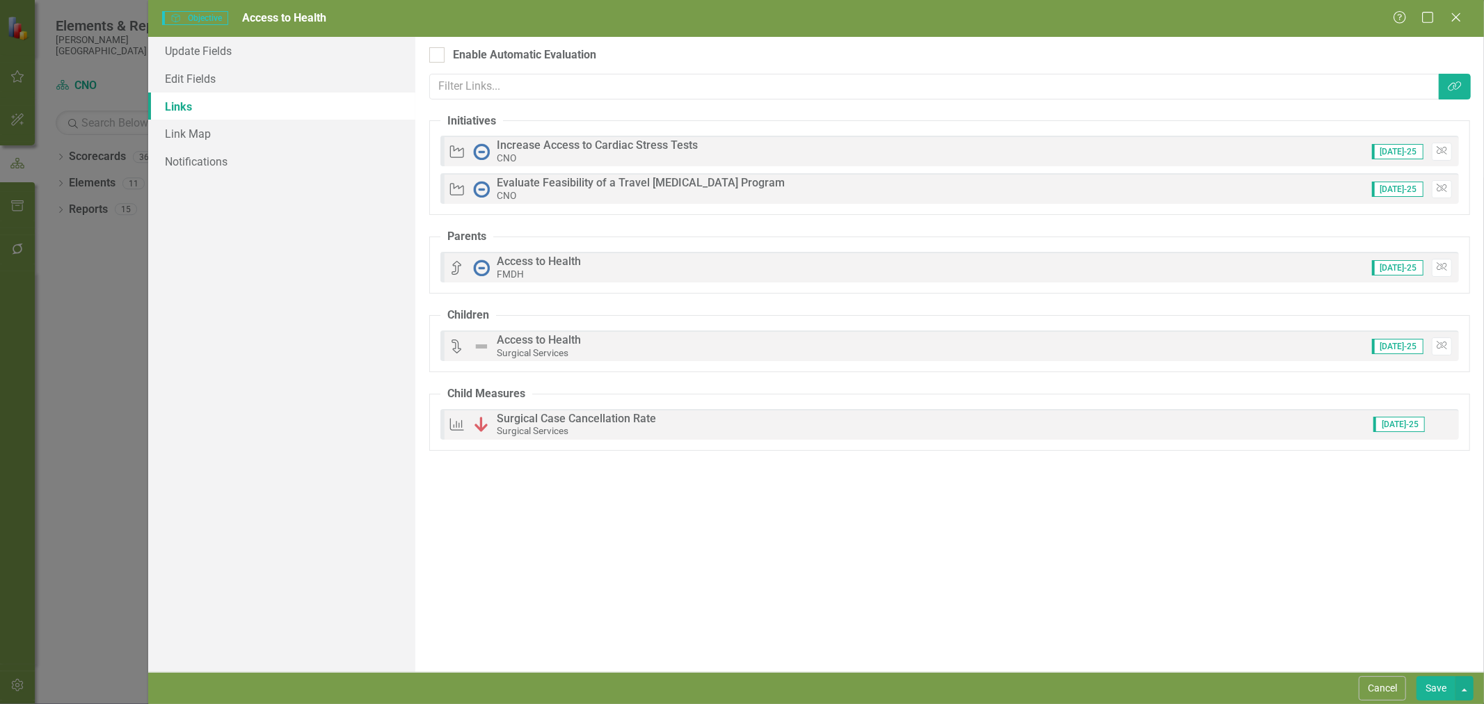
click at [437, 53] on input "Enable Automatic Evaluation" at bounding box center [433, 51] width 9 height 9
checkbox input "true"
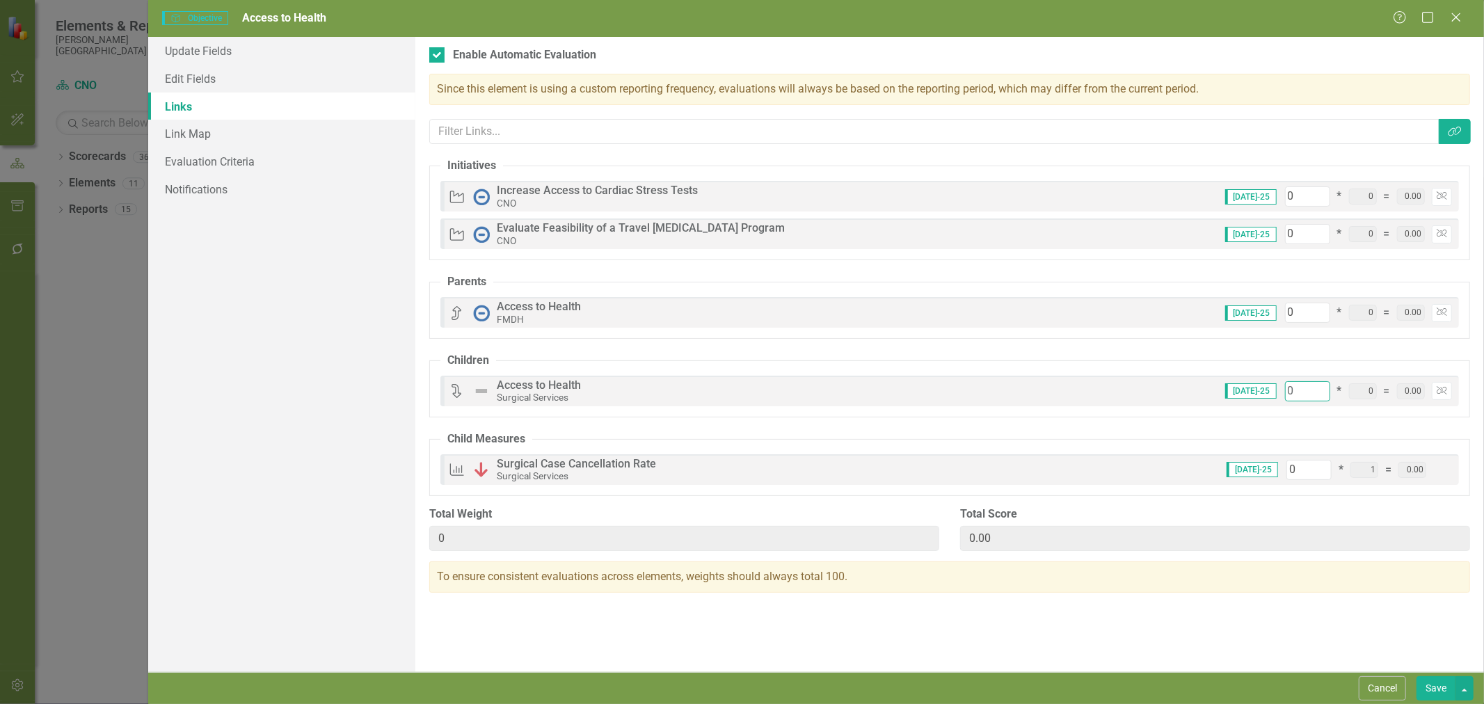
click at [1296, 390] on input "0" at bounding box center [1307, 391] width 45 height 20
type input "1"
type input "10"
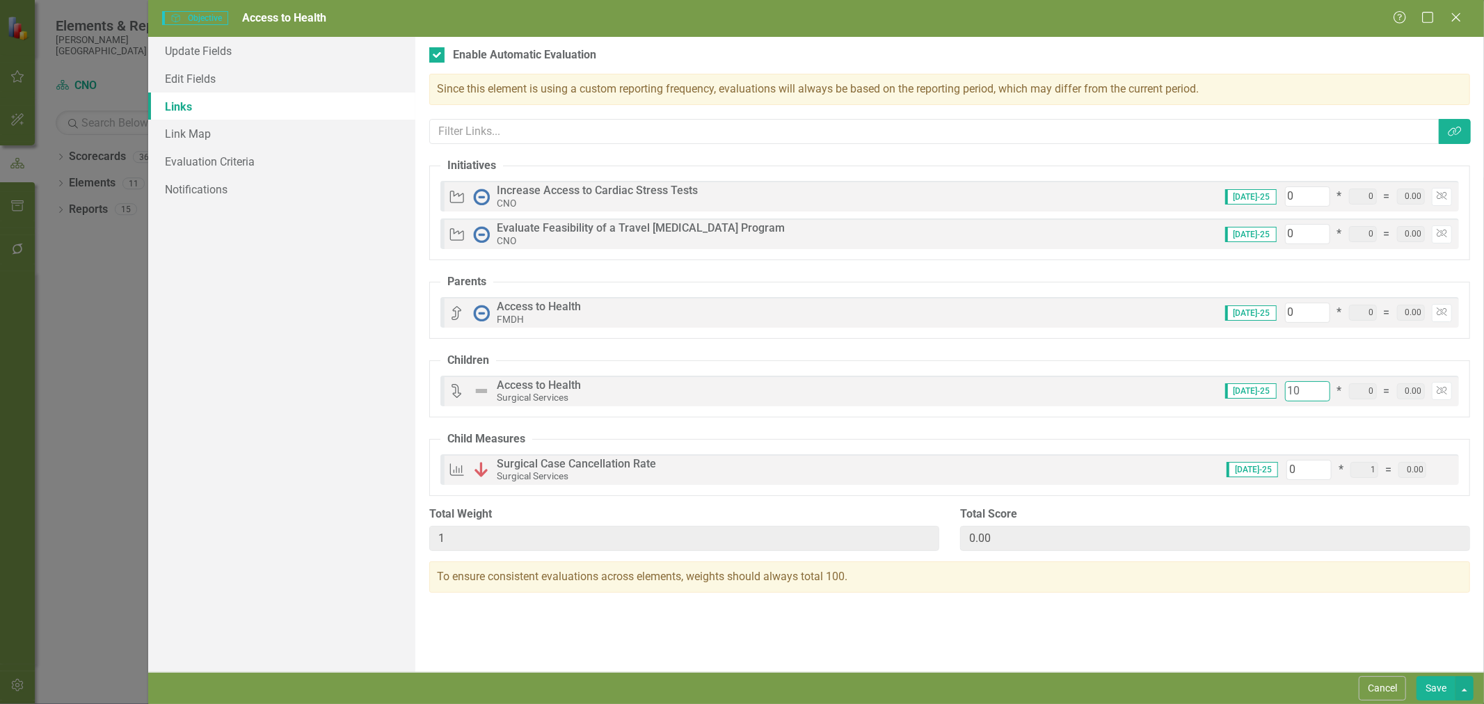
type input "10"
type input "100"
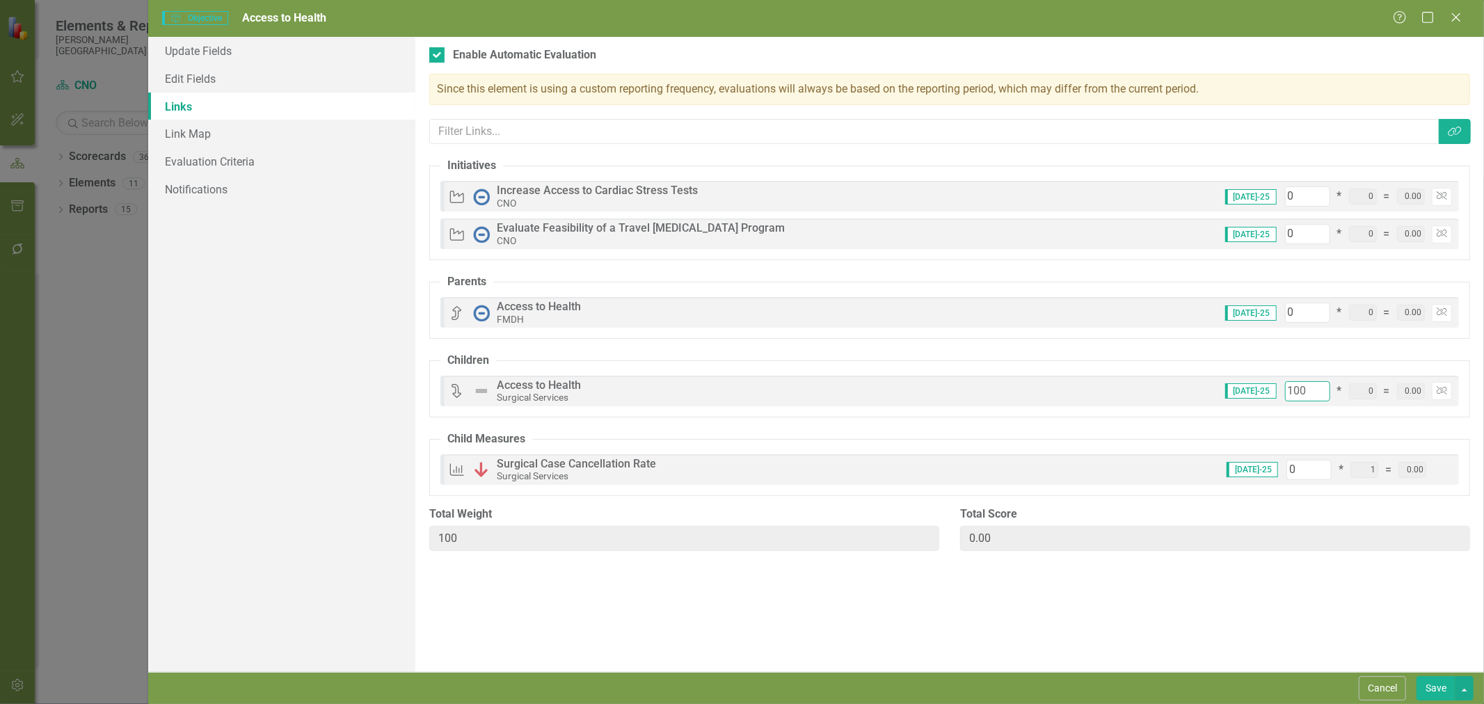
type input "100"
click at [1443, 692] on button "Save" at bounding box center [1436, 688] width 39 height 24
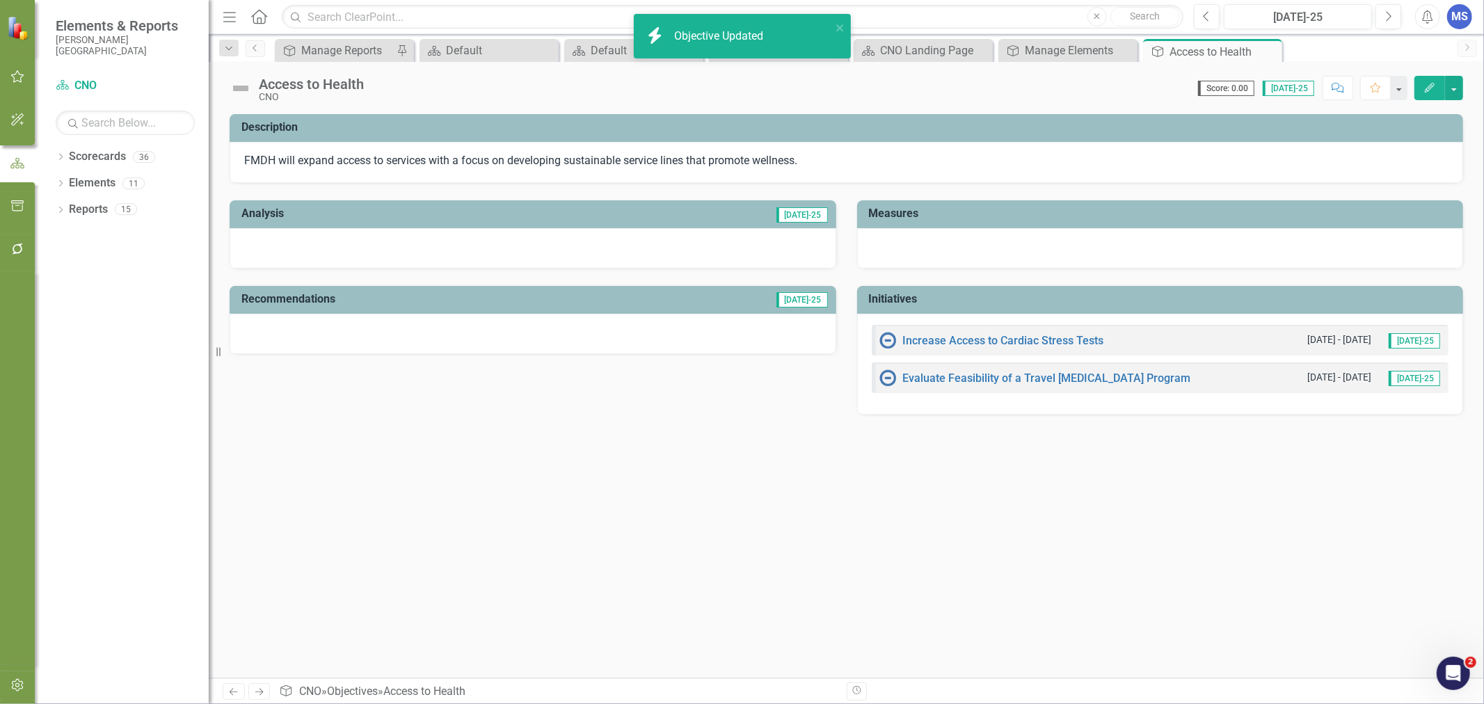
click at [0, 0] on icon "Close" at bounding box center [0, 0] width 0 height 0
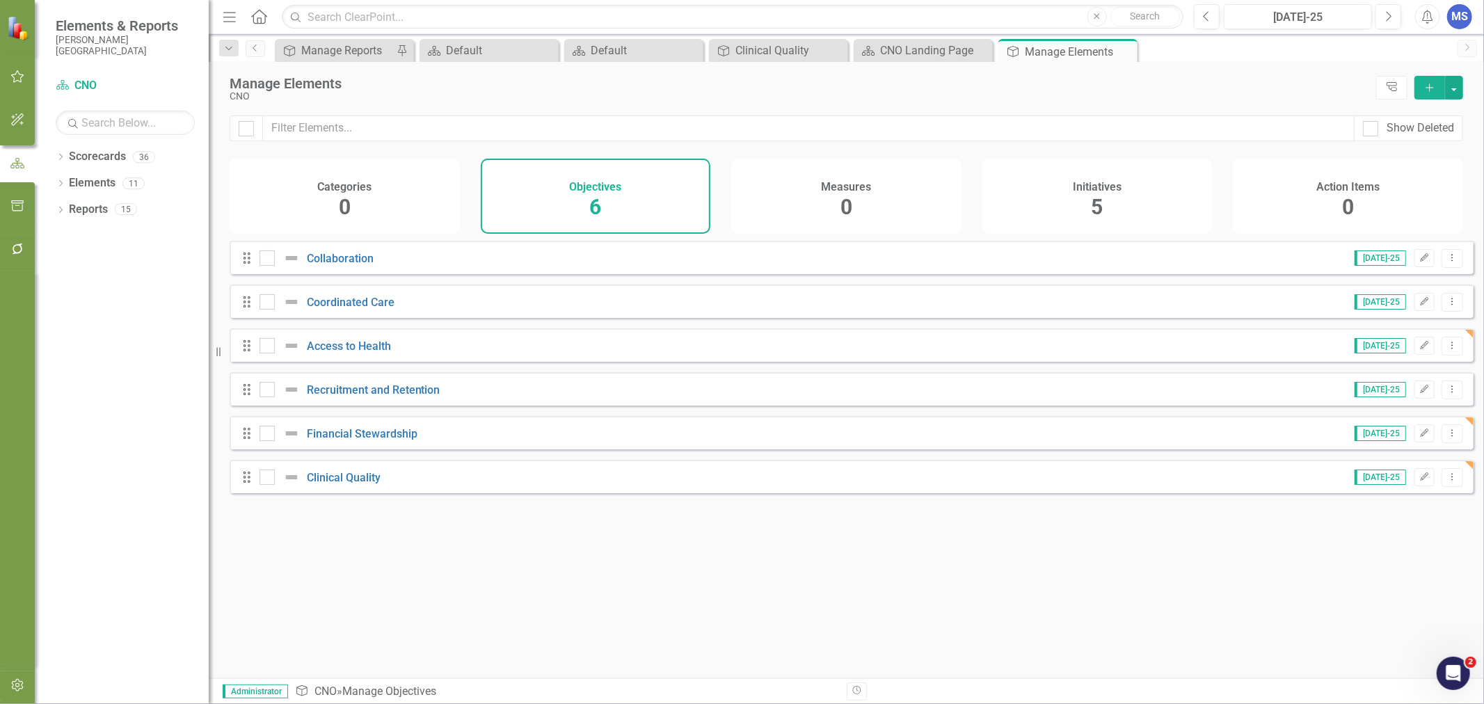
drag, startPoint x: 871, startPoint y: 427, endPoint x: 827, endPoint y: 455, distance: 52.5
drag, startPoint x: 827, startPoint y: 455, endPoint x: 578, endPoint y: 557, distance: 269.3
click at [578, 557] on div "Looks like you don't have any Objectives set up yet. Why don't you add an Objec…" at bounding box center [852, 442] width 1244 height 403
click at [0, 0] on icon "Close" at bounding box center [0, 0] width 0 height 0
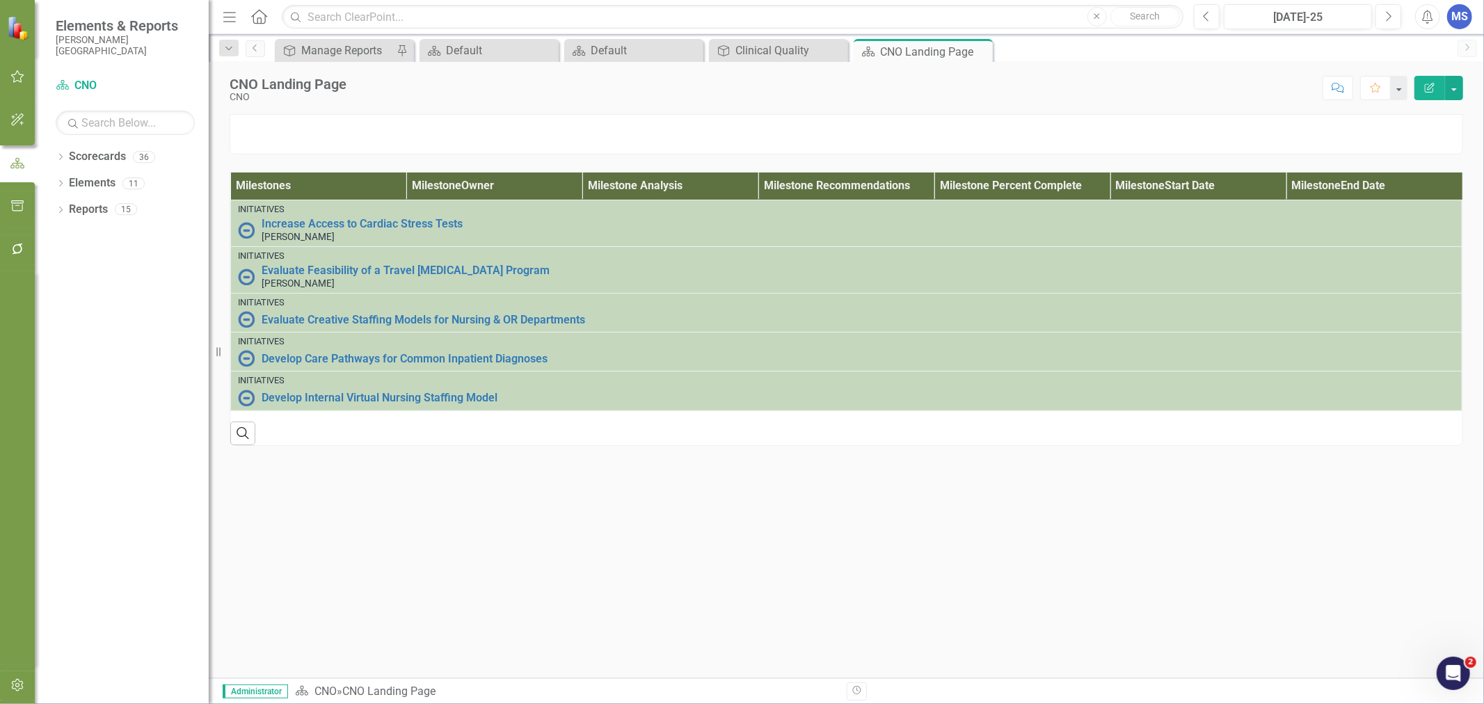
click at [58, 156] on icon "Dropdown" at bounding box center [61, 158] width 10 height 8
click at [65, 185] on icon "Dropdown" at bounding box center [68, 183] width 10 height 8
click at [81, 211] on icon "Dropdown" at bounding box center [82, 209] width 10 height 8
click at [114, 264] on link "Inpatient Pharmacy" at bounding box center [156, 263] width 104 height 16
